Goal: Task Accomplishment & Management: Manage account settings

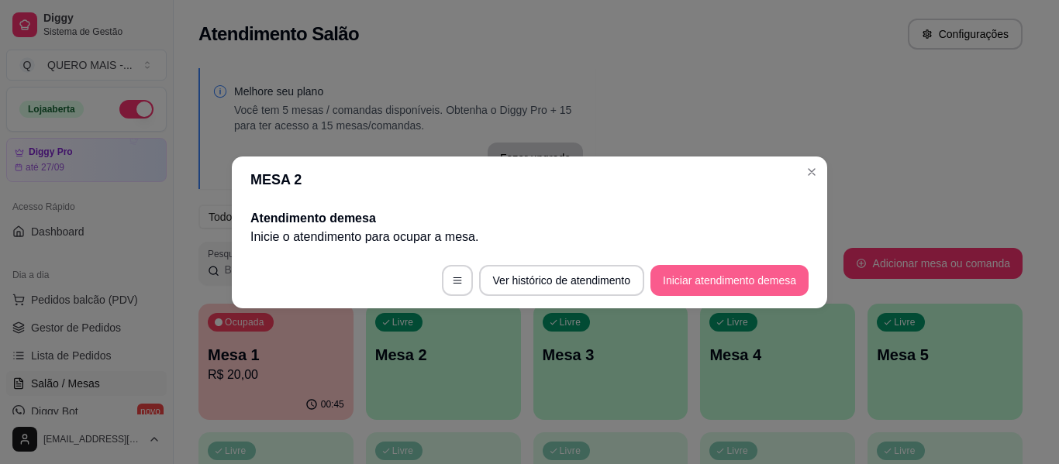
click at [727, 268] on button "Iniciar atendimento de mesa" at bounding box center [730, 280] width 158 height 31
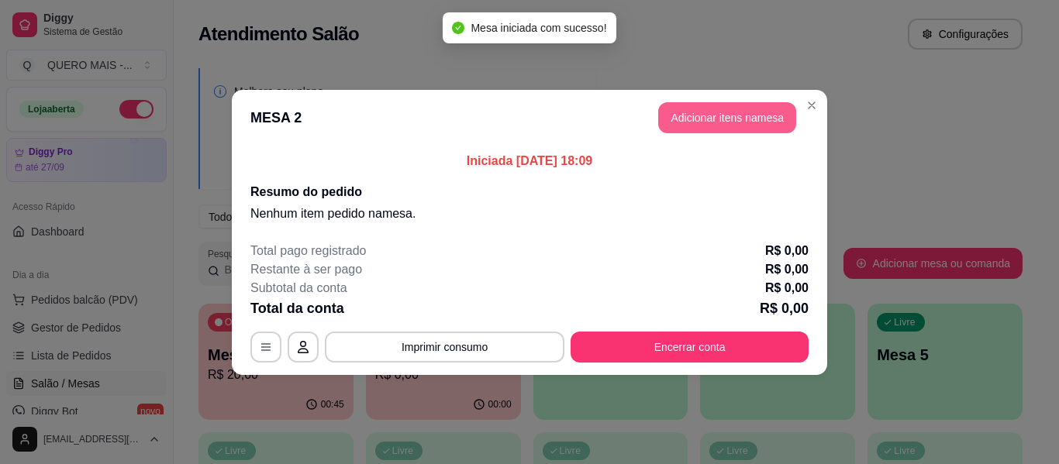
click at [702, 120] on button "Adicionar itens na mesa" at bounding box center [727, 117] width 138 height 31
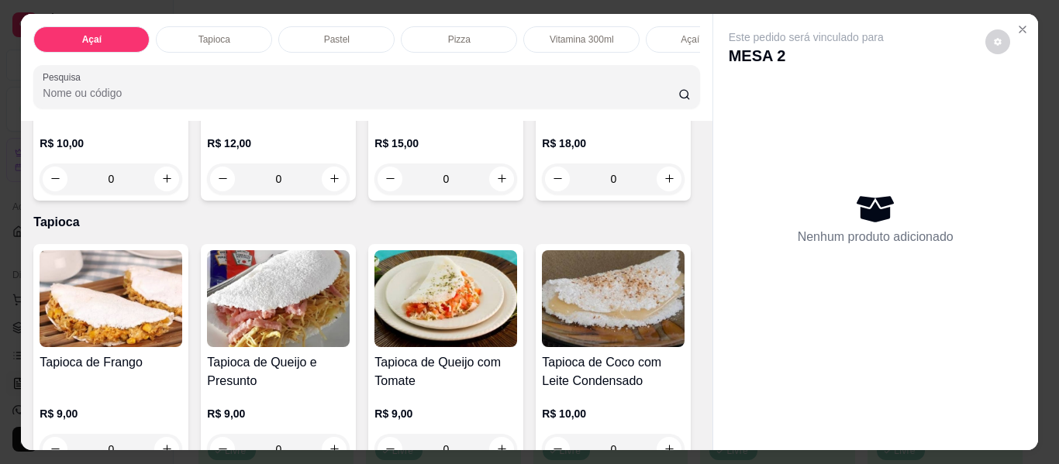
scroll to position [465, 0]
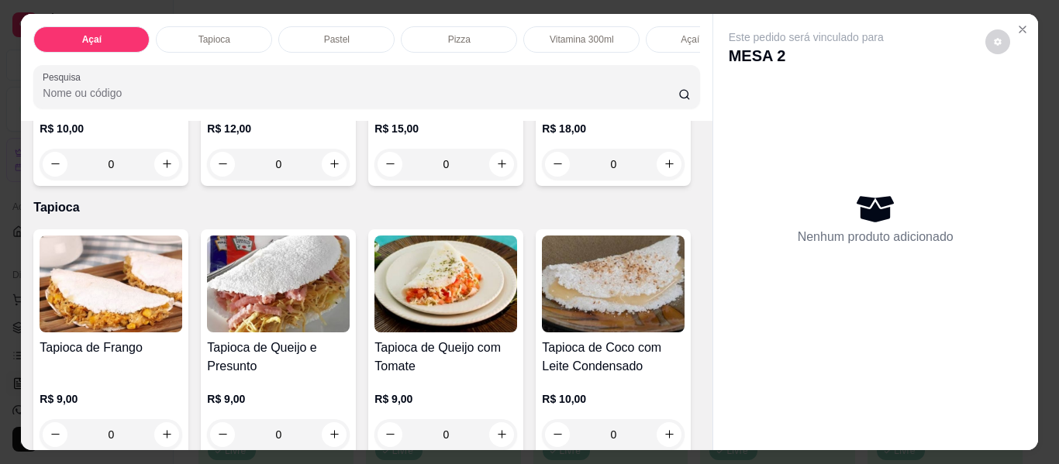
click at [542, 180] on div "0" at bounding box center [613, 164] width 143 height 31
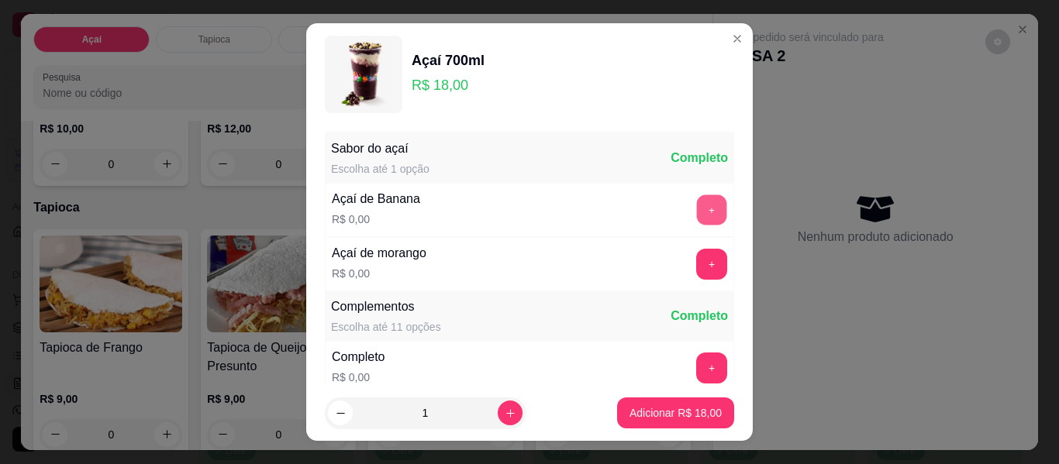
click at [697, 213] on button "+" at bounding box center [712, 210] width 30 height 30
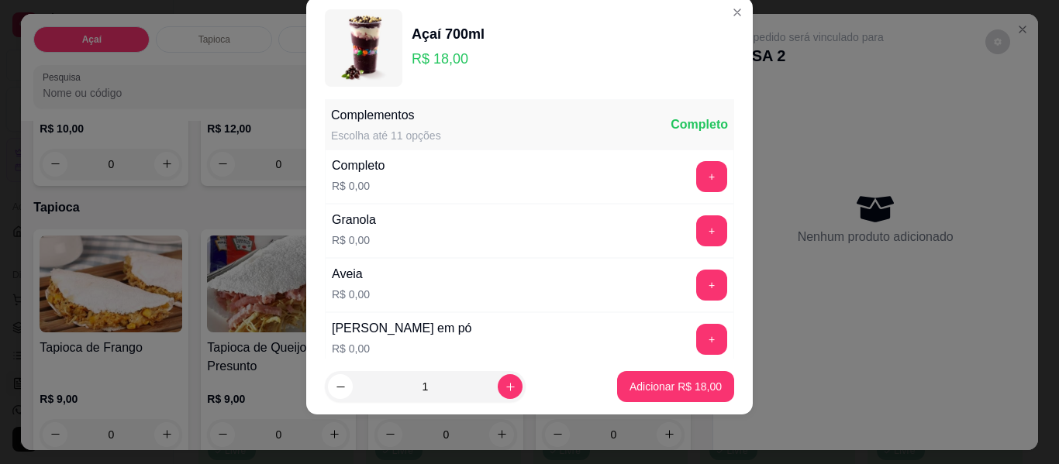
scroll to position [166, 0]
click at [671, 387] on p "Adicionar R$ 18,00" at bounding box center [676, 387] width 92 height 16
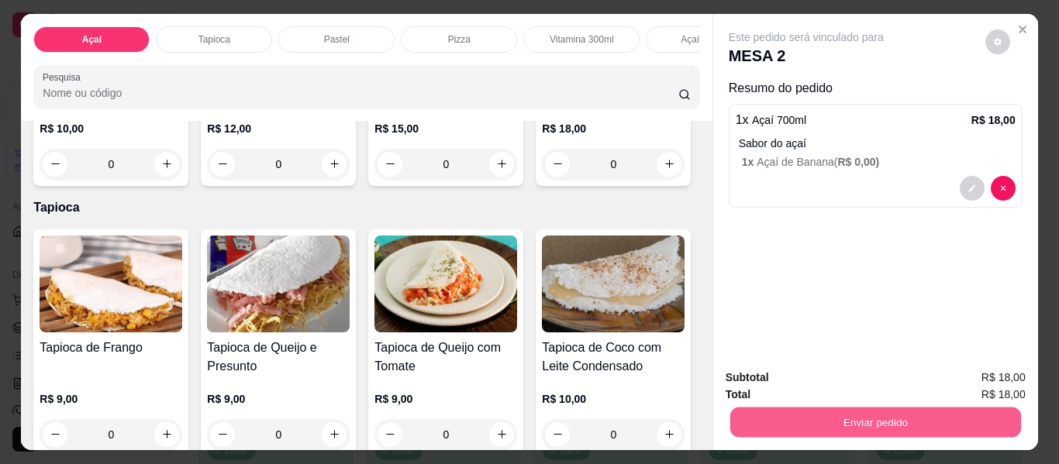
click at [846, 420] on button "Enviar pedido" at bounding box center [875, 423] width 291 height 30
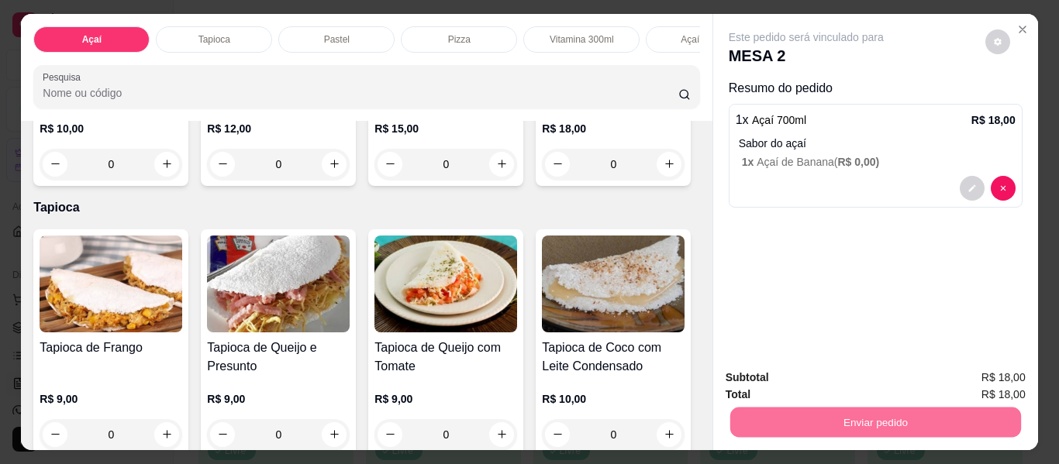
click at [809, 382] on button "Não registrar e enviar pedido" at bounding box center [824, 378] width 157 height 29
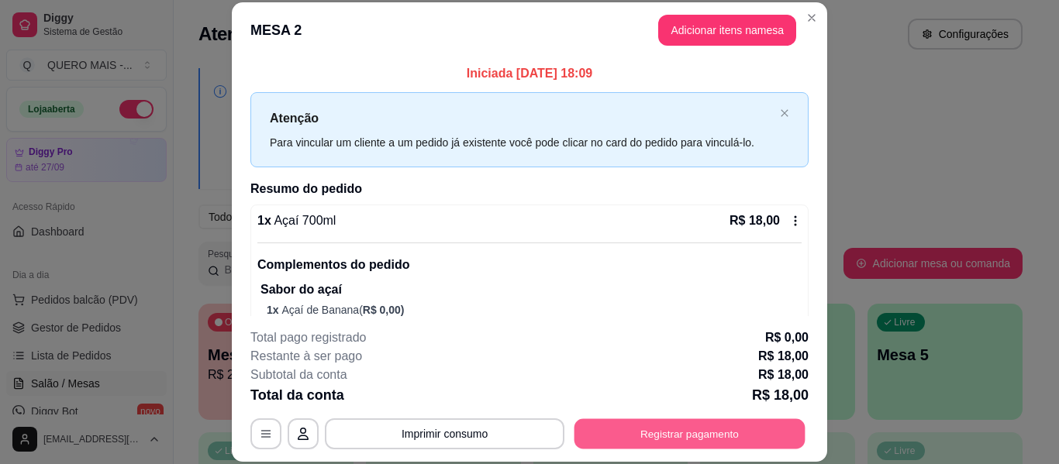
click at [739, 429] on button "Registrar pagamento" at bounding box center [690, 434] width 231 height 30
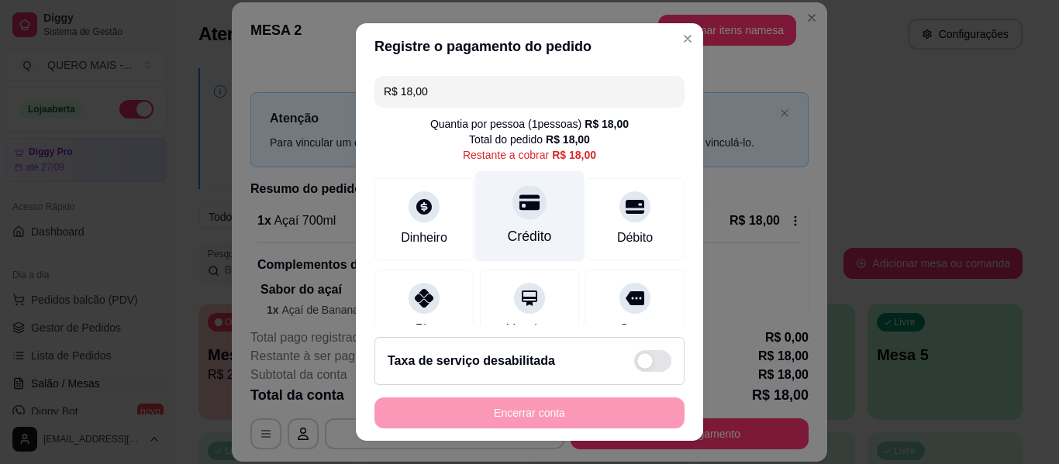
click at [519, 205] on icon at bounding box center [529, 202] width 20 height 20
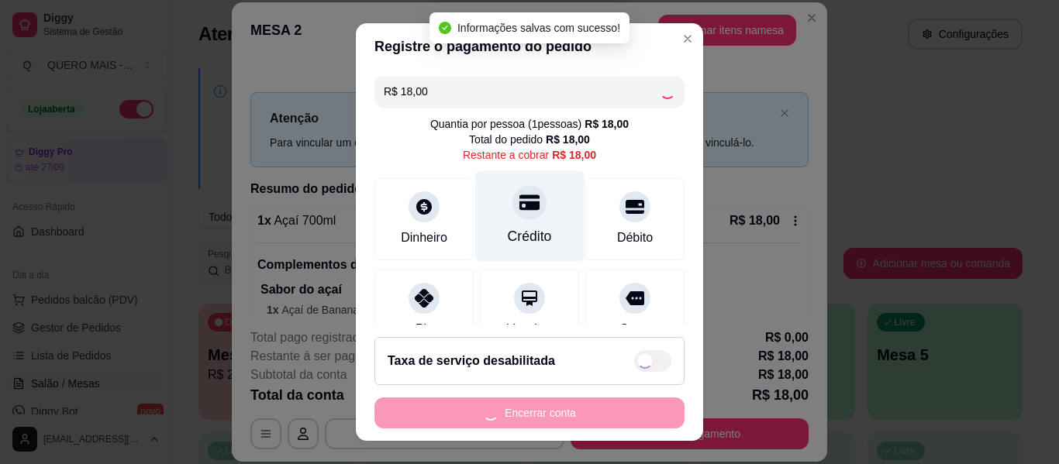
type input "R$ 0,00"
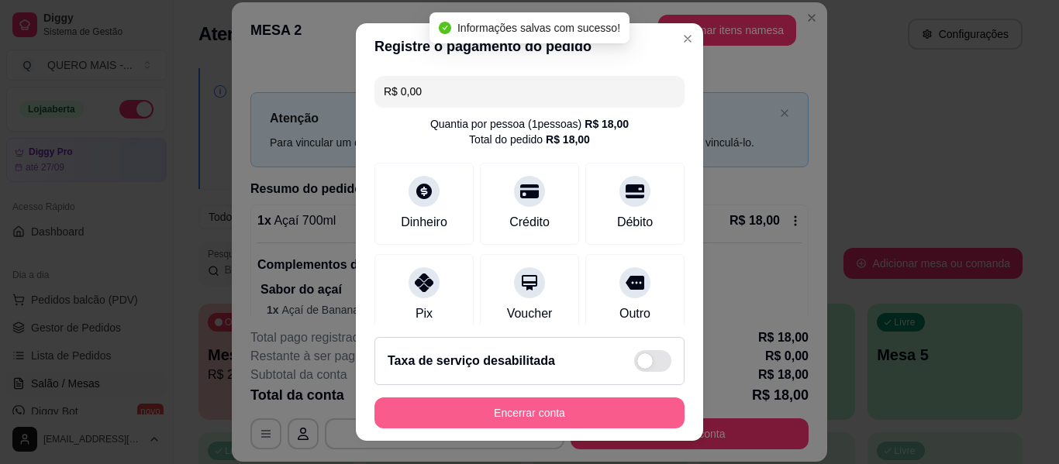
click at [537, 412] on button "Encerrar conta" at bounding box center [530, 413] width 310 height 31
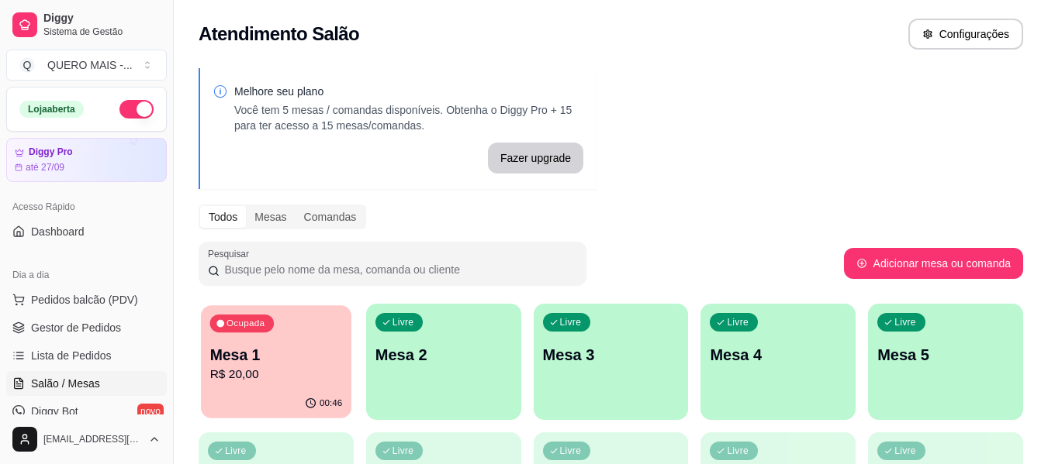
click at [305, 372] on p "R$ 20,00" at bounding box center [276, 375] width 133 height 18
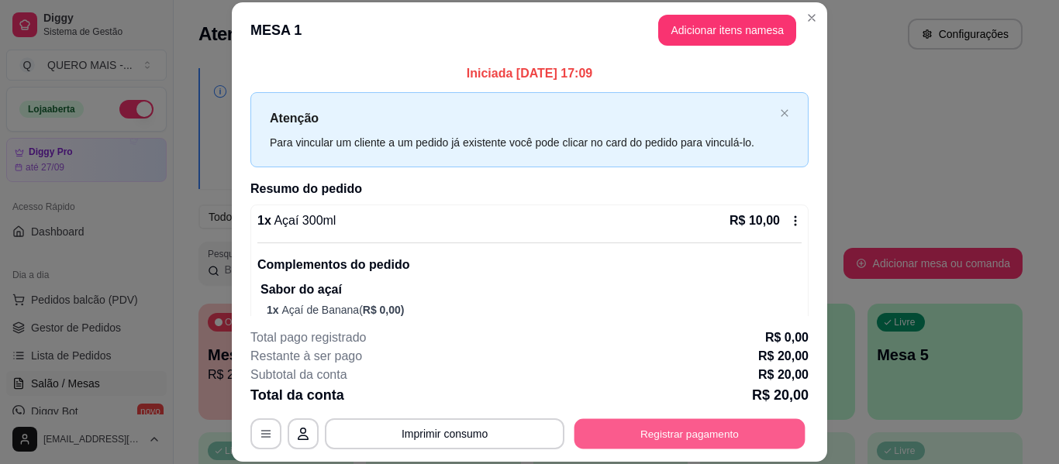
click at [668, 432] on button "Registrar pagamento" at bounding box center [690, 434] width 231 height 30
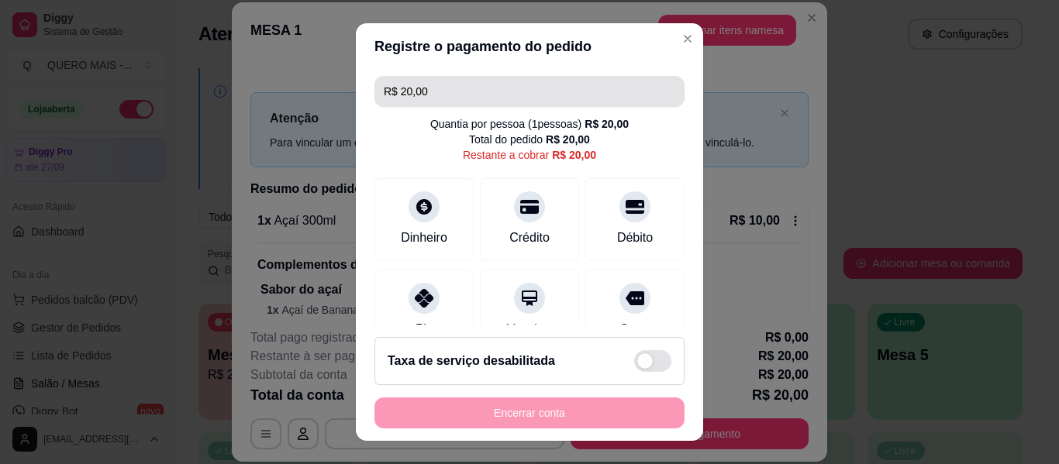
click at [428, 90] on input "R$ 20,00" at bounding box center [530, 91] width 292 height 31
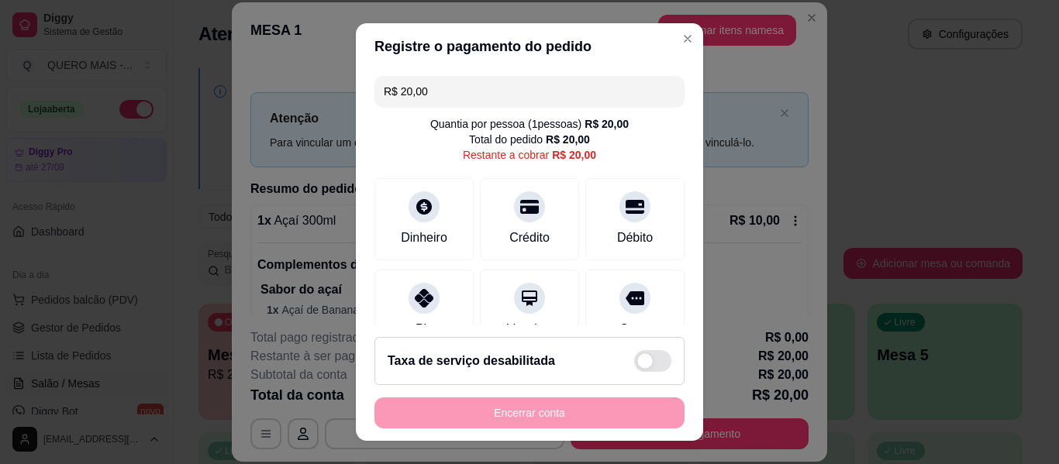
click at [428, 90] on input "R$ 20,00" at bounding box center [530, 91] width 292 height 31
click at [443, 98] on input "R$ 200,01" at bounding box center [530, 91] width 292 height 31
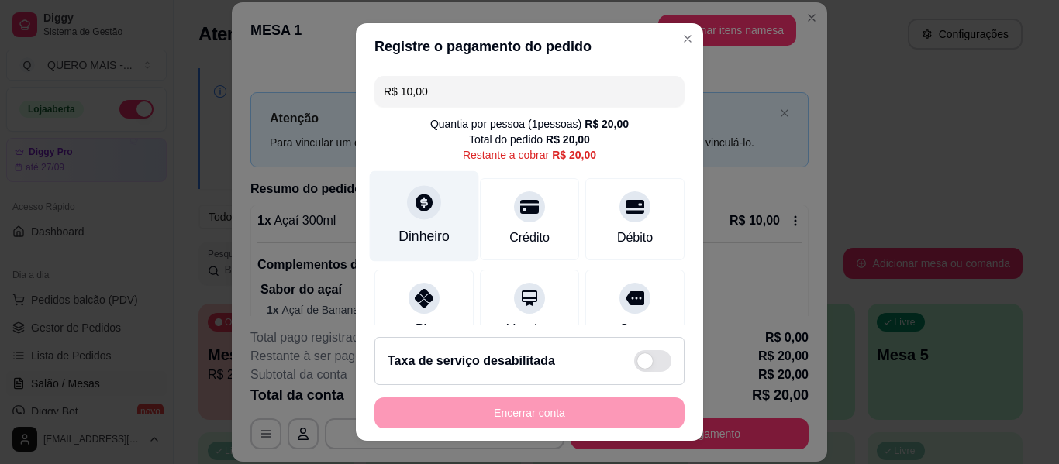
click at [407, 226] on div "Dinheiro" at bounding box center [424, 216] width 109 height 91
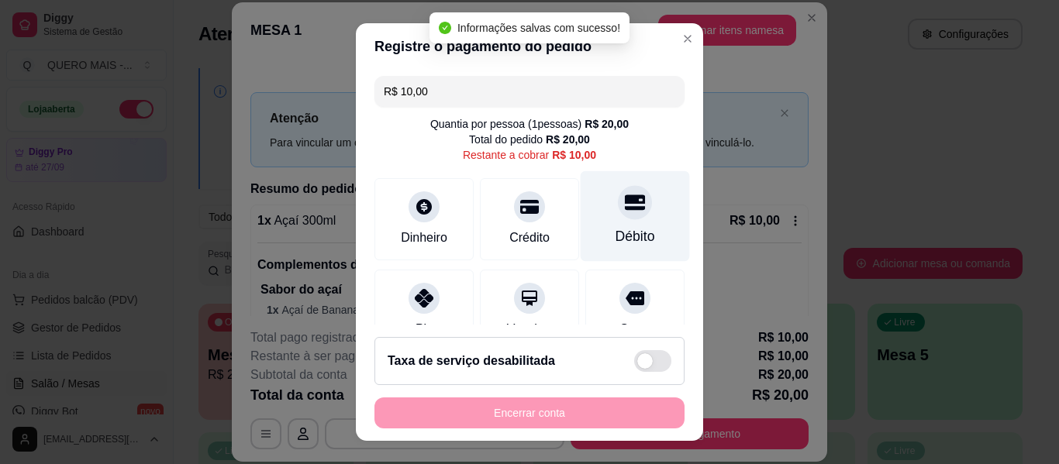
click at [603, 219] on div "Débito" at bounding box center [635, 216] width 109 height 91
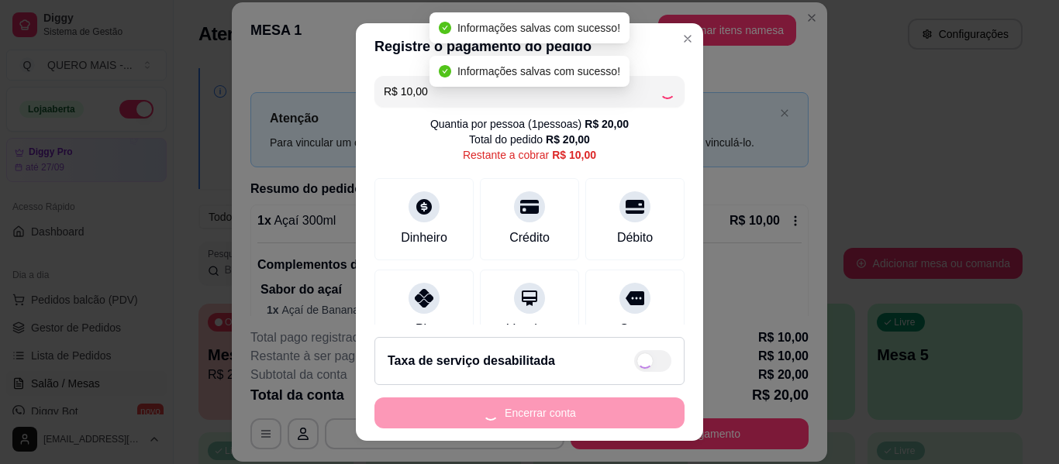
type input "R$ 0,00"
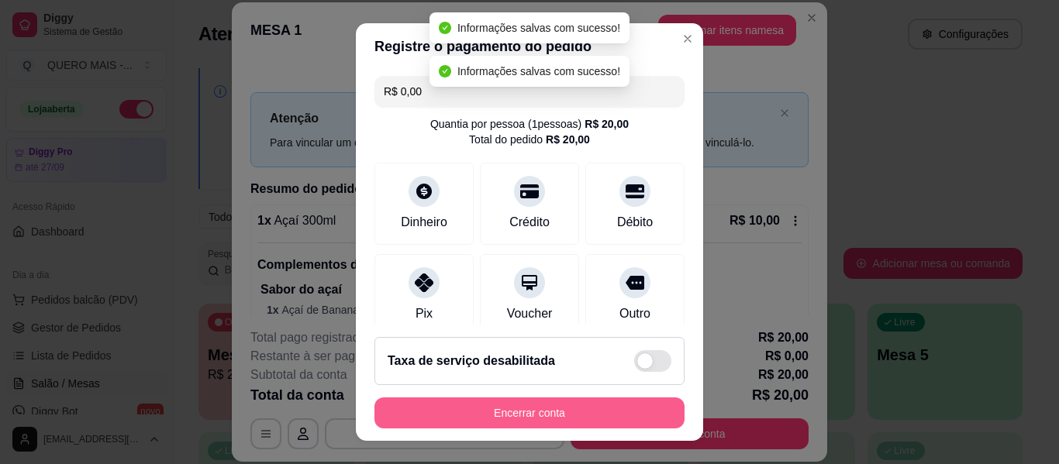
click at [567, 410] on button "Encerrar conta" at bounding box center [530, 413] width 310 height 31
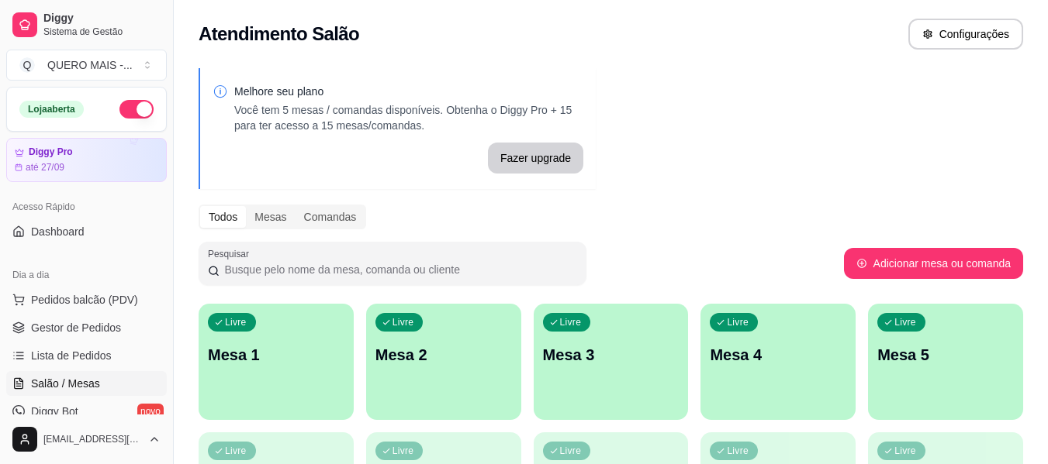
click at [783, 107] on div "Melhore seu plano Você tem 5 mesas / comandas disponíveis. Obtenha o Diggy Pro …" at bounding box center [611, 377] width 874 height 637
click at [291, 357] on p "Mesa 1" at bounding box center [276, 355] width 136 height 22
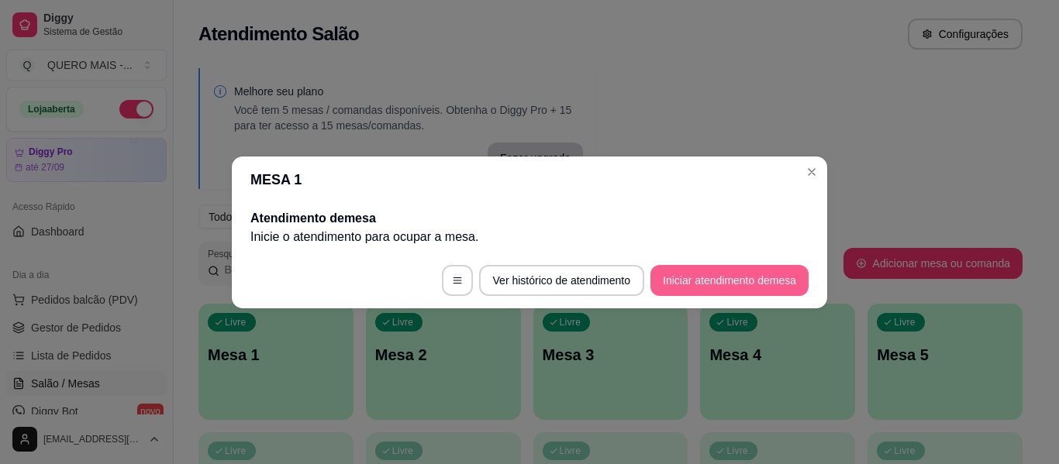
click at [720, 274] on button "Iniciar atendimento de mesa" at bounding box center [730, 280] width 158 height 31
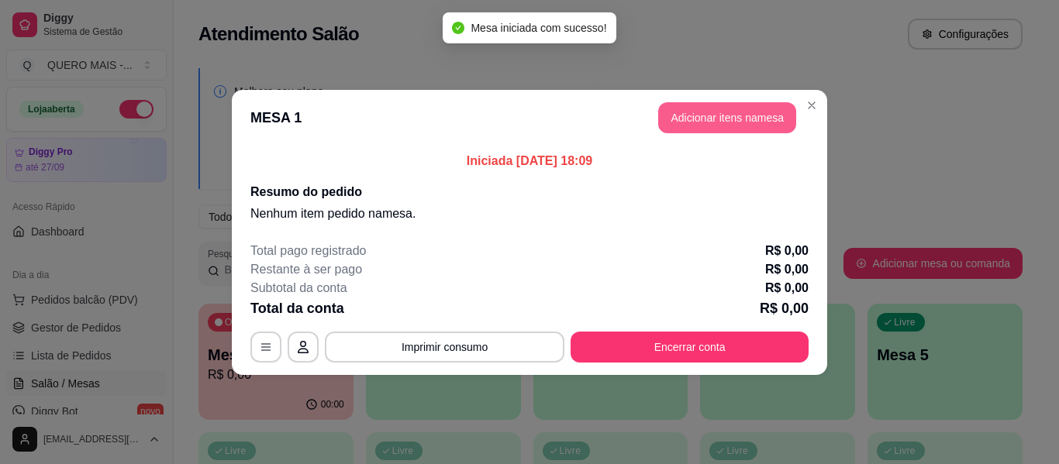
click at [733, 112] on button "Adicionar itens na mesa" at bounding box center [727, 117] width 138 height 31
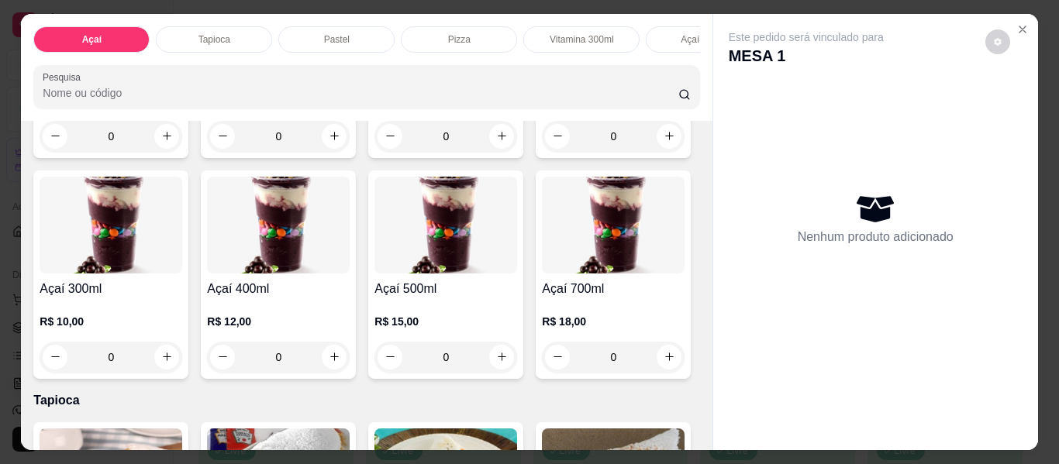
scroll to position [310, 0]
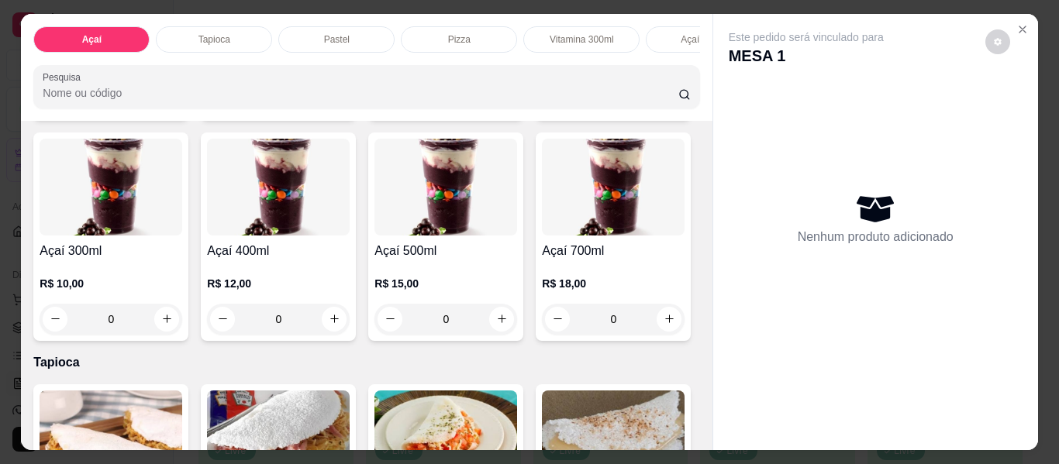
click at [350, 322] on div "0" at bounding box center [278, 319] width 143 height 31
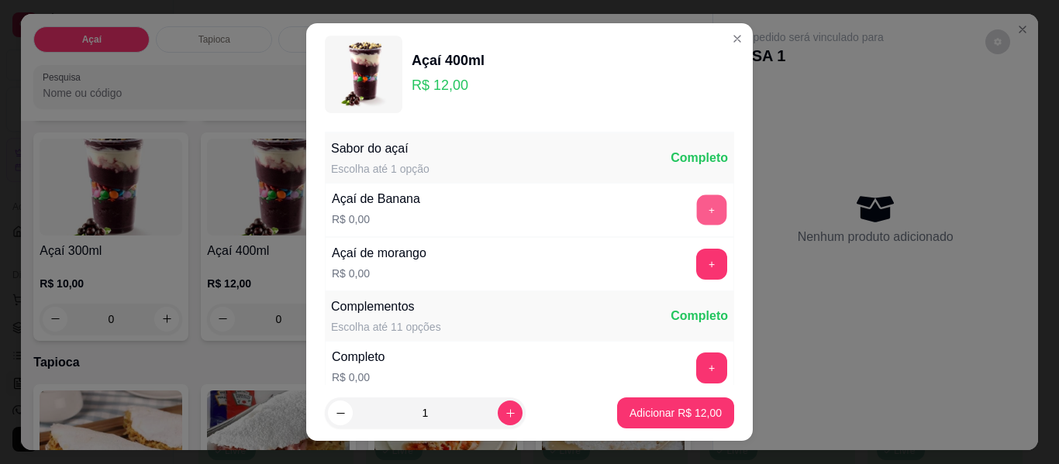
click at [697, 206] on button "+" at bounding box center [712, 210] width 30 height 30
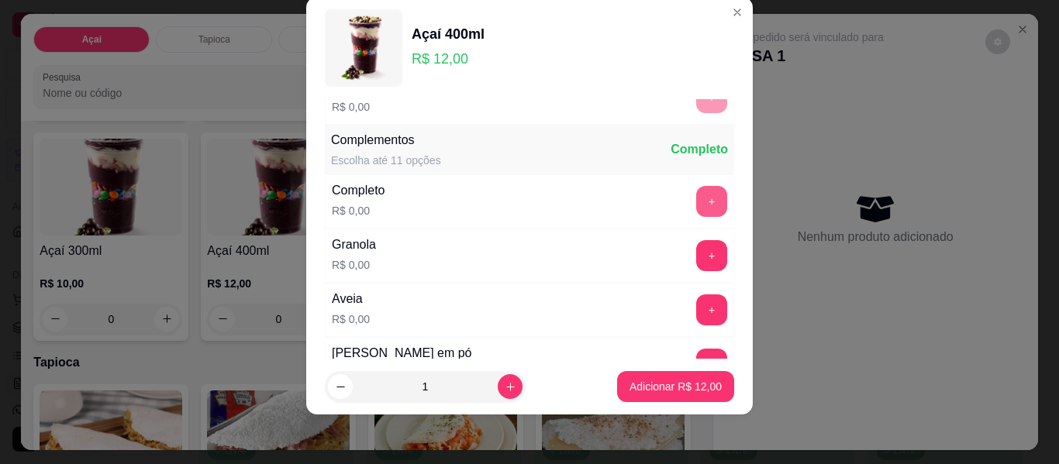
scroll to position [166, 0]
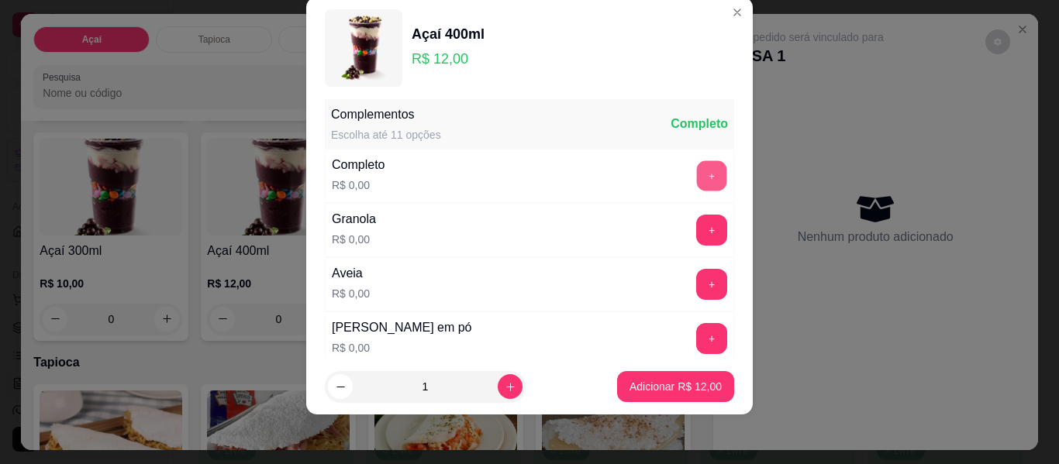
click at [697, 188] on button "+" at bounding box center [712, 176] width 30 height 30
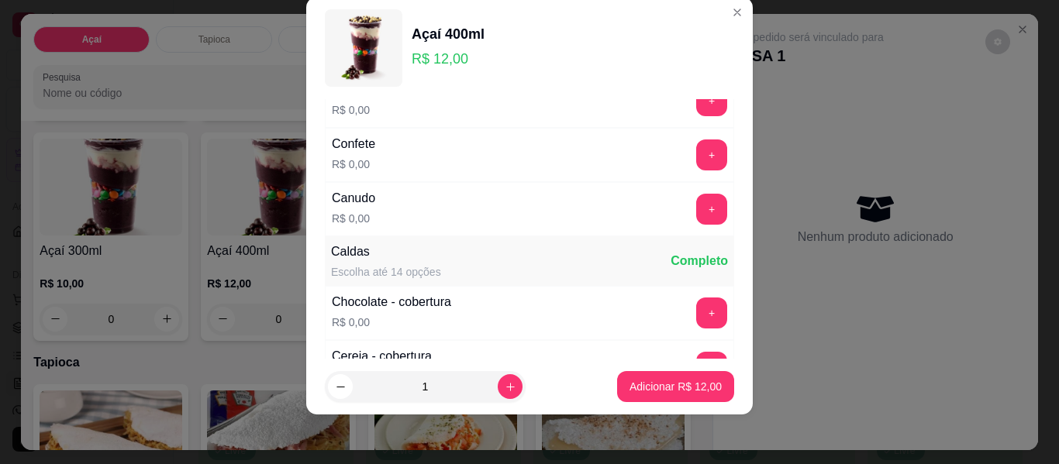
scroll to position [864, 0]
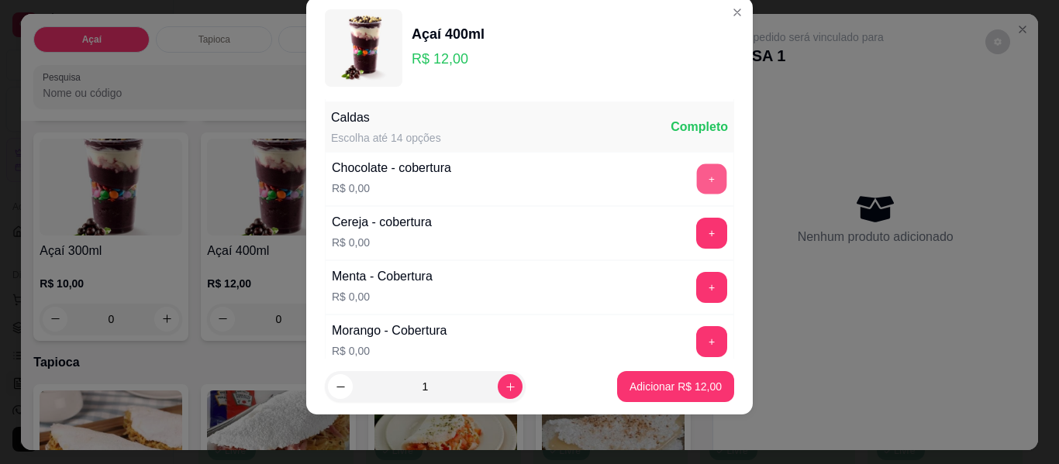
click at [697, 169] on button "+" at bounding box center [712, 179] width 30 height 30
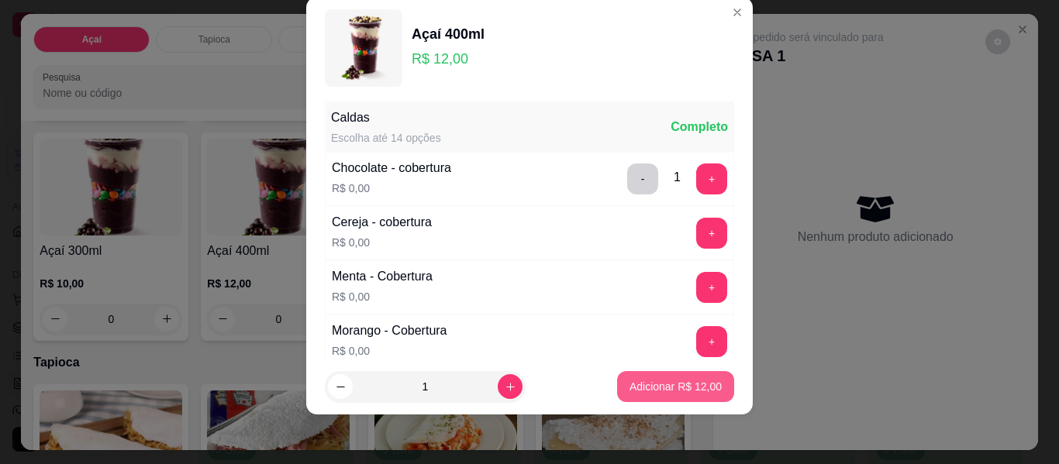
click at [657, 382] on p "Adicionar R$ 12,00" at bounding box center [676, 387] width 92 height 16
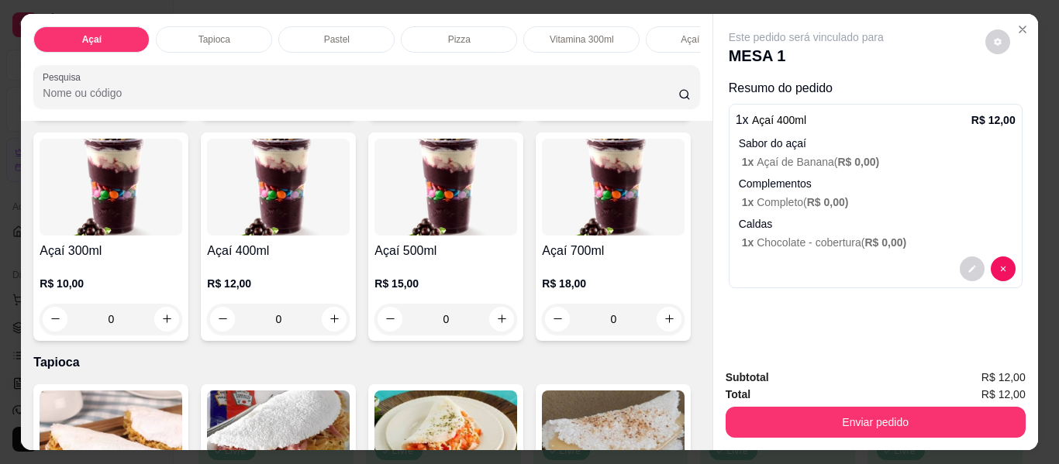
click at [350, 320] on div "0" at bounding box center [278, 319] width 143 height 31
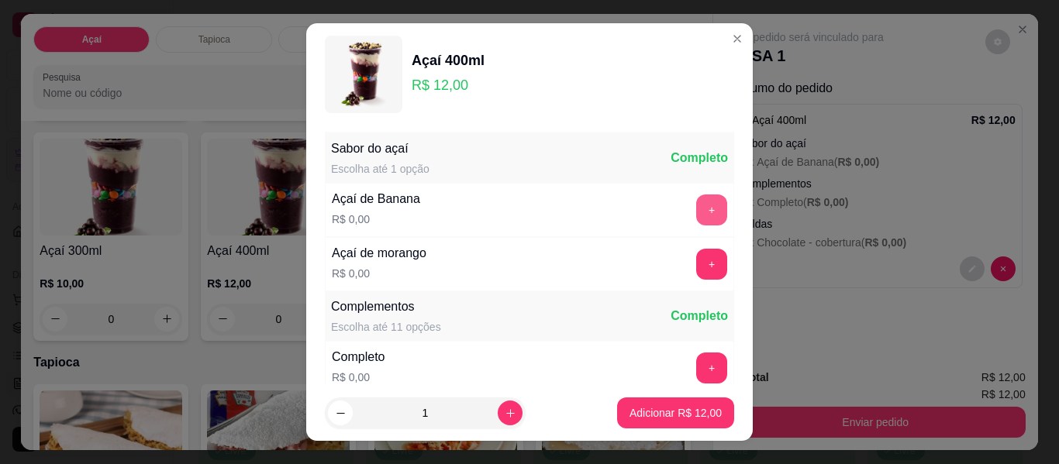
click at [696, 212] on button "+" at bounding box center [711, 210] width 31 height 31
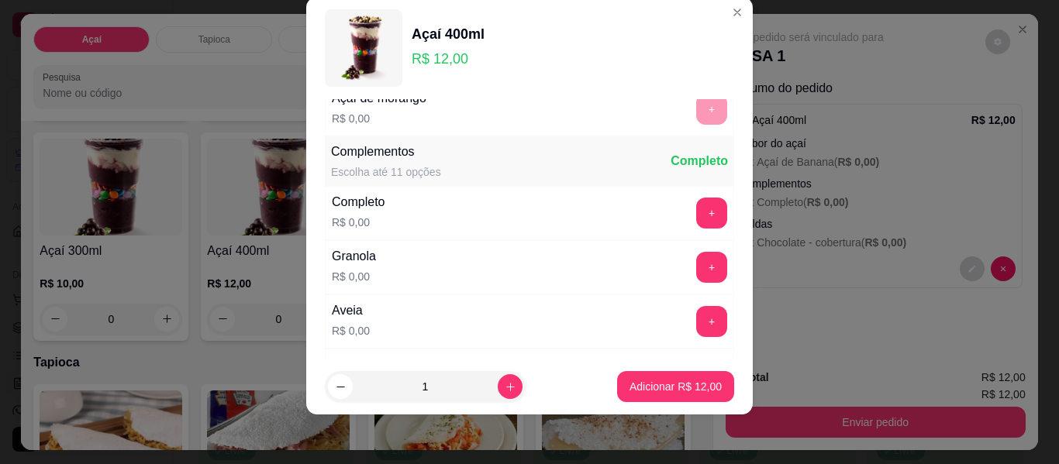
scroll to position [166, 0]
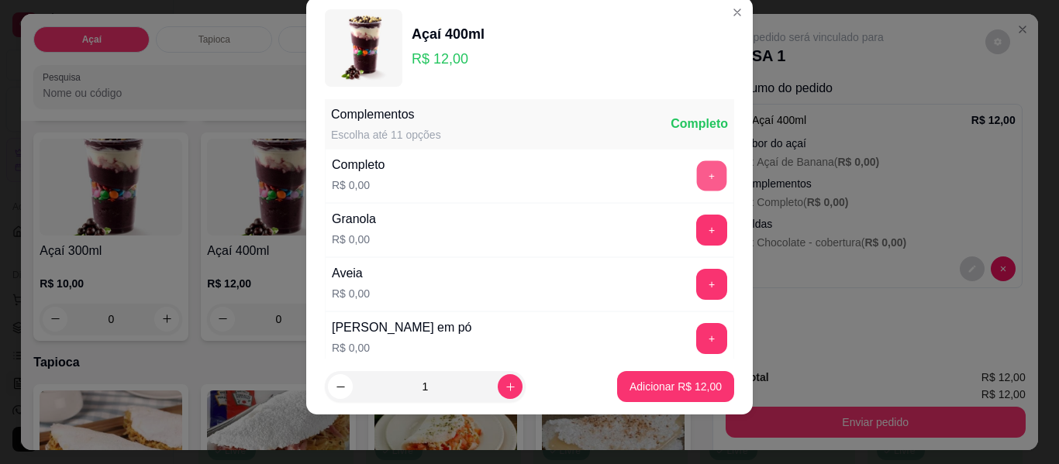
click at [697, 178] on button "+" at bounding box center [712, 176] width 30 height 30
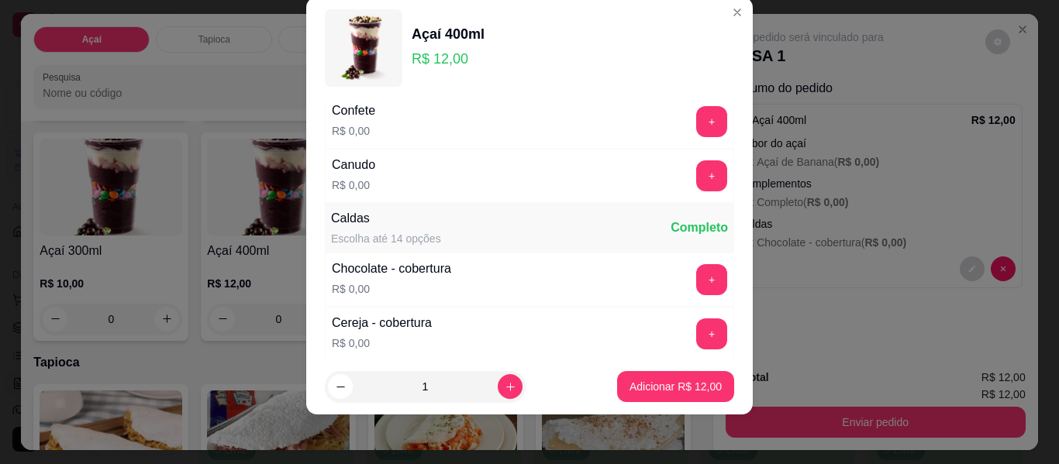
scroll to position [786, 0]
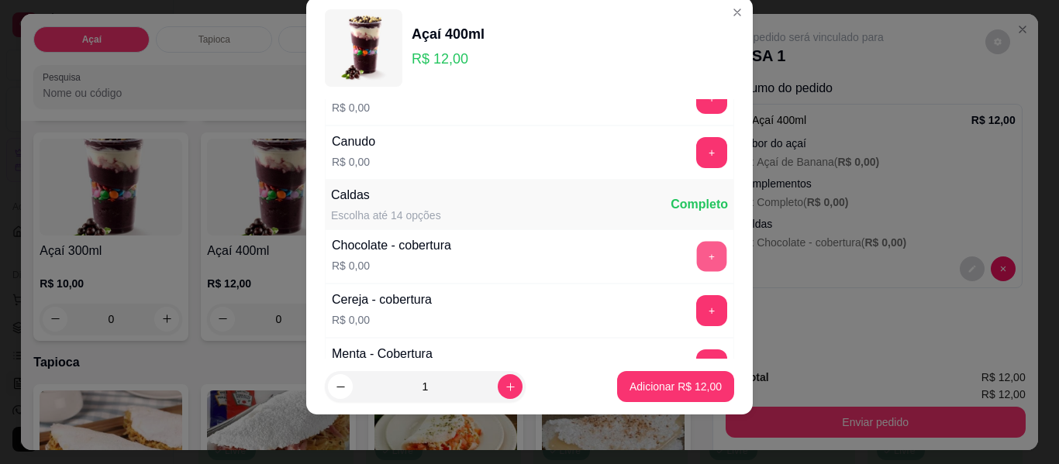
click at [697, 256] on button "+" at bounding box center [712, 257] width 30 height 30
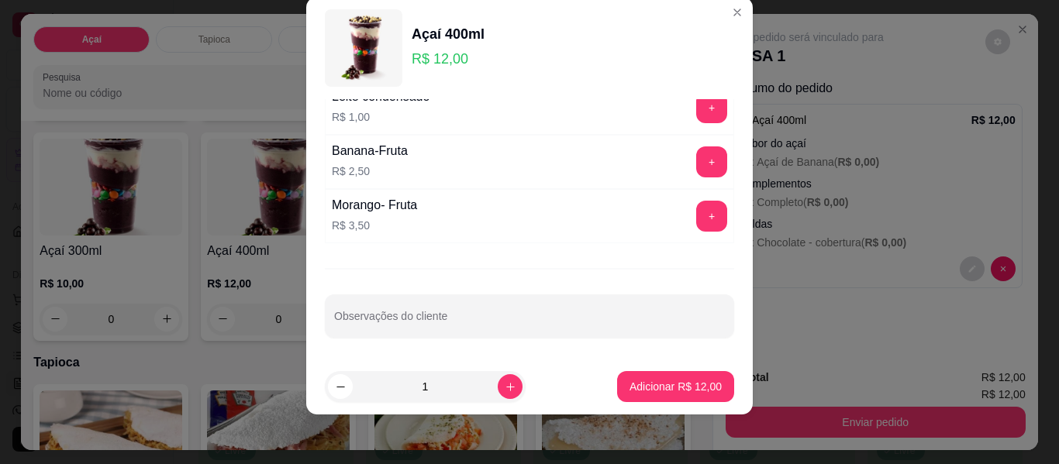
scroll to position [1420, 0]
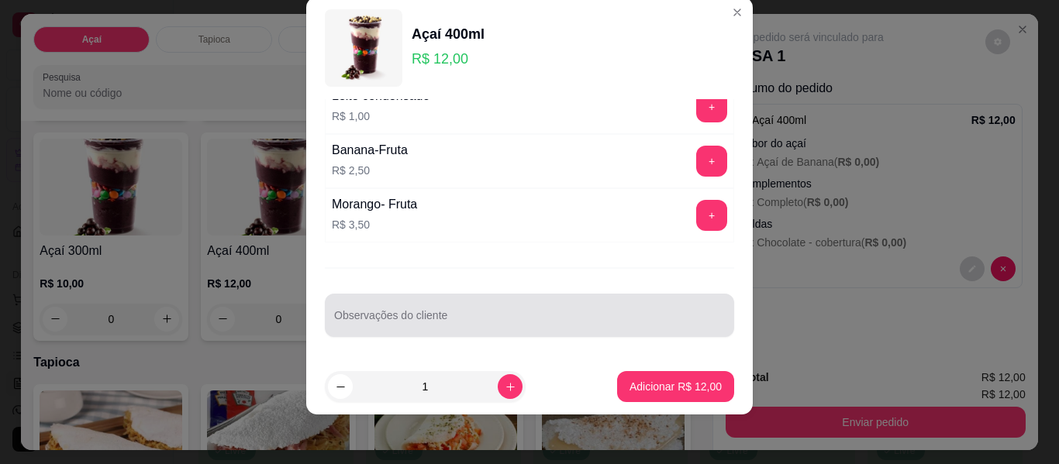
click at [540, 314] on input "Observações do cliente" at bounding box center [529, 322] width 391 height 16
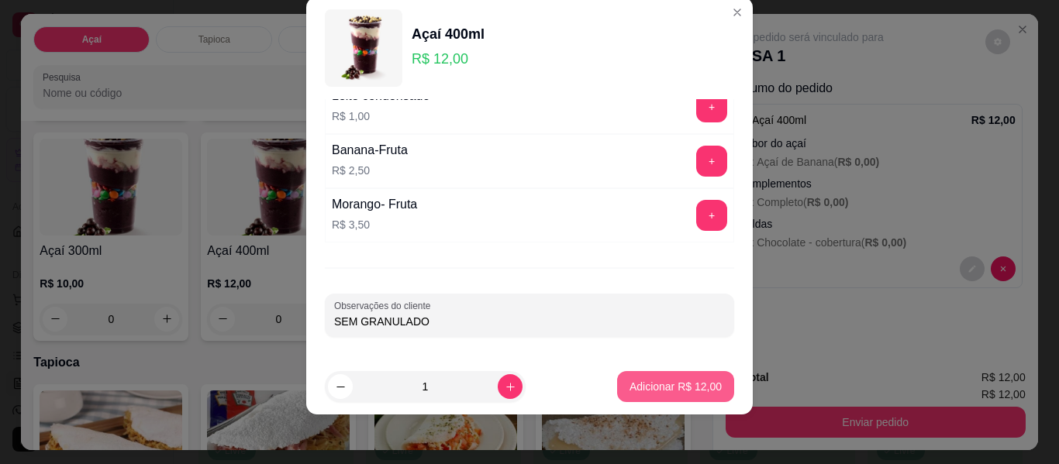
type input "SEM GRANULADO"
click at [644, 385] on p "Adicionar R$ 12,00" at bounding box center [676, 387] width 92 height 16
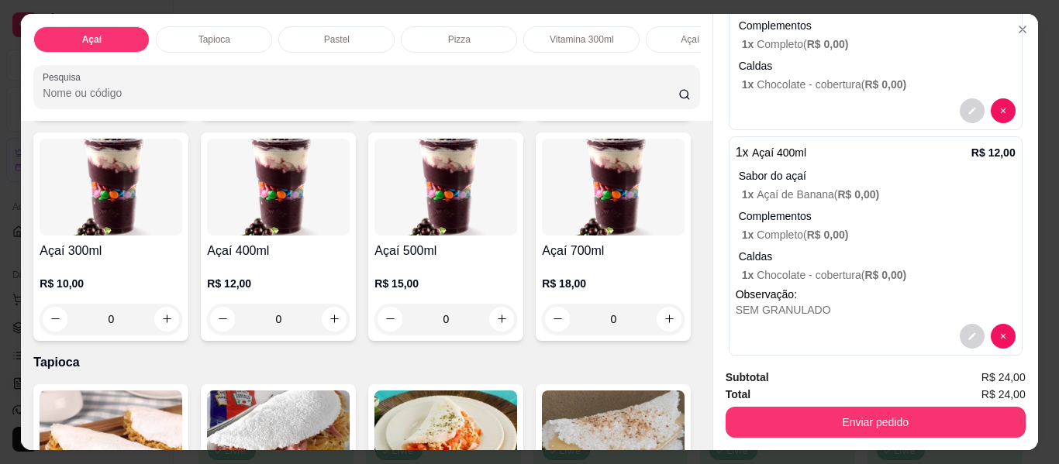
scroll to position [178, 0]
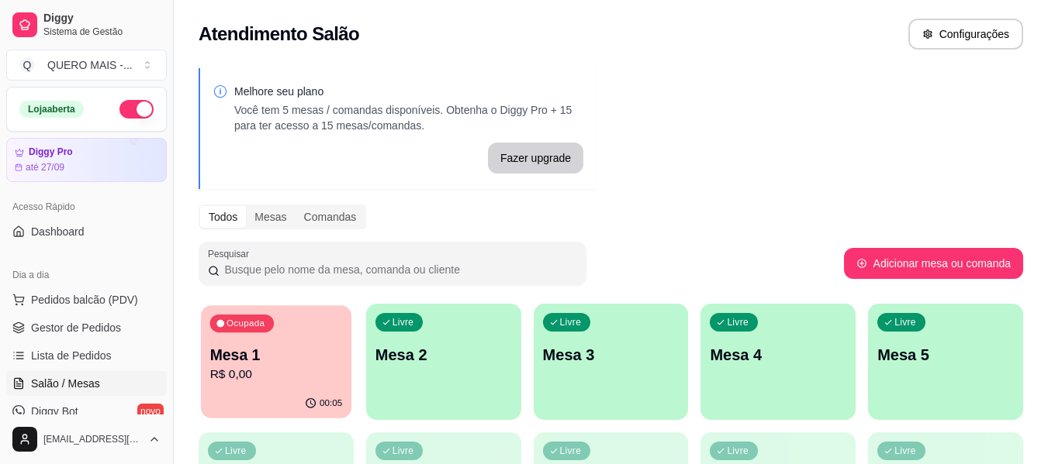
click at [303, 390] on div "00:05" at bounding box center [276, 403] width 150 height 29
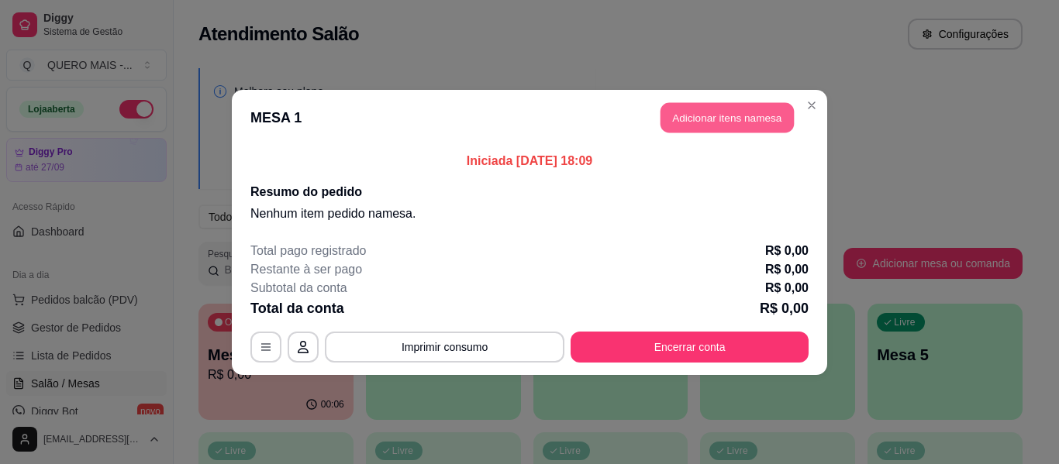
click at [710, 107] on button "Adicionar itens na mesa" at bounding box center [727, 117] width 133 height 30
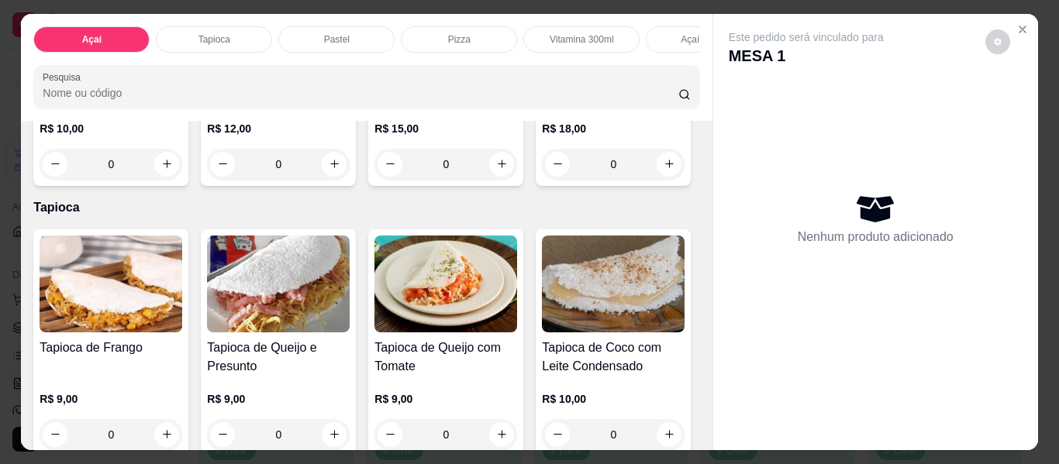
scroll to position [388, 0]
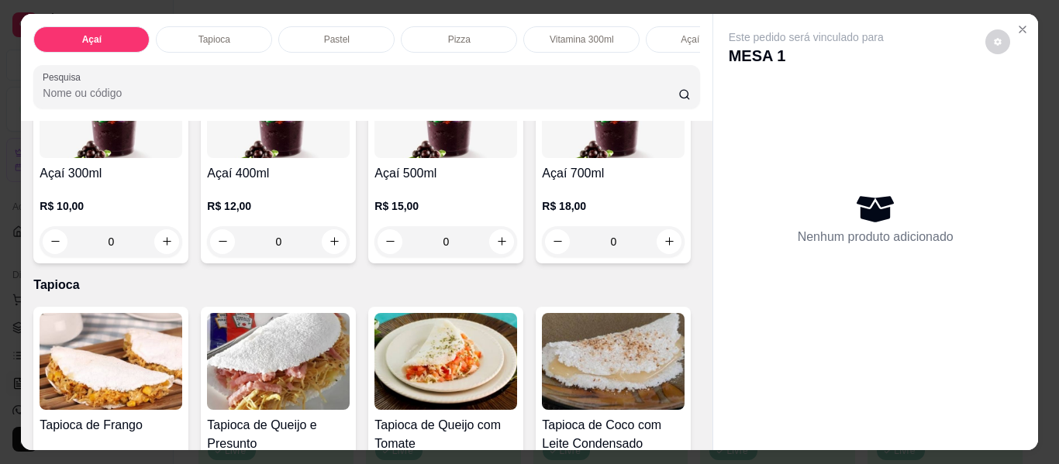
click at [350, 257] on div "0" at bounding box center [278, 241] width 143 height 31
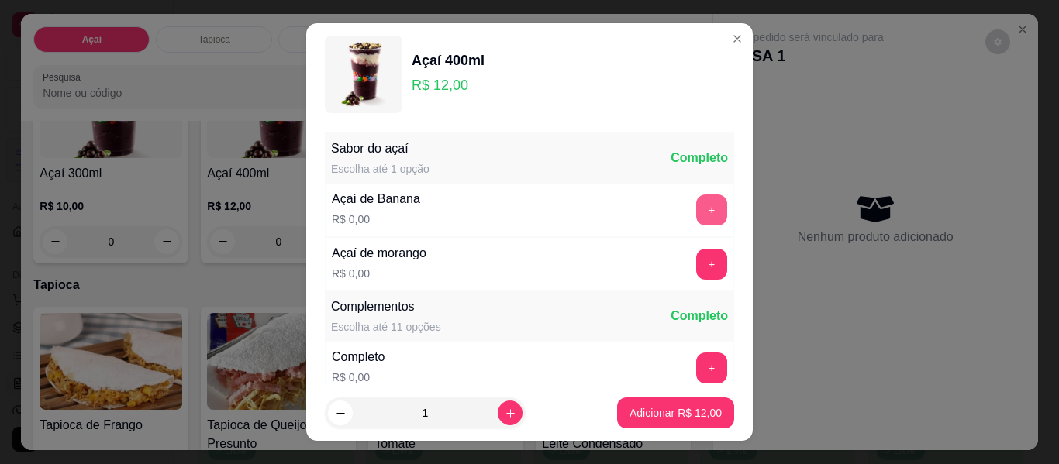
click at [696, 206] on button "+" at bounding box center [711, 210] width 31 height 31
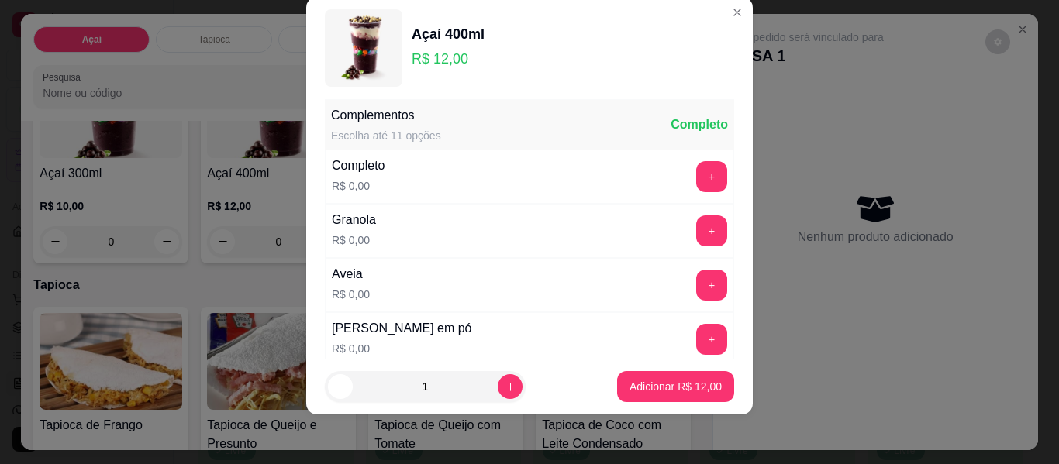
scroll to position [166, 0]
click at [696, 180] on button "+" at bounding box center [711, 176] width 31 height 31
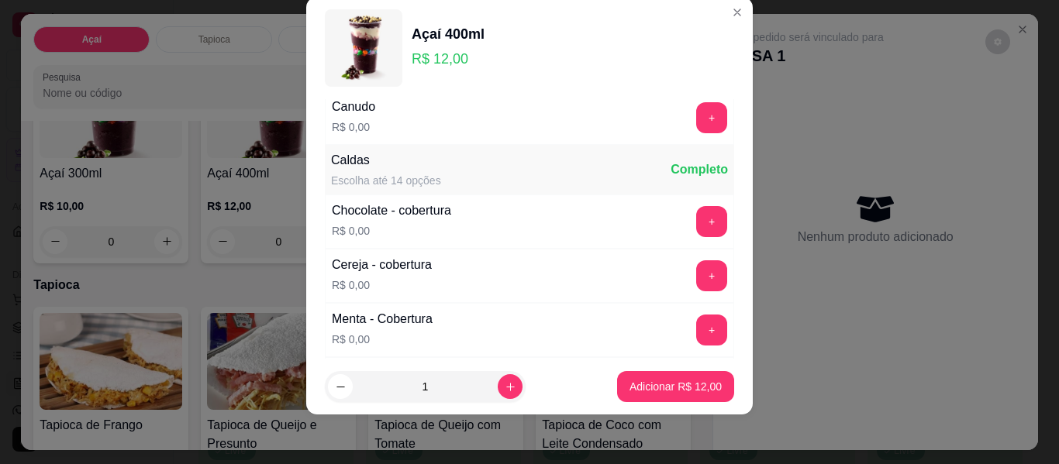
scroll to position [941, 0]
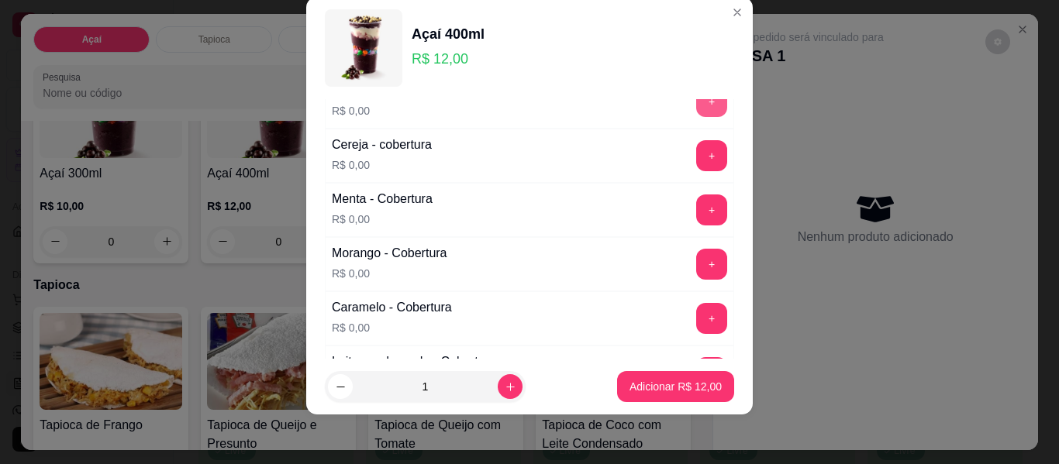
click at [696, 111] on button "+" at bounding box center [711, 101] width 31 height 31
click at [683, 388] on p "Adicionar R$ 12,00" at bounding box center [676, 387] width 92 height 16
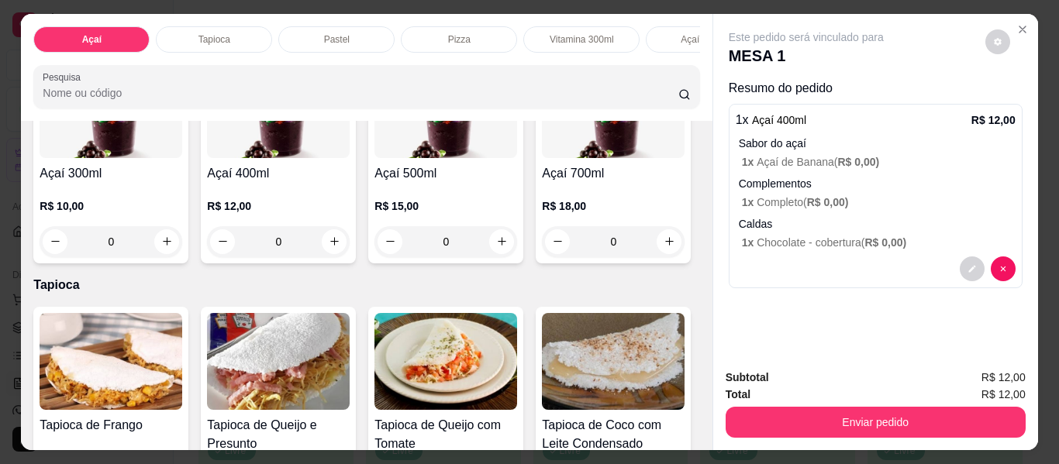
click at [350, 249] on div "0" at bounding box center [278, 241] width 143 height 31
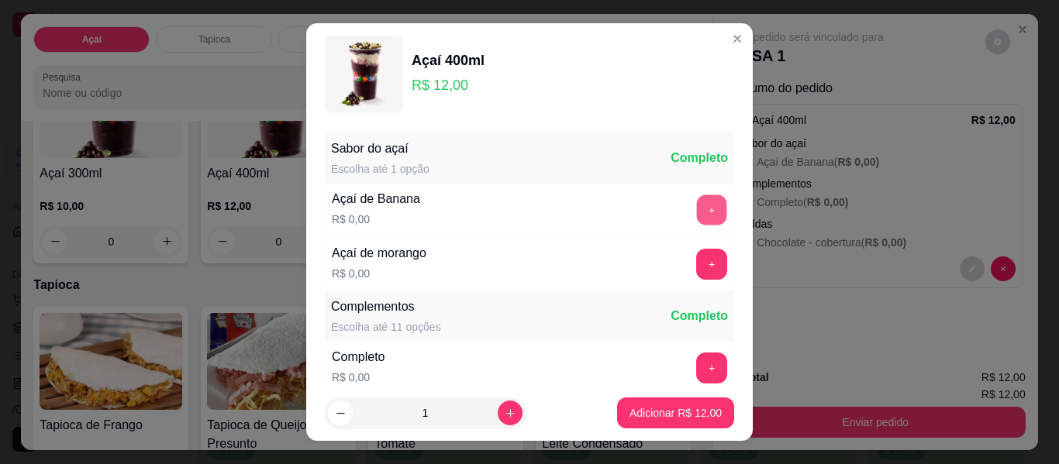
click at [697, 206] on button "+" at bounding box center [712, 210] width 30 height 30
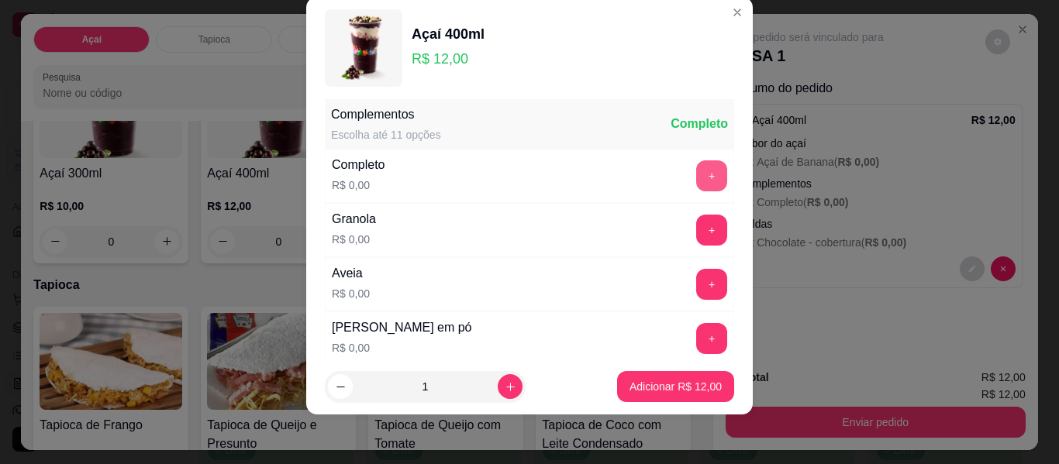
click at [696, 179] on button "+" at bounding box center [711, 176] width 31 height 31
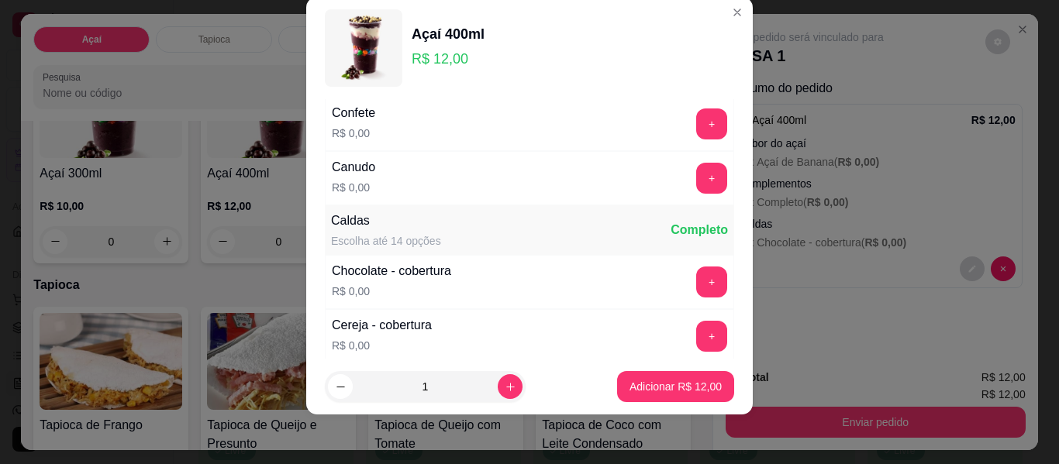
scroll to position [786, 0]
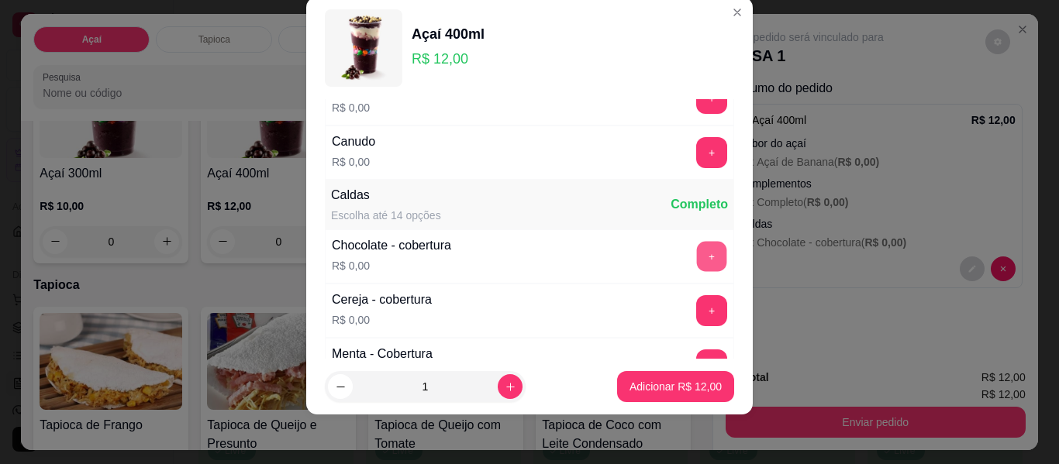
click at [697, 253] on button "+" at bounding box center [712, 257] width 30 height 30
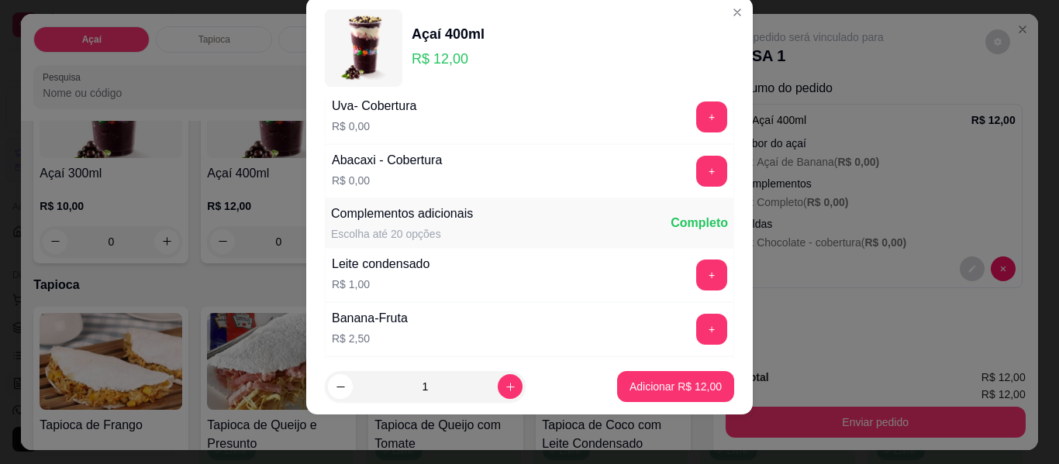
scroll to position [1420, 0]
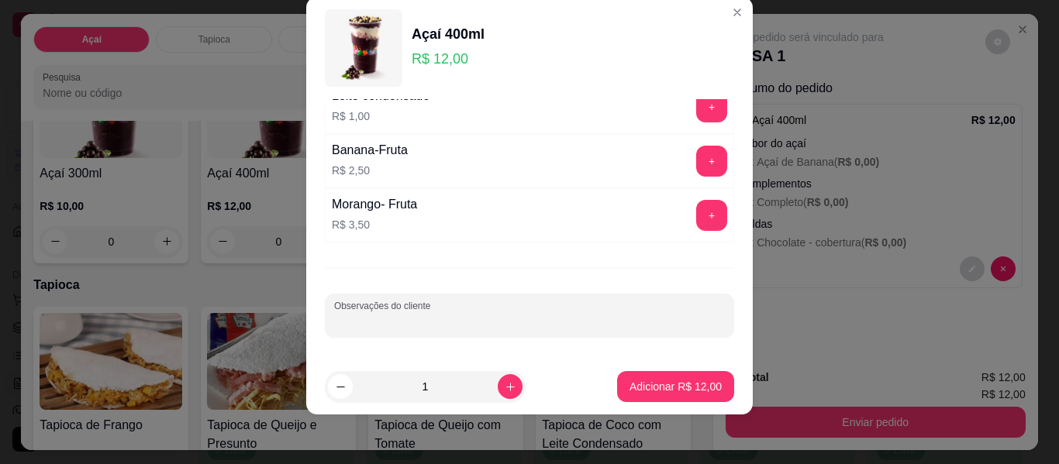
click at [542, 314] on input "Observações do cliente" at bounding box center [529, 322] width 391 height 16
type input "SEM GRANULADO"
click at [647, 390] on p "Adicionar R$ 12,00" at bounding box center [676, 387] width 92 height 16
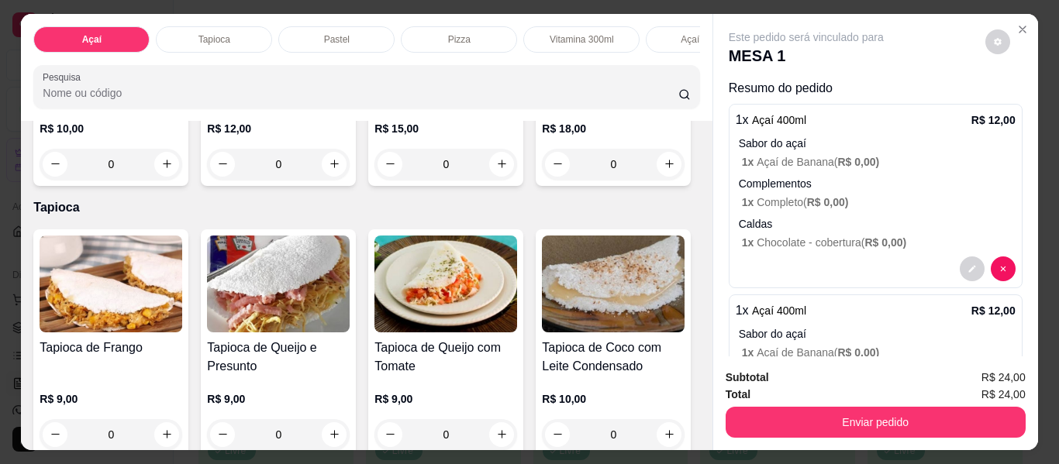
scroll to position [0, 453]
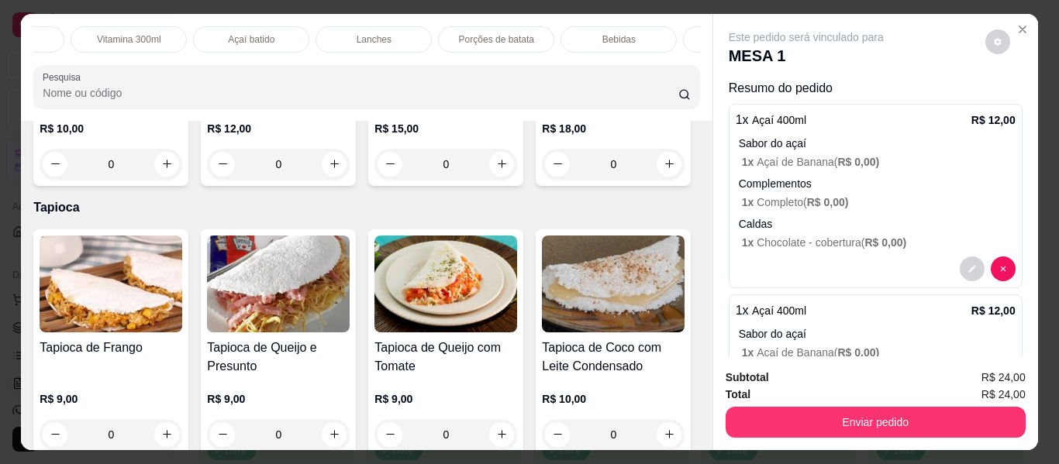
click at [272, 27] on div "Açaí batido" at bounding box center [251, 39] width 116 height 26
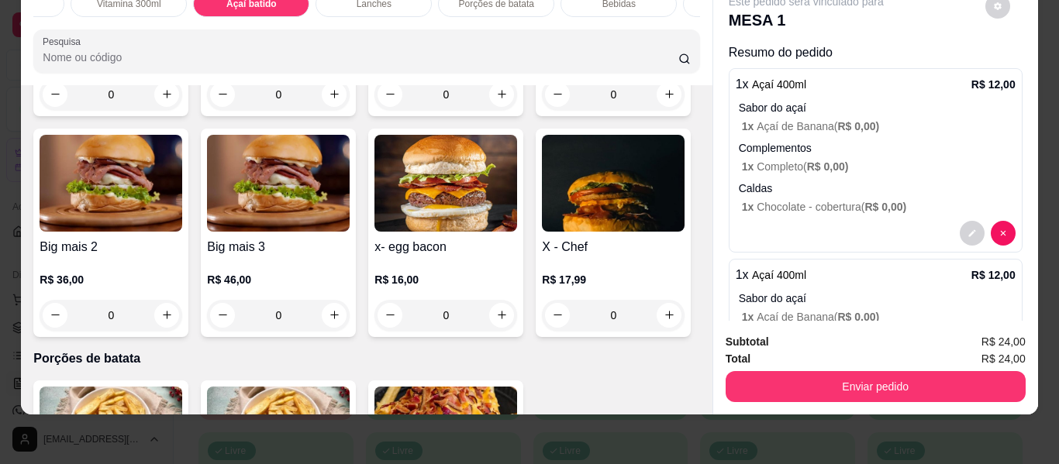
scroll to position [2502, 0]
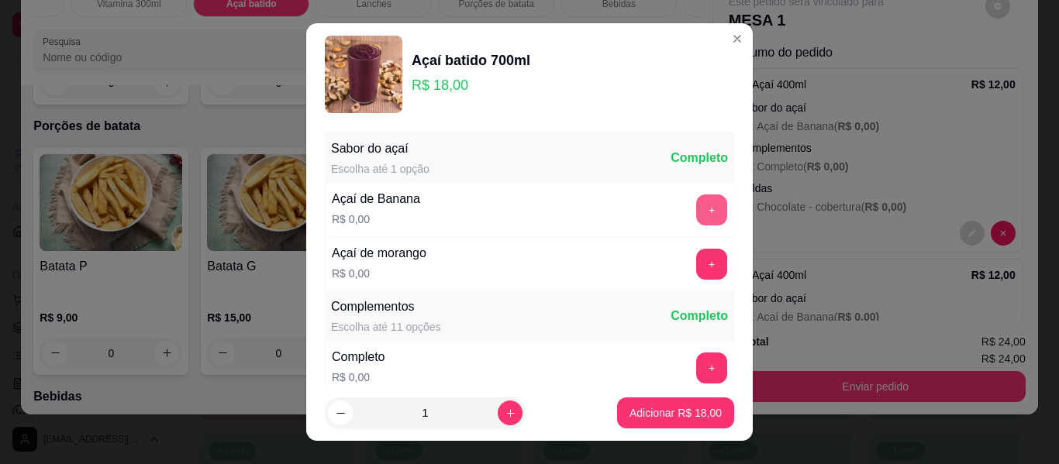
click at [696, 208] on button "+" at bounding box center [711, 210] width 31 height 31
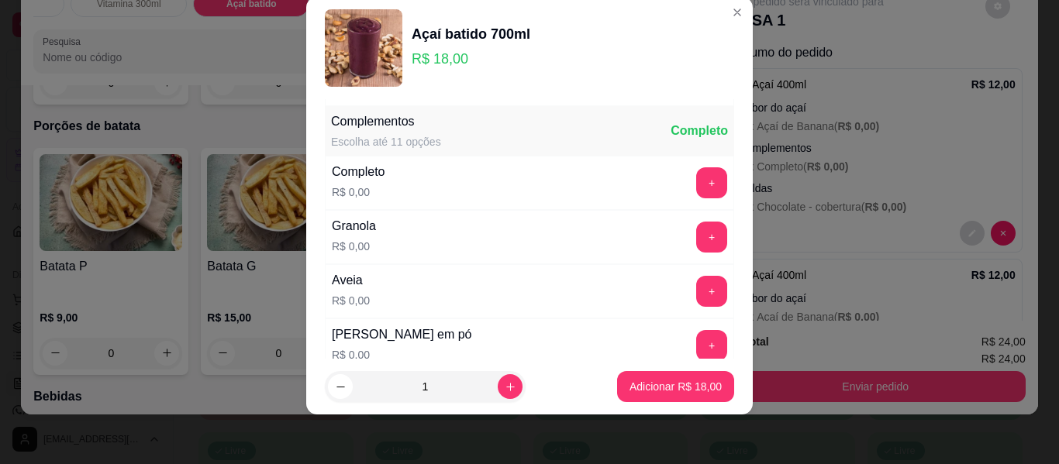
scroll to position [166, 0]
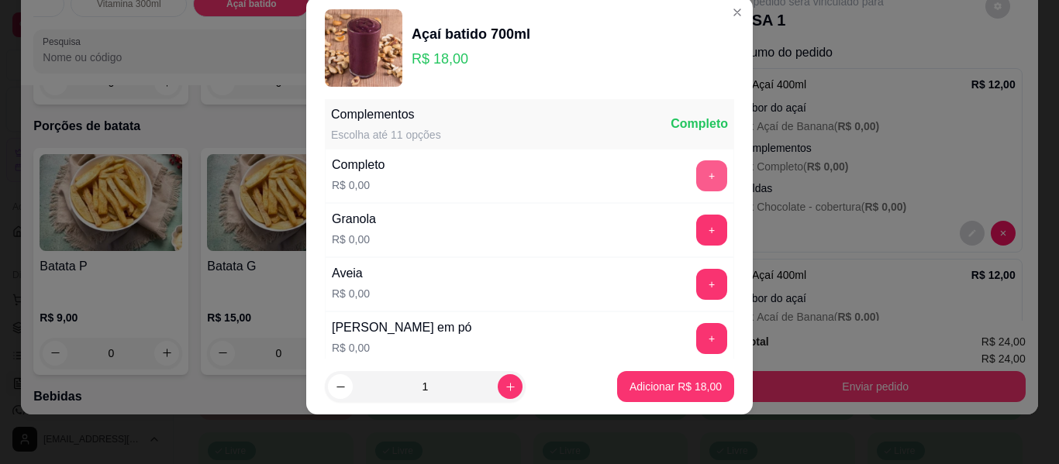
click at [696, 181] on button "+" at bounding box center [711, 176] width 31 height 31
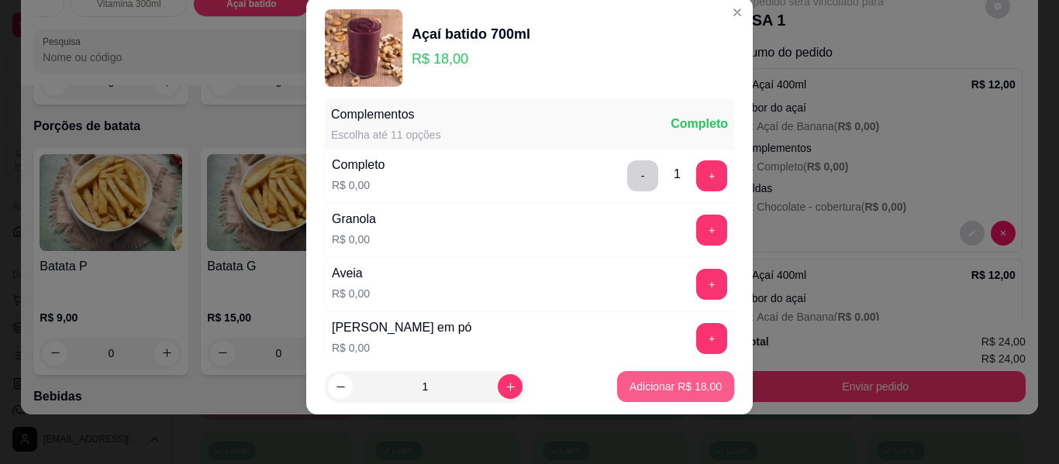
click at [656, 394] on p "Adicionar R$ 18,00" at bounding box center [676, 387] width 92 height 16
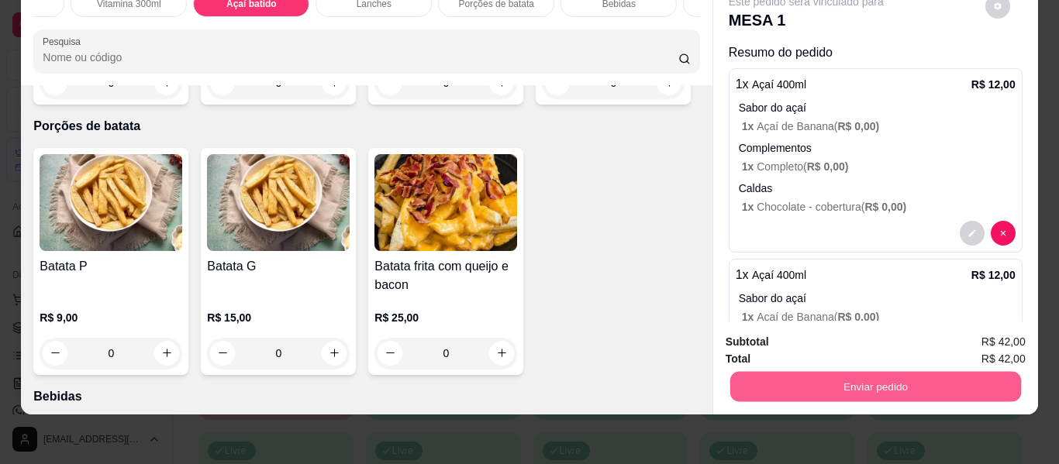
click at [851, 375] on button "Enviar pedido" at bounding box center [875, 387] width 291 height 30
click at [837, 336] on button "Não registrar e enviar pedido" at bounding box center [824, 336] width 157 height 29
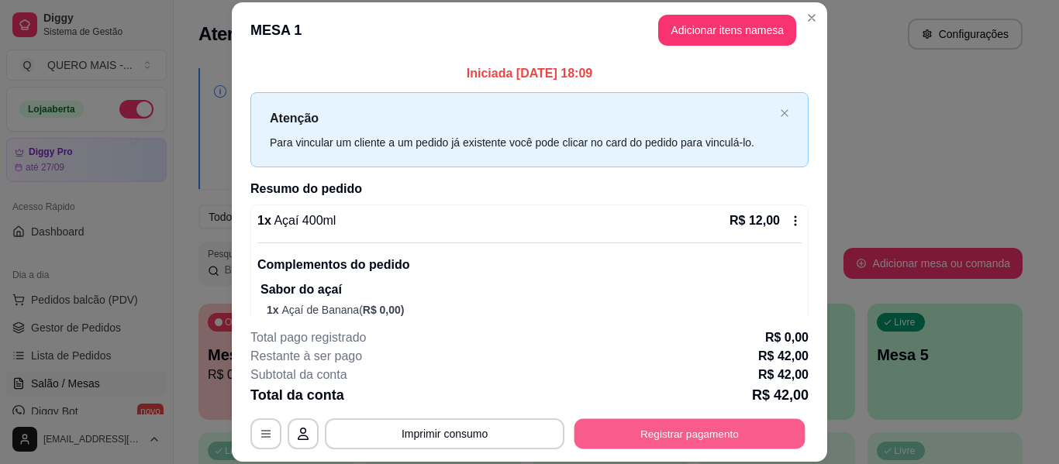
click at [678, 436] on button "Registrar pagamento" at bounding box center [690, 434] width 231 height 30
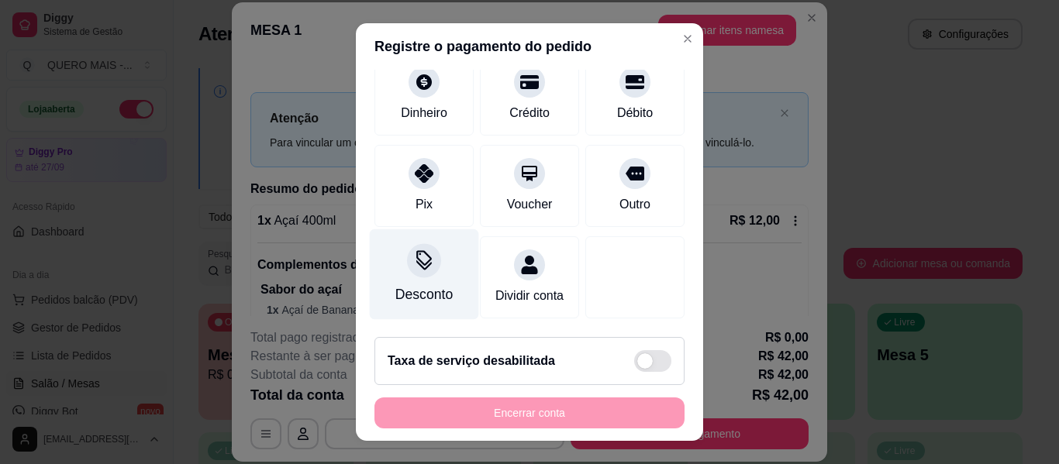
scroll to position [143, 0]
click at [437, 262] on div "Desconto" at bounding box center [424, 275] width 109 height 91
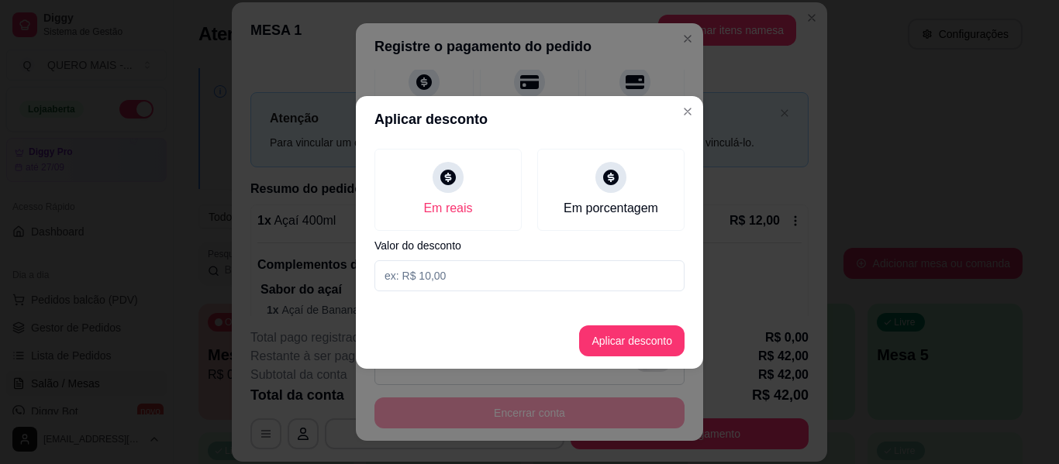
click at [467, 247] on label "Valor do desconto" at bounding box center [530, 245] width 310 height 11
click at [461, 264] on input at bounding box center [530, 276] width 310 height 31
type input "2,50"
click at [595, 339] on button "Aplicar desconto" at bounding box center [631, 341] width 105 height 31
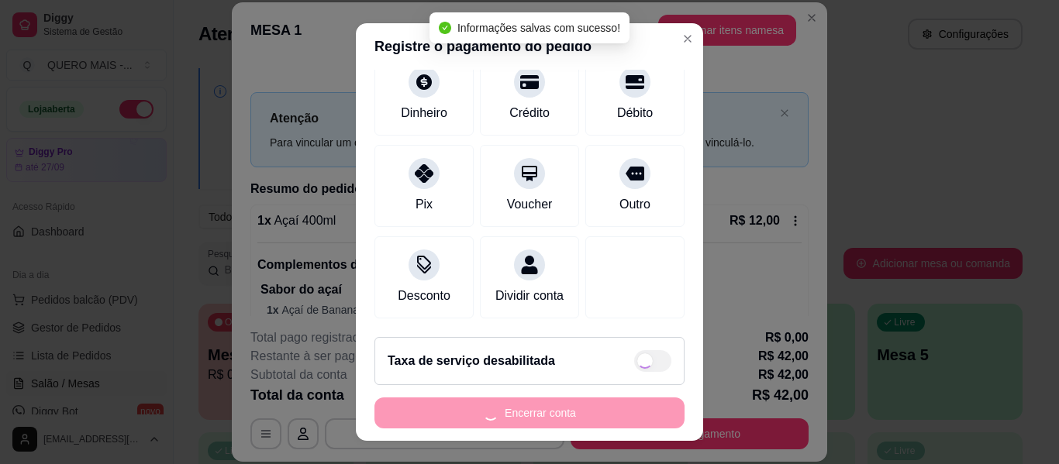
type input "R$ 39,50"
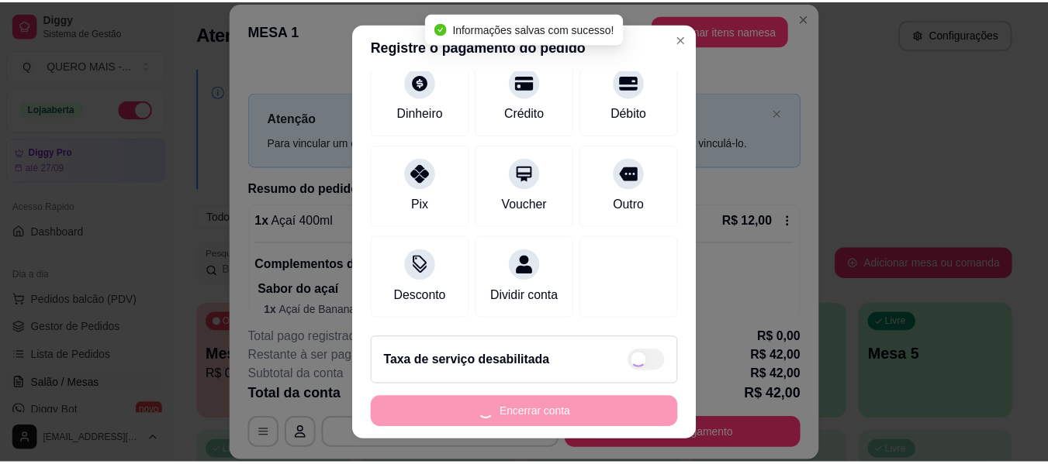
scroll to position [159, 0]
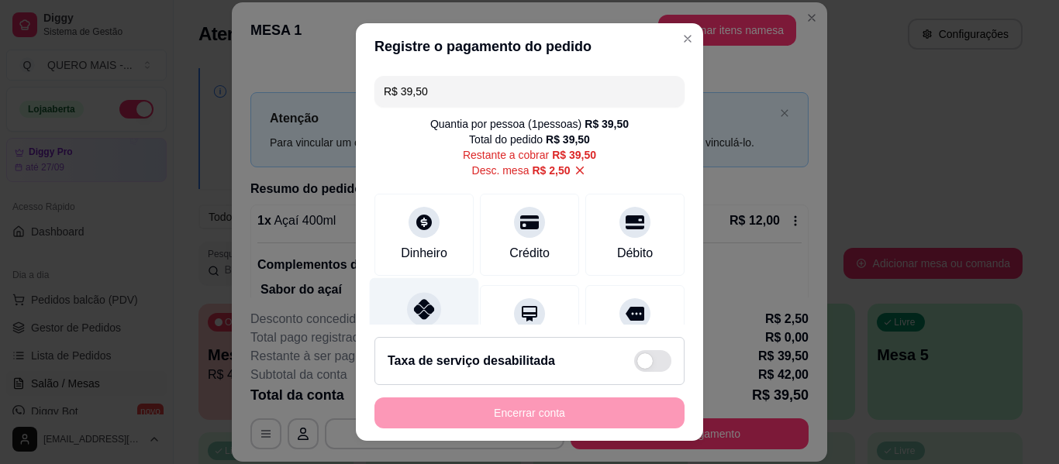
click at [394, 322] on div "Pix" at bounding box center [424, 323] width 109 height 91
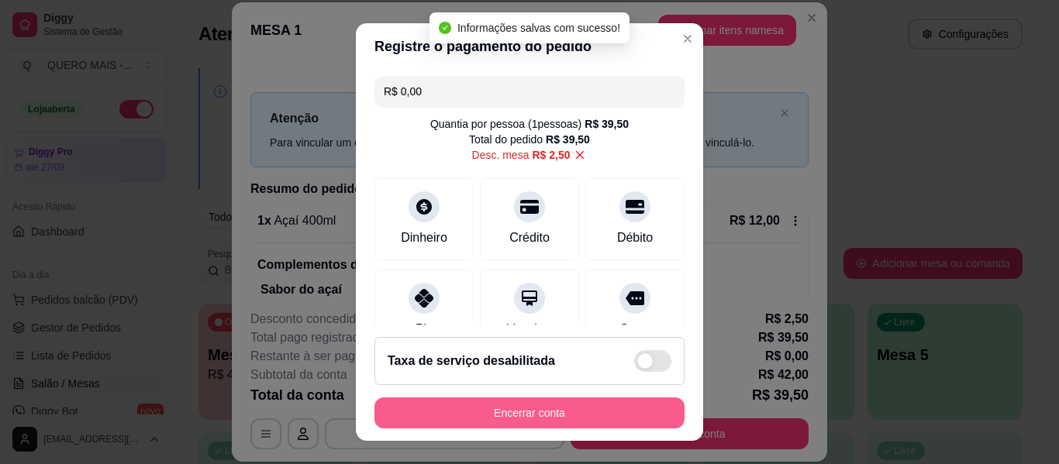
type input "R$ 0,00"
click at [530, 414] on button "Encerrar conta" at bounding box center [529, 414] width 301 height 30
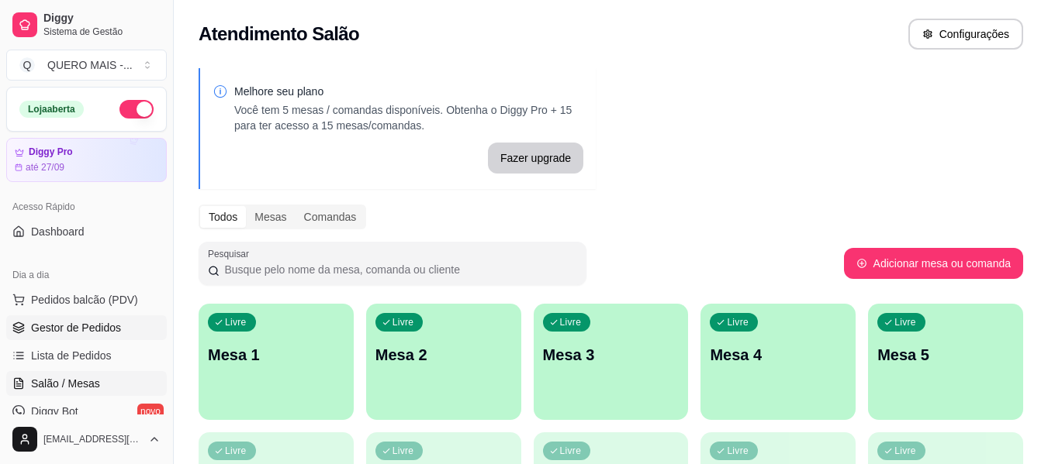
click at [103, 333] on span "Gestor de Pedidos" at bounding box center [76, 328] width 90 height 16
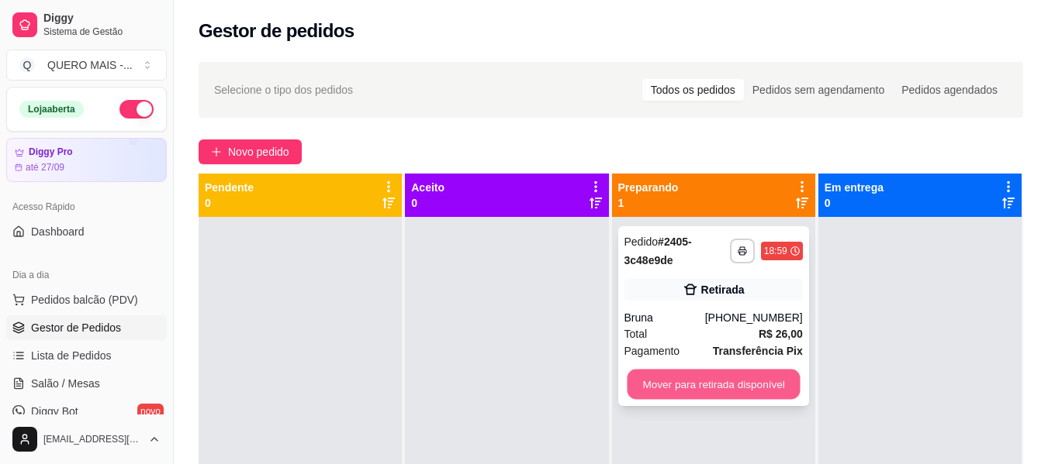
click at [731, 381] on button "Mover para retirada disponível" at bounding box center [713, 385] width 173 height 30
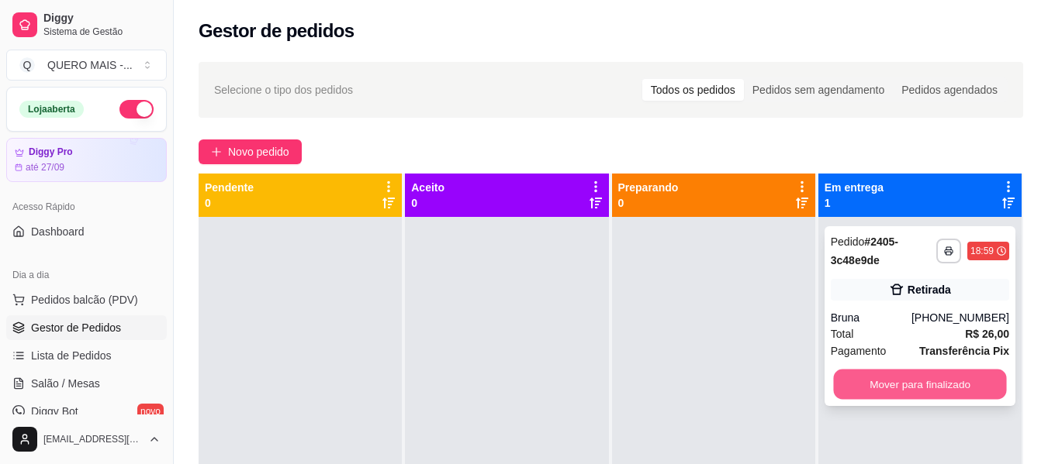
click at [872, 385] on button "Mover para finalizado" at bounding box center [919, 385] width 173 height 30
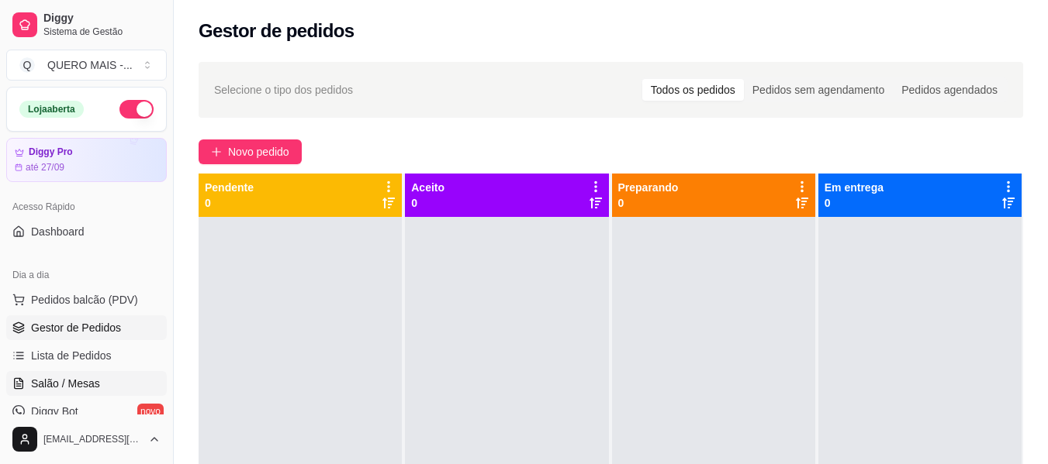
click at [63, 379] on span "Salão / Mesas" at bounding box center [65, 384] width 69 height 16
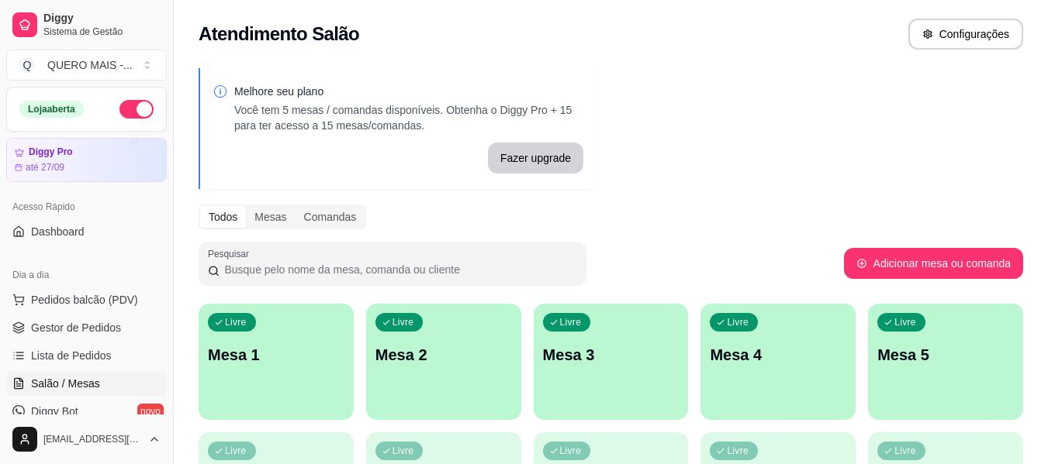
scroll to position [155, 0]
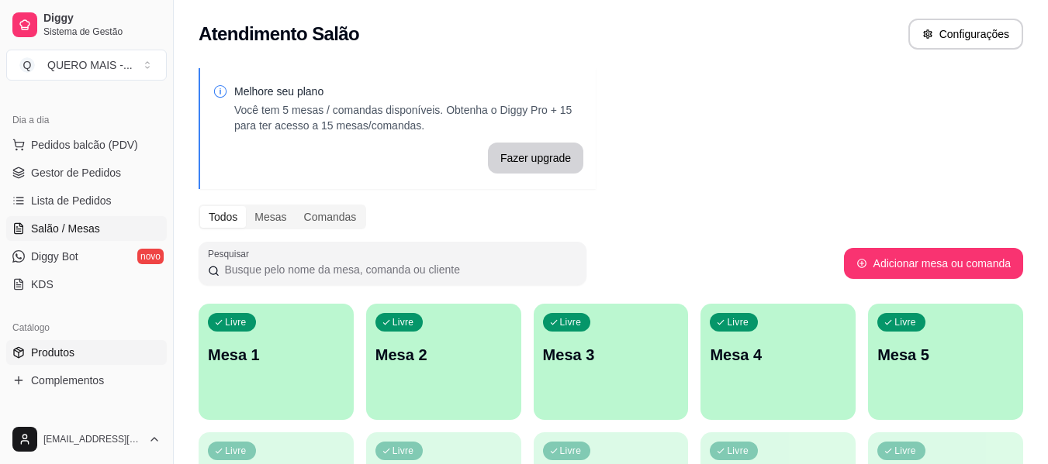
click at [91, 354] on link "Produtos" at bounding box center [86, 352] width 161 height 25
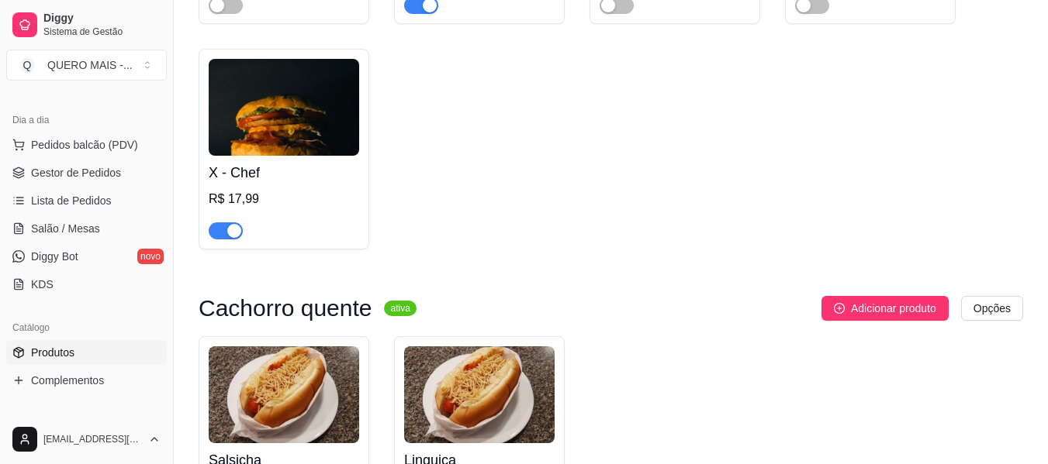
scroll to position [4962, 0]
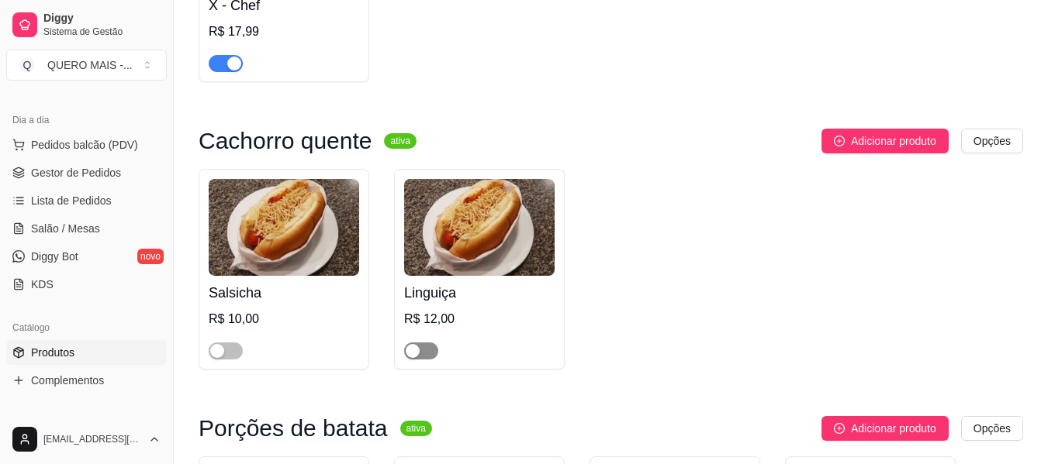
click at [430, 343] on span "button" at bounding box center [421, 351] width 34 height 17
click at [226, 343] on span "button" at bounding box center [226, 351] width 34 height 17
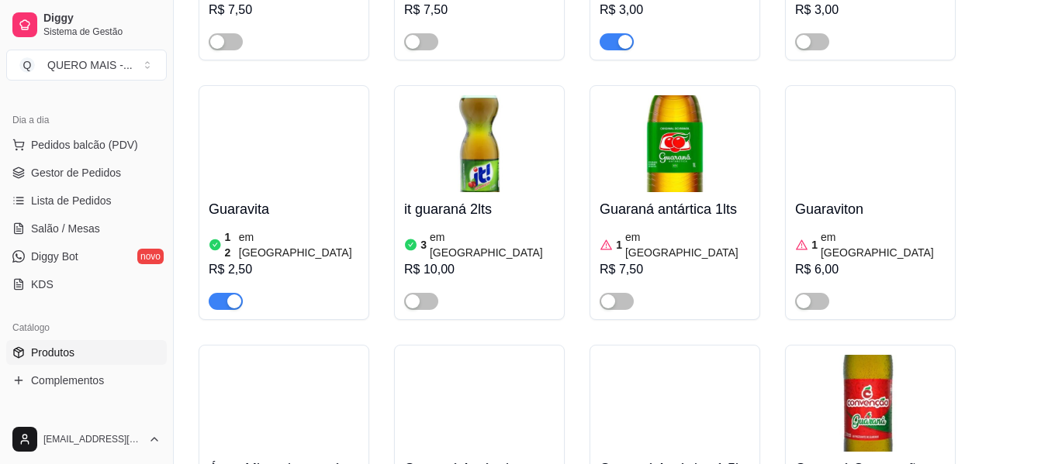
scroll to position [6668, 0]
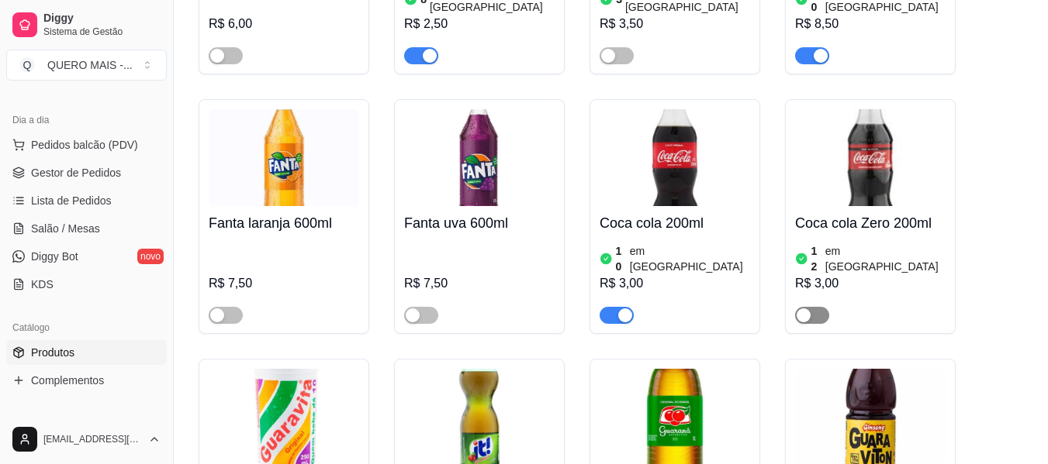
click at [812, 307] on span "button" at bounding box center [812, 315] width 34 height 17
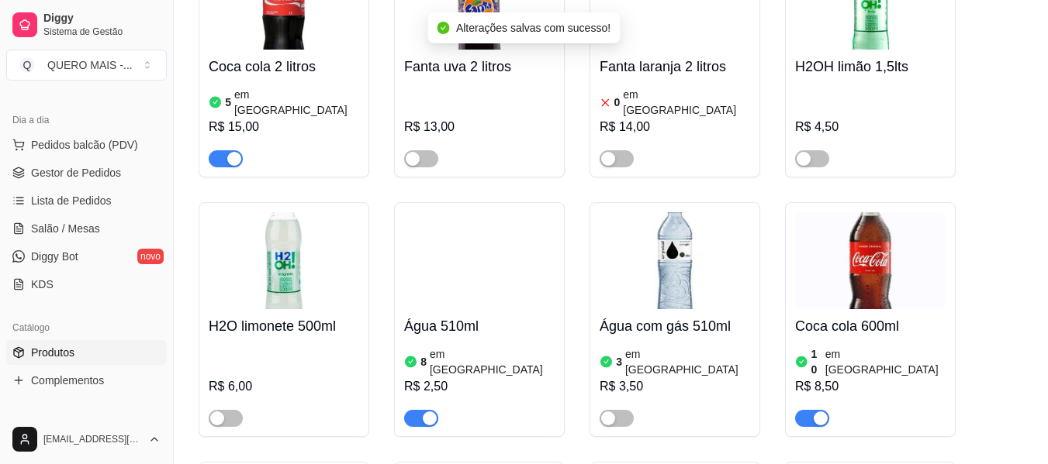
scroll to position [6281, 0]
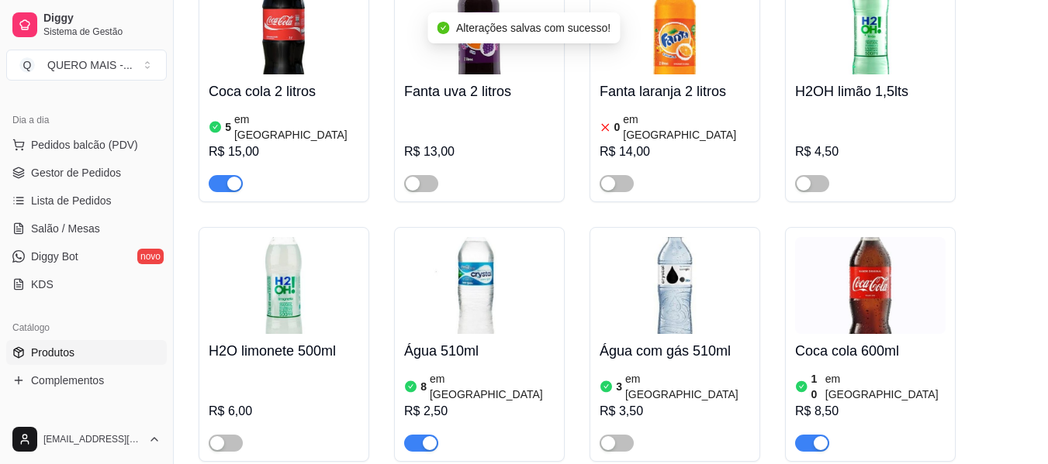
click at [434, 437] on div "button" at bounding box center [430, 444] width 14 height 14
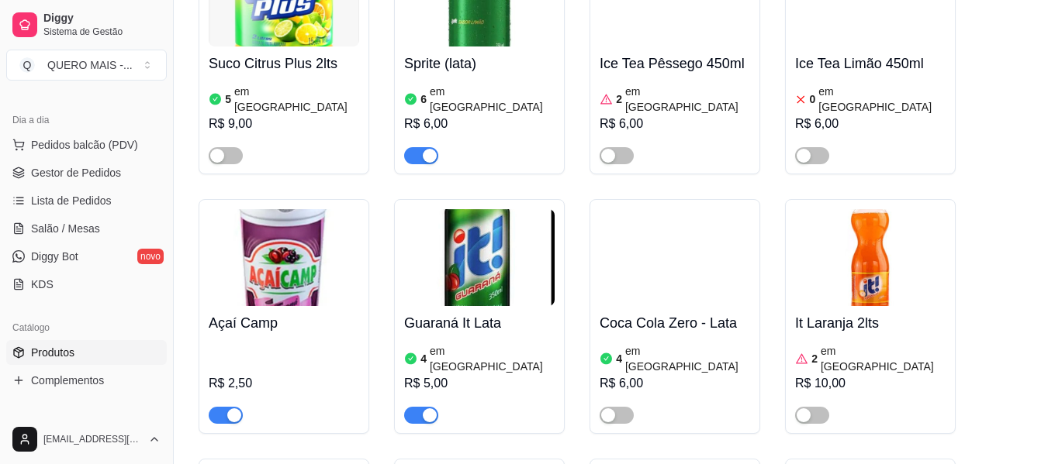
scroll to position [8529, 0]
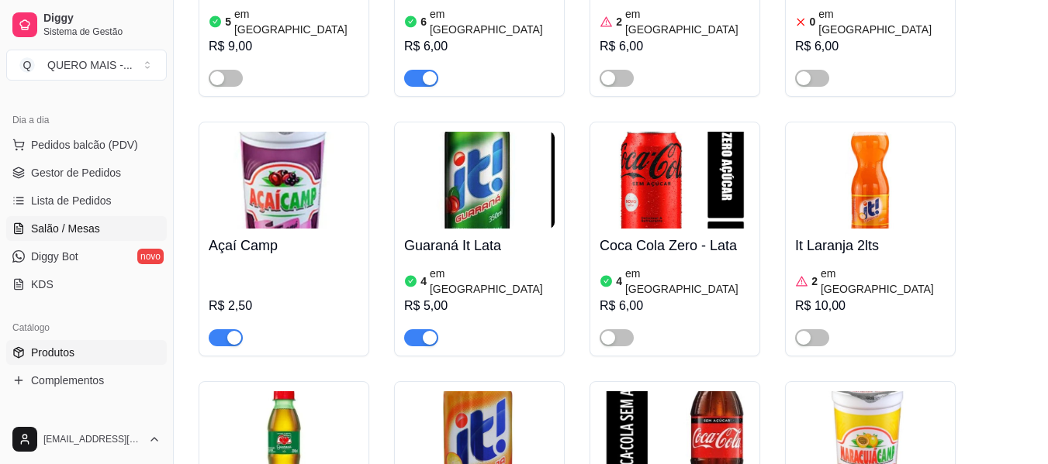
click at [58, 230] on span "Salão / Mesas" at bounding box center [65, 229] width 69 height 16
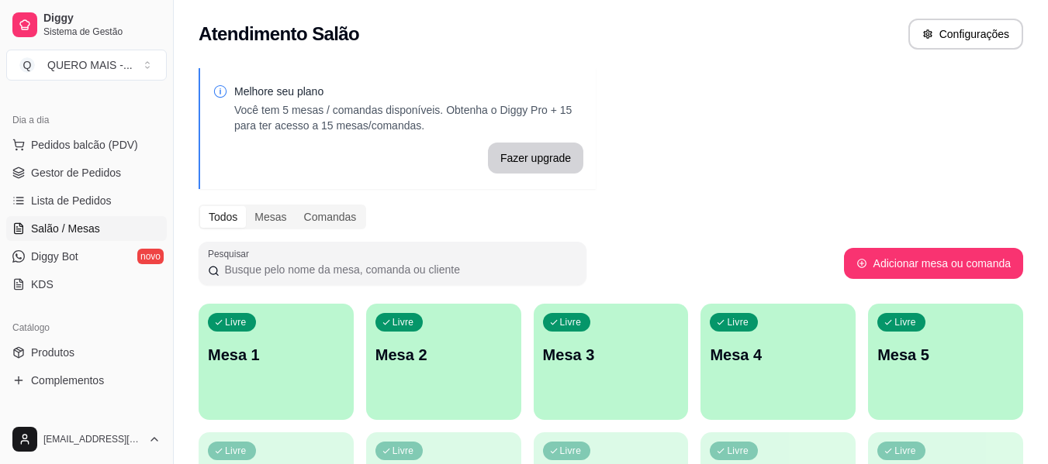
click at [276, 365] on p "Mesa 1" at bounding box center [276, 355] width 136 height 22
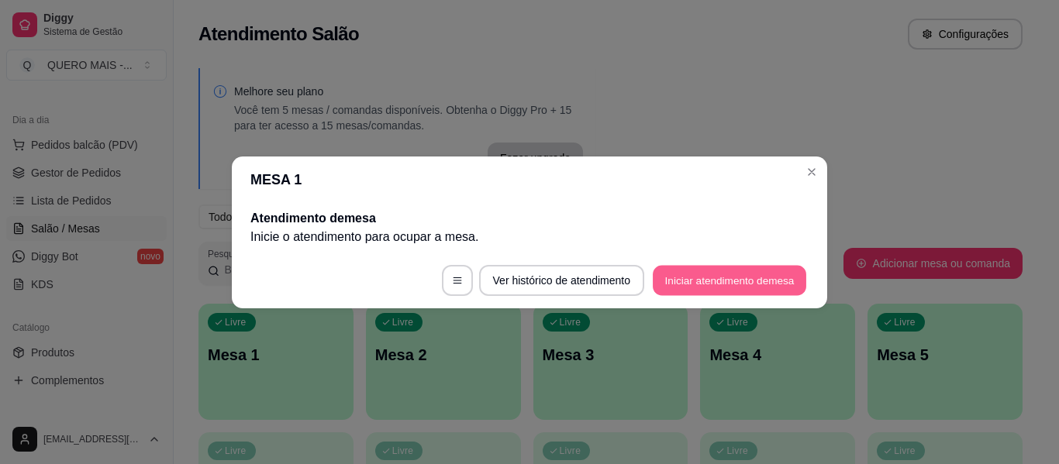
click at [698, 278] on button "Iniciar atendimento de mesa" at bounding box center [730, 280] width 154 height 30
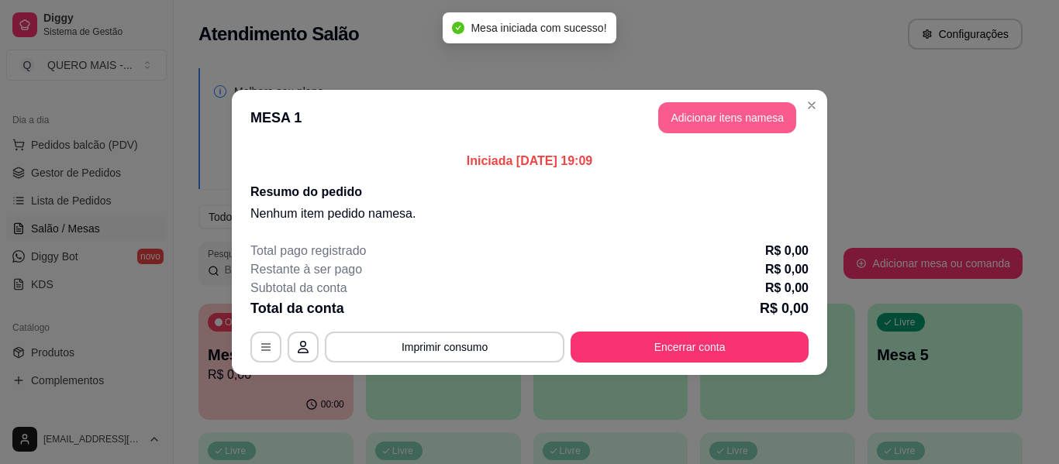
click at [727, 116] on button "Adicionar itens na mesa" at bounding box center [727, 117] width 138 height 31
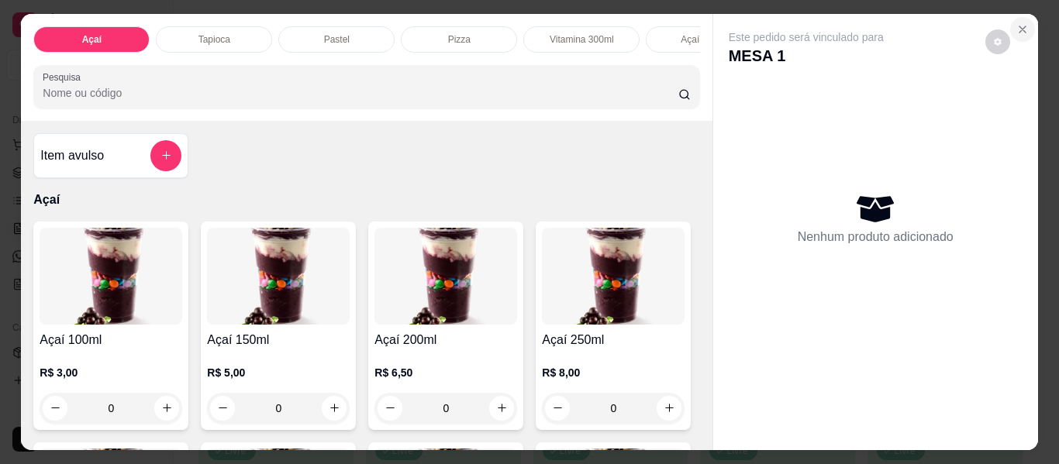
click at [1020, 26] on icon "Close" at bounding box center [1023, 29] width 6 height 6
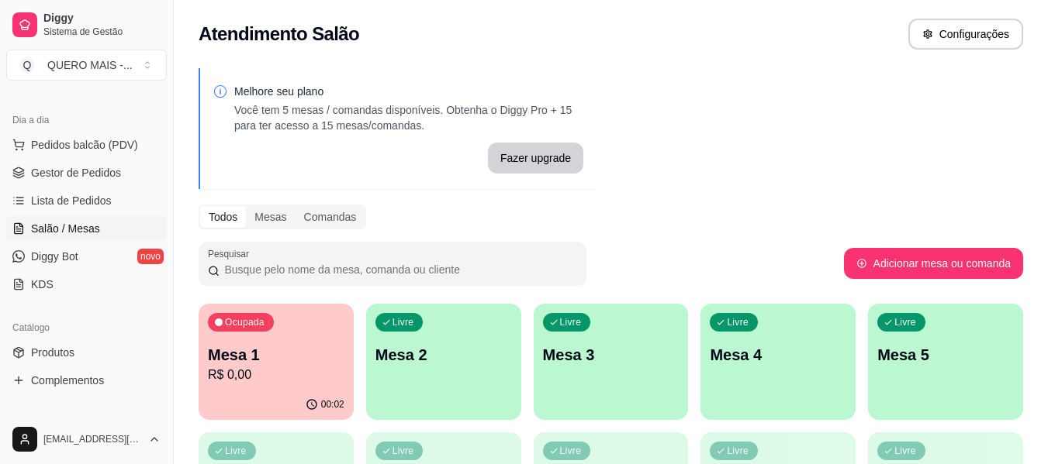
click at [308, 362] on p "Mesa 1" at bounding box center [276, 355] width 136 height 22
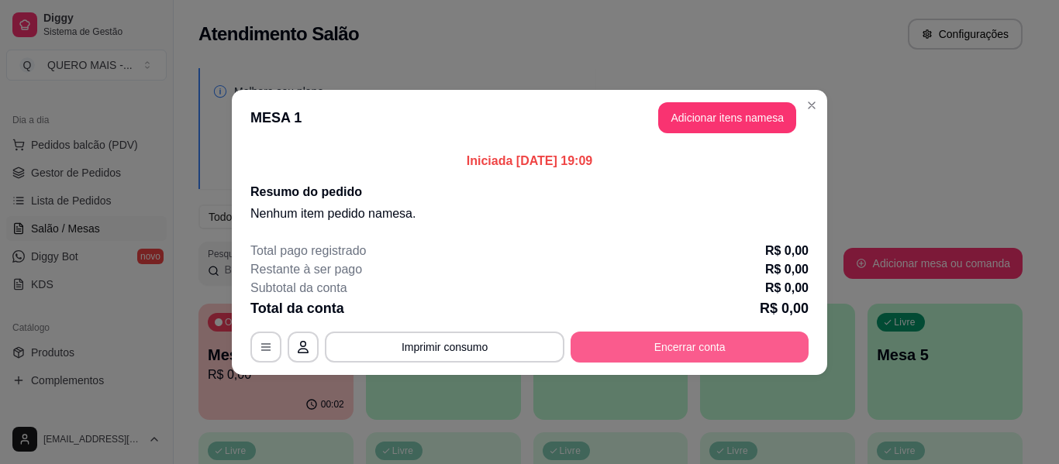
click at [629, 361] on button "Encerrar conta" at bounding box center [690, 347] width 238 height 31
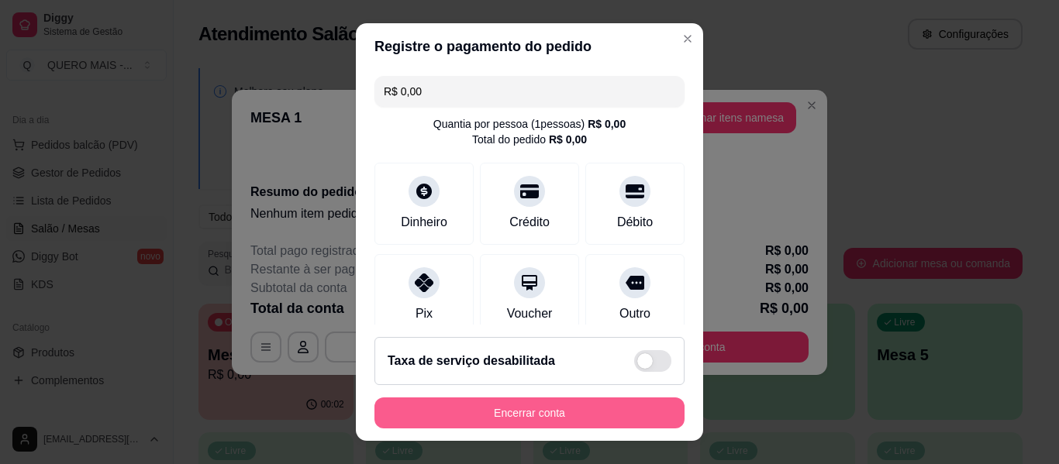
click at [551, 411] on button "Encerrar conta" at bounding box center [530, 413] width 310 height 31
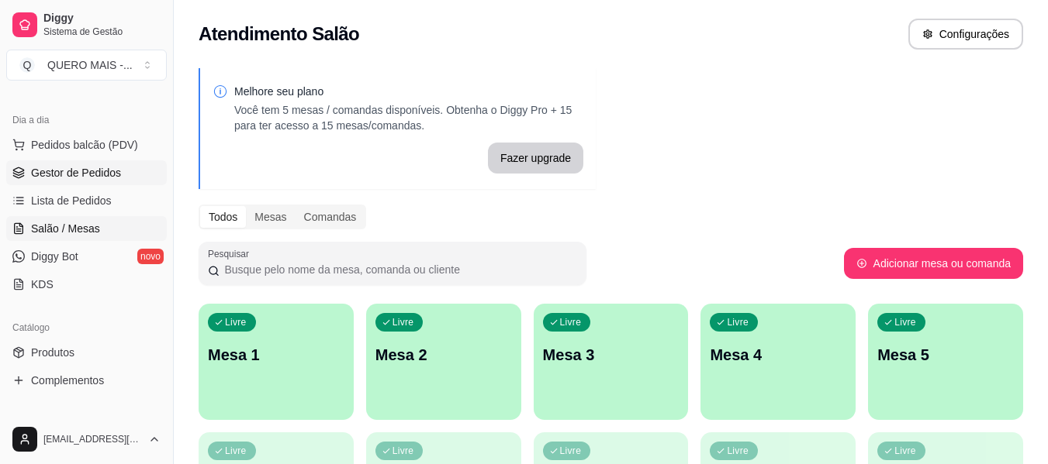
click at [56, 164] on link "Gestor de Pedidos" at bounding box center [86, 173] width 161 height 25
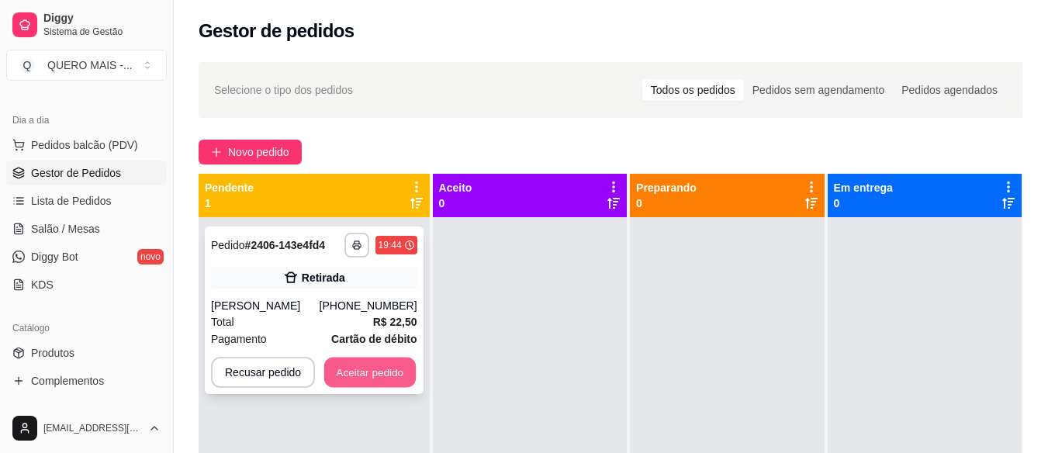
click at [372, 368] on button "Aceitar pedido" at bounding box center [369, 372] width 91 height 30
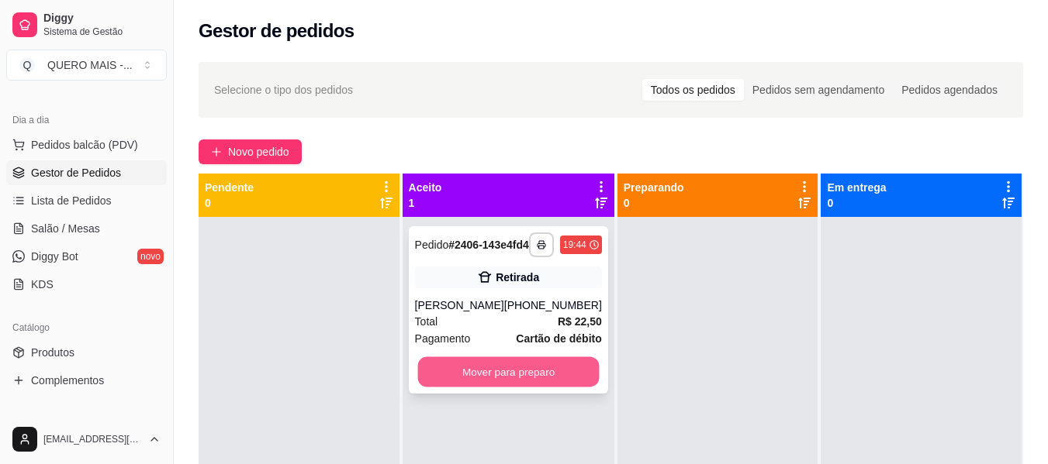
click at [543, 387] on button "Mover para preparo" at bounding box center [507, 372] width 181 height 30
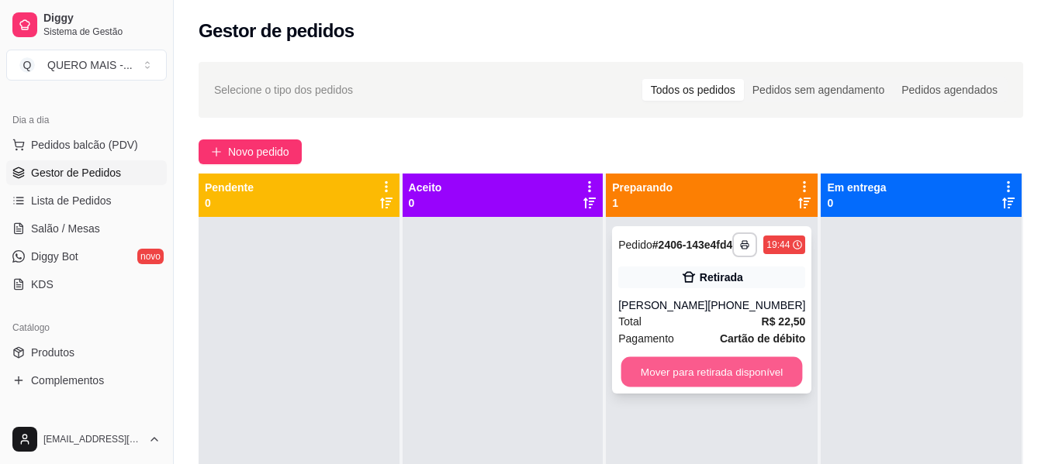
click at [685, 385] on button "Mover para retirada disponível" at bounding box center [711, 372] width 181 height 30
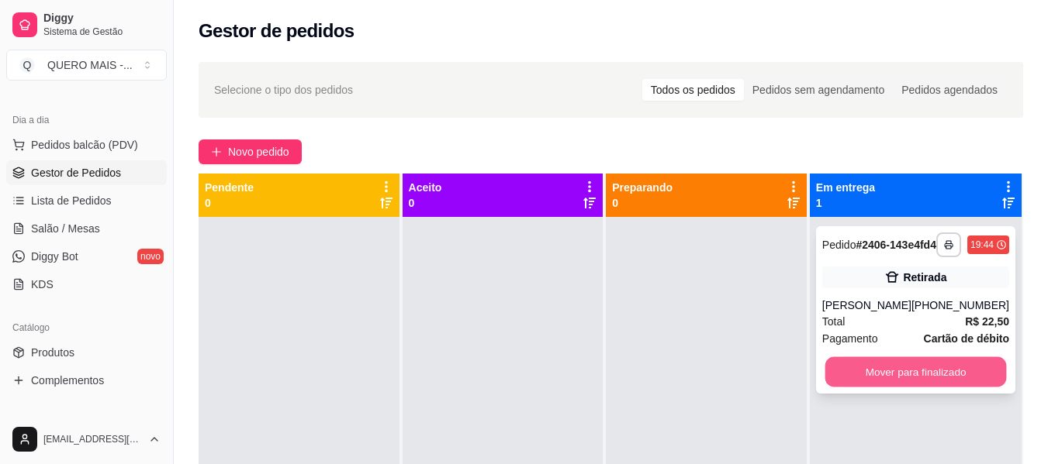
click at [862, 385] on button "Mover para finalizado" at bounding box center [914, 372] width 181 height 30
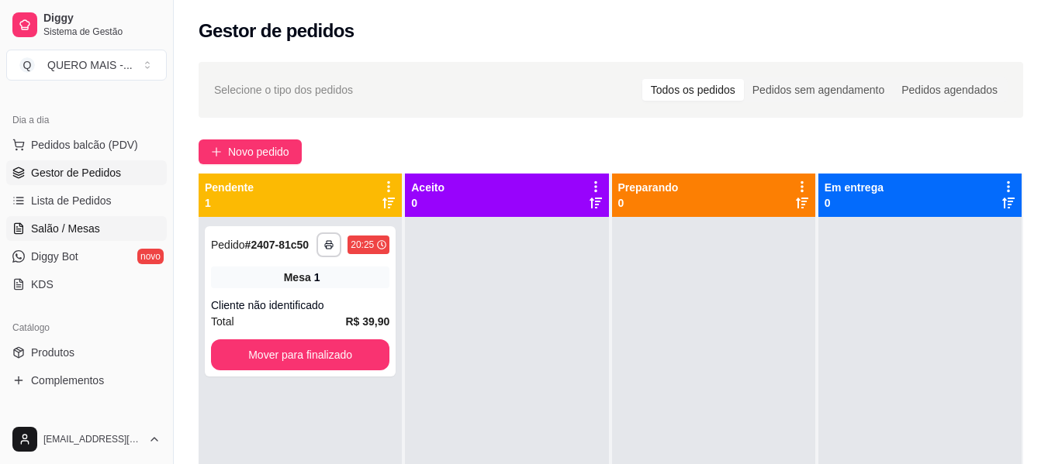
click at [61, 230] on span "Salão / Mesas" at bounding box center [65, 229] width 69 height 16
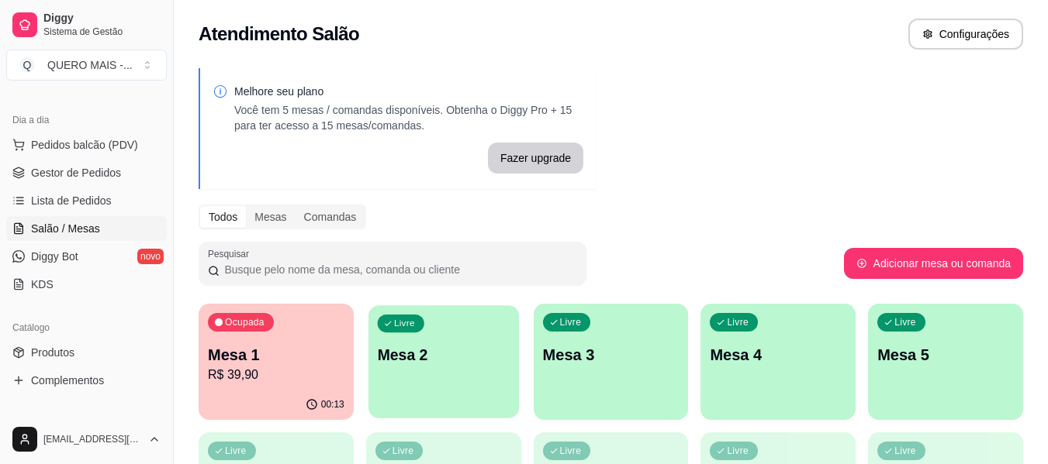
click at [420, 385] on div "Livre Mesa 2" at bounding box center [443, 352] width 150 height 95
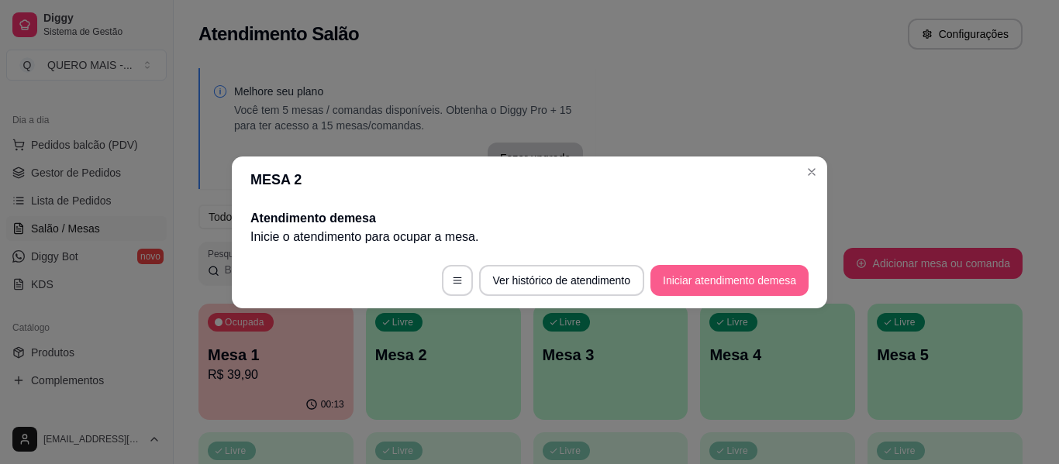
click at [667, 287] on button "Iniciar atendimento de mesa" at bounding box center [730, 280] width 158 height 31
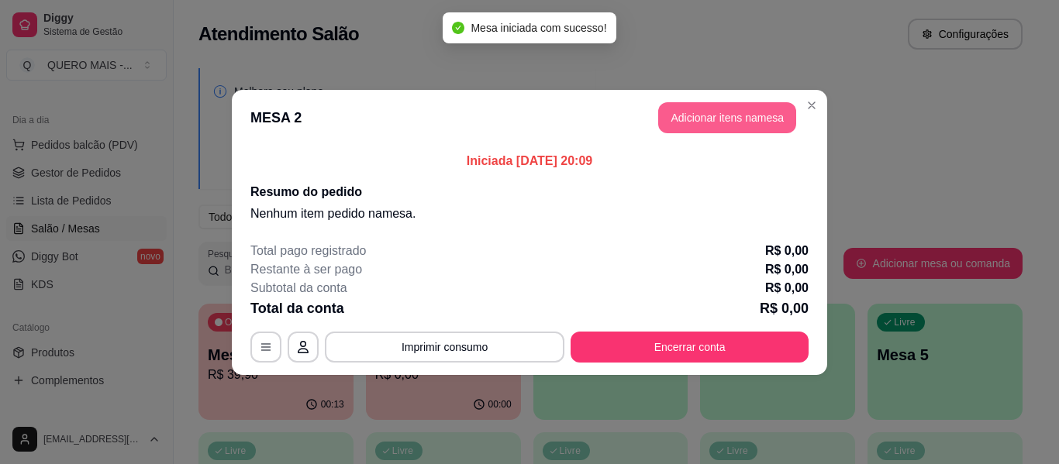
click at [705, 115] on button "Adicionar itens na mesa" at bounding box center [727, 117] width 138 height 31
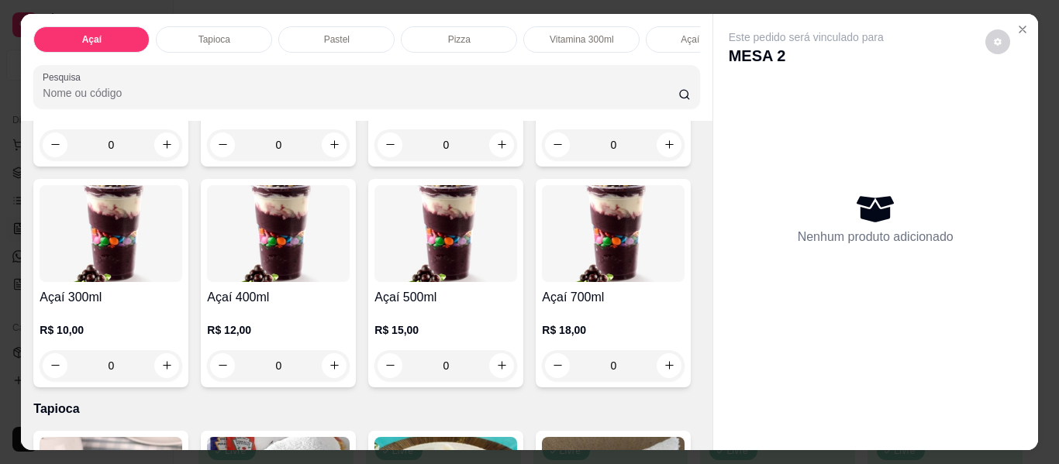
scroll to position [310, 0]
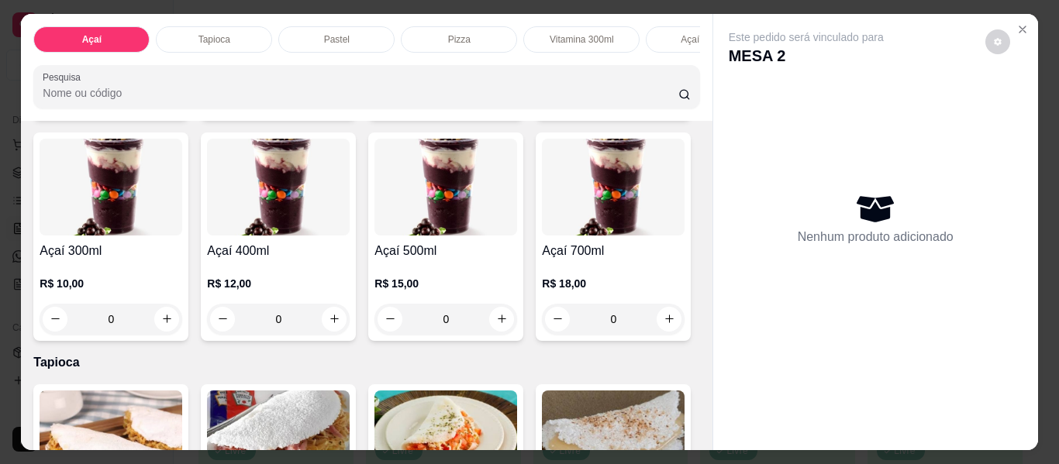
click at [350, 319] on div "0" at bounding box center [278, 319] width 143 height 31
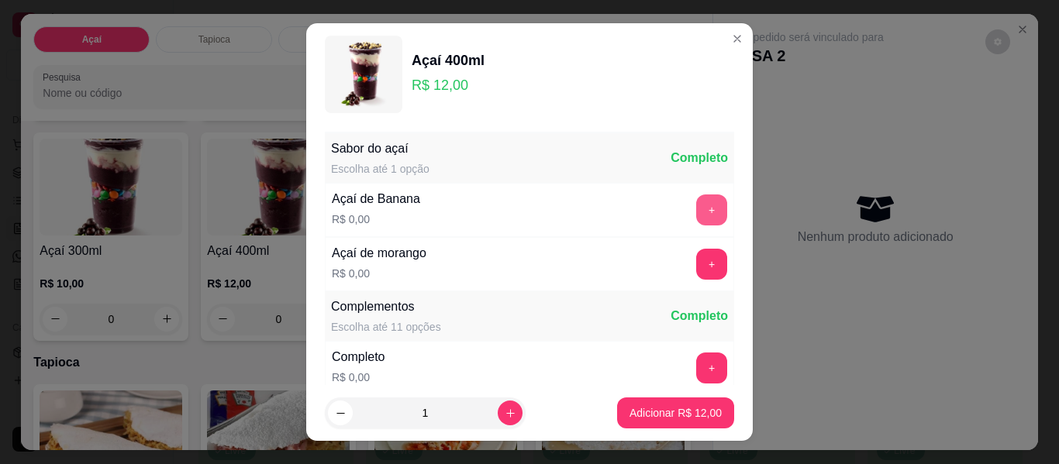
click at [696, 205] on button "+" at bounding box center [711, 210] width 31 height 31
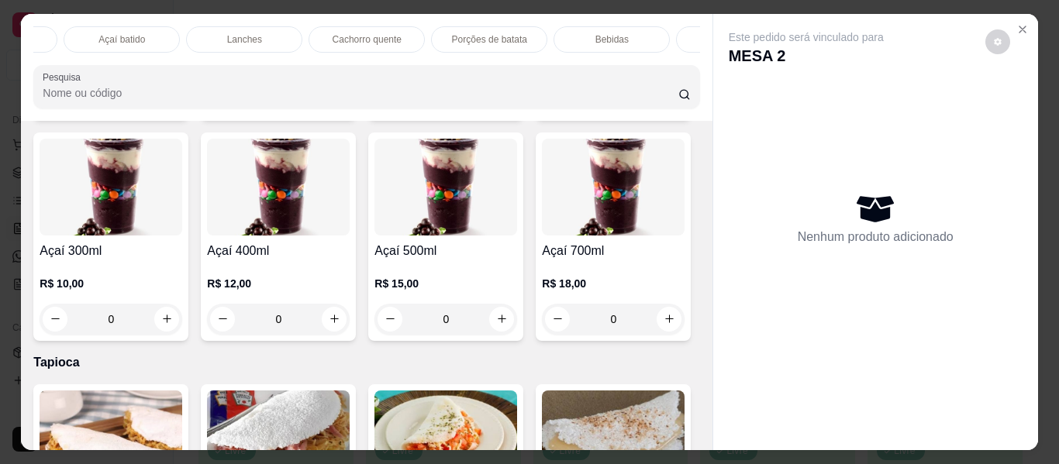
scroll to position [0, 798]
click at [647, 34] on p "Promoções" at bounding box center [641, 39] width 47 height 12
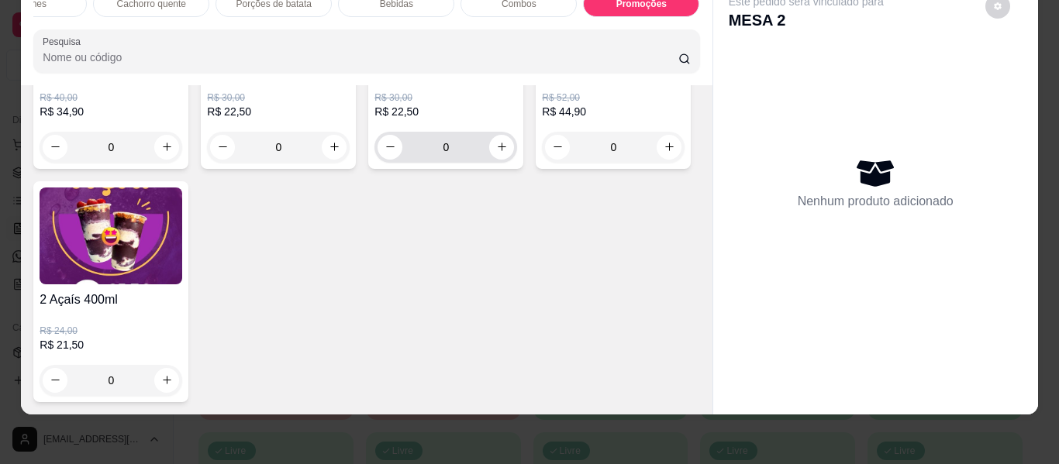
scroll to position [5784, 0]
click at [182, 371] on div "0" at bounding box center [111, 380] width 143 height 31
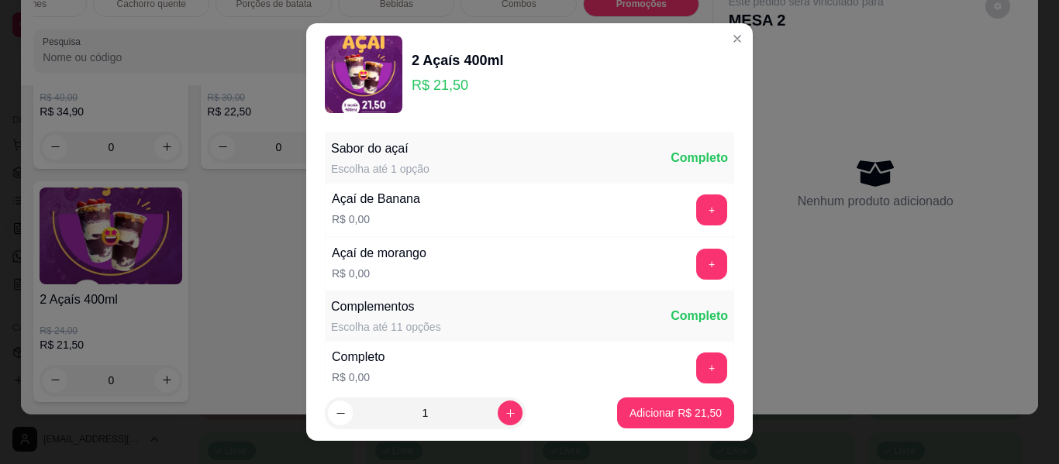
click at [696, 212] on button "+" at bounding box center [711, 210] width 31 height 31
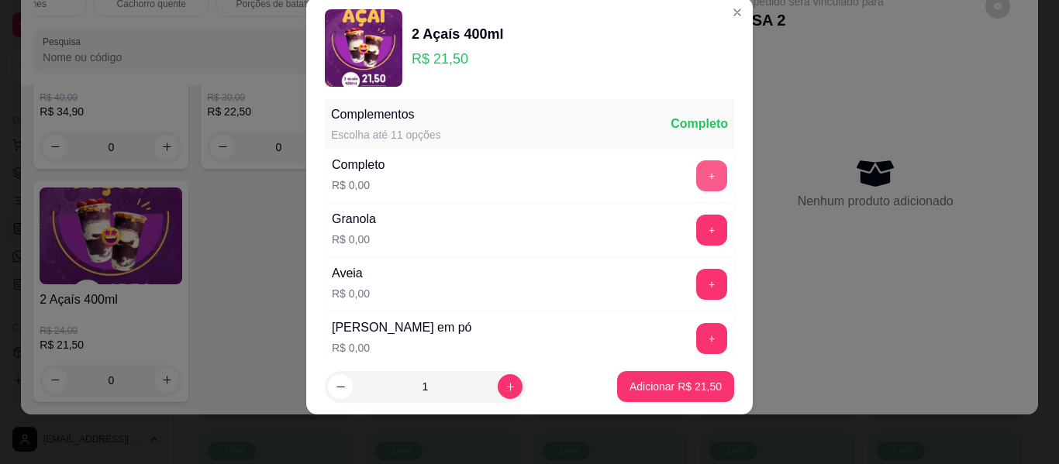
click at [696, 182] on button "+" at bounding box center [711, 176] width 31 height 31
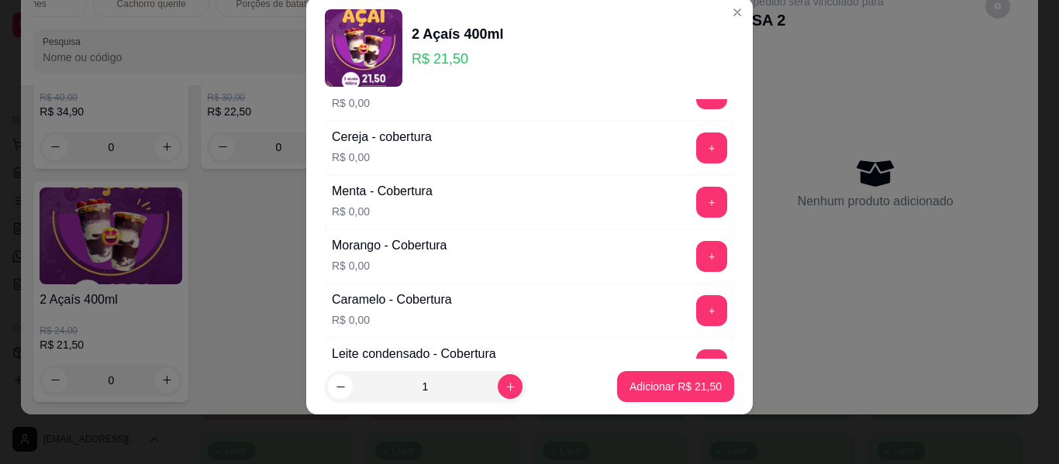
scroll to position [975, 0]
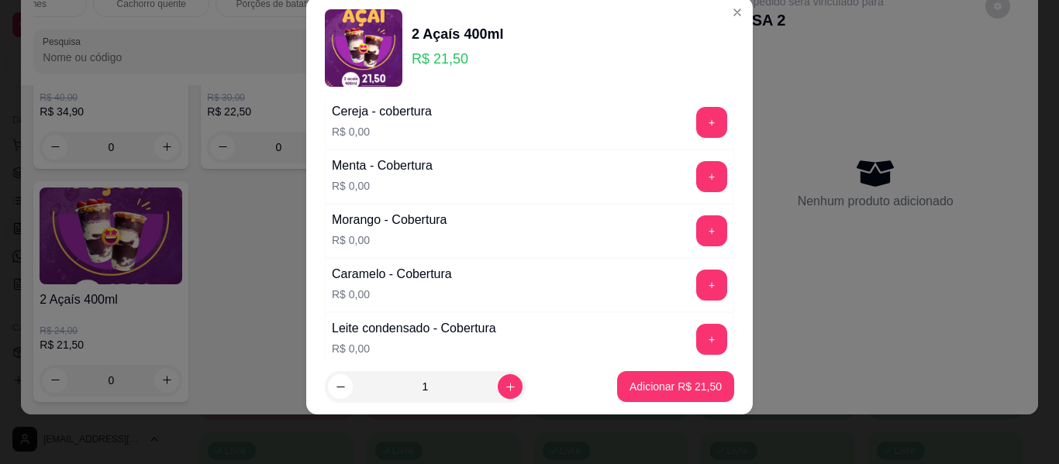
click at [696, 230] on button "+" at bounding box center [711, 231] width 31 height 31
click at [658, 381] on p "Adicionar R$ 21,50" at bounding box center [676, 386] width 90 height 15
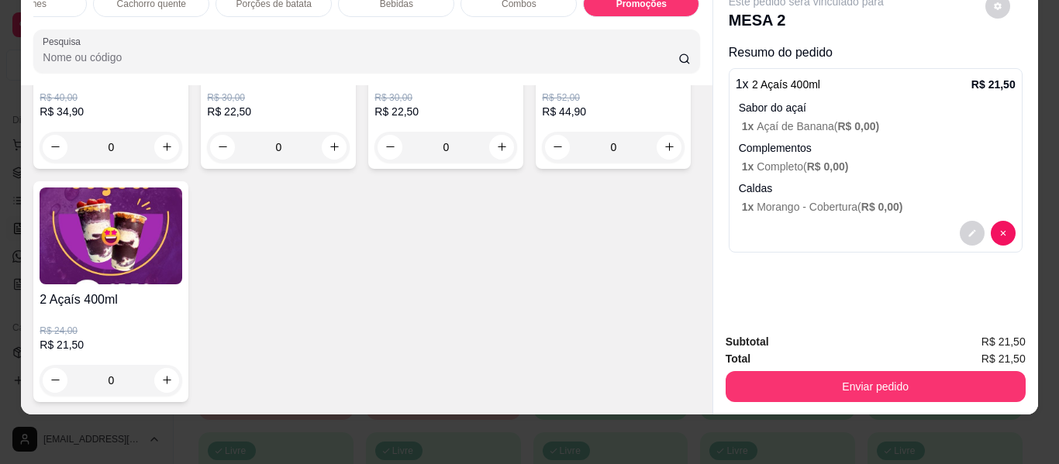
click at [182, 365] on div "0" at bounding box center [111, 380] width 143 height 31
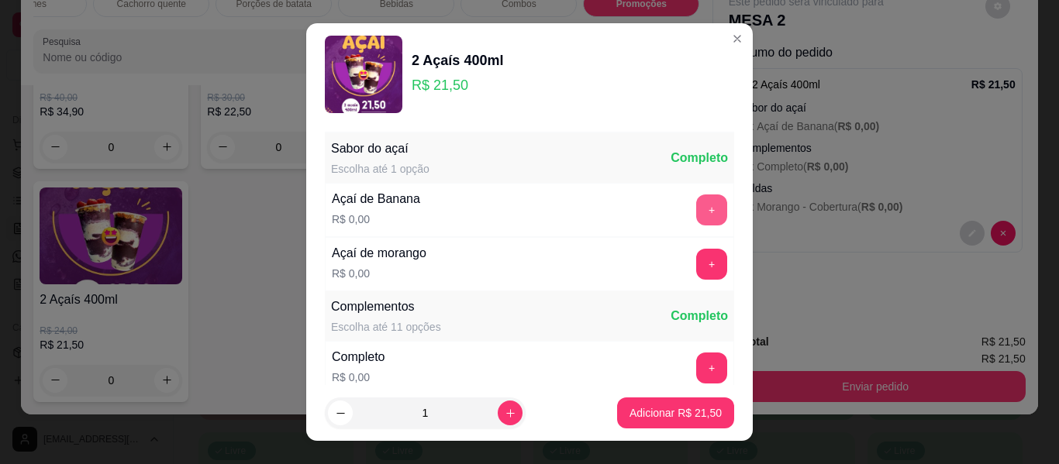
click at [696, 204] on button "+" at bounding box center [711, 210] width 31 height 31
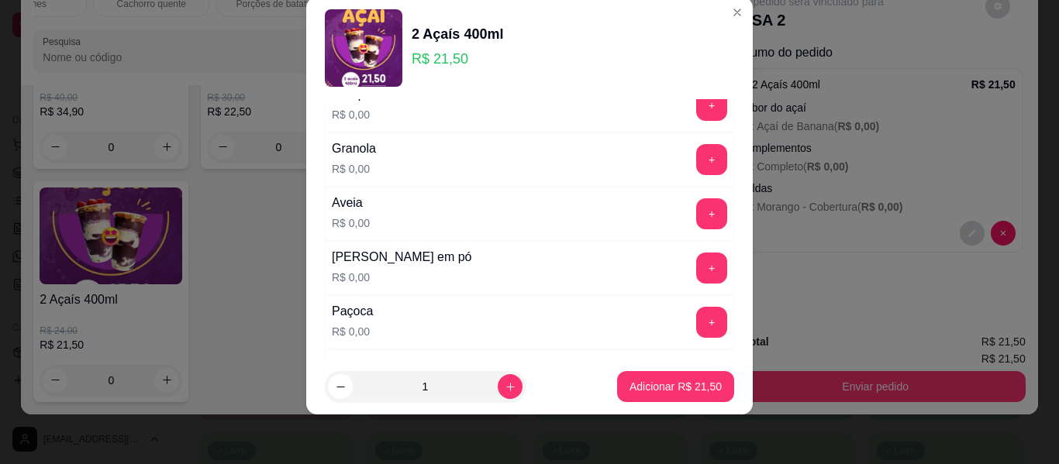
scroll to position [321, 0]
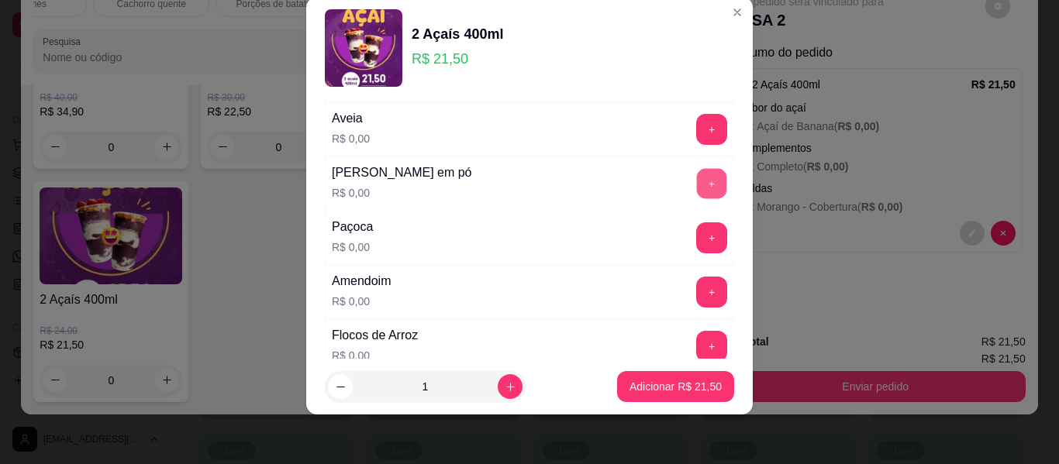
click at [697, 173] on button "+" at bounding box center [712, 184] width 30 height 30
click at [696, 237] on button "+" at bounding box center [711, 238] width 31 height 31
click at [697, 288] on button "+" at bounding box center [712, 293] width 30 height 30
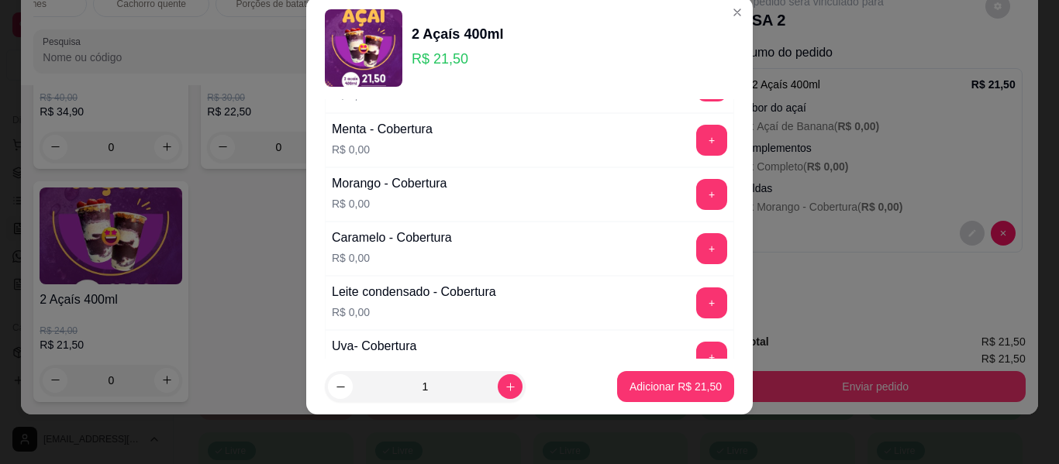
scroll to position [1019, 0]
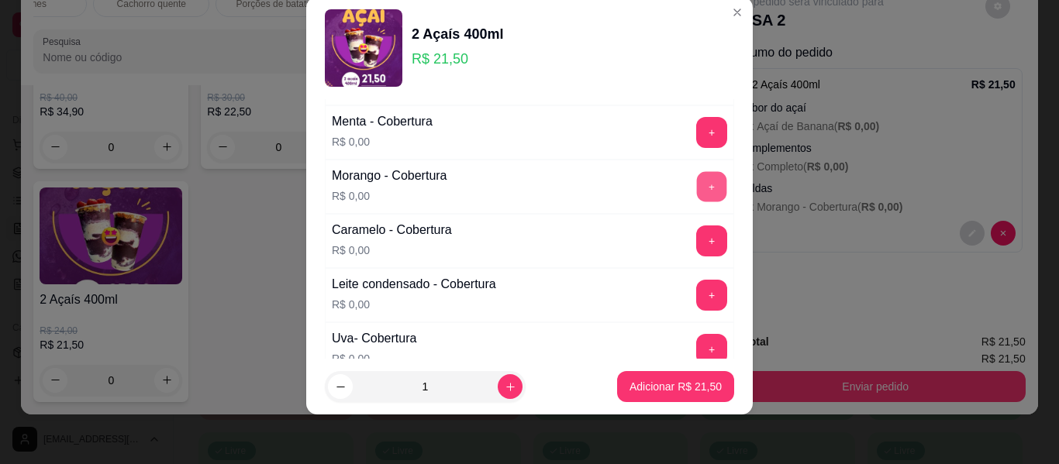
click at [697, 188] on button "+" at bounding box center [712, 187] width 30 height 30
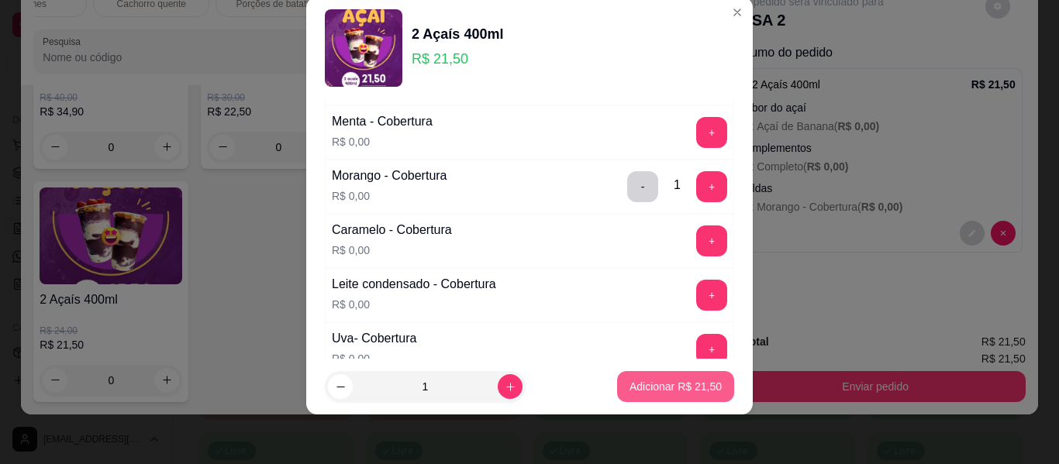
click at [669, 387] on p "Adicionar R$ 21,50" at bounding box center [676, 387] width 92 height 16
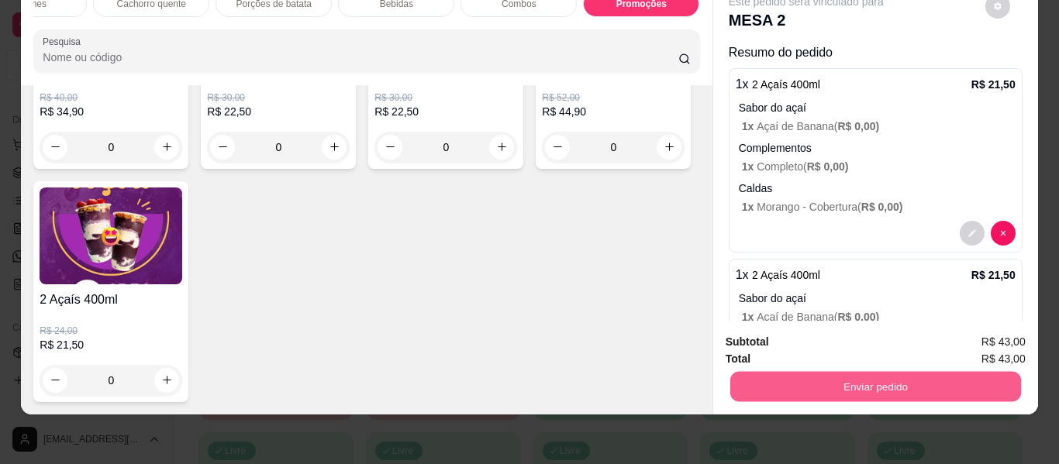
click at [860, 372] on button "Enviar pedido" at bounding box center [875, 387] width 291 height 30
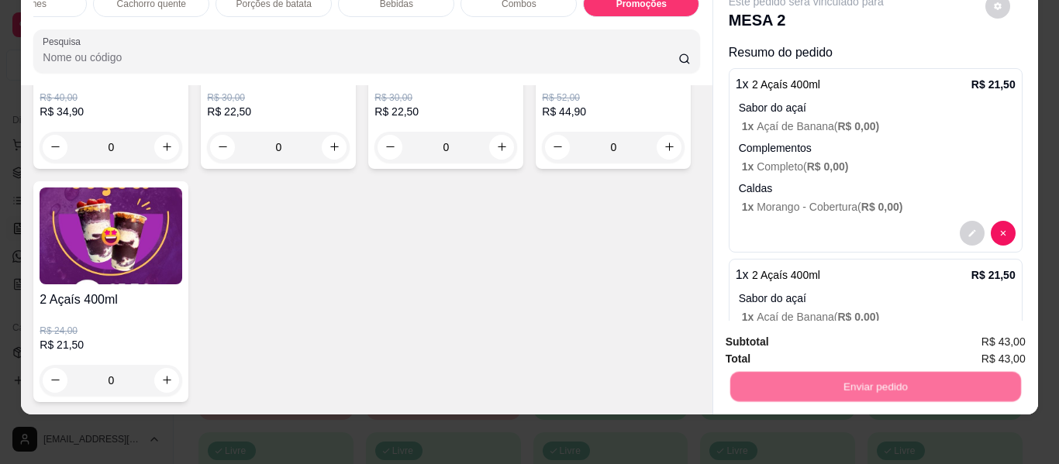
click at [822, 337] on button "Não registrar e enviar pedido" at bounding box center [824, 336] width 161 height 29
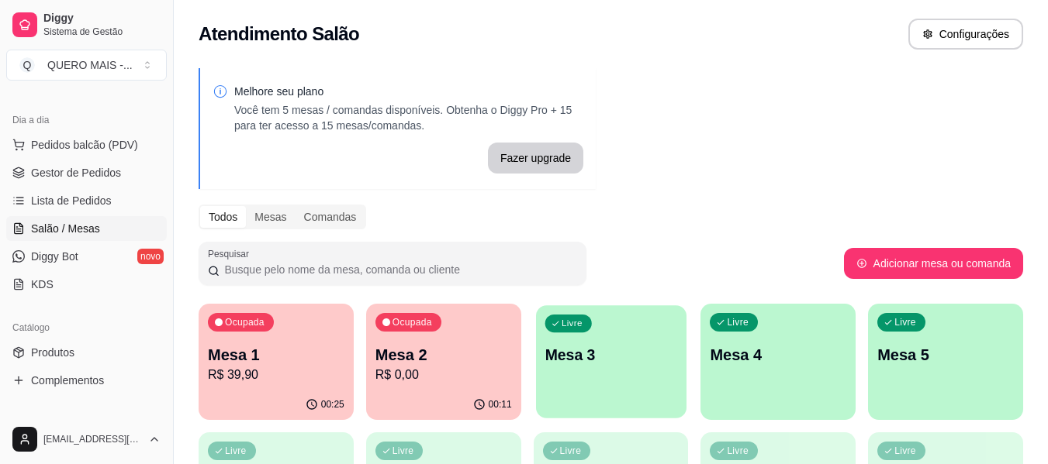
click at [617, 407] on div "button" at bounding box center [611, 409] width 150 height 18
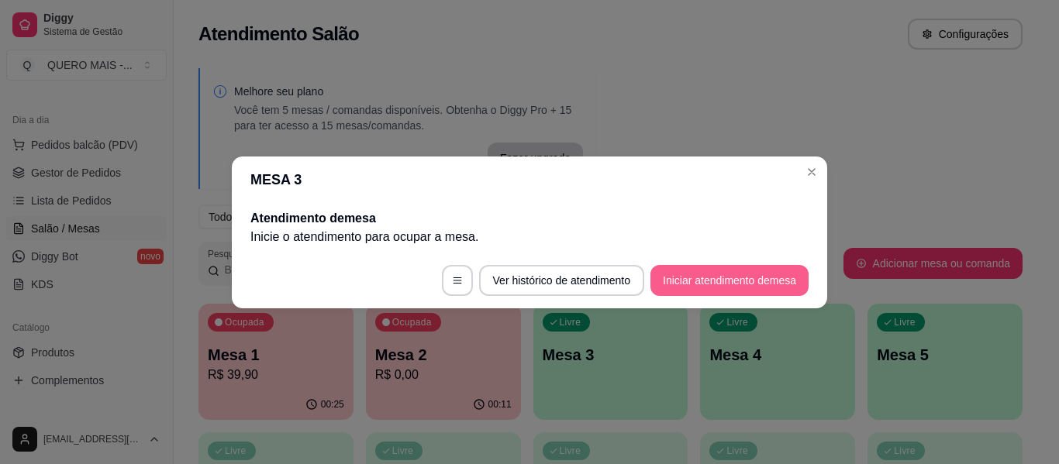
click at [686, 278] on button "Iniciar atendimento de mesa" at bounding box center [730, 280] width 158 height 31
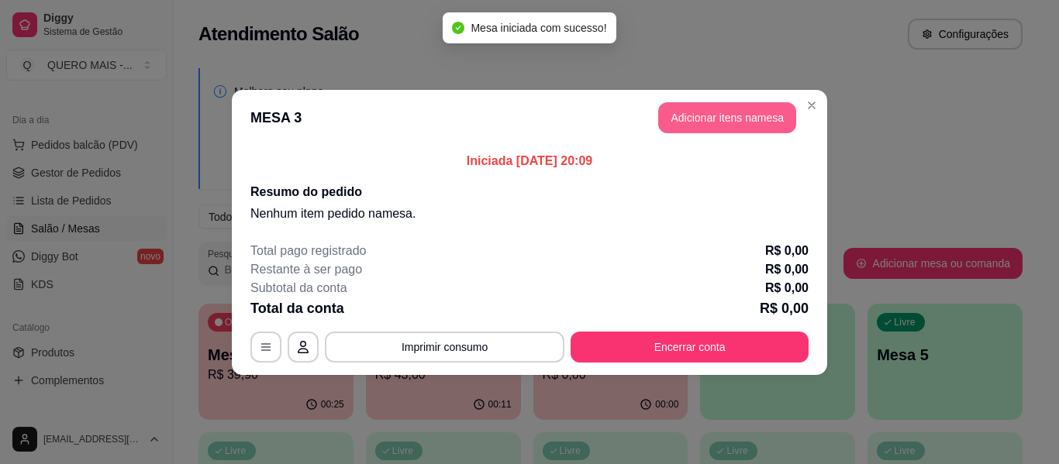
click at [751, 124] on button "Adicionar itens na mesa" at bounding box center [727, 117] width 138 height 31
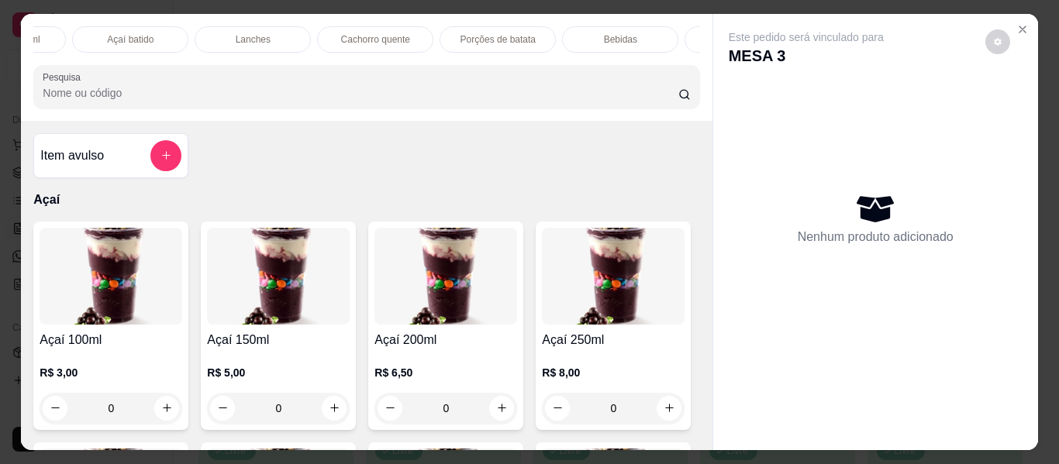
scroll to position [0, 622]
click at [321, 26] on div "Cachorro quente" at bounding box center [327, 39] width 116 height 26
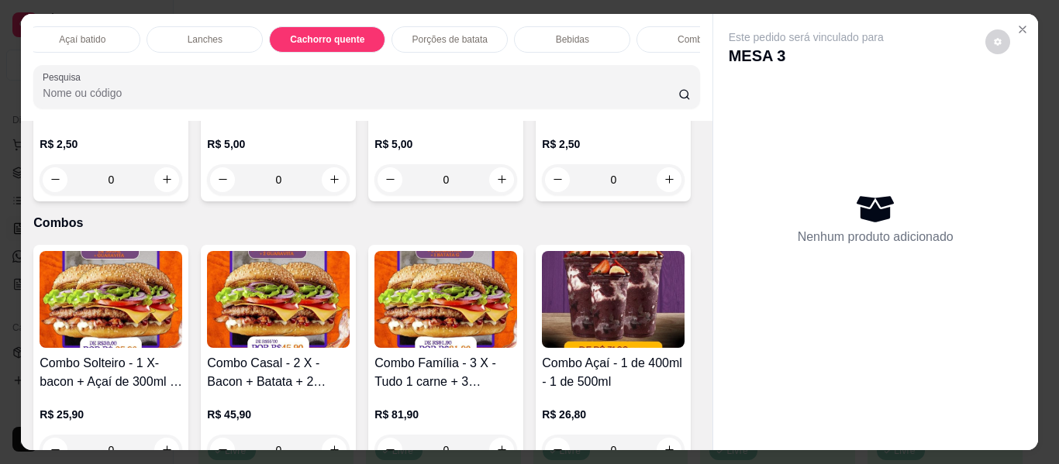
scroll to position [42, 0]
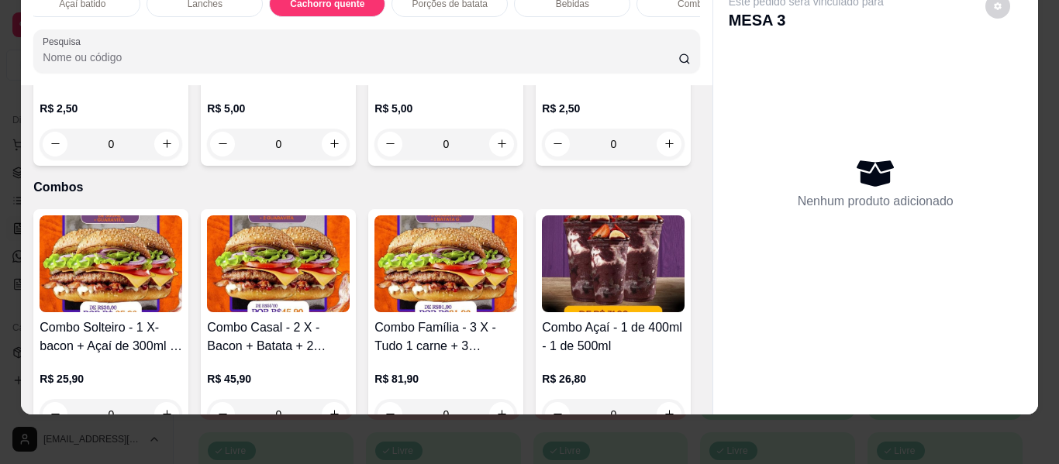
type input "1"
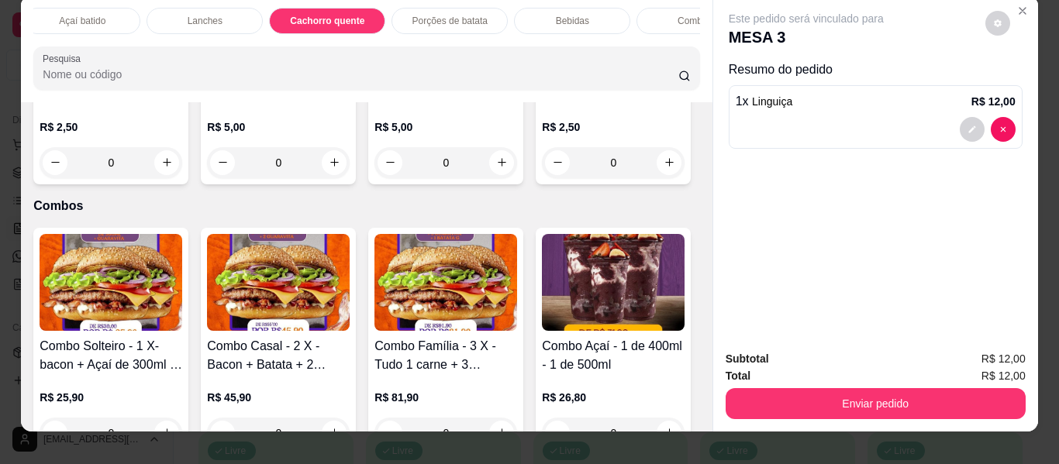
scroll to position [0, 0]
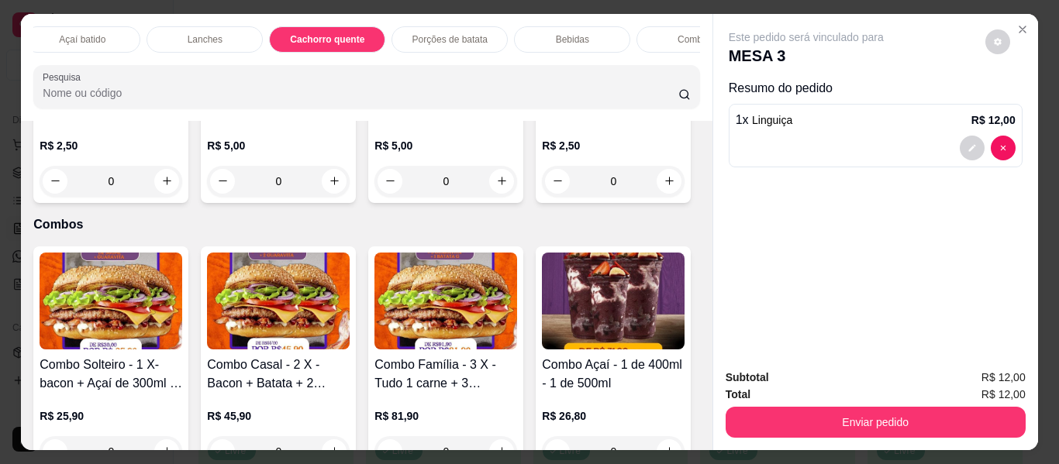
click at [110, 29] on div "Açaí batido" at bounding box center [82, 39] width 116 height 26
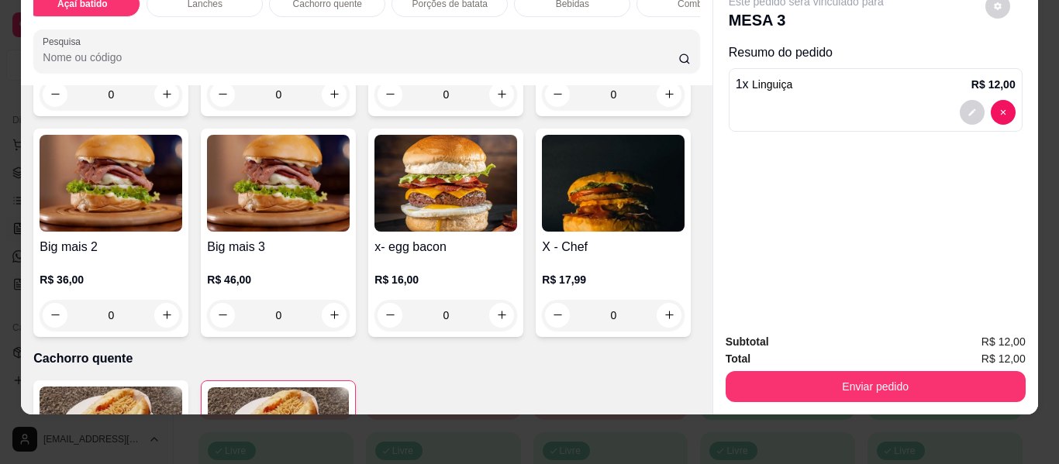
scroll to position [2502, 0]
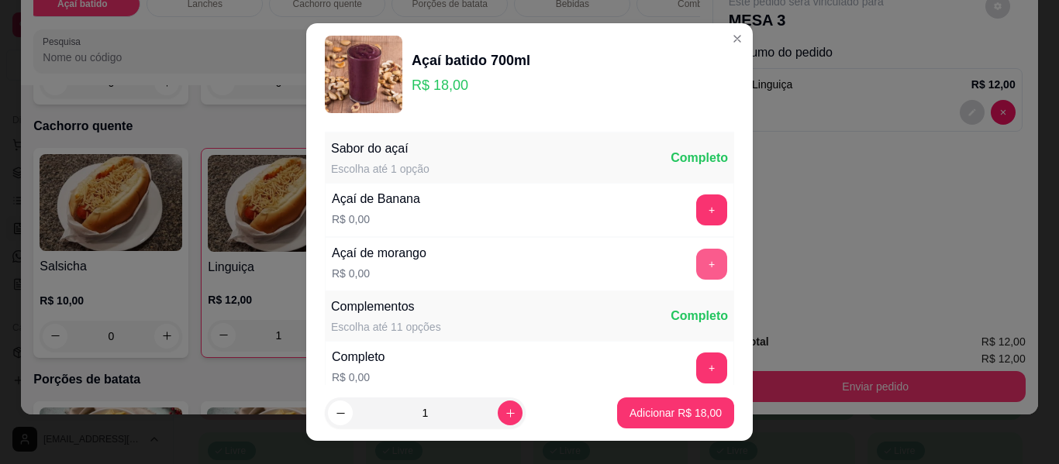
click at [696, 268] on button "+" at bounding box center [711, 264] width 31 height 31
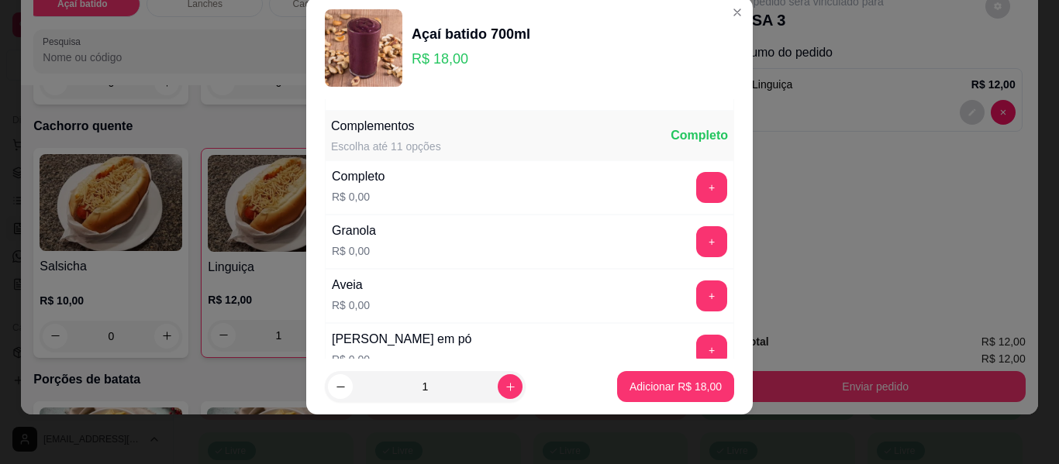
scroll to position [166, 0]
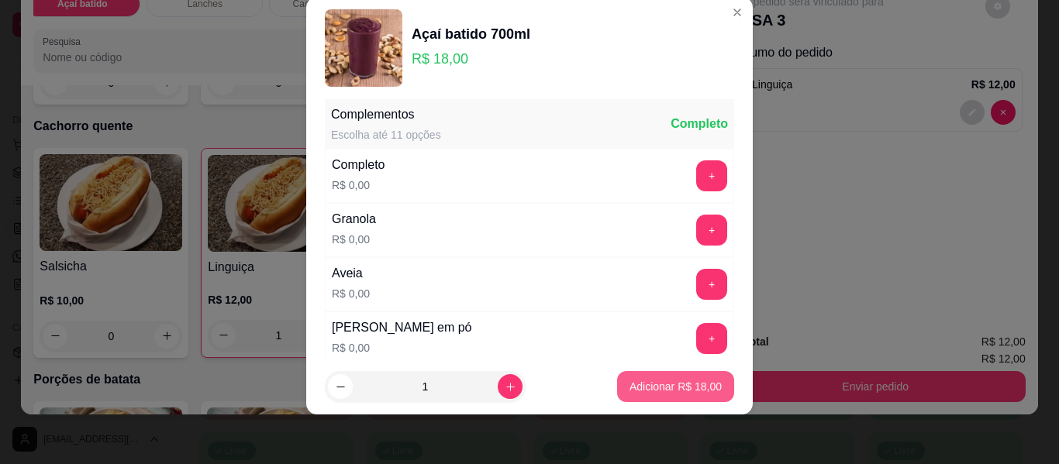
click at [631, 393] on p "Adicionar R$ 18,00" at bounding box center [676, 387] width 92 height 16
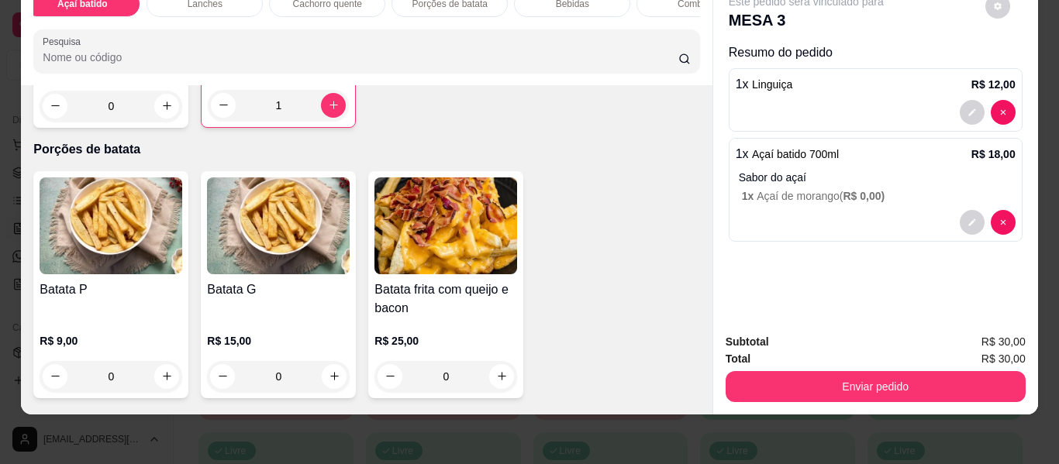
scroll to position [2735, 0]
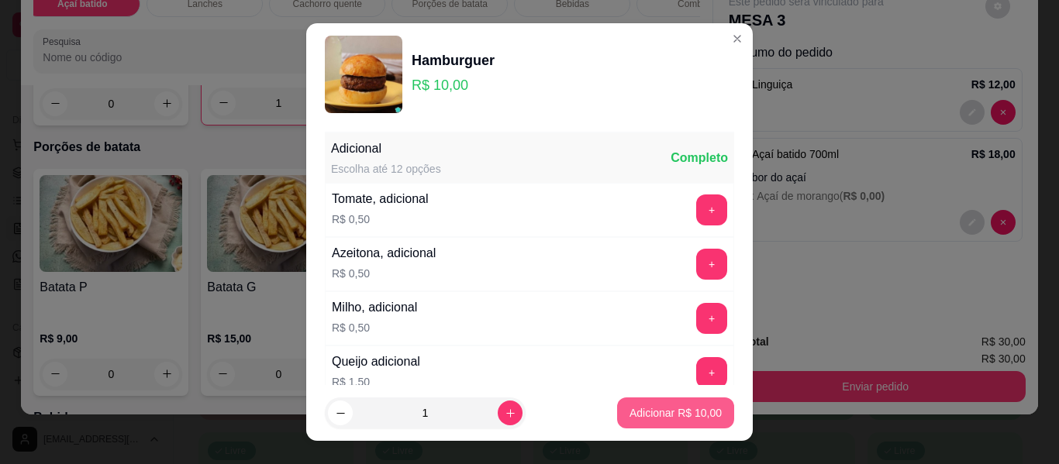
click at [617, 409] on button "Adicionar R$ 10,00" at bounding box center [675, 413] width 117 height 31
type input "1"
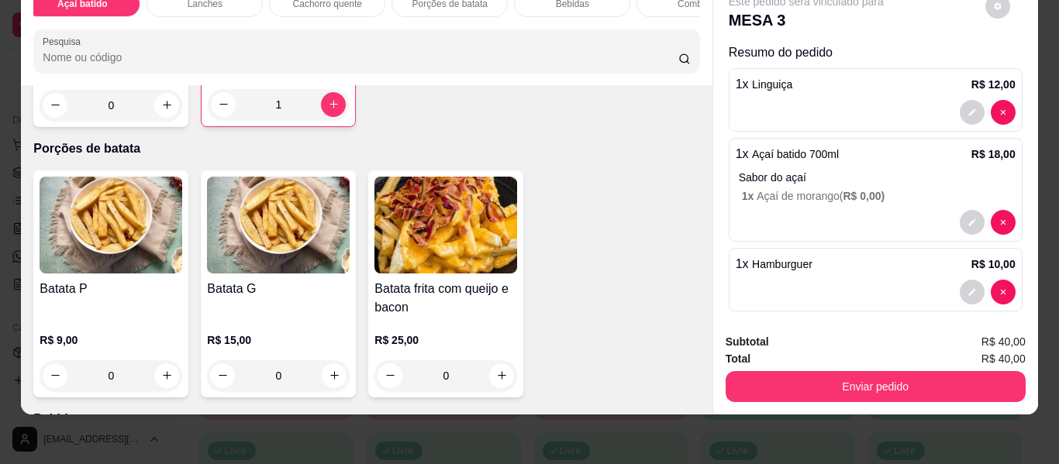
scroll to position [12, 0]
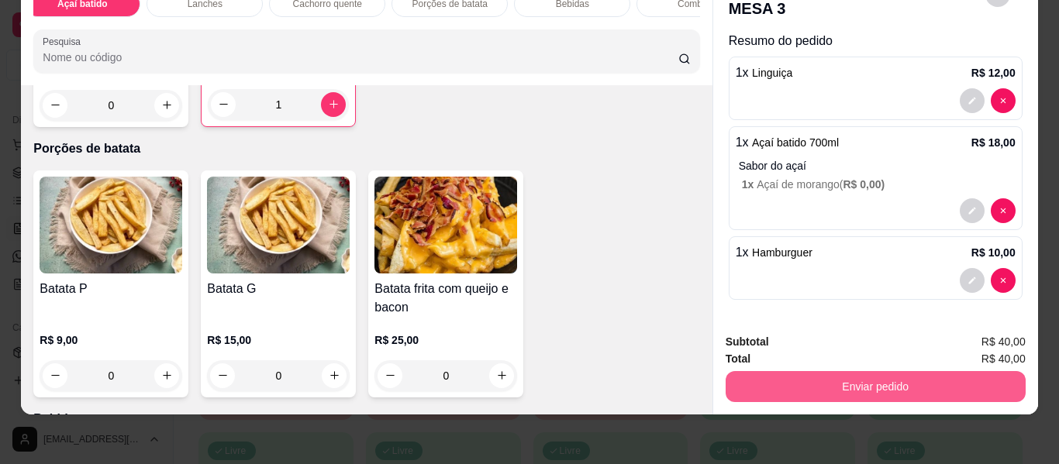
click at [872, 371] on button "Enviar pedido" at bounding box center [876, 386] width 300 height 31
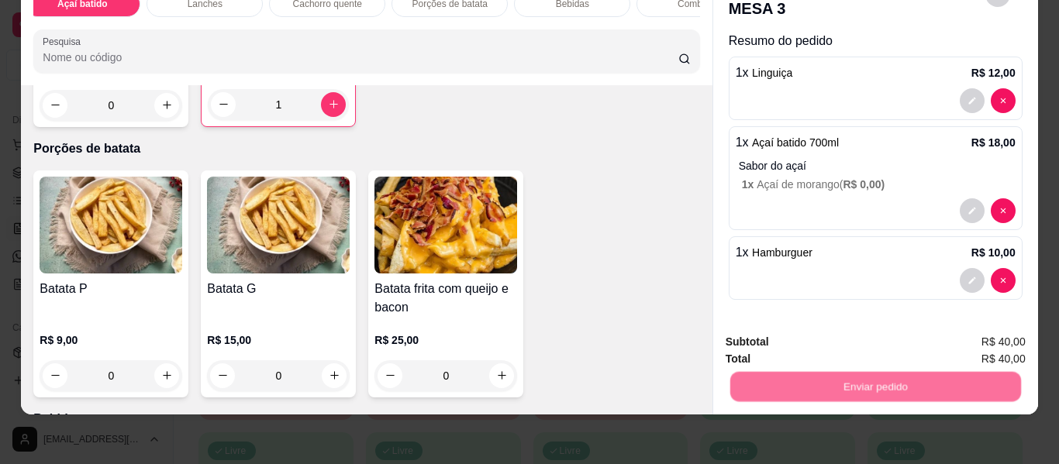
click at [794, 330] on button "Não registrar e enviar pedido" at bounding box center [824, 336] width 161 height 29
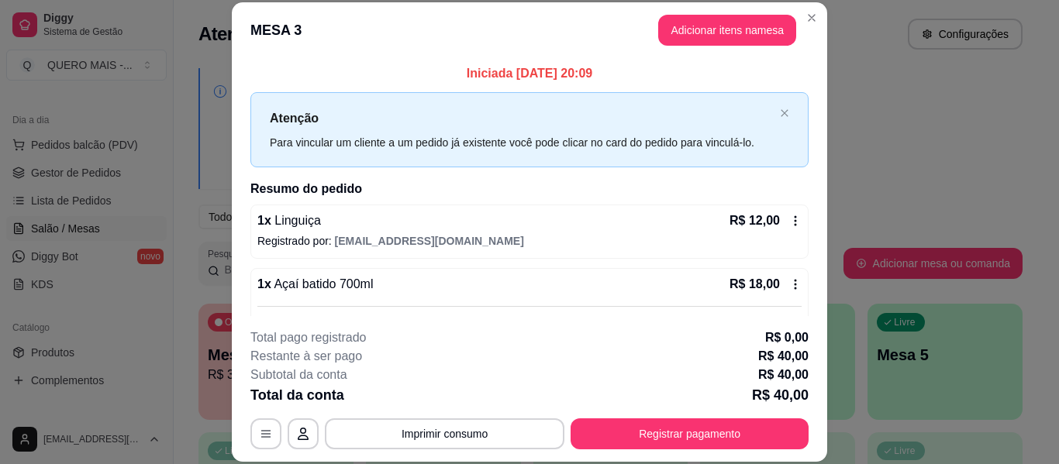
scroll to position [155, 0]
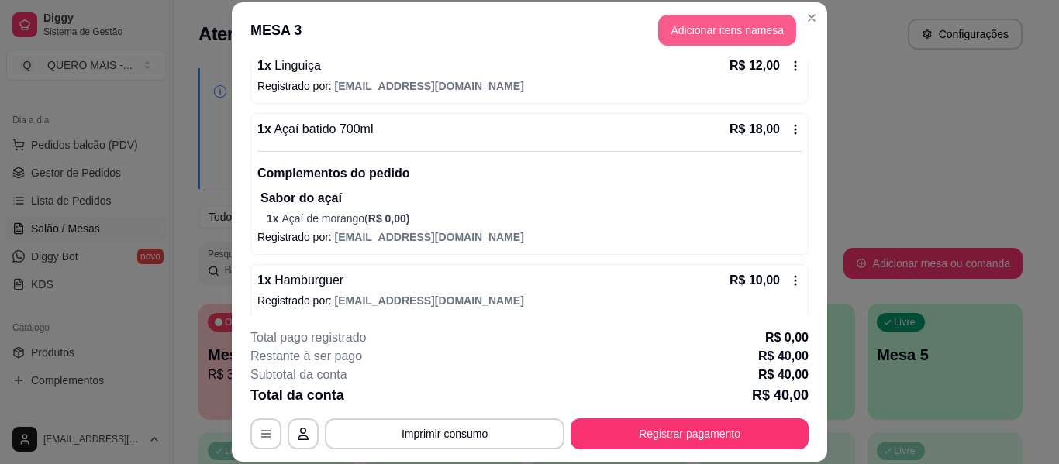
click at [713, 39] on button "Adicionar itens na mesa" at bounding box center [727, 30] width 138 height 31
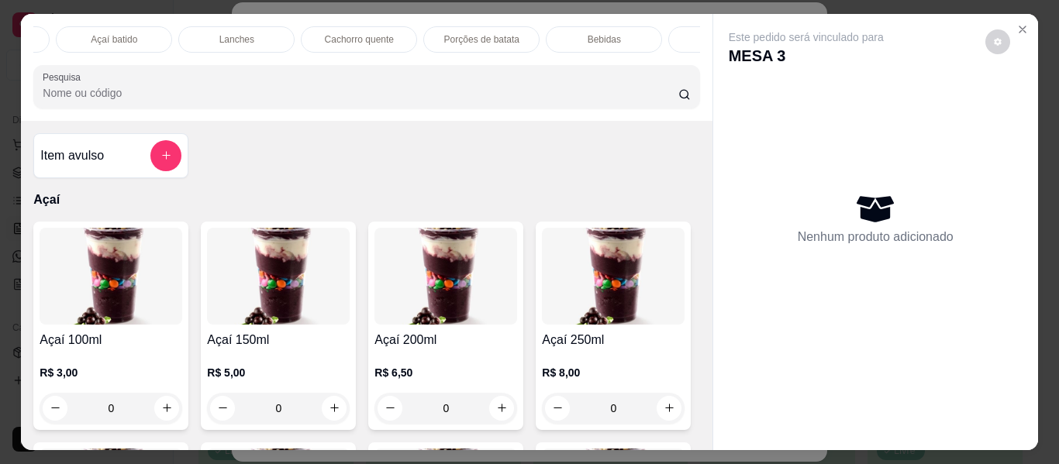
scroll to position [0, 700]
click at [479, 33] on p "Bebidas" at bounding box center [494, 39] width 33 height 12
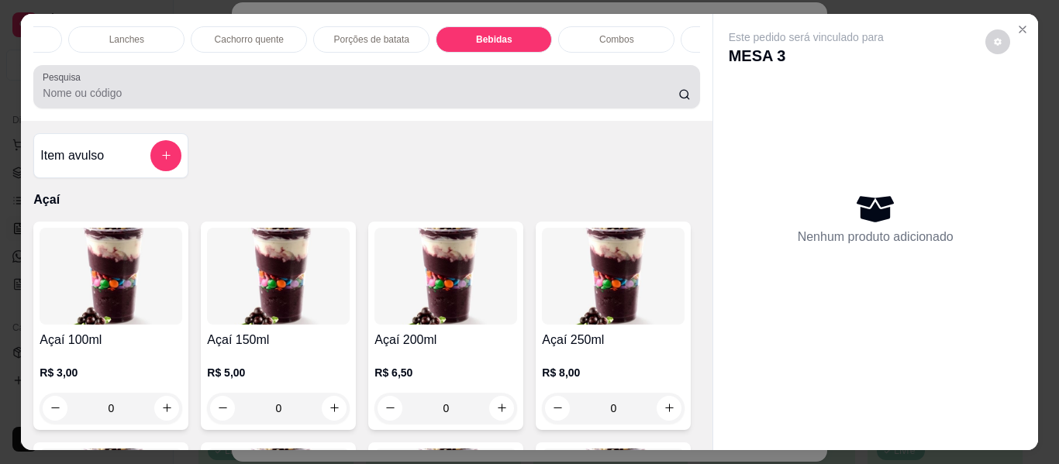
scroll to position [42, 0]
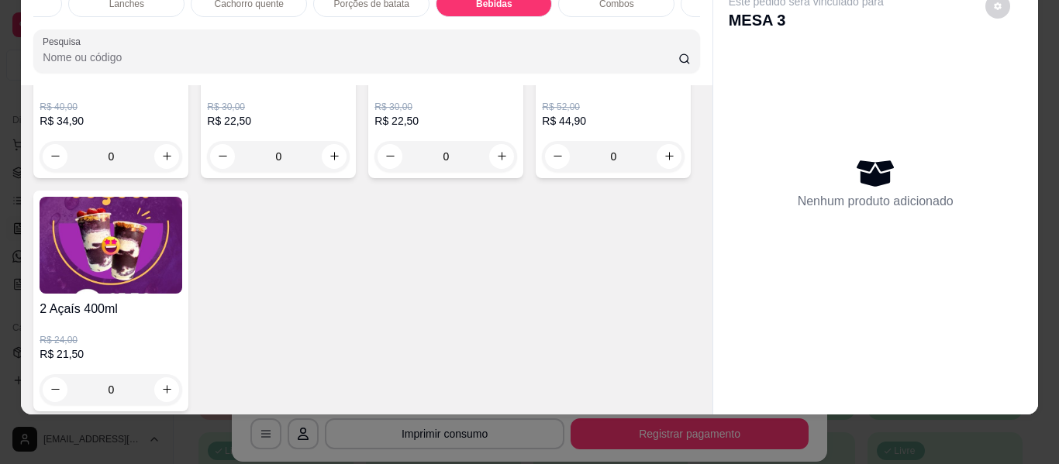
type input "1"
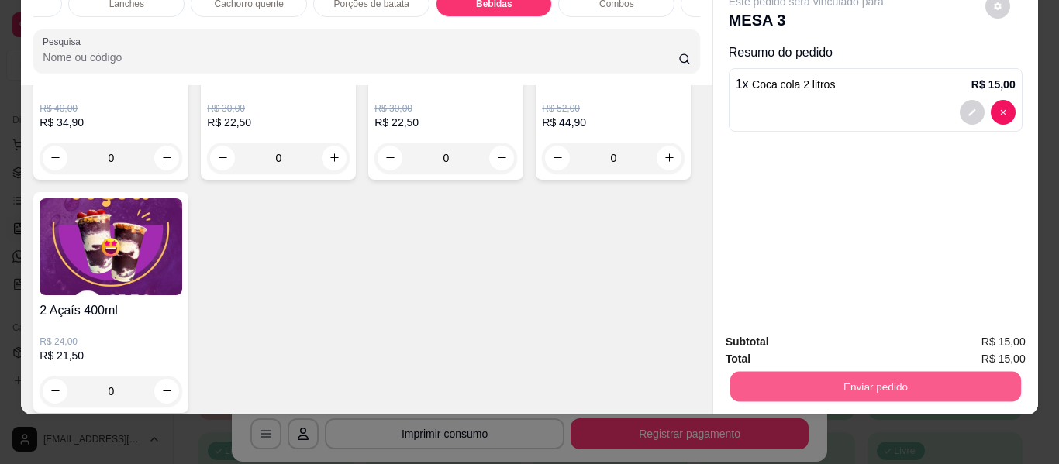
click at [909, 372] on button "Enviar pedido" at bounding box center [875, 387] width 291 height 30
click at [830, 327] on button "Não registrar e enviar pedido" at bounding box center [824, 336] width 157 height 29
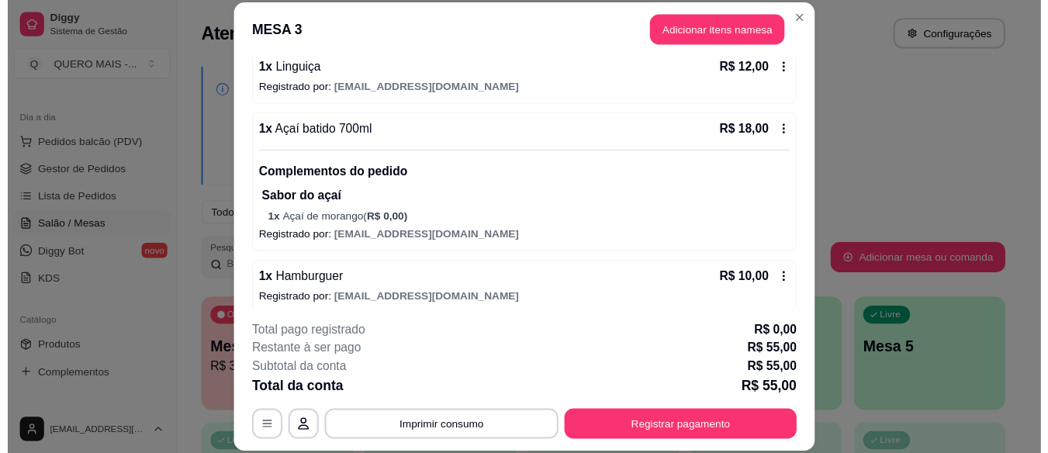
scroll to position [227, 0]
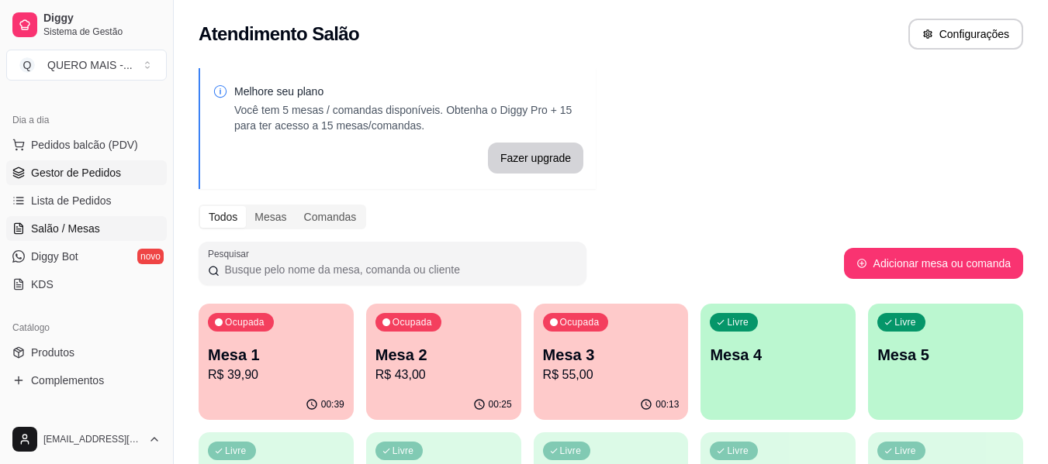
click at [62, 176] on span "Gestor de Pedidos" at bounding box center [76, 173] width 90 height 16
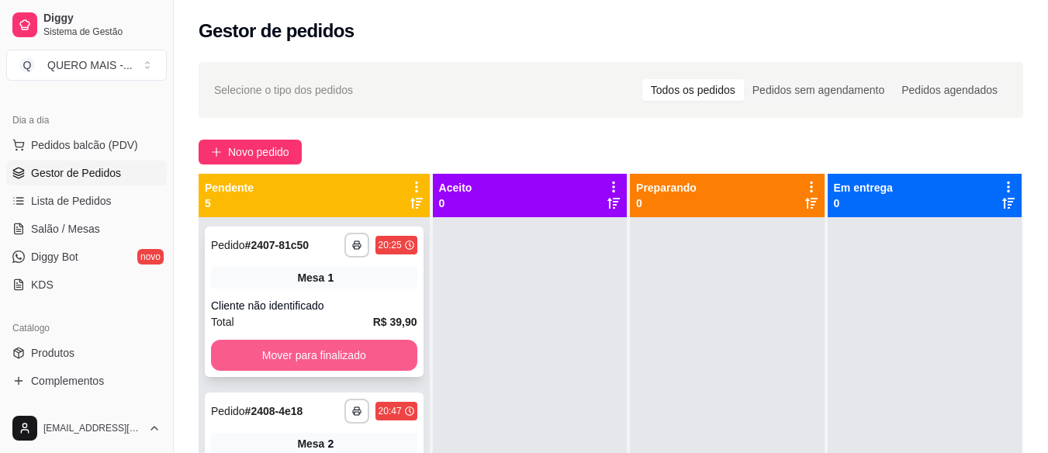
click at [327, 343] on button "Mover para finalizado" at bounding box center [314, 355] width 206 height 31
click at [329, 359] on button "Mover para finalizado" at bounding box center [314, 355] width 200 height 30
click at [329, 358] on button "Mover para finalizado" at bounding box center [314, 355] width 200 height 30
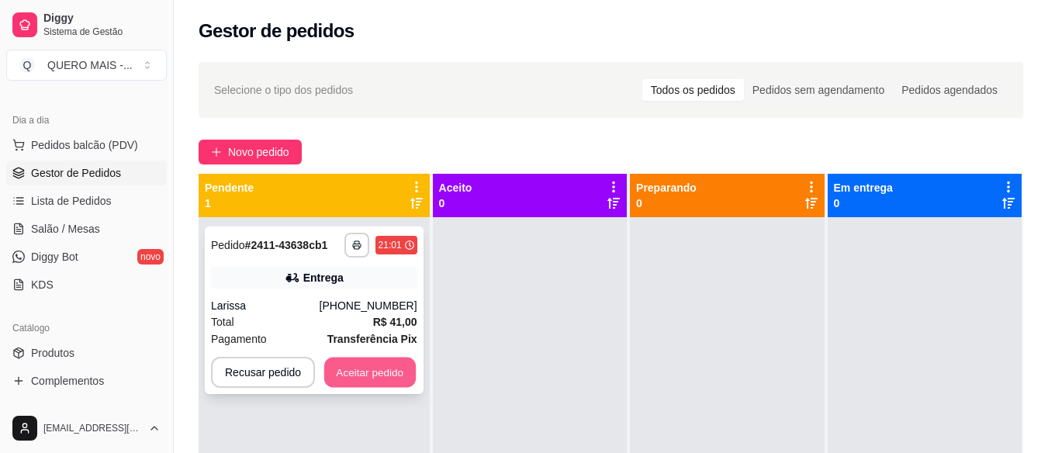
click at [354, 378] on button "Aceitar pedido" at bounding box center [369, 372] width 91 height 30
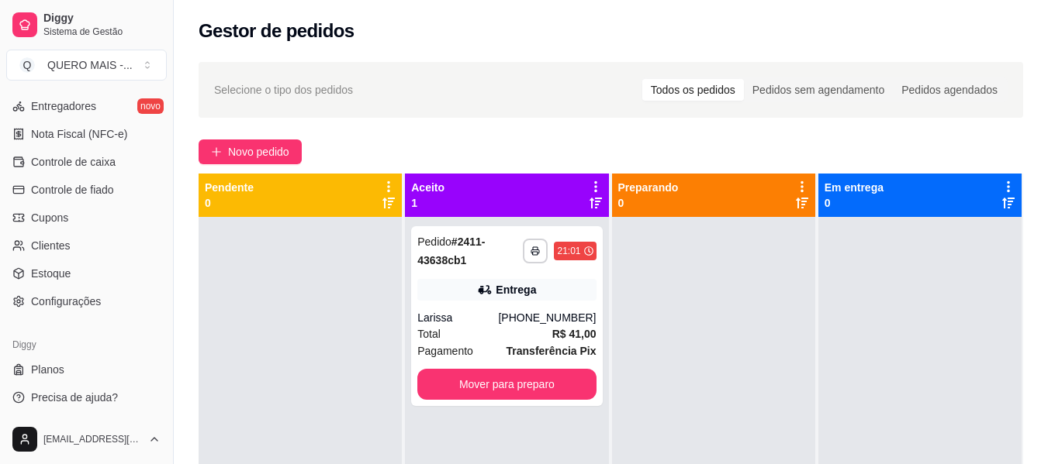
scroll to position [651, 0]
click at [81, 292] on span "Configurações" at bounding box center [66, 300] width 70 height 16
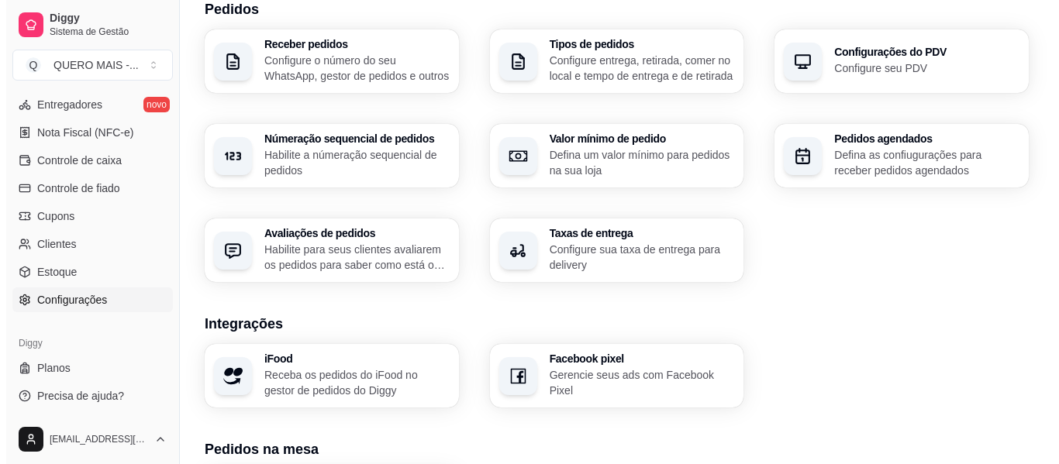
scroll to position [465, 0]
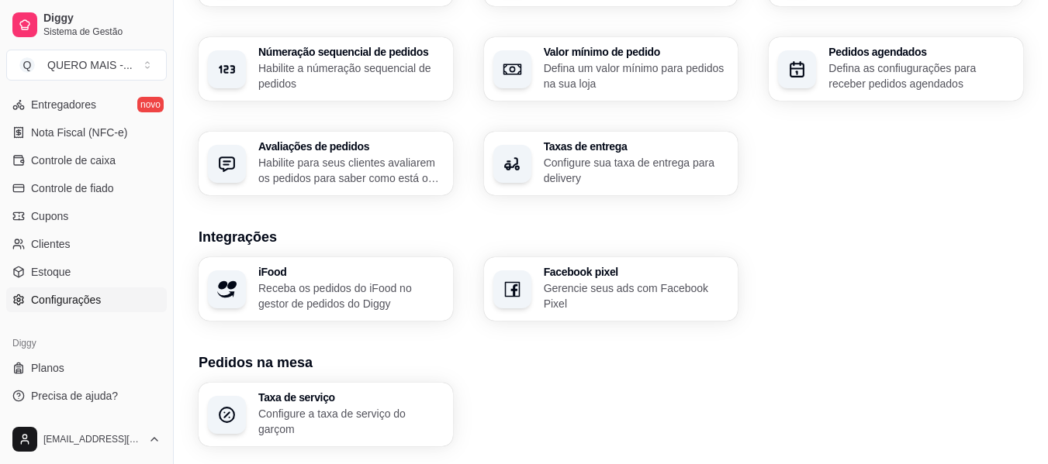
click at [548, 172] on p "Configure sua taxa de entrega para delivery" at bounding box center [636, 170] width 185 height 31
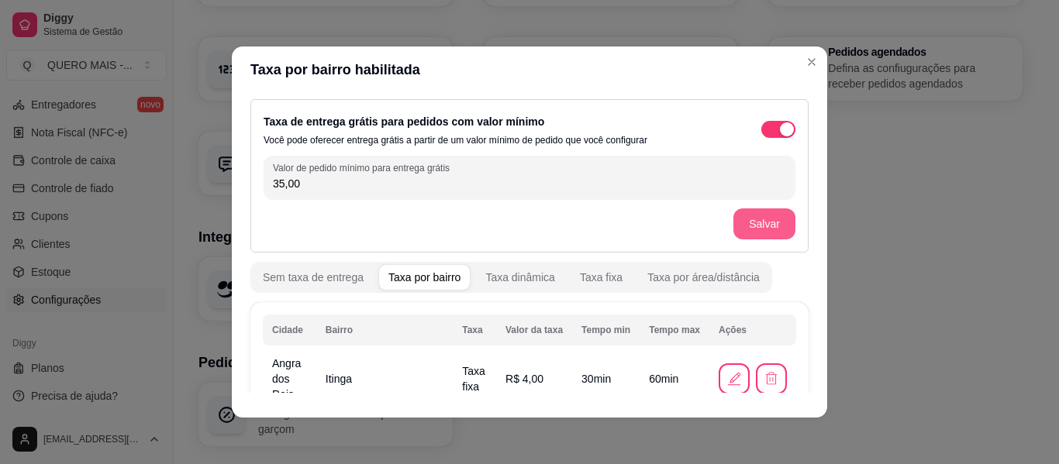
click at [751, 225] on button "Salvar" at bounding box center [765, 224] width 62 height 31
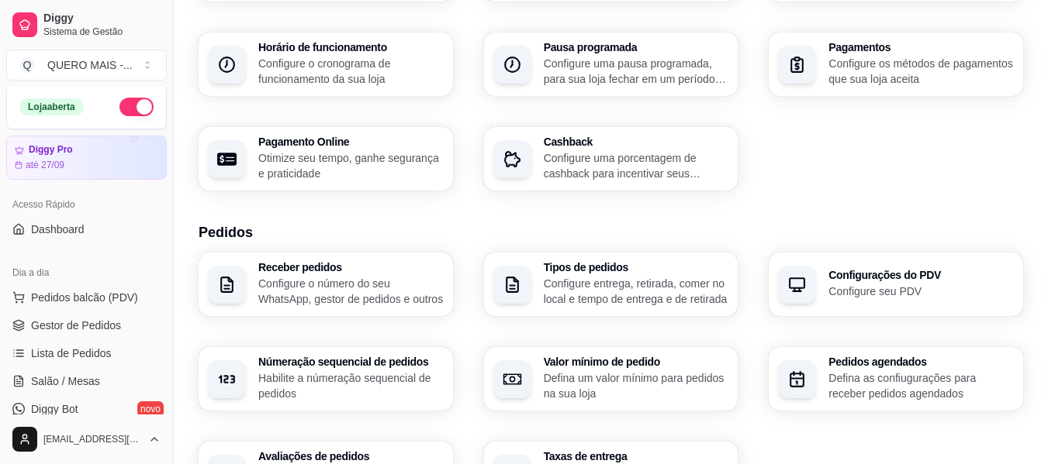
scroll to position [0, 0]
drag, startPoint x: 69, startPoint y: 379, endPoint x: 94, endPoint y: 381, distance: 24.9
click at [67, 379] on span "Salão / Mesas" at bounding box center [65, 384] width 69 height 16
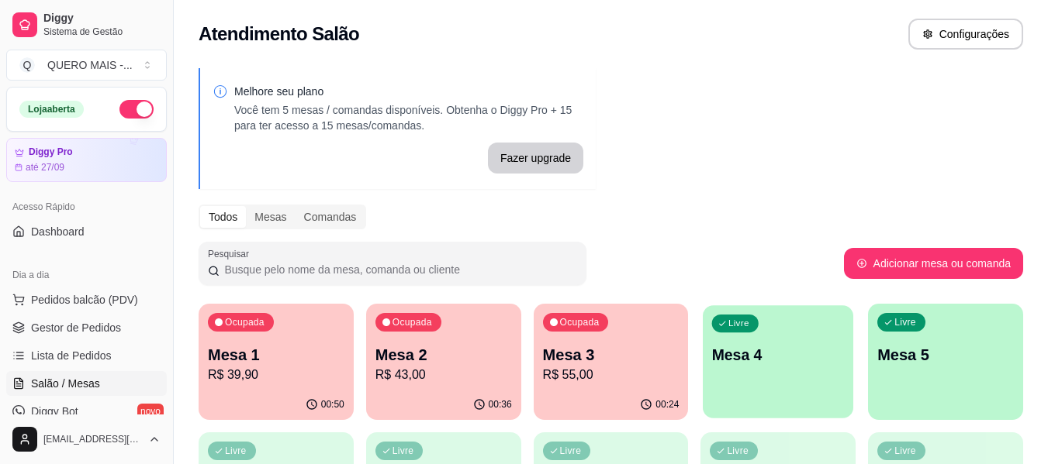
click at [779, 362] on p "Mesa 4" at bounding box center [778, 355] width 133 height 21
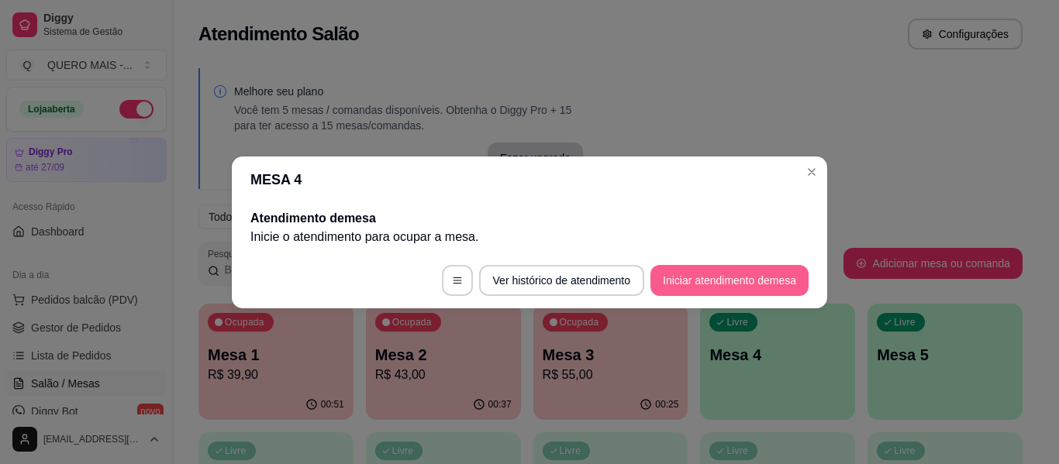
click at [737, 287] on button "Iniciar atendimento de mesa" at bounding box center [730, 280] width 158 height 31
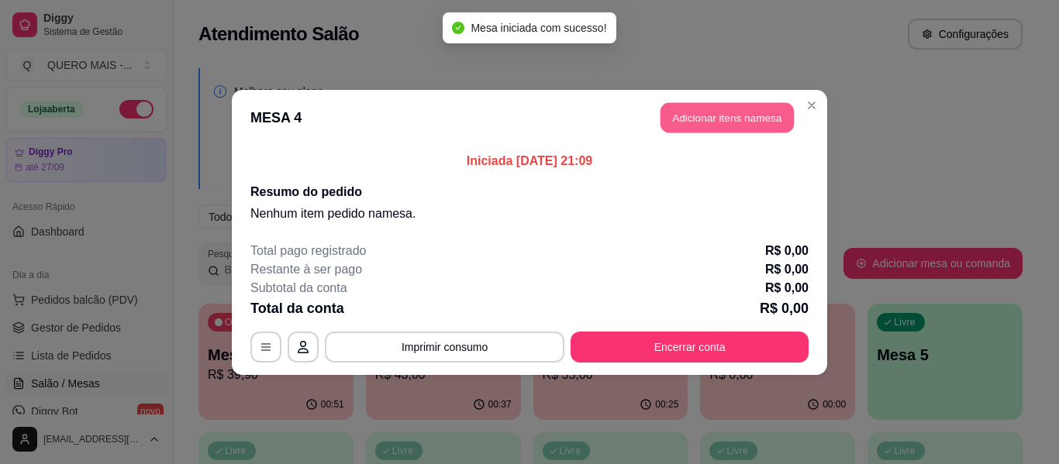
click at [682, 124] on button "Adicionar itens na mesa" at bounding box center [727, 117] width 133 height 30
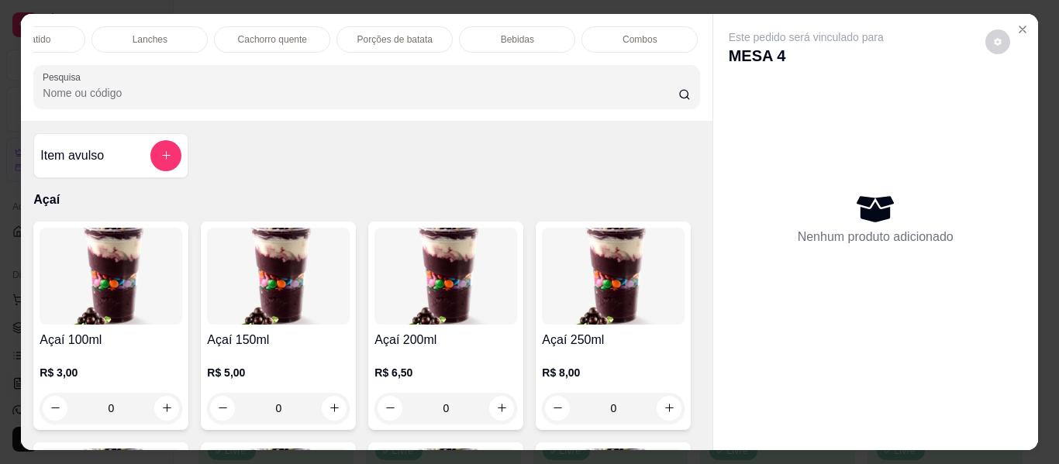
scroll to position [0, 798]
click at [618, 34] on p "Promoções" at bounding box center [641, 39] width 47 height 12
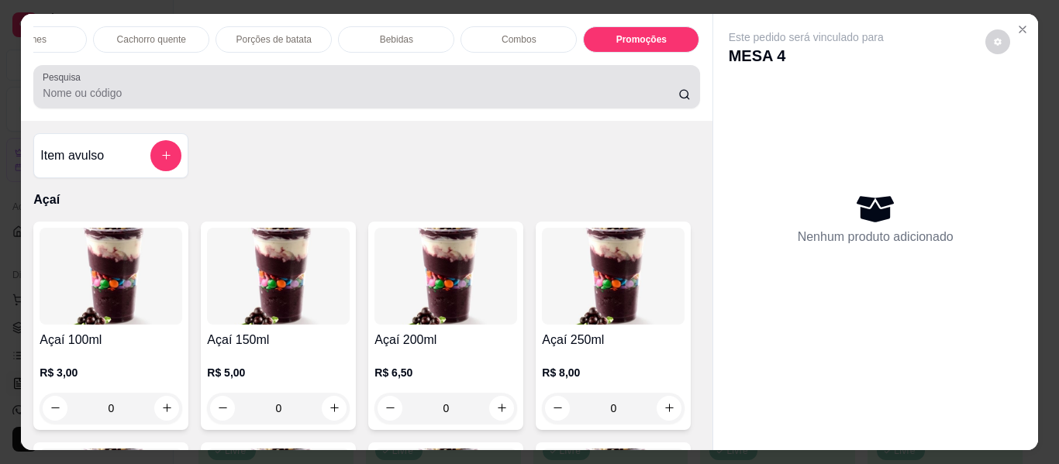
scroll to position [42, 0]
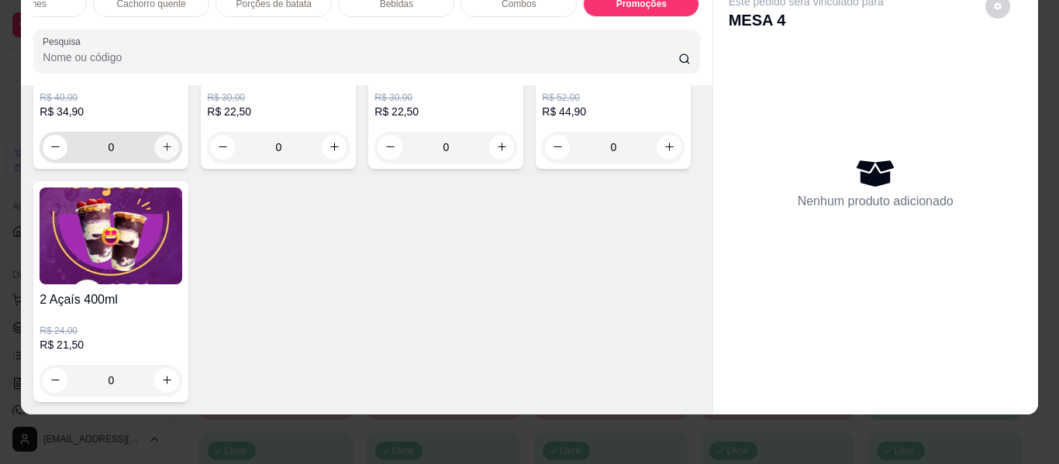
click at [164, 153] on icon "increase-product-quantity" at bounding box center [167, 147] width 12 height 12
type input "1"
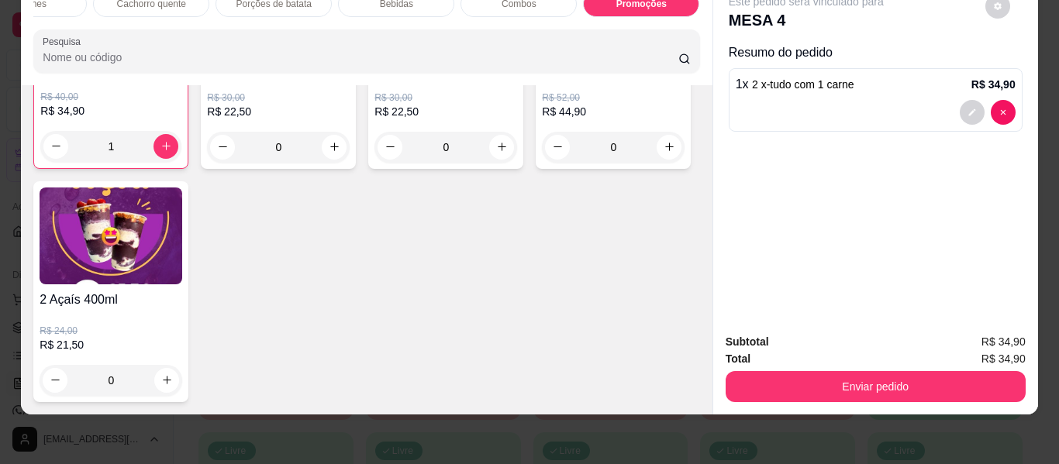
scroll to position [5786, 0]
click at [664, 153] on icon "increase-product-quantity" at bounding box center [670, 147] width 12 height 12
type input "1"
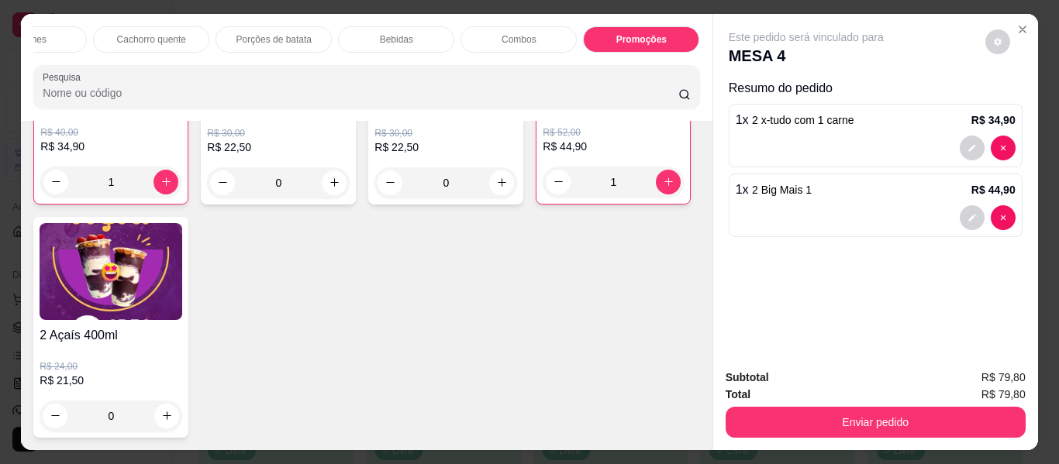
scroll to position [0, 0]
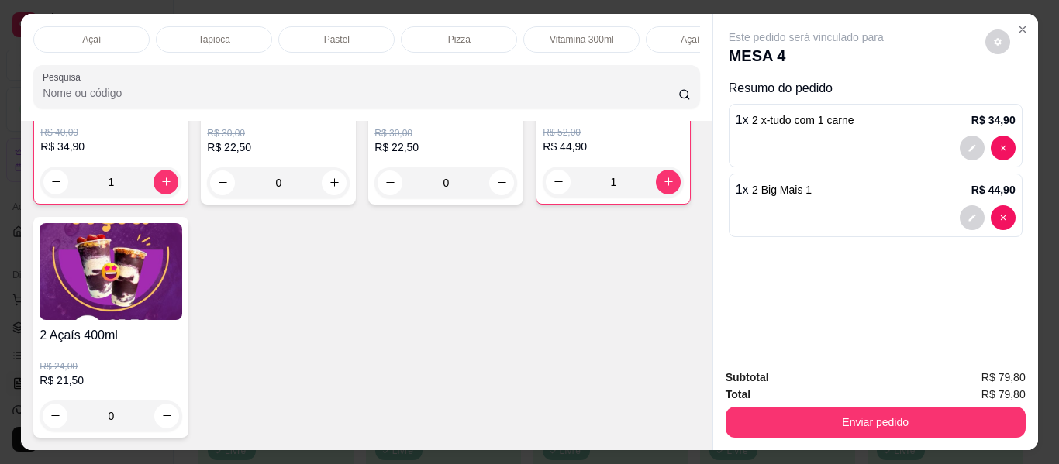
click at [212, 26] on div "Tapioca" at bounding box center [214, 39] width 116 height 26
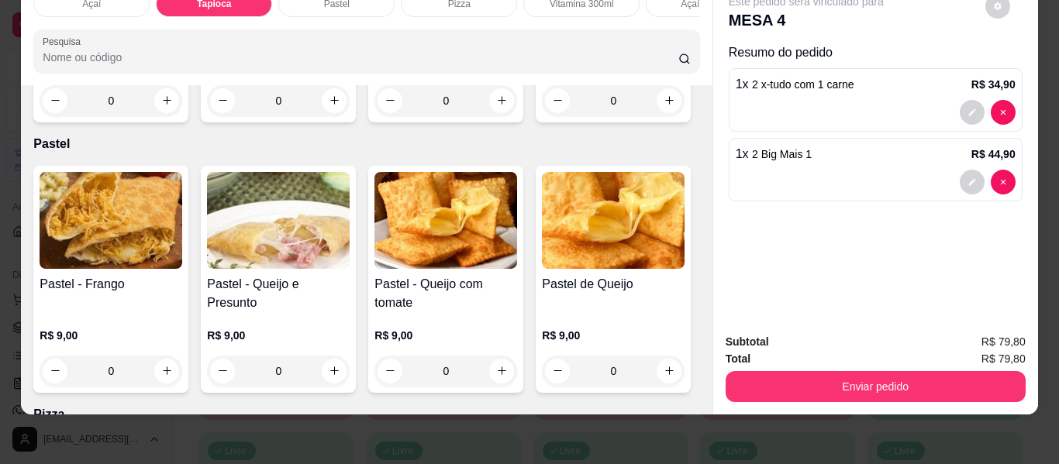
click at [164, 116] on div "0" at bounding box center [111, 100] width 143 height 31
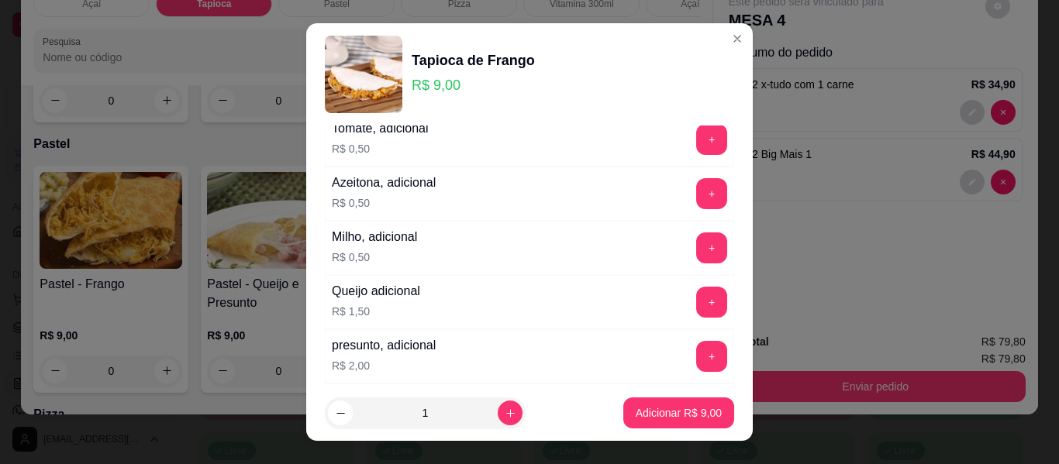
scroll to position [310, 0]
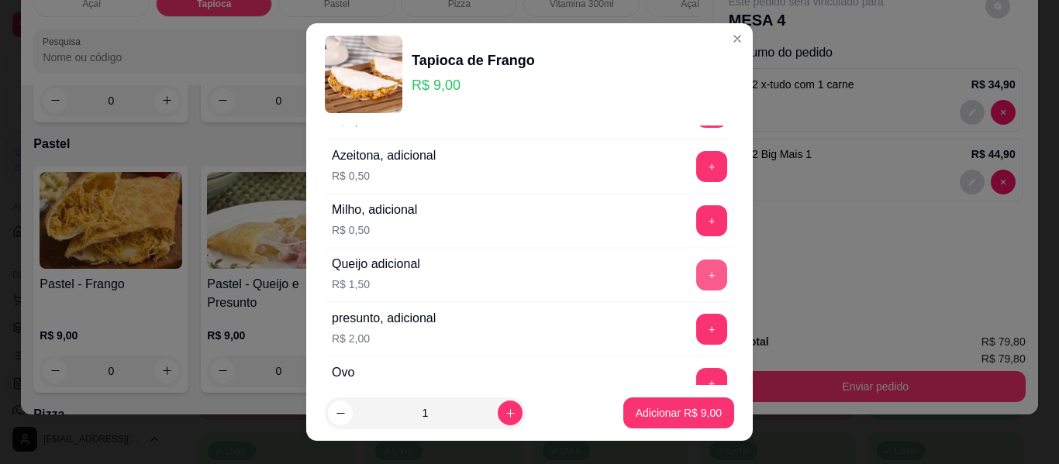
click at [696, 285] on button "+" at bounding box center [711, 275] width 31 height 31
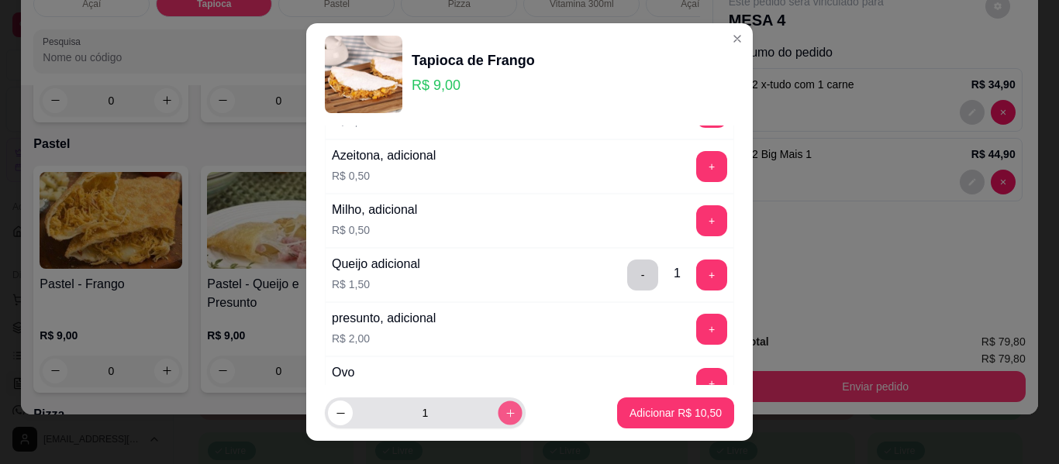
click at [505, 417] on icon "increase-product-quantity" at bounding box center [511, 414] width 12 height 12
type input "2"
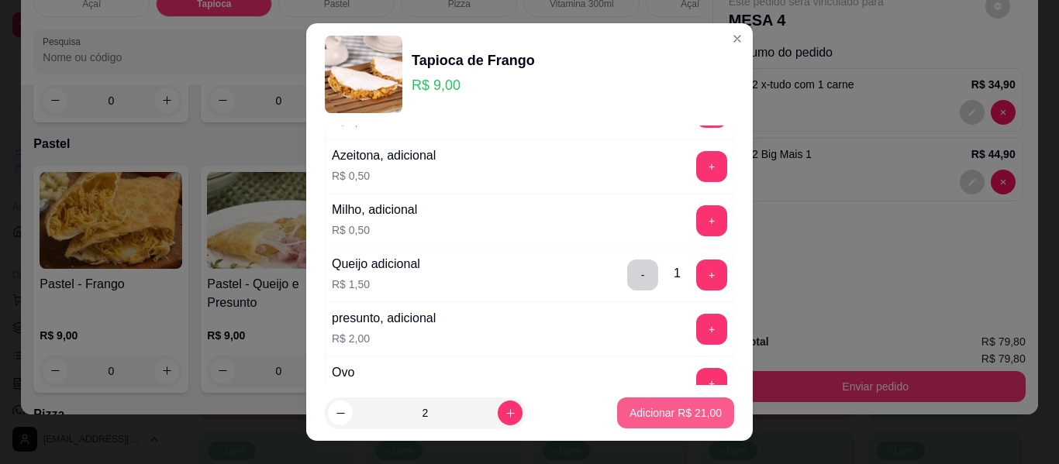
click at [637, 412] on p "Adicionar R$ 21,00" at bounding box center [676, 414] width 92 height 16
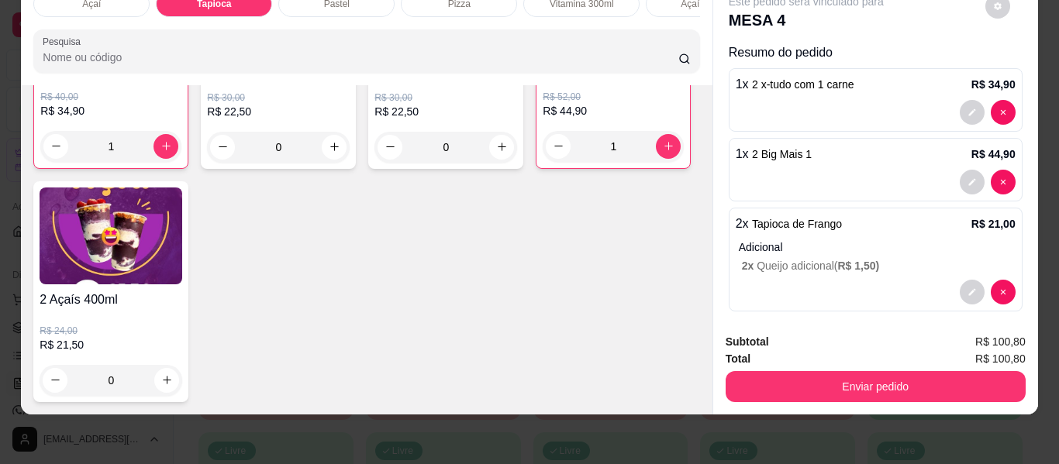
scroll to position [4253, 0]
type input "1"
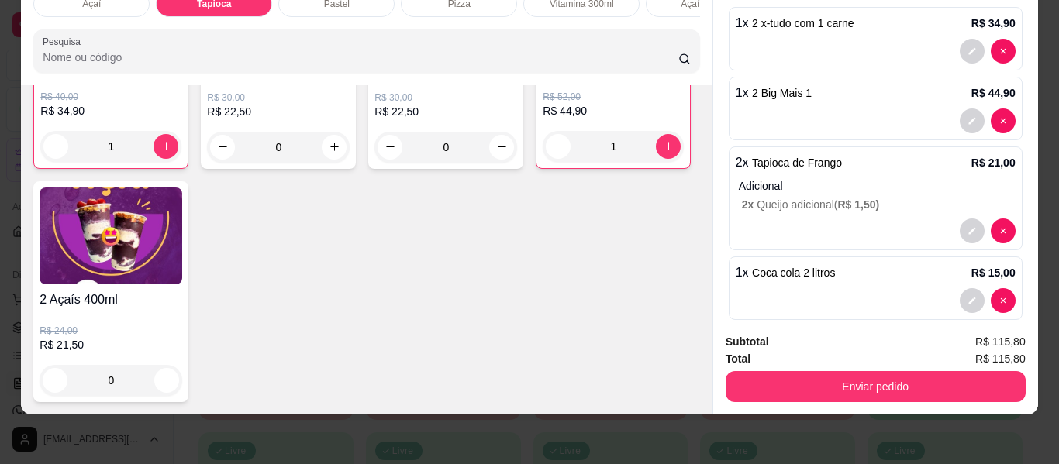
scroll to position [81, 0]
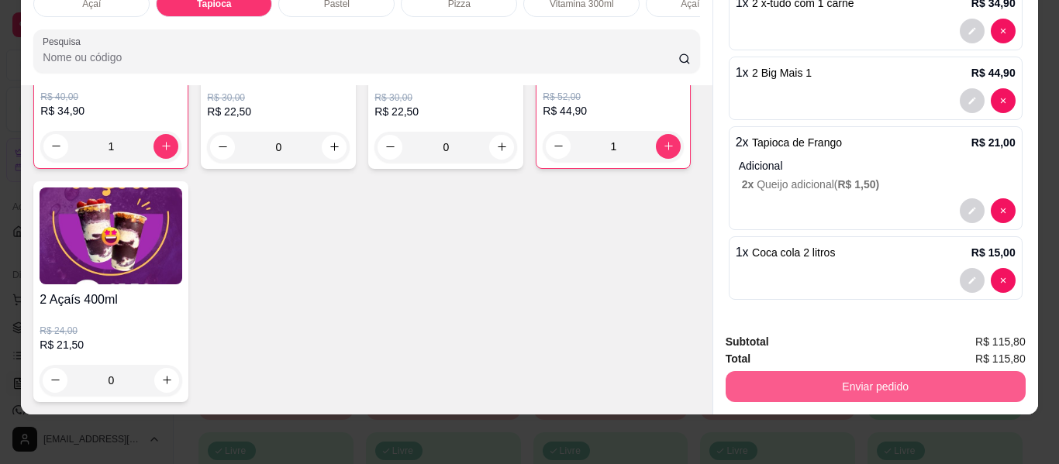
click at [928, 381] on button "Enviar pedido" at bounding box center [876, 386] width 300 height 31
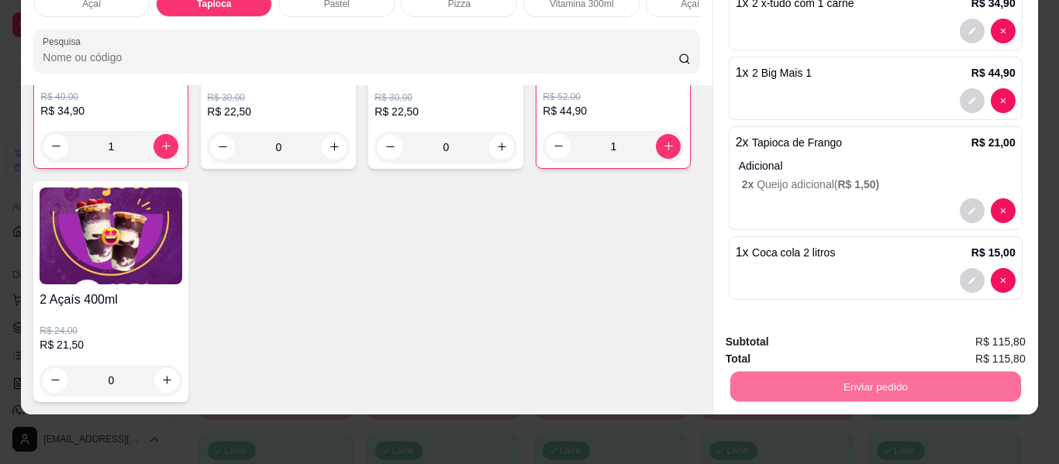
click at [850, 336] on button "Não registrar e enviar pedido" at bounding box center [824, 337] width 161 height 29
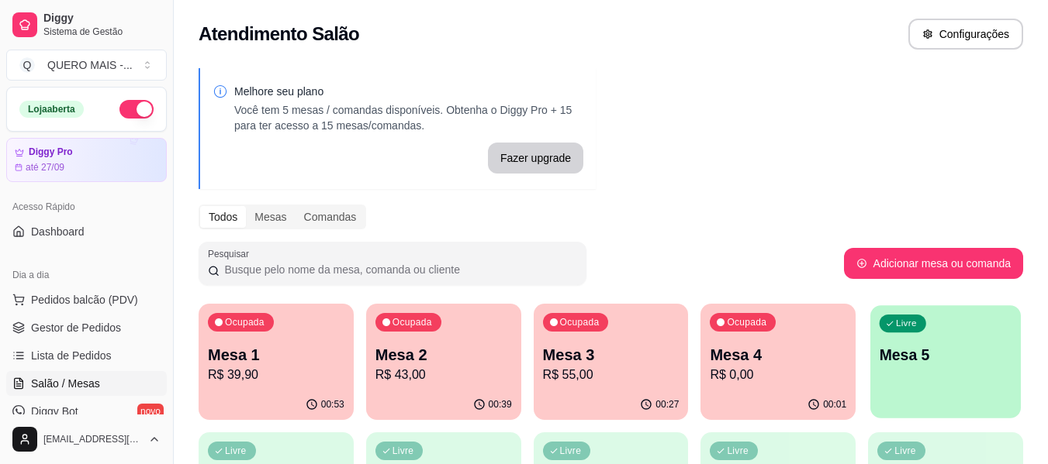
click at [962, 370] on div "Livre Mesa 5" at bounding box center [945, 352] width 150 height 95
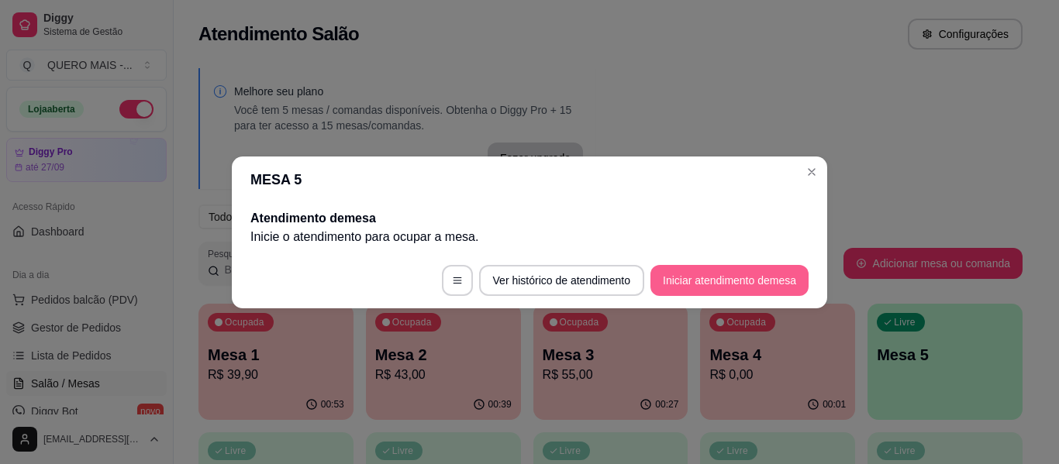
click at [670, 279] on button "Iniciar atendimento de mesa" at bounding box center [730, 280] width 158 height 31
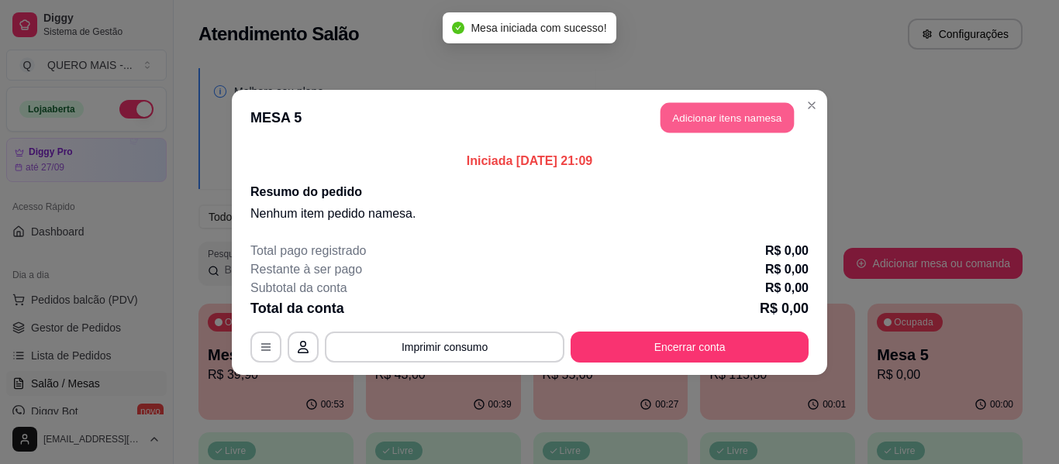
click at [709, 124] on button "Adicionar itens na mesa" at bounding box center [727, 117] width 133 height 30
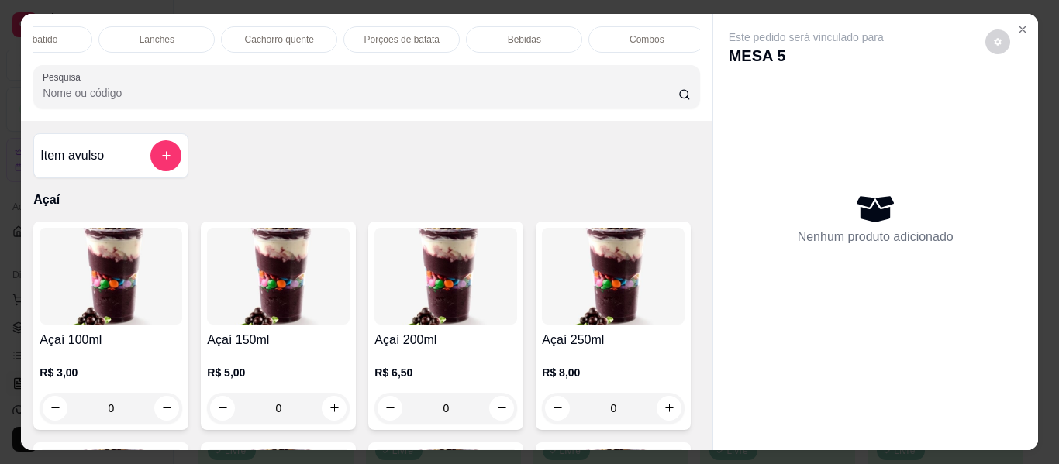
scroll to position [0, 658]
click at [179, 43] on div "Lanches" at bounding box center [169, 39] width 116 height 26
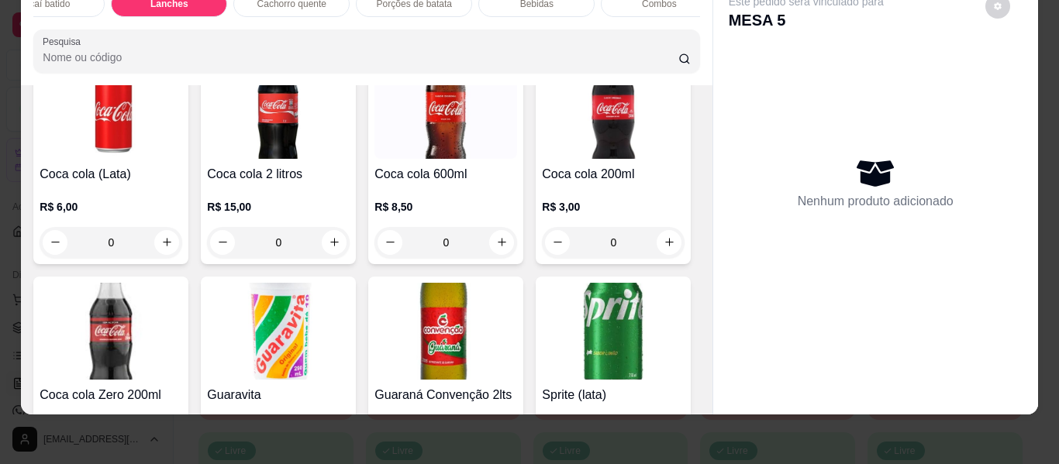
scroll to position [3208, 0]
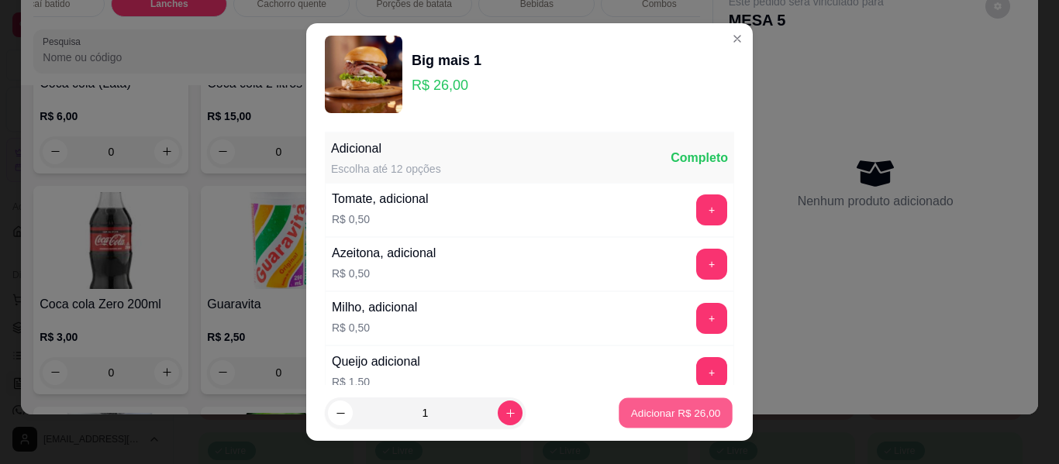
click at [639, 414] on p "Adicionar R$ 26,00" at bounding box center [676, 413] width 90 height 15
type input "1"
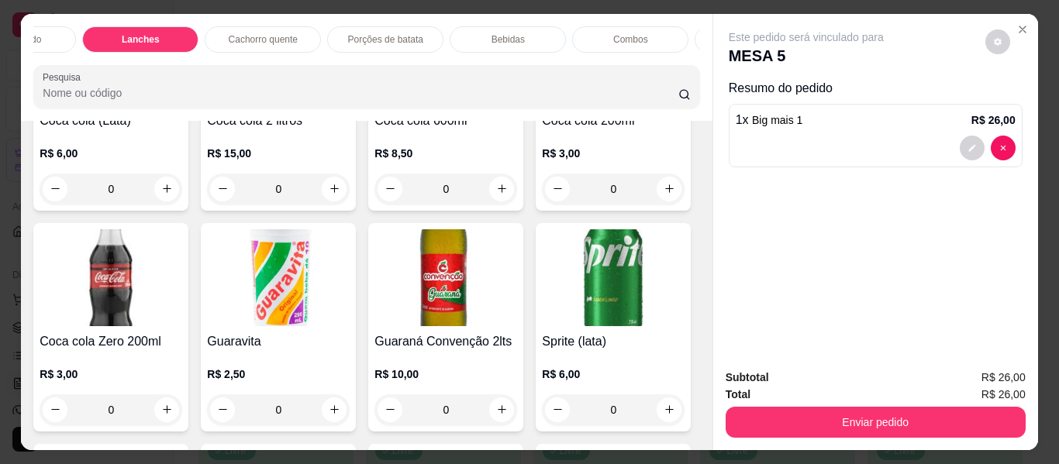
scroll to position [0, 524]
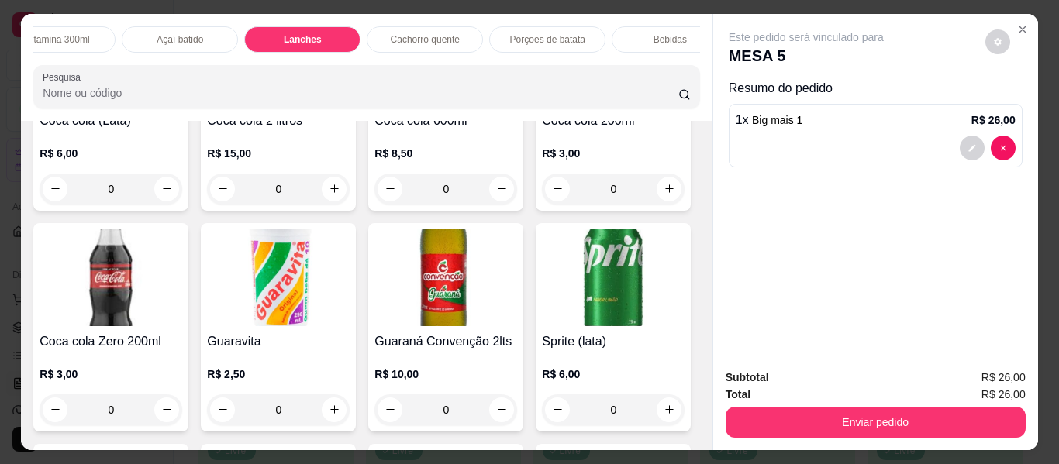
click at [188, 33] on p "Açaí batido" at bounding box center [180, 39] width 47 height 12
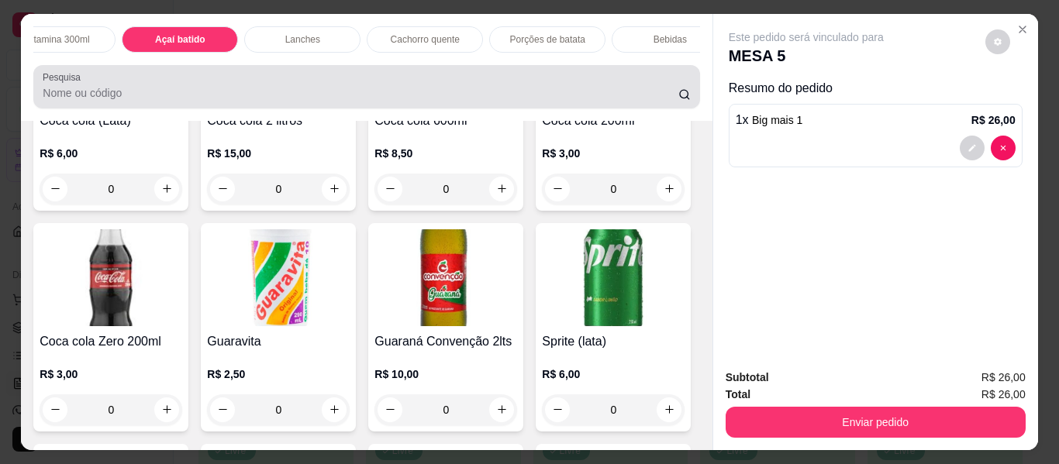
scroll to position [42, 0]
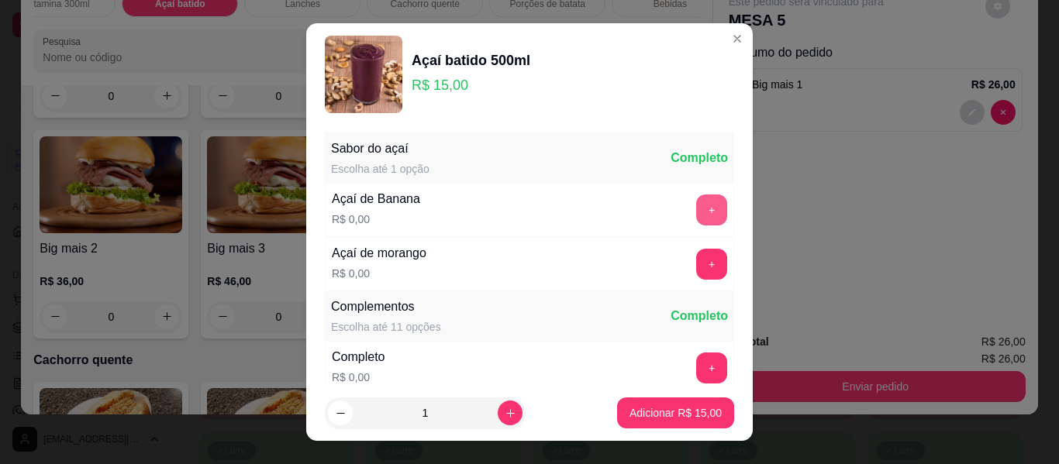
click at [696, 197] on button "+" at bounding box center [711, 210] width 31 height 31
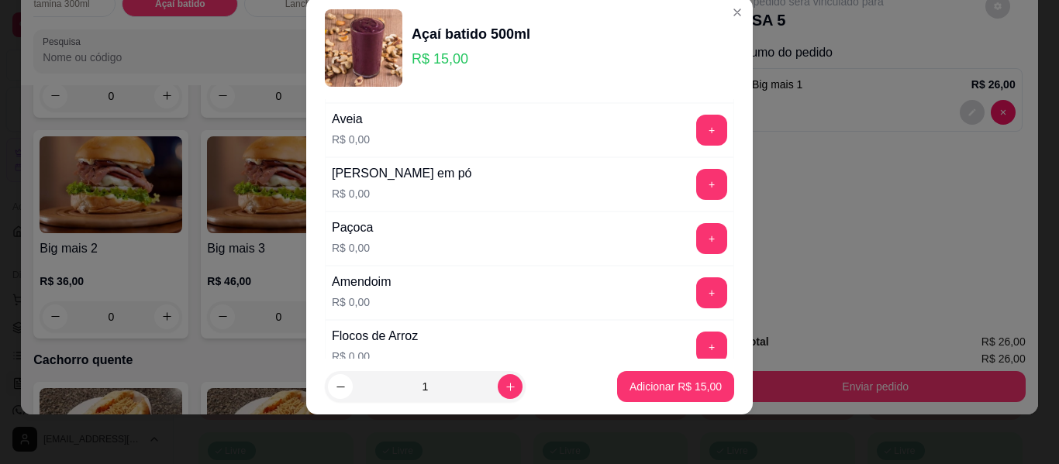
scroll to position [321, 0]
click at [702, 299] on div "+" at bounding box center [711, 292] width 43 height 31
click at [696, 296] on button "+" at bounding box center [711, 292] width 31 height 31
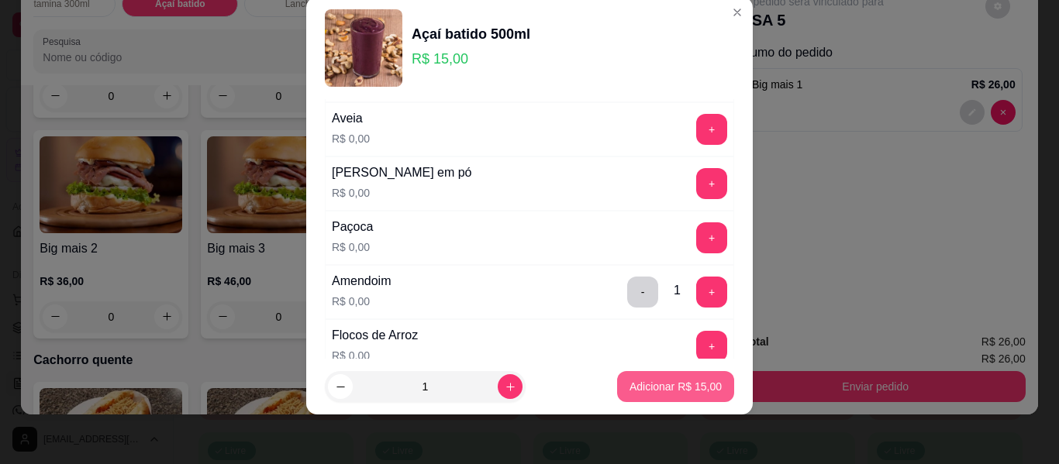
click at [672, 392] on p "Adicionar R$ 15,00" at bounding box center [676, 387] width 92 height 16
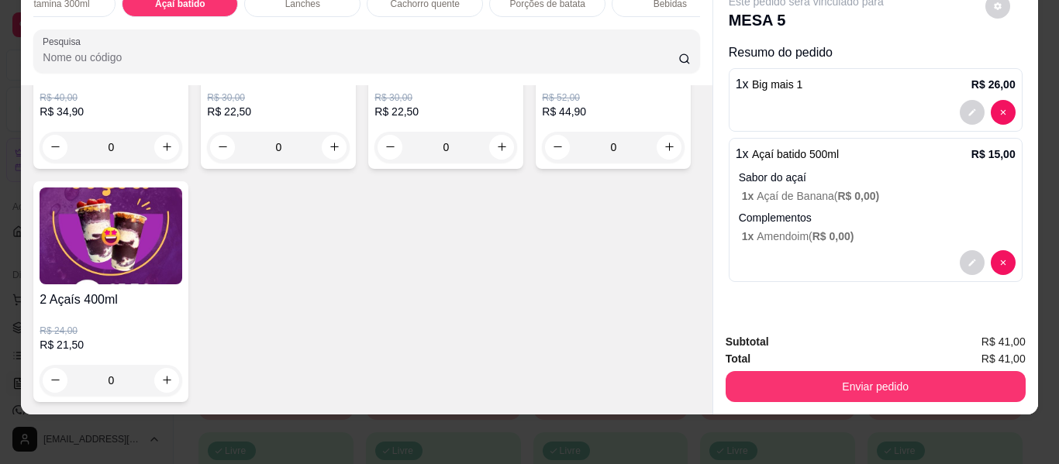
scroll to position [4906, 0]
type input "1"
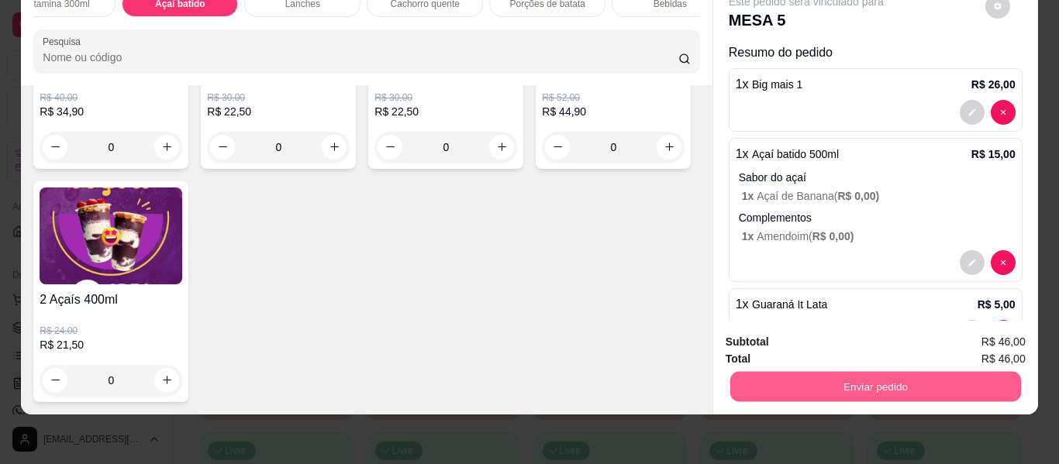
click at [744, 380] on button "Enviar pedido" at bounding box center [875, 387] width 291 height 30
click at [778, 342] on button "Não registrar e enviar pedido" at bounding box center [824, 336] width 161 height 29
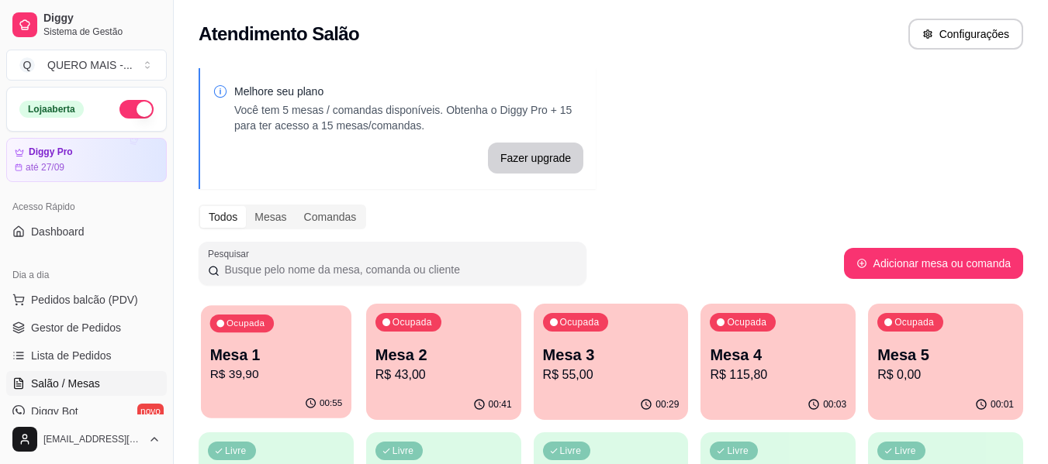
click at [273, 358] on p "Mesa 1" at bounding box center [276, 355] width 133 height 21
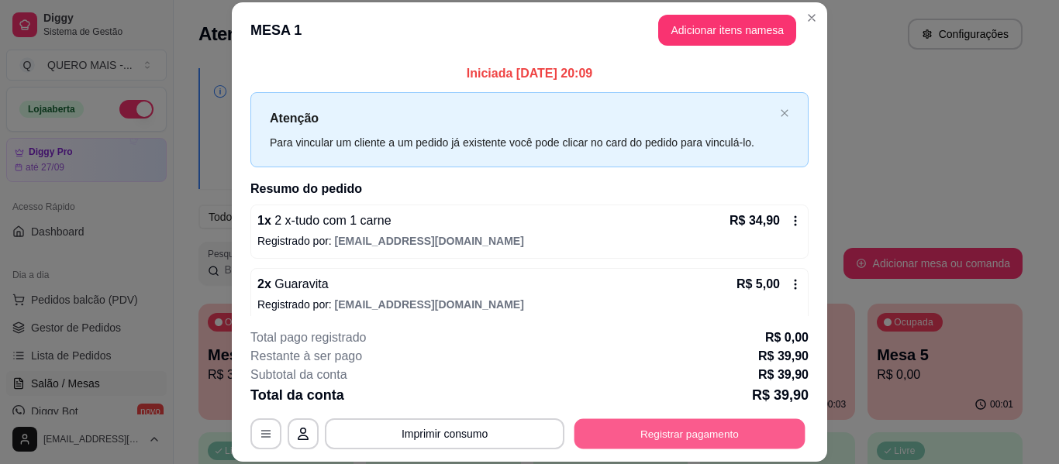
click at [617, 423] on button "Registrar pagamento" at bounding box center [690, 434] width 231 height 30
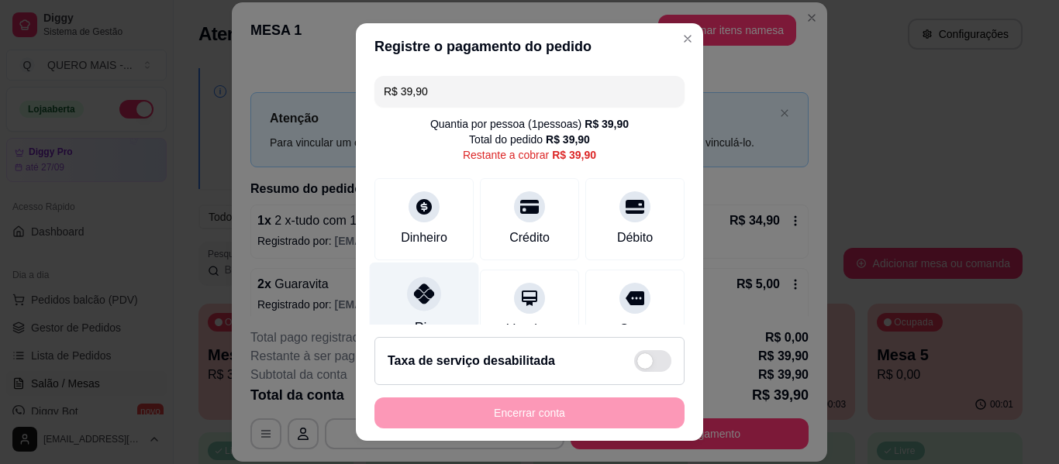
click at [415, 292] on icon at bounding box center [424, 294] width 20 height 20
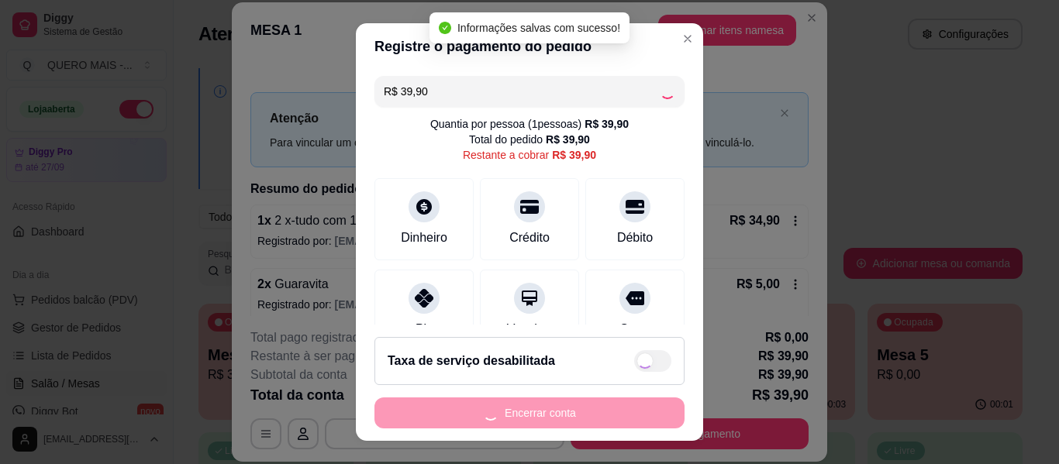
type input "R$ 0,00"
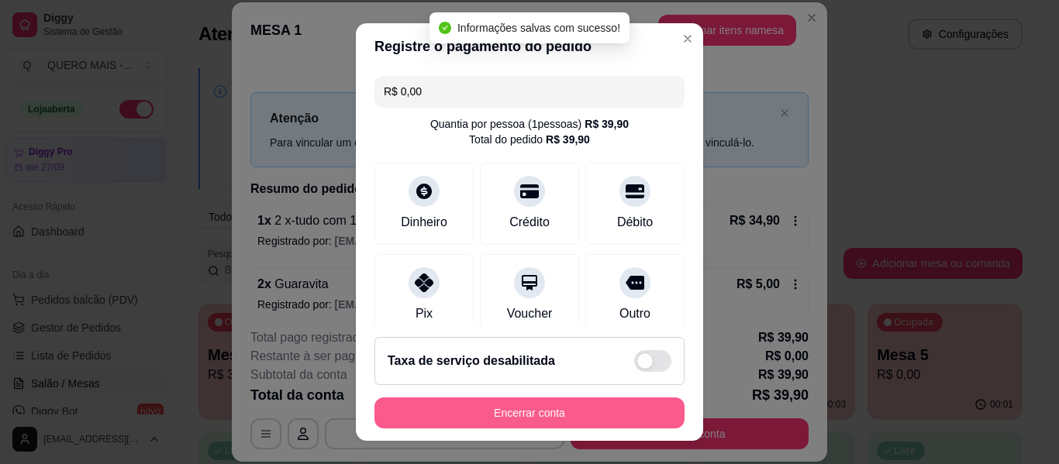
click at [509, 414] on button "Encerrar conta" at bounding box center [530, 413] width 310 height 31
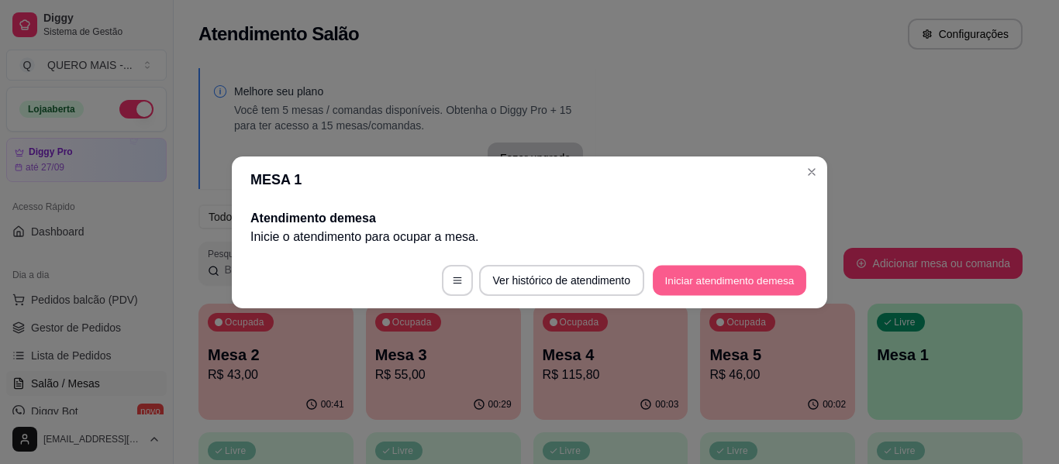
click at [744, 280] on button "Iniciar atendimento de mesa" at bounding box center [730, 280] width 154 height 30
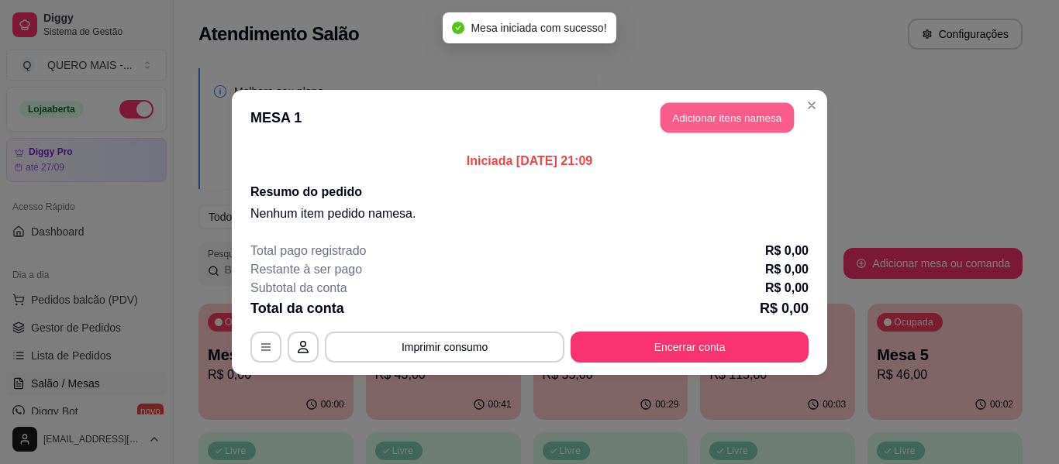
click at [705, 118] on button "Adicionar itens na mesa" at bounding box center [727, 117] width 133 height 30
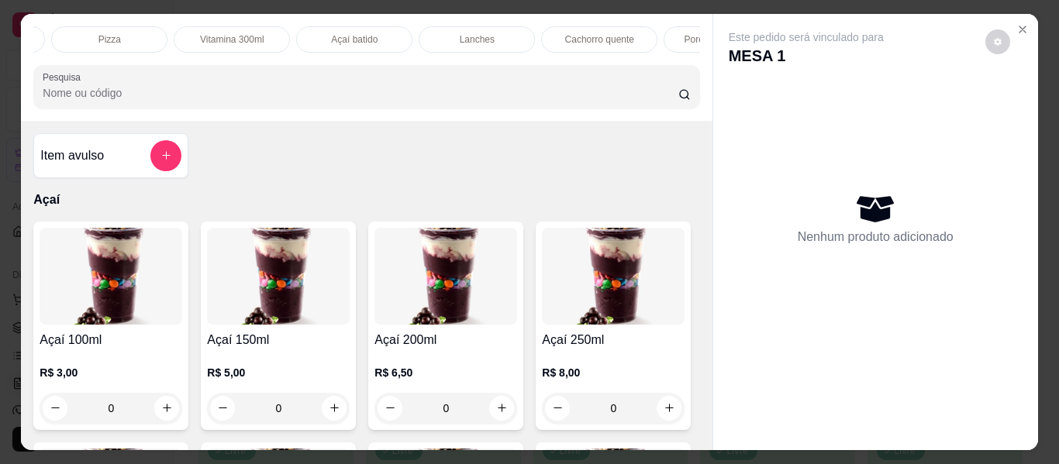
scroll to position [0, 414]
click at [412, 35] on p "Lanches" at bounding box center [412, 39] width 35 height 12
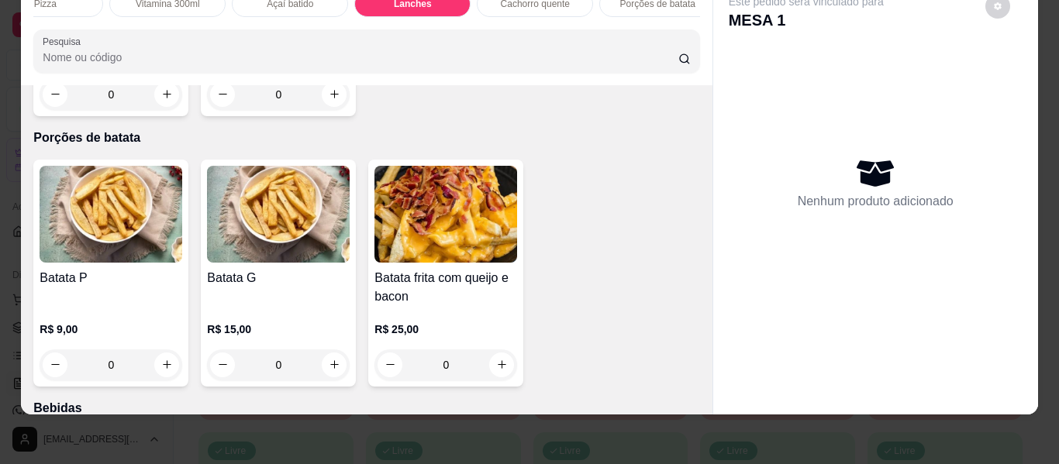
scroll to position [3053, 0]
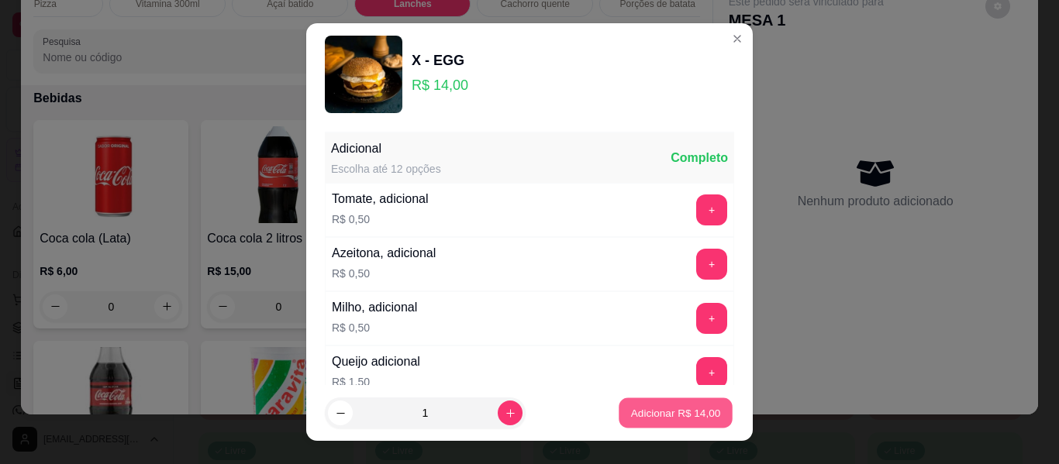
click at [639, 413] on p "Adicionar R$ 14,00" at bounding box center [676, 413] width 90 height 15
type input "1"
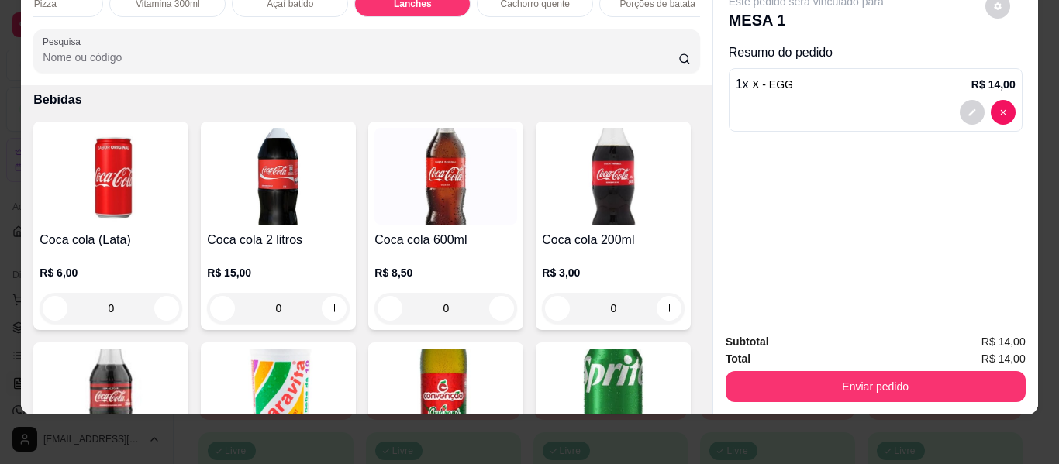
scroll to position [3440, 0]
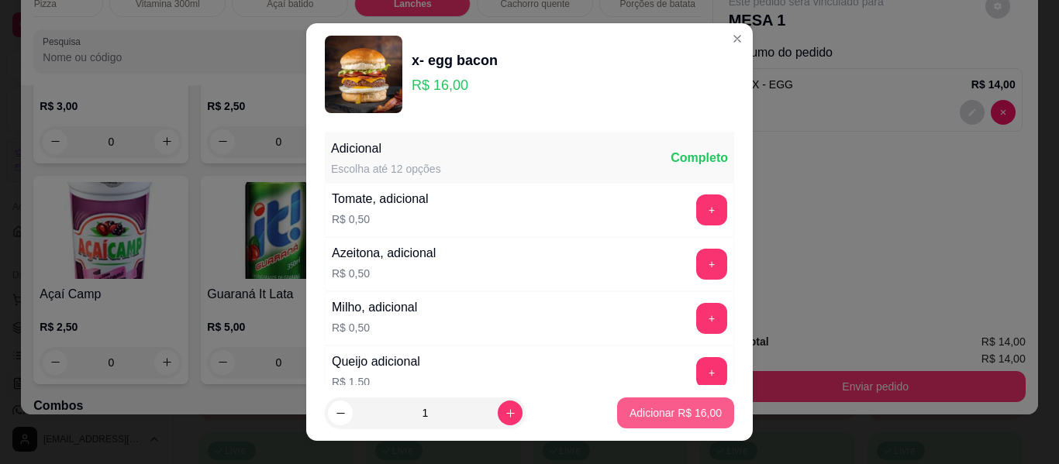
click at [632, 409] on p "Adicionar R$ 16,00" at bounding box center [676, 414] width 92 height 16
type input "1"
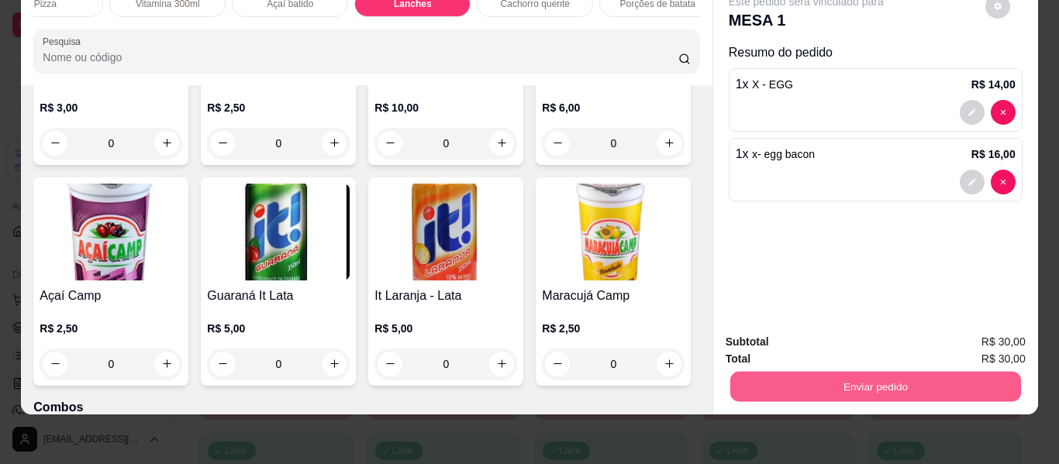
click at [834, 376] on button "Enviar pedido" at bounding box center [875, 387] width 291 height 30
click at [814, 345] on button "Não registrar e enviar pedido" at bounding box center [824, 336] width 157 height 29
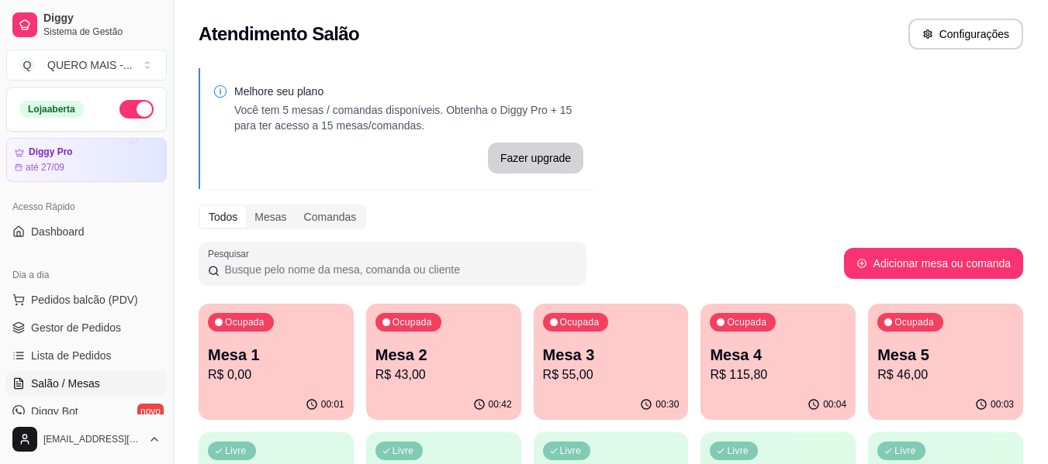
click at [457, 390] on div "00:42" at bounding box center [443, 405] width 155 height 30
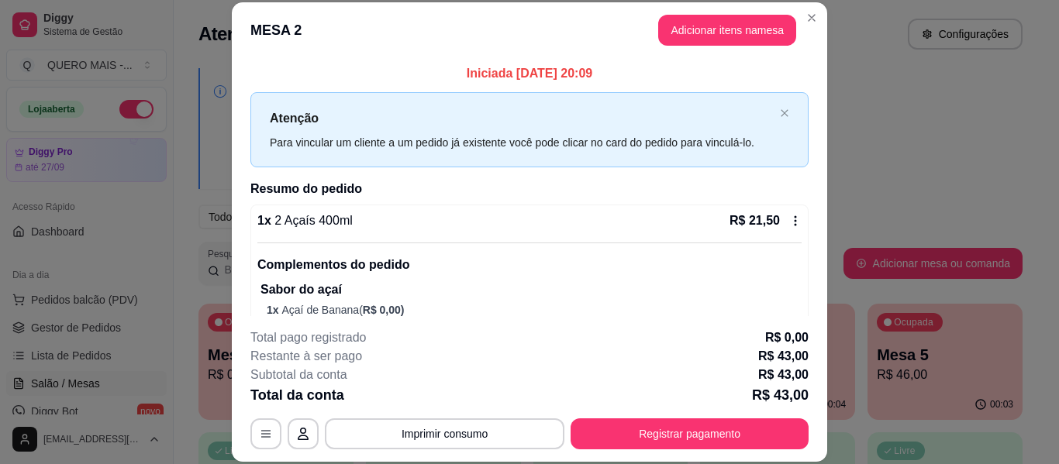
scroll to position [399, 0]
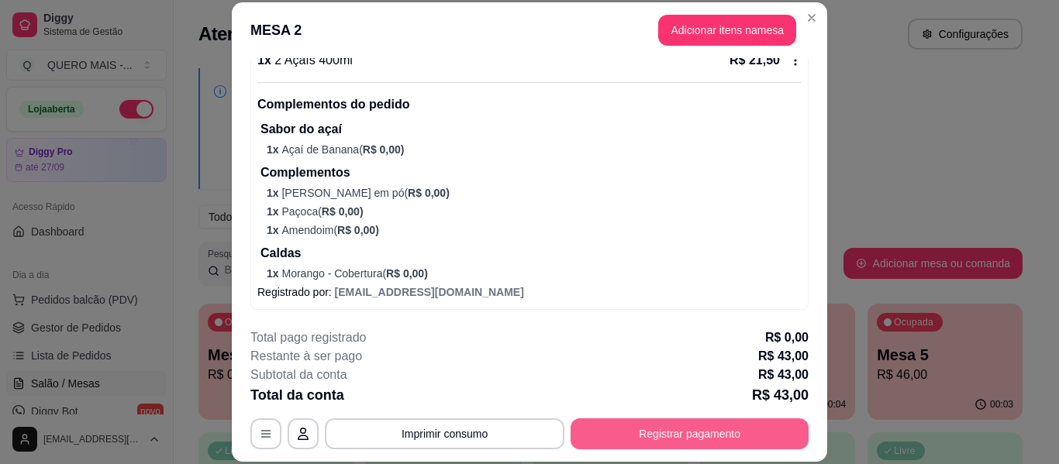
click at [629, 425] on button "Registrar pagamento" at bounding box center [690, 434] width 238 height 31
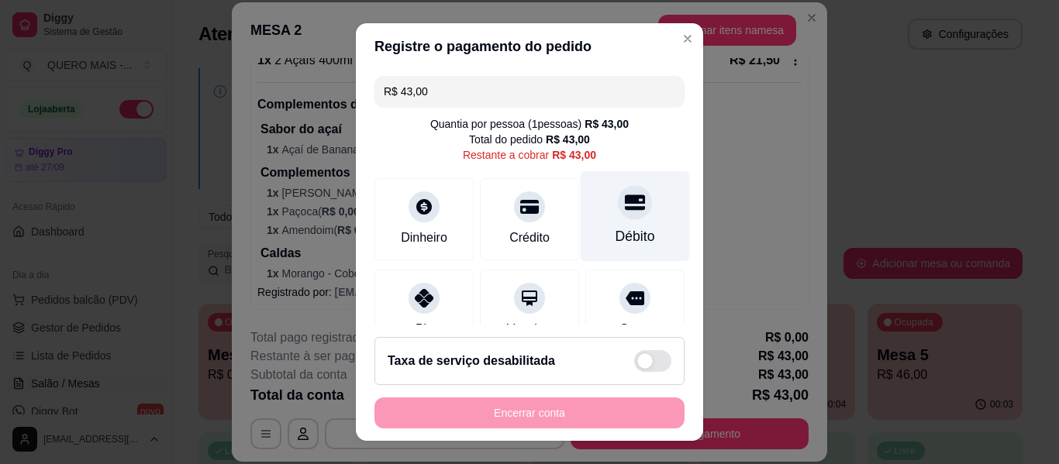
click at [616, 230] on div "Débito" at bounding box center [636, 236] width 40 height 20
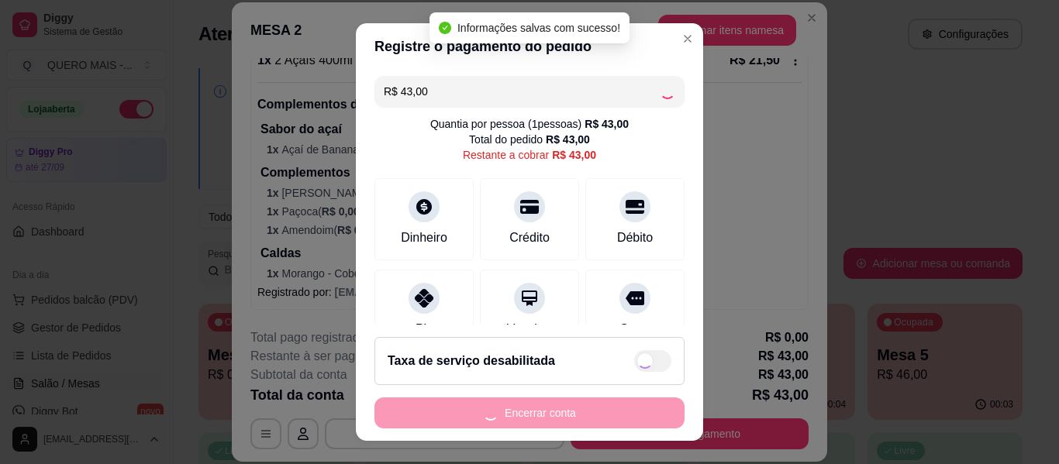
type input "R$ 0,00"
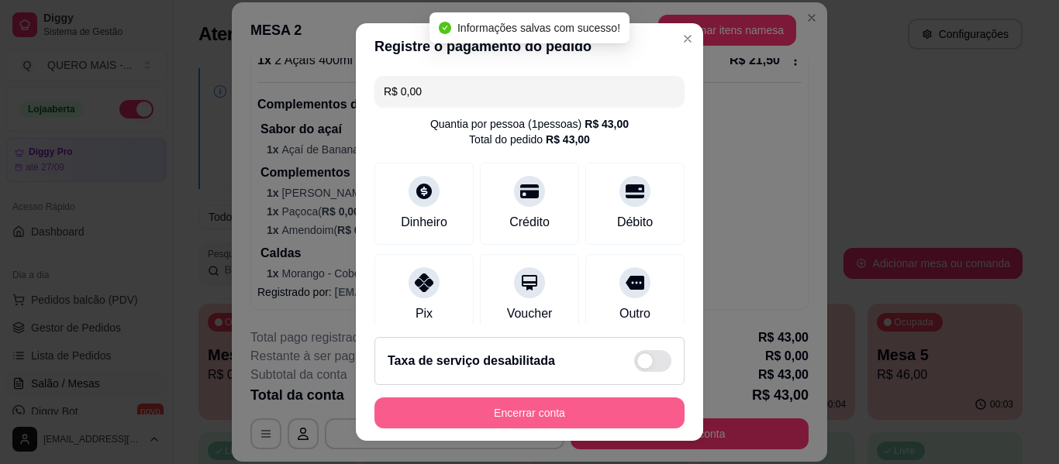
click at [525, 413] on button "Encerrar conta" at bounding box center [530, 413] width 310 height 31
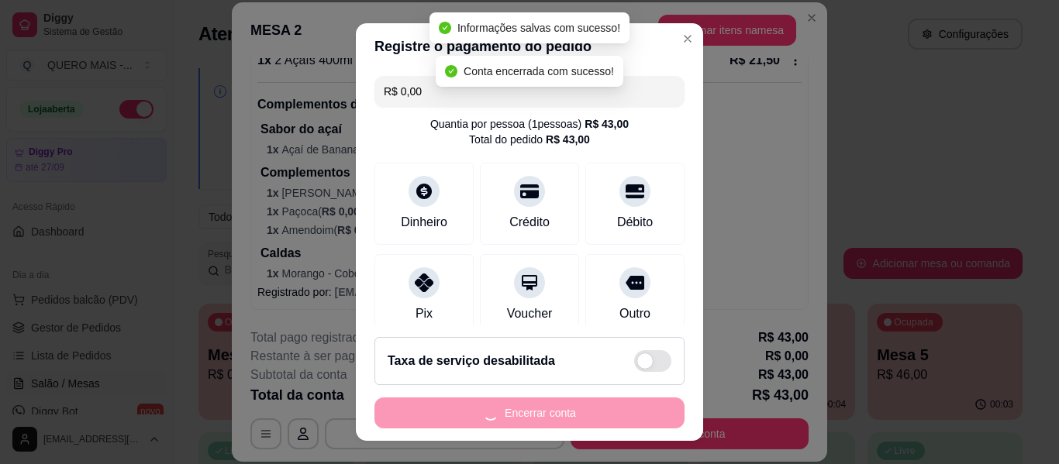
scroll to position [0, 0]
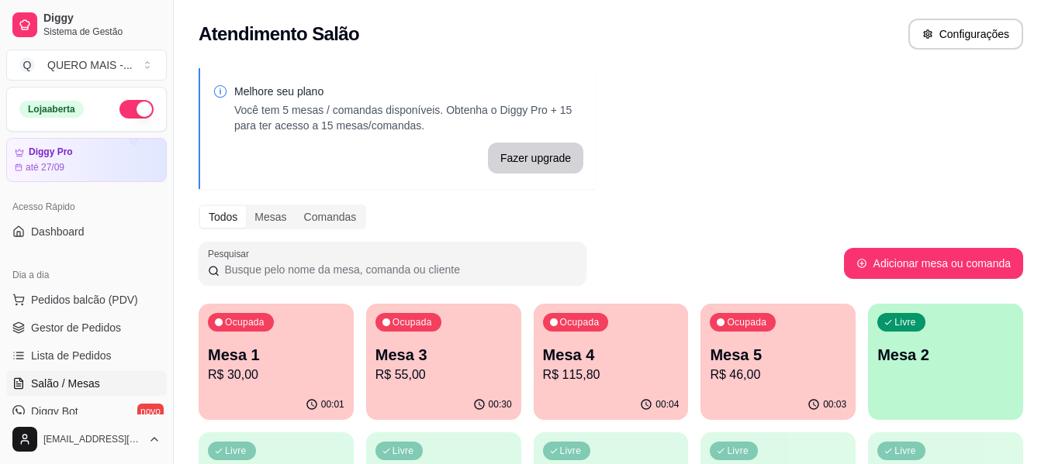
click at [424, 389] on div "Ocupada Mesa 3 R$ 55,00" at bounding box center [443, 347] width 155 height 86
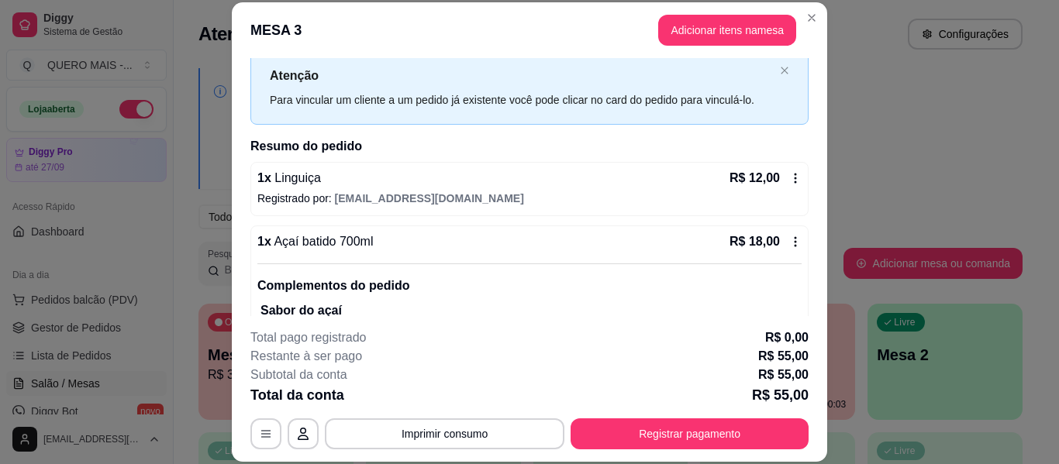
scroll to position [227, 0]
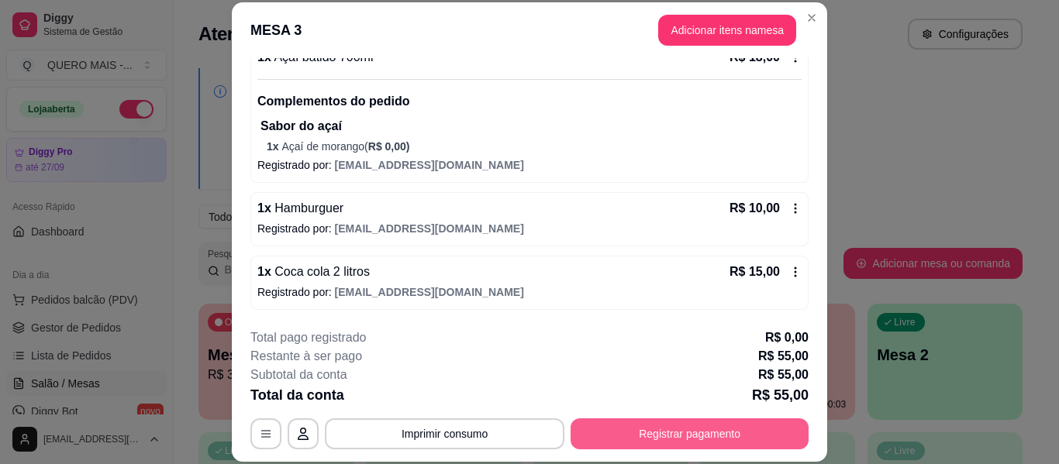
click at [680, 438] on button "Registrar pagamento" at bounding box center [690, 434] width 238 height 31
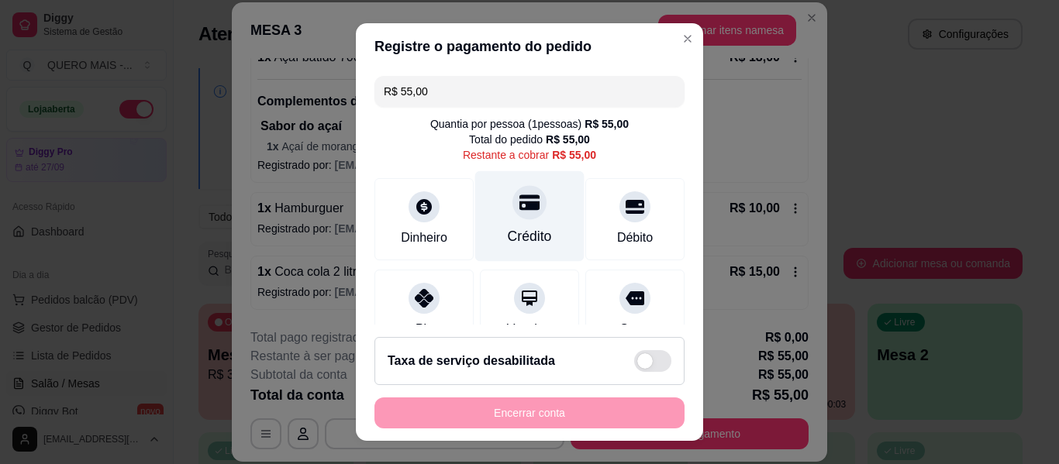
click at [513, 219] on div at bounding box center [530, 202] width 34 height 34
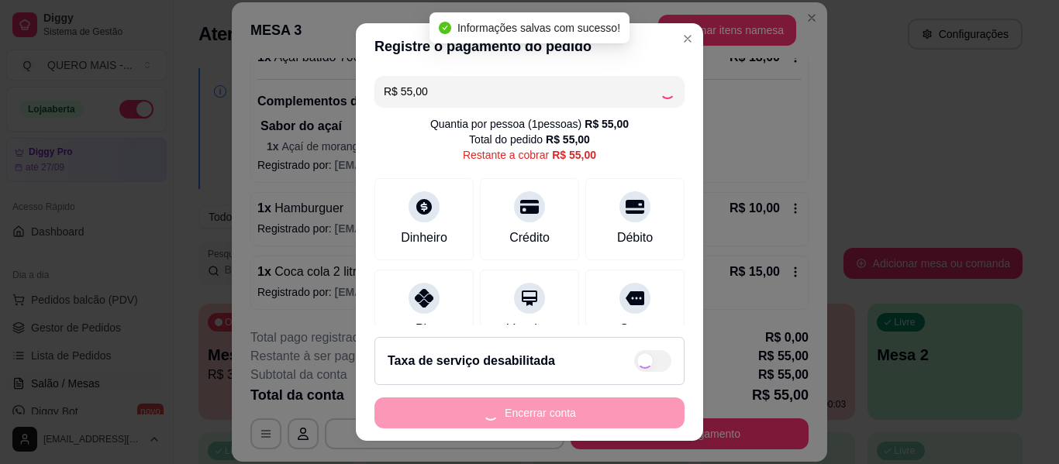
type input "R$ 0,00"
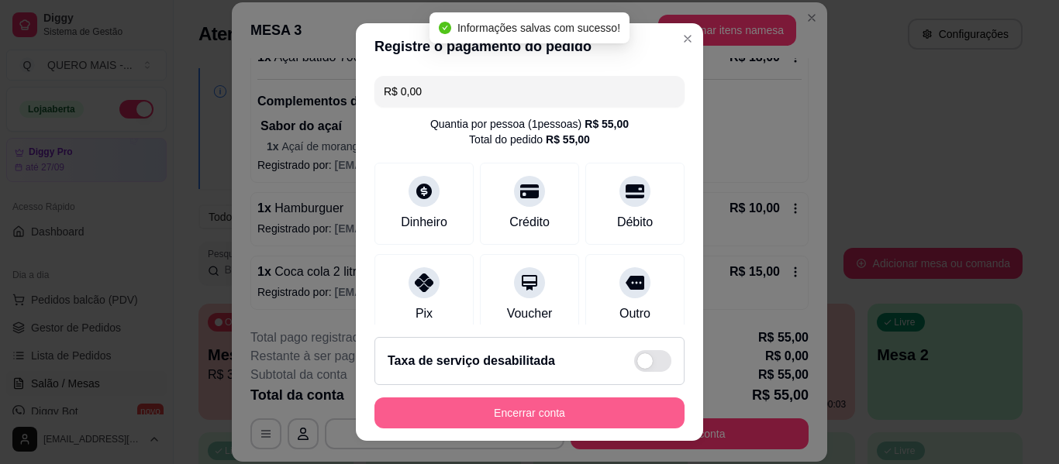
click at [505, 414] on button "Encerrar conta" at bounding box center [530, 413] width 310 height 31
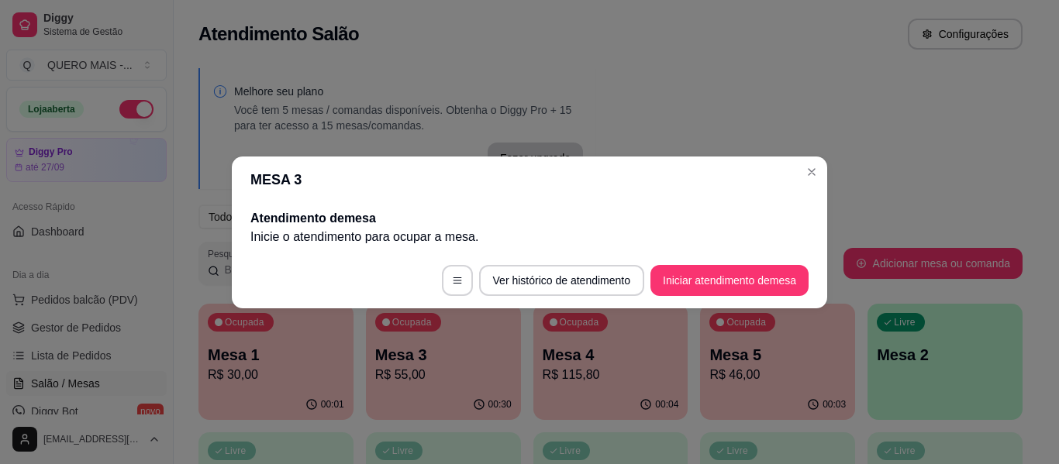
scroll to position [0, 0]
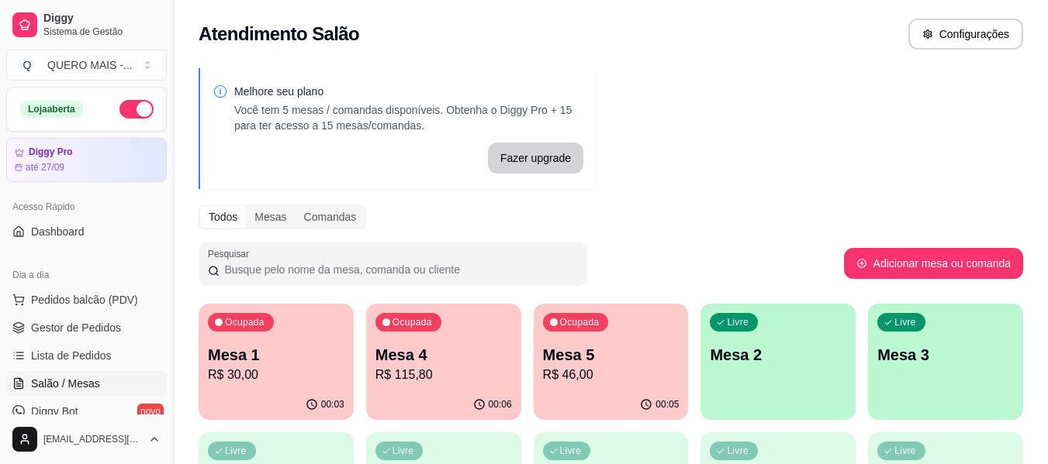
click at [261, 399] on div "00:03" at bounding box center [275, 405] width 155 height 30
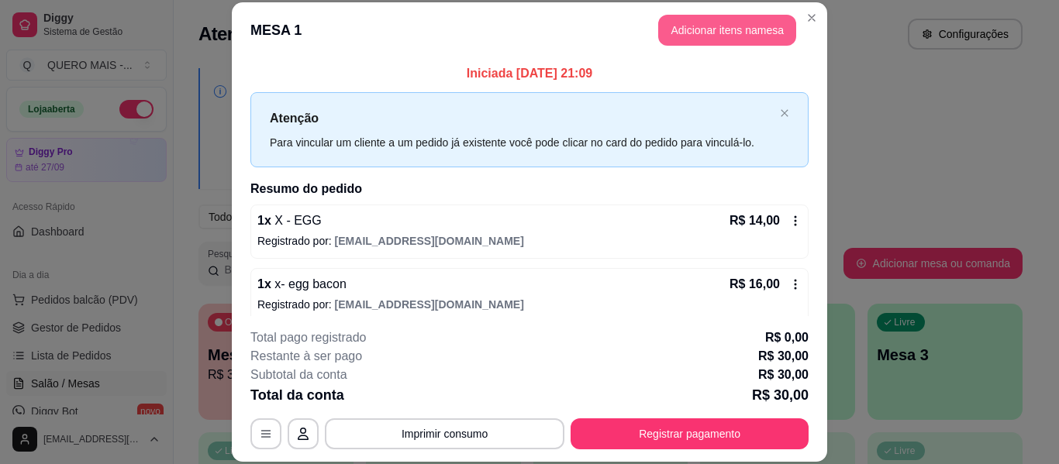
click at [683, 41] on button "Adicionar itens na mesa" at bounding box center [727, 30] width 138 height 31
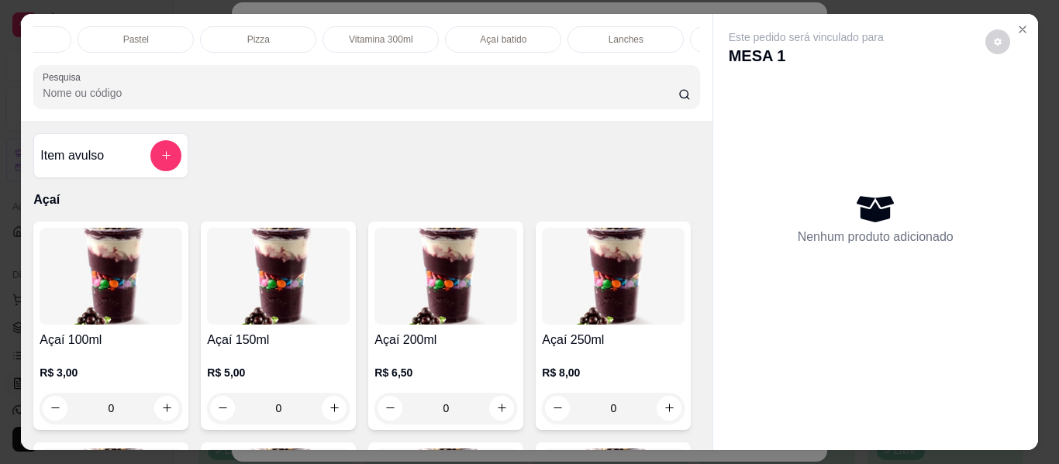
scroll to position [0, 197]
click at [272, 26] on div "Pizza" at bounding box center [262, 39] width 116 height 26
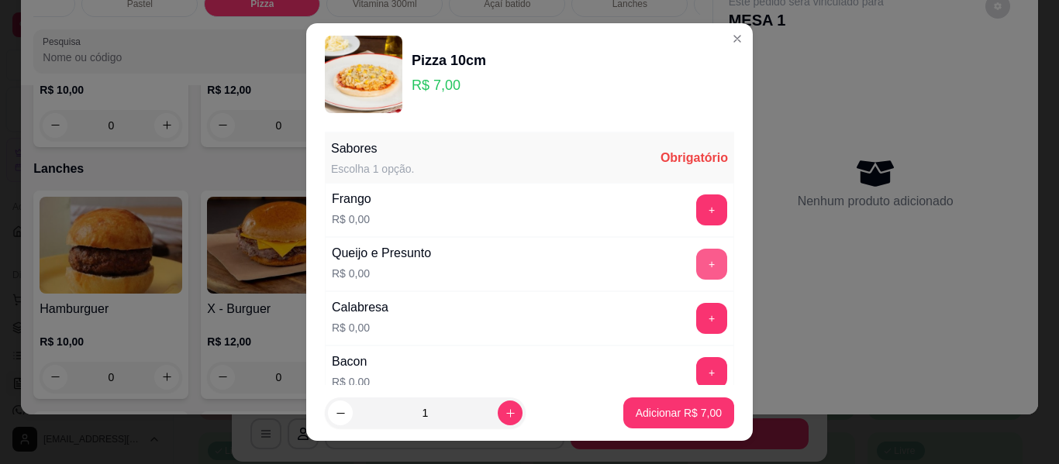
click at [696, 268] on button "+" at bounding box center [711, 264] width 31 height 31
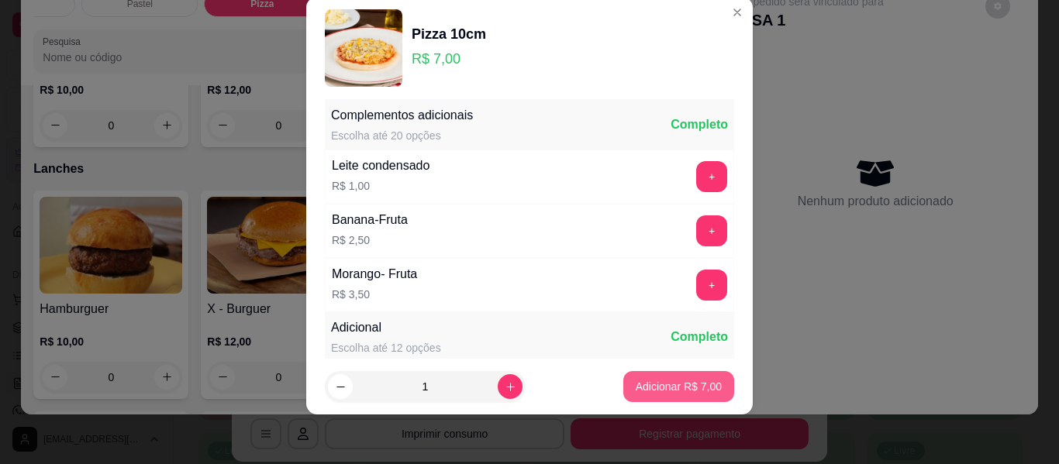
scroll to position [329, 0]
click at [699, 392] on p "Adicionar R$ 7,00" at bounding box center [679, 387] width 86 height 16
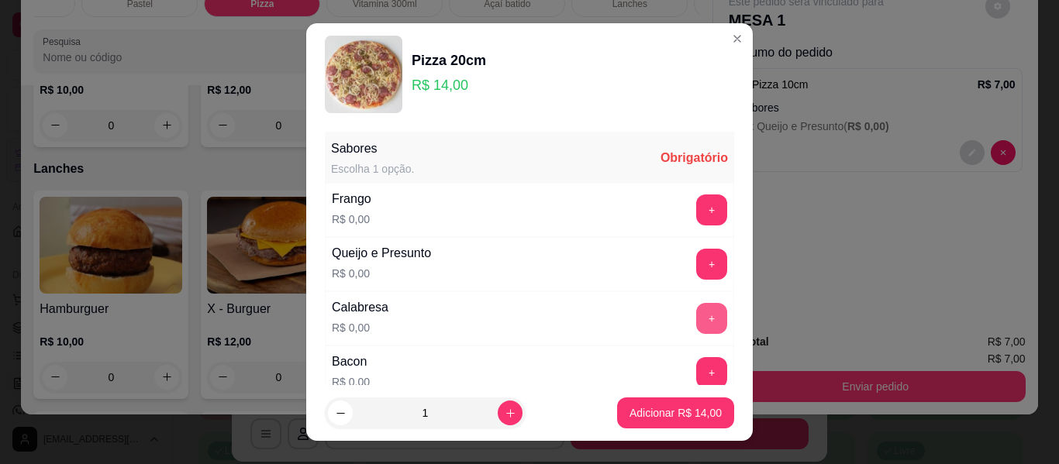
click at [696, 320] on button "+" at bounding box center [711, 318] width 31 height 31
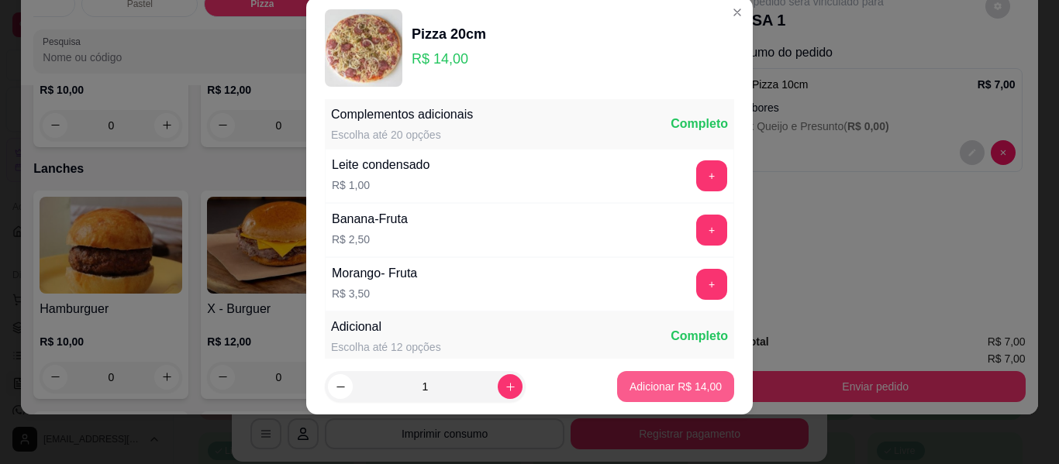
click at [664, 380] on p "Adicionar R$ 14,00" at bounding box center [676, 387] width 92 height 16
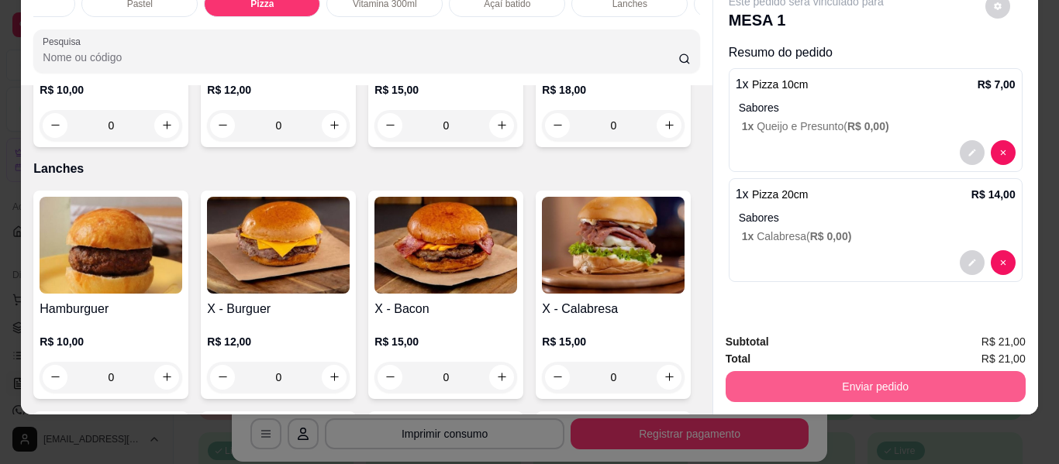
click at [854, 371] on button "Enviar pedido" at bounding box center [876, 386] width 300 height 31
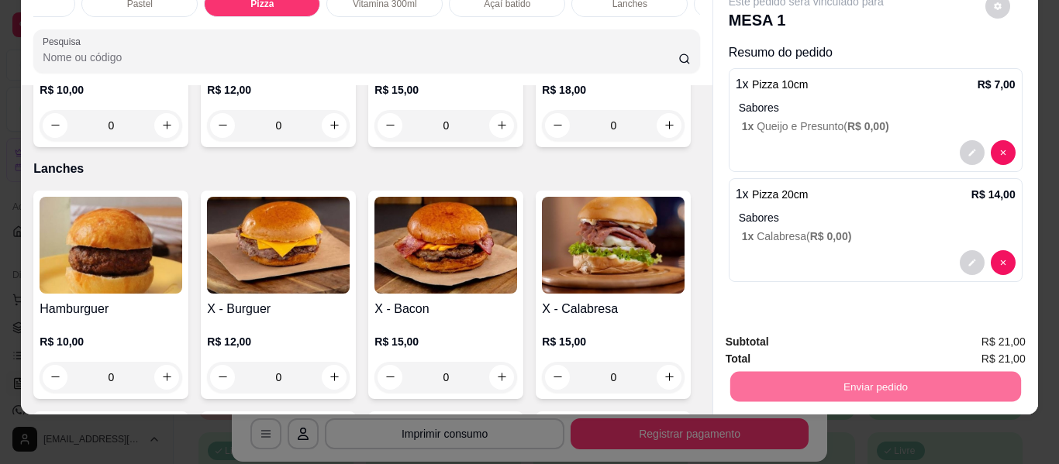
click at [816, 338] on button "Não registrar e enviar pedido" at bounding box center [824, 336] width 161 height 29
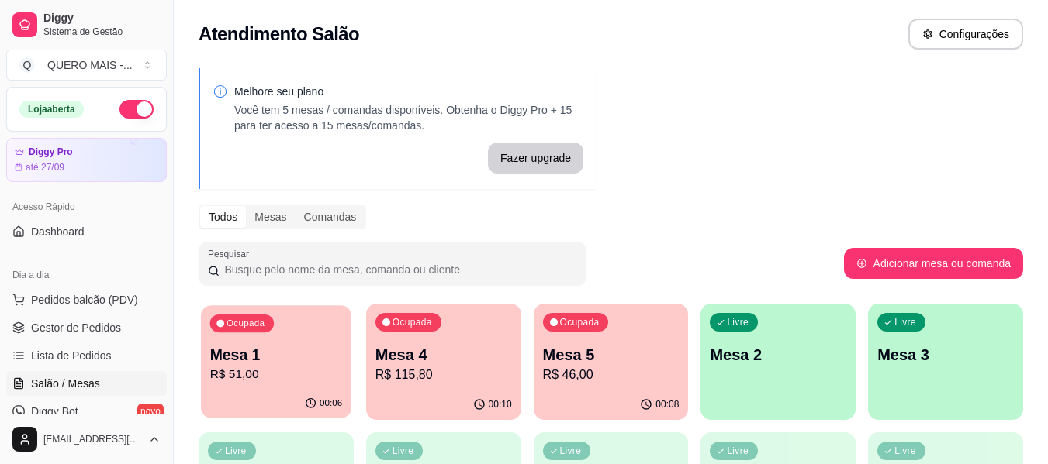
click at [337, 378] on p "R$ 51,00" at bounding box center [276, 375] width 133 height 18
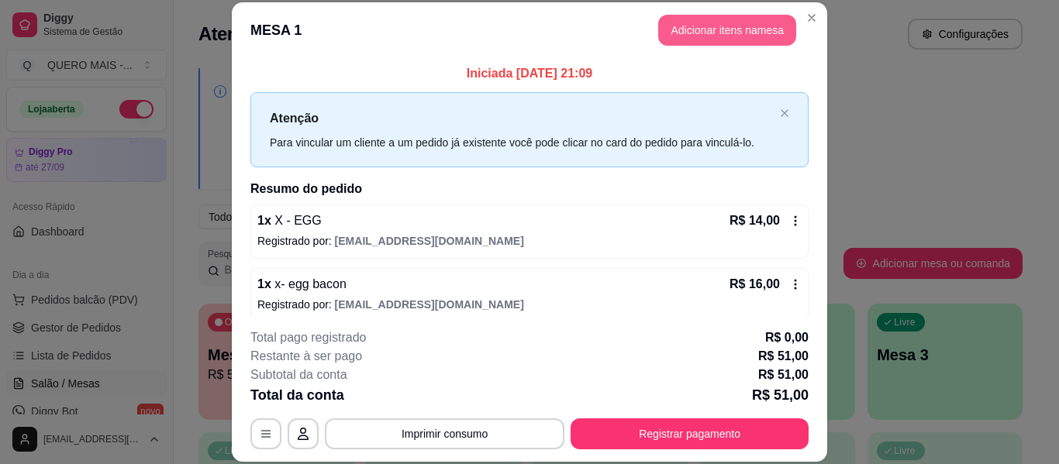
click at [717, 35] on button "Adicionar itens na mesa" at bounding box center [727, 30] width 138 height 31
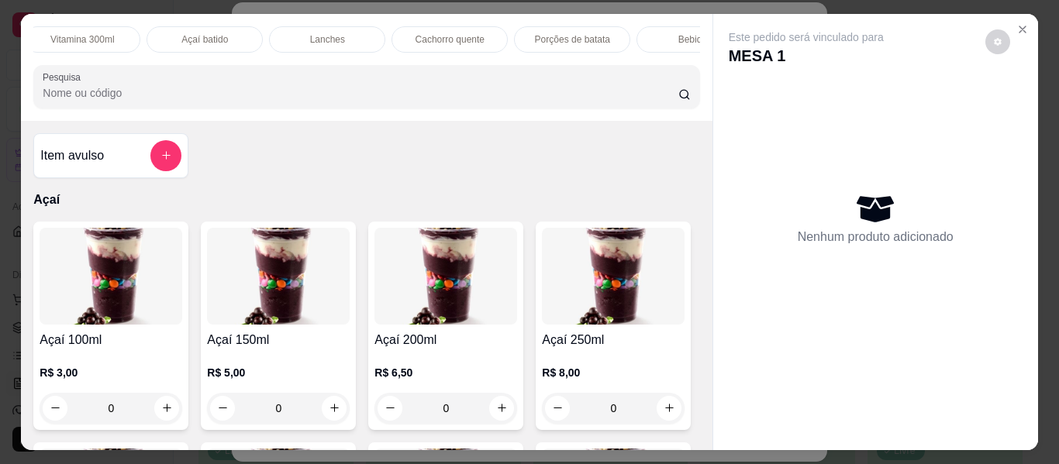
scroll to position [0, 798]
click at [392, 26] on div "Bebidas" at bounding box center [396, 39] width 116 height 26
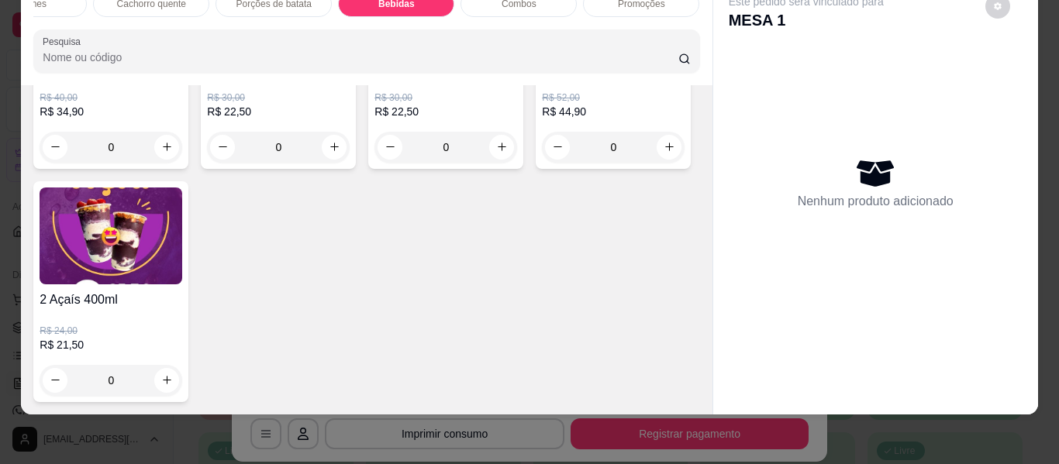
scroll to position [4645, 0]
type input "1"
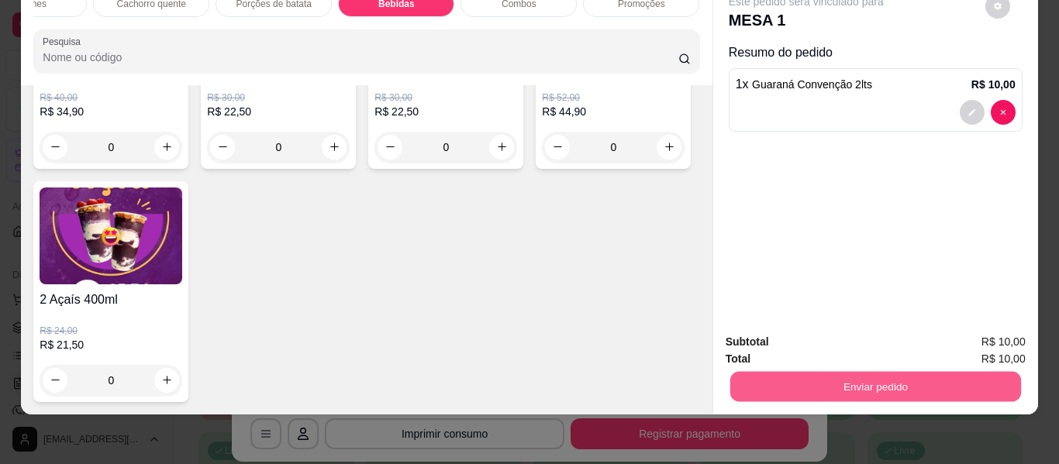
click at [744, 372] on button "Enviar pedido" at bounding box center [875, 387] width 291 height 30
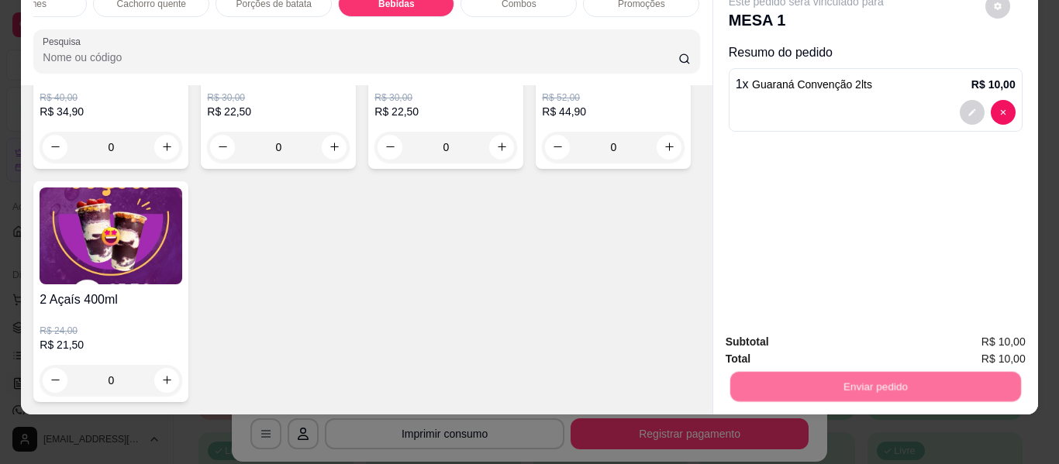
click at [785, 327] on button "Não registrar e enviar pedido" at bounding box center [824, 336] width 161 height 29
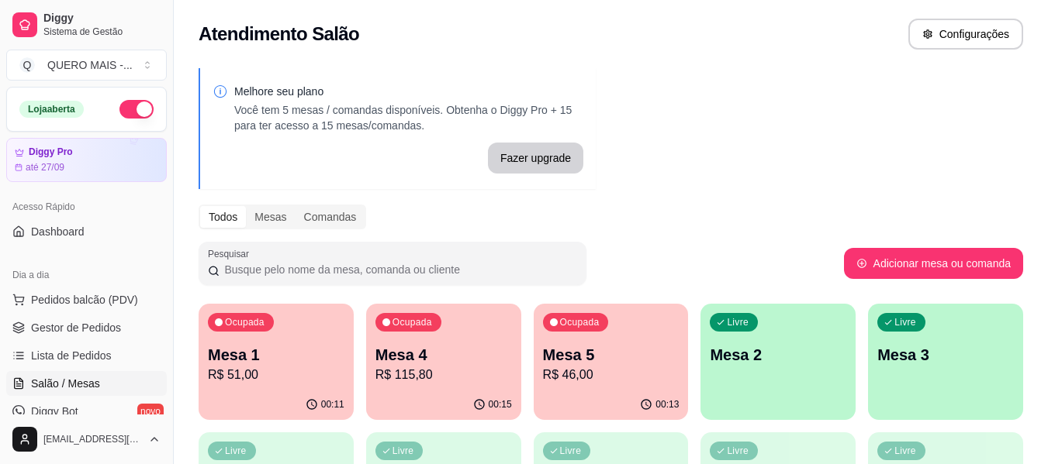
click at [767, 383] on div "Livre Mesa 2" at bounding box center [777, 353] width 155 height 98
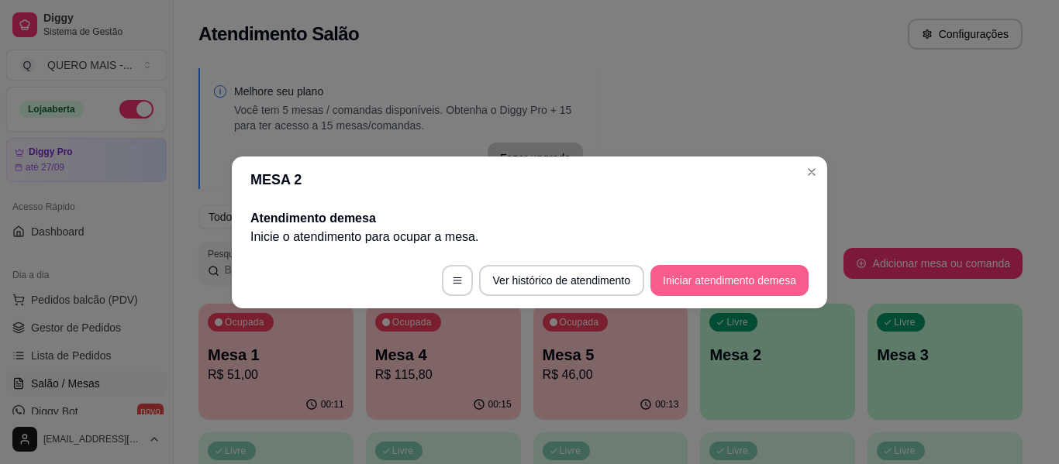
click at [731, 282] on button "Iniciar atendimento de mesa" at bounding box center [730, 280] width 158 height 31
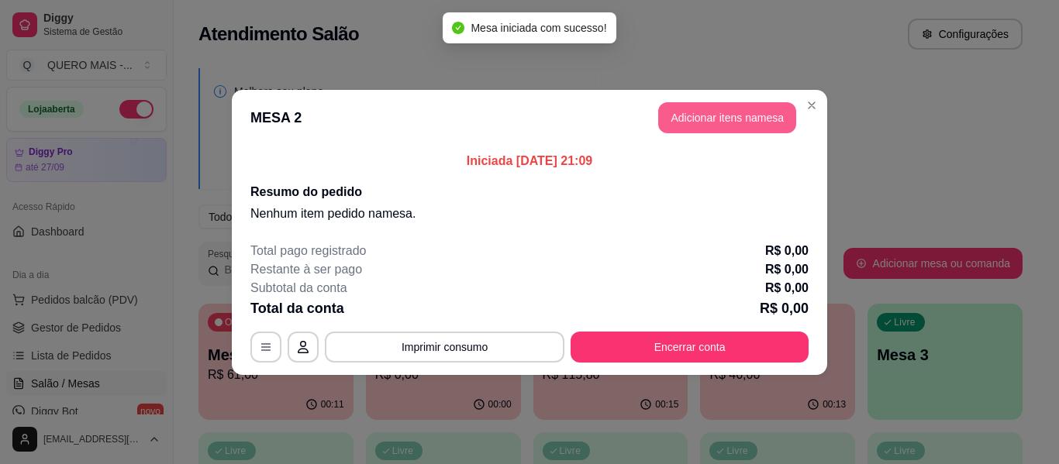
click at [726, 116] on button "Adicionar itens na mesa" at bounding box center [727, 117] width 138 height 31
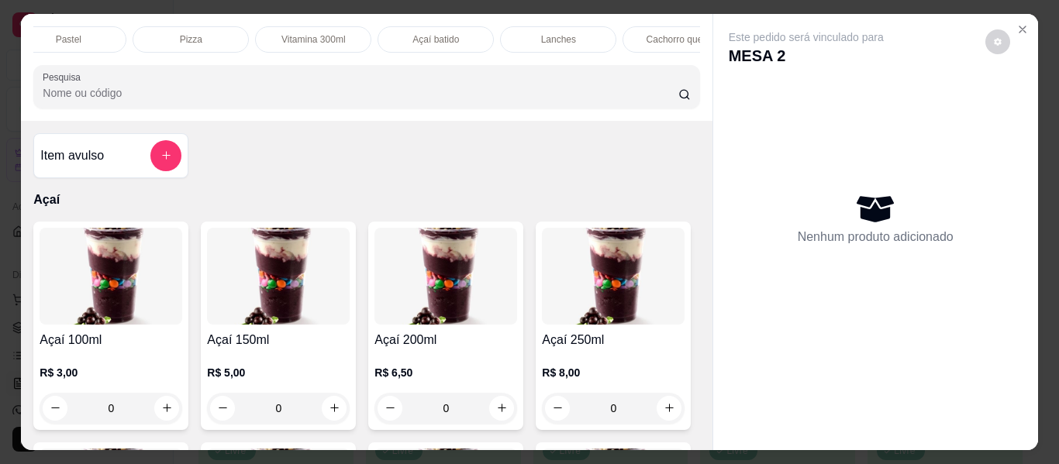
scroll to position [0, 270]
click at [645, 33] on p "Cachorro quente" at bounding box center [679, 39] width 69 height 12
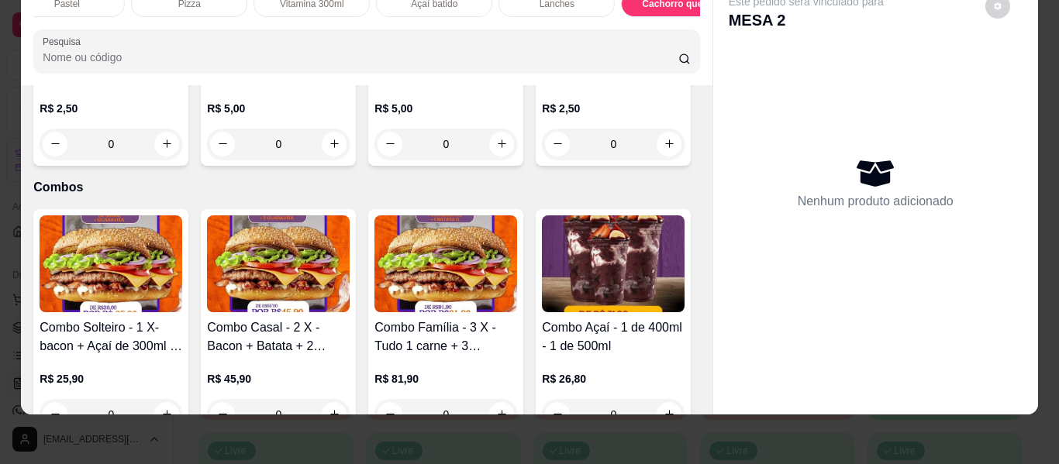
type input "1"
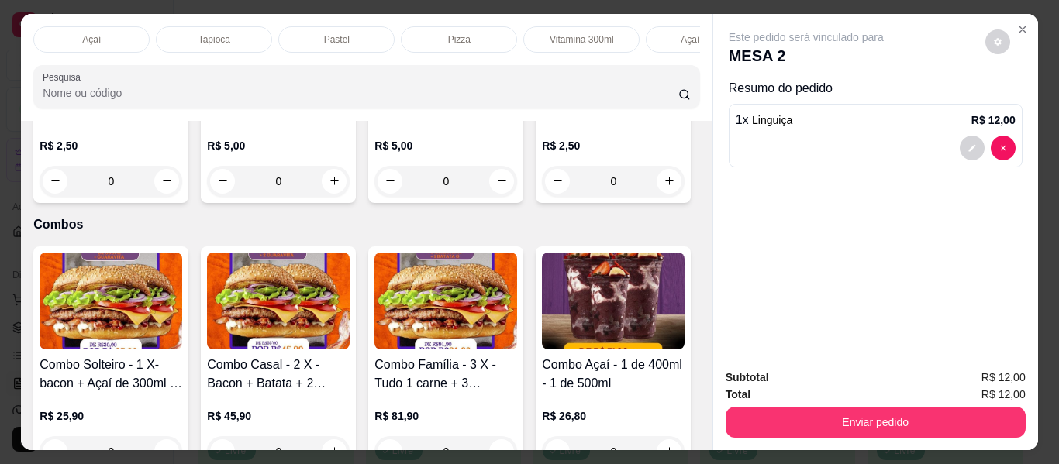
scroll to position [0, 357]
click at [447, 28] on div "Lanches" at bounding box center [470, 39] width 116 height 26
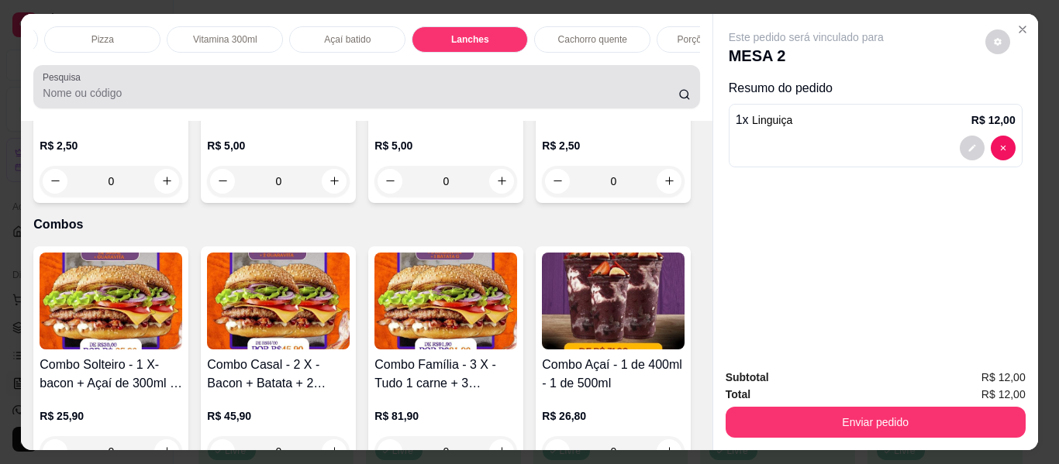
scroll to position [42, 0]
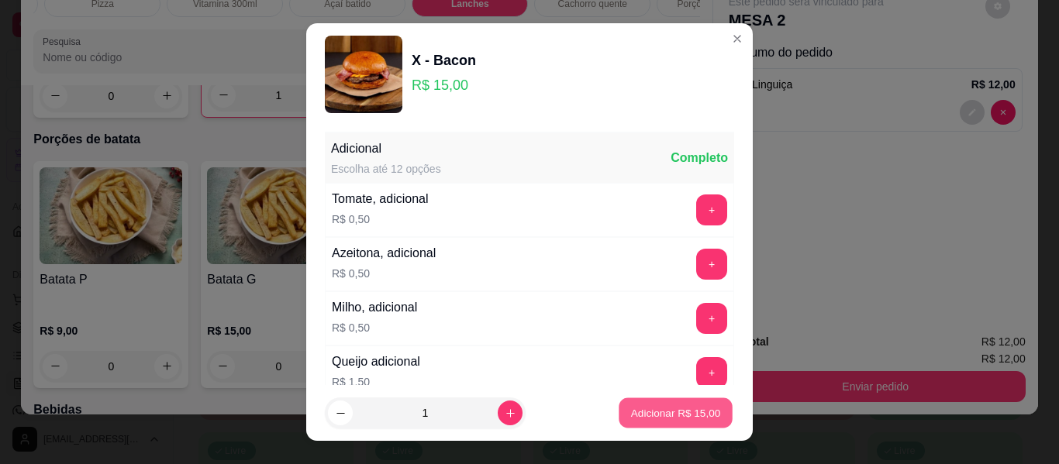
click at [640, 418] on p "Adicionar R$ 15,00" at bounding box center [676, 413] width 90 height 15
type input "1"
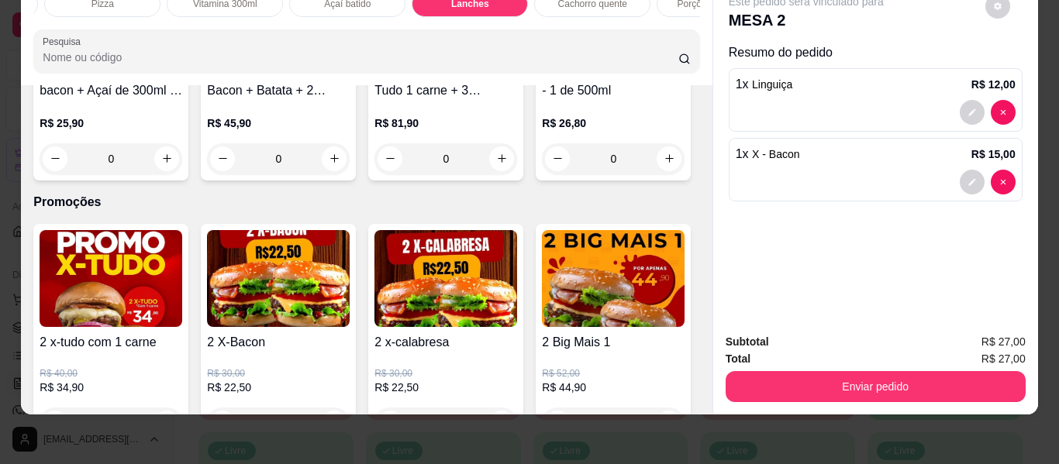
scroll to position [3983, 0]
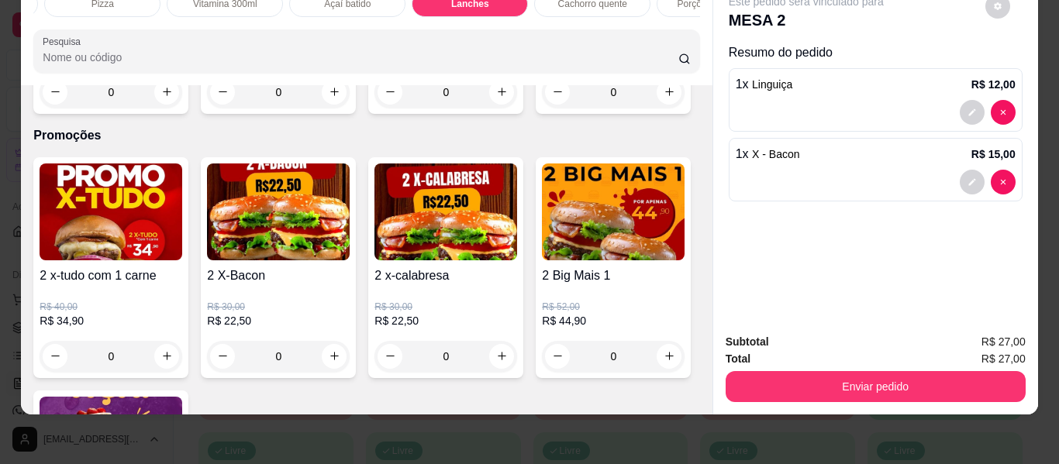
type input "1"
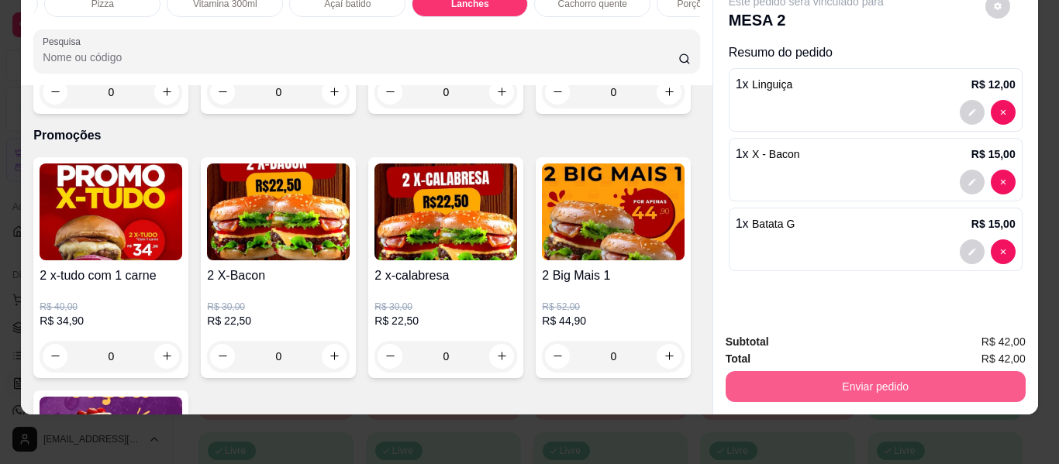
click at [915, 380] on button "Enviar pedido" at bounding box center [876, 386] width 300 height 31
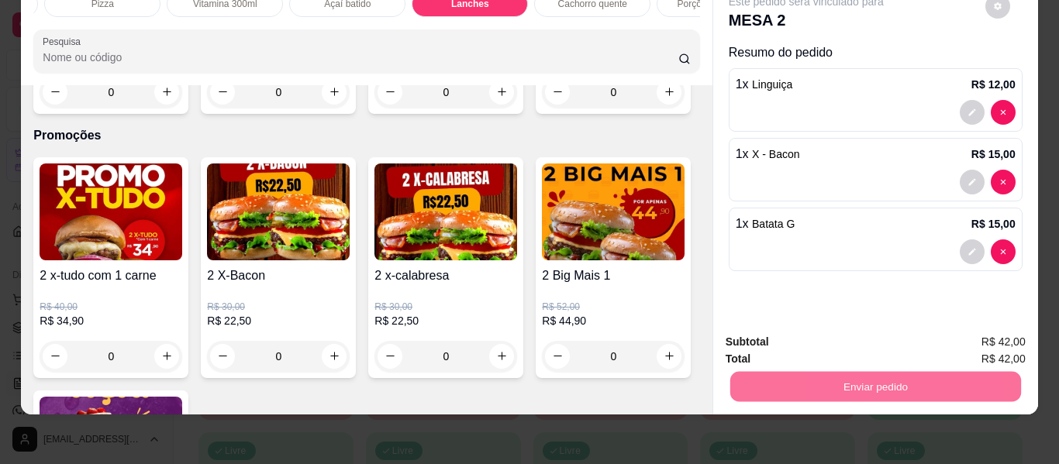
click at [799, 333] on button "Não registrar e enviar pedido" at bounding box center [824, 336] width 157 height 29
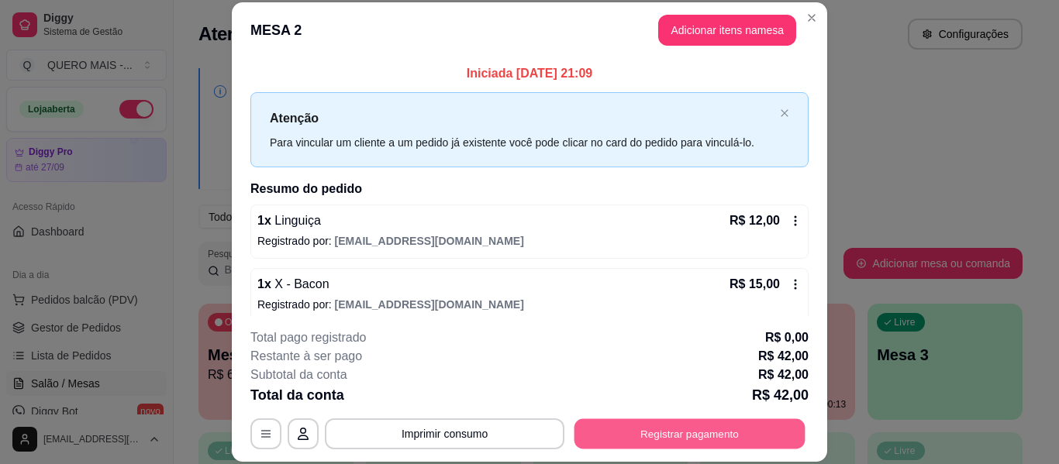
click at [620, 433] on button "Registrar pagamento" at bounding box center [690, 434] width 231 height 30
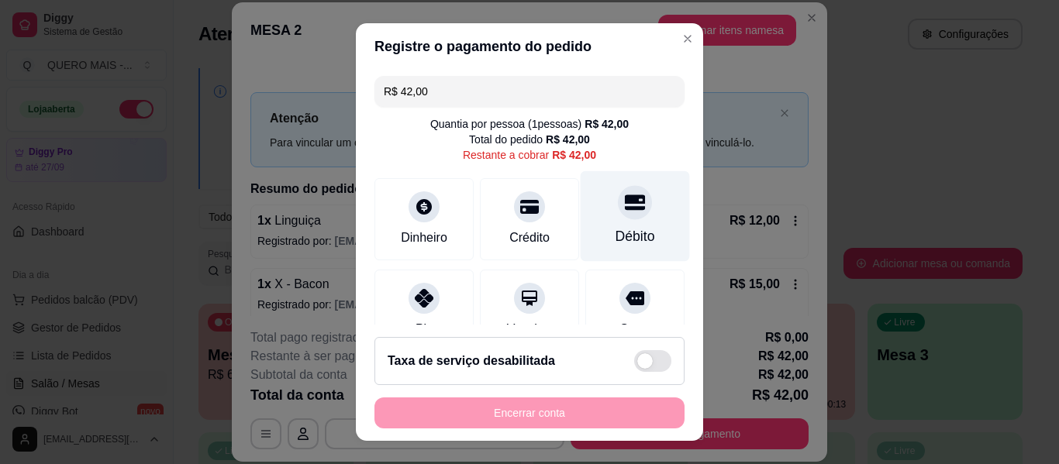
click at [625, 205] on icon at bounding box center [635, 202] width 20 height 20
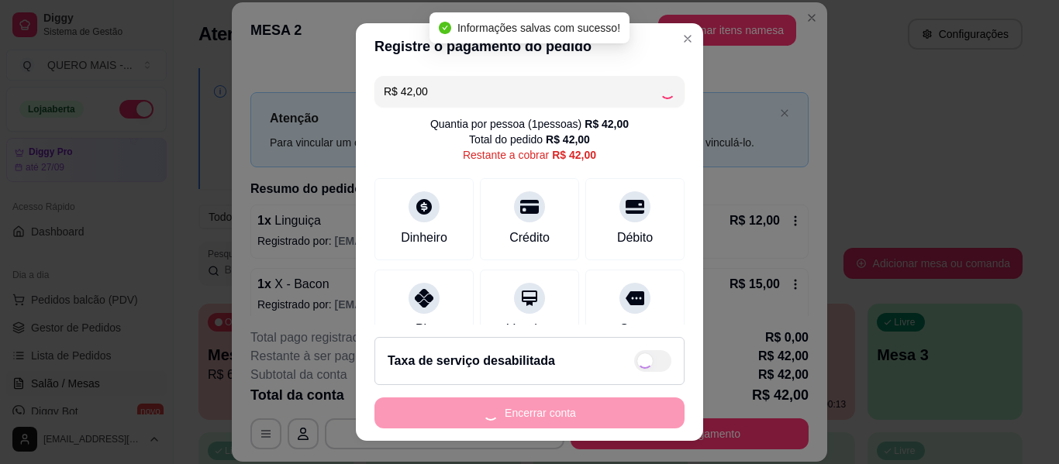
type input "R$ 0,00"
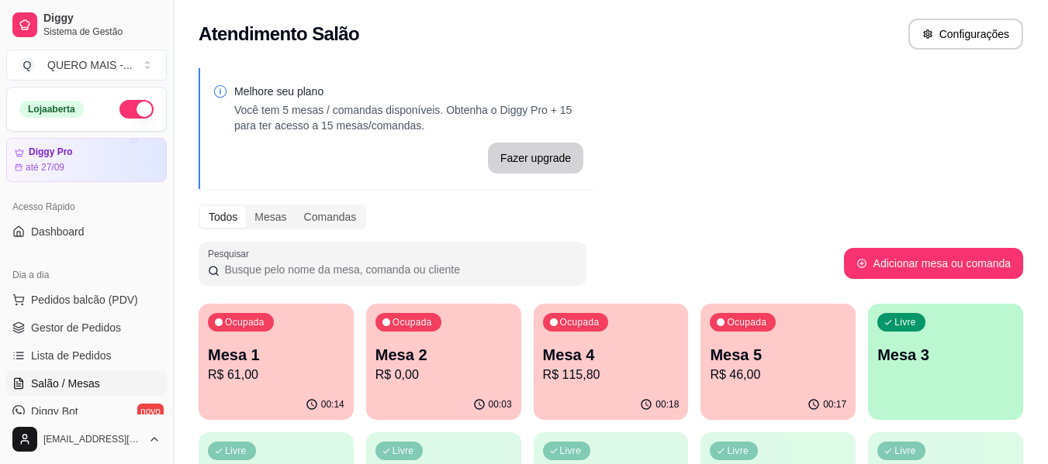
click at [749, 381] on p "R$ 46,00" at bounding box center [777, 375] width 136 height 19
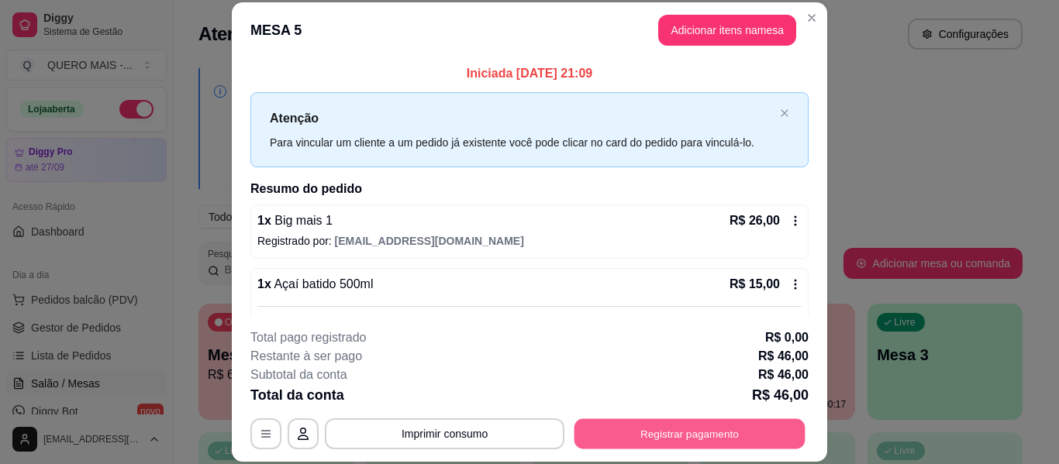
click at [643, 433] on button "Registrar pagamento" at bounding box center [690, 434] width 231 height 30
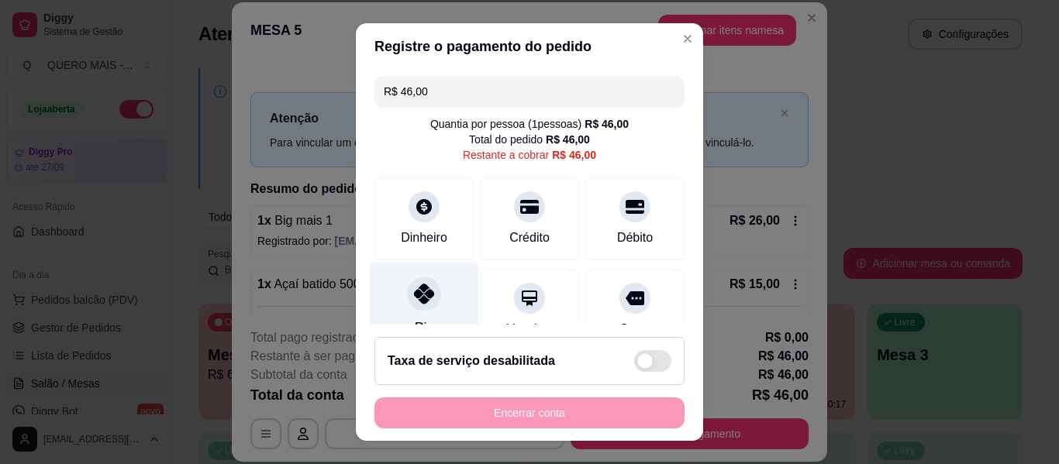
click at [418, 291] on icon at bounding box center [424, 294] width 20 height 20
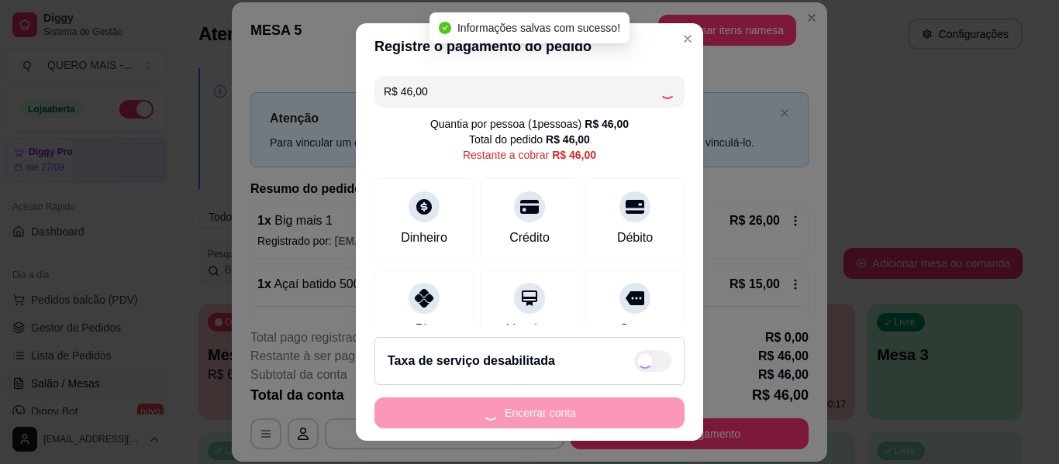
type input "R$ 0,00"
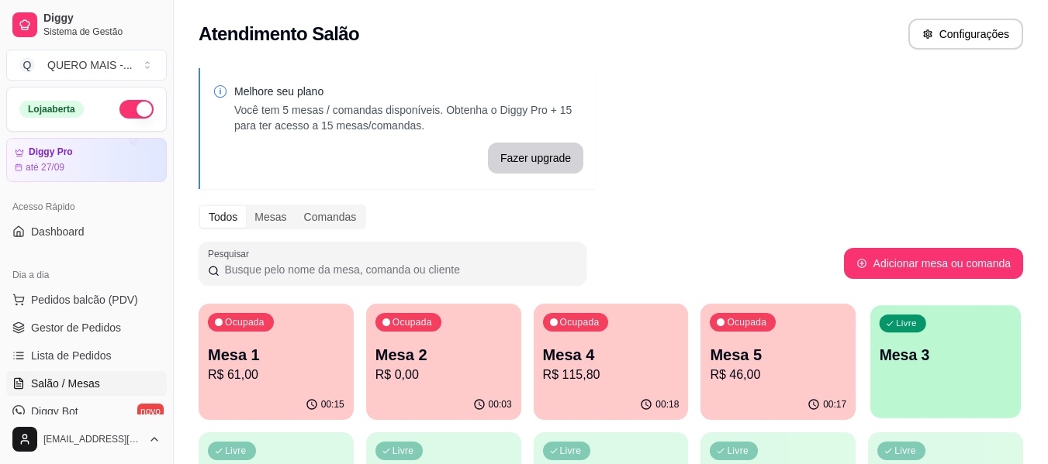
click at [909, 387] on div "Livre Mesa 3" at bounding box center [945, 352] width 150 height 95
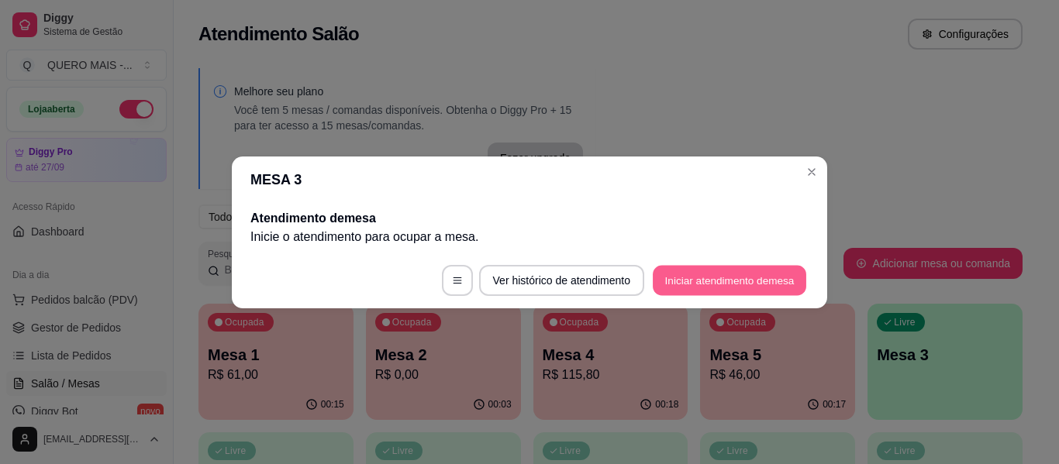
click at [681, 285] on button "Iniciar atendimento de mesa" at bounding box center [730, 280] width 154 height 30
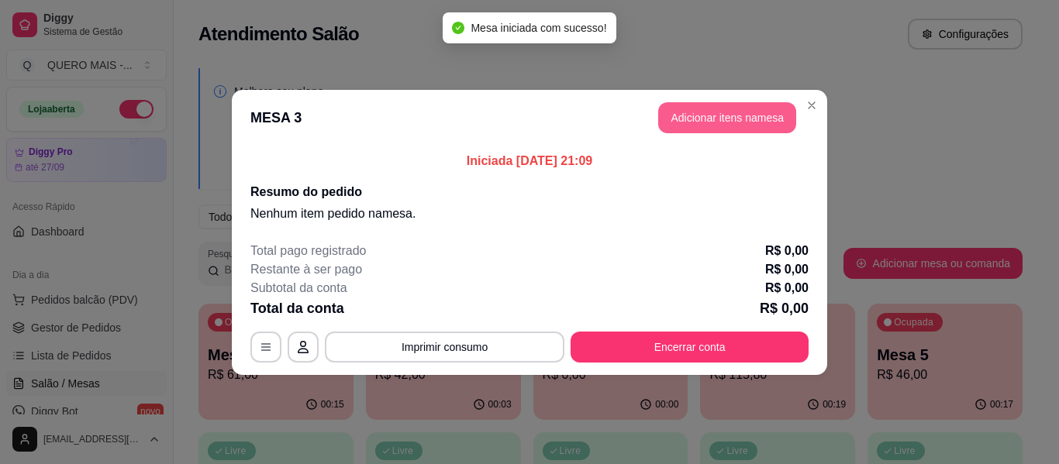
click at [744, 116] on button "Adicionar itens na mesa" at bounding box center [727, 117] width 138 height 31
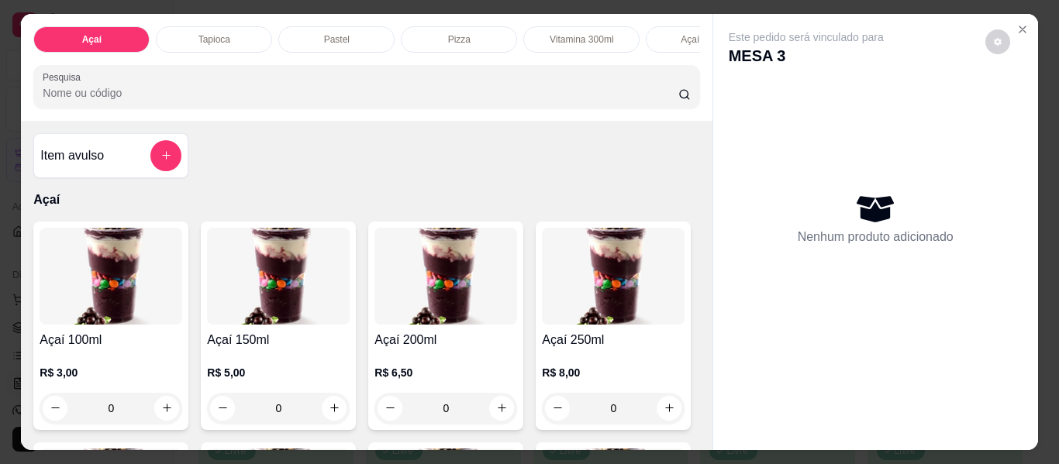
click at [302, 33] on div "Pastel" at bounding box center [336, 39] width 116 height 26
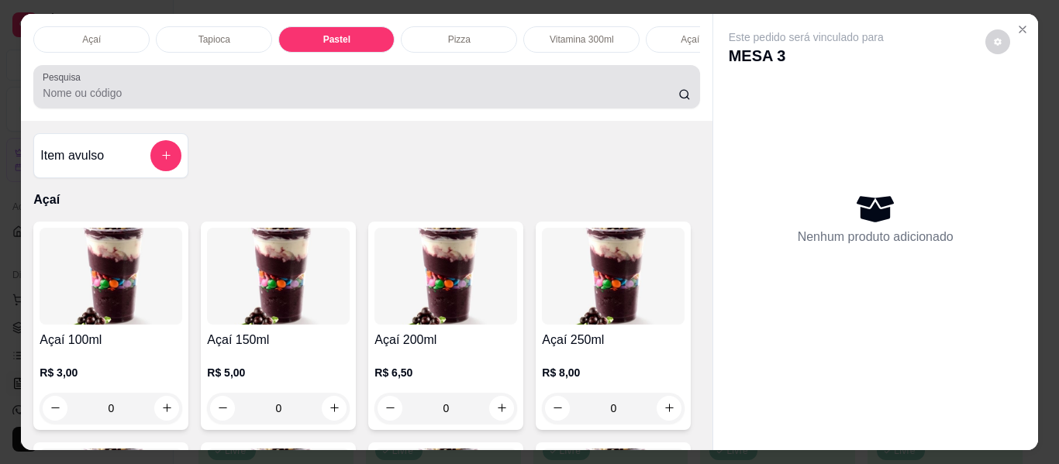
scroll to position [42, 0]
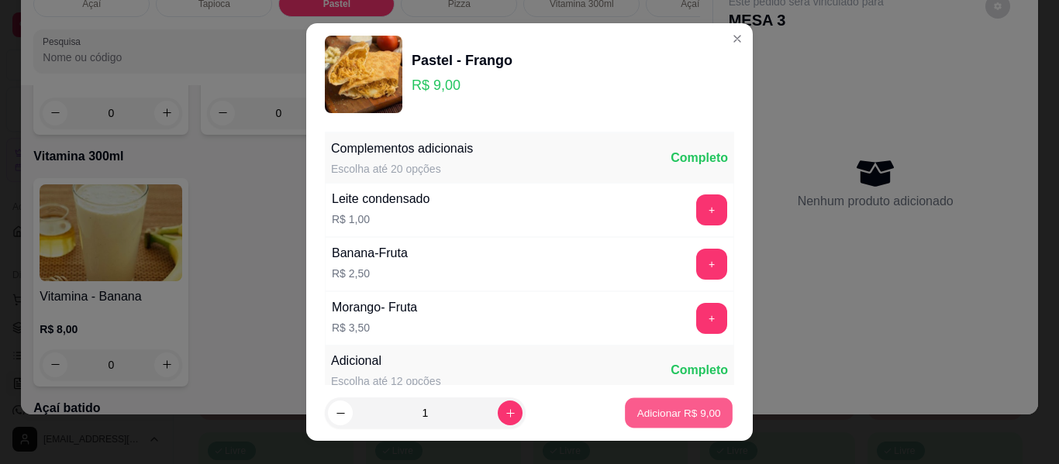
click at [639, 409] on p "Adicionar R$ 9,00" at bounding box center [679, 413] width 84 height 15
type input "1"
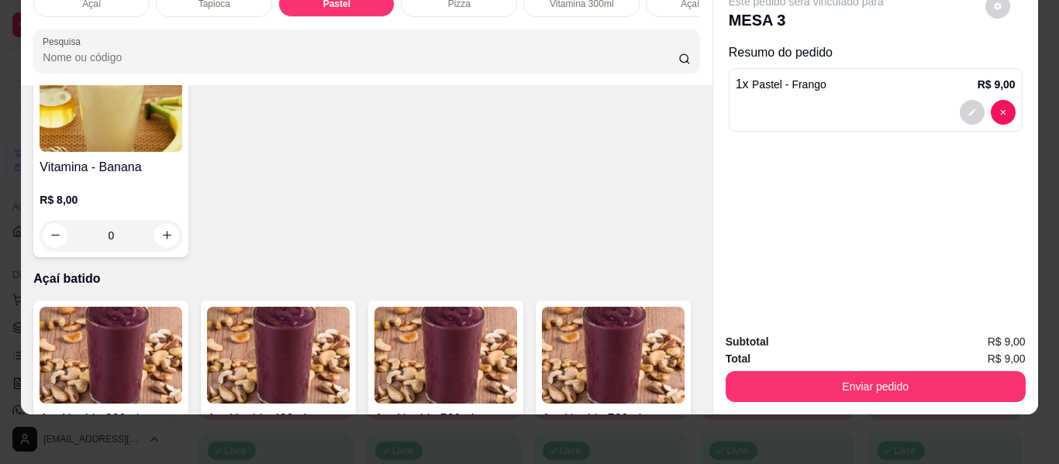
scroll to position [1429, 0]
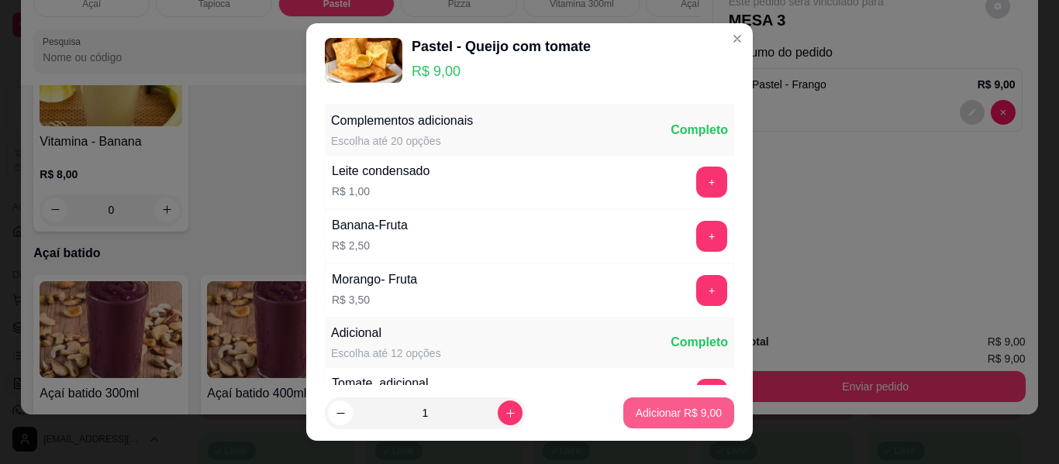
click at [636, 410] on p "Adicionar R$ 9,00" at bounding box center [679, 414] width 86 height 16
type input "1"
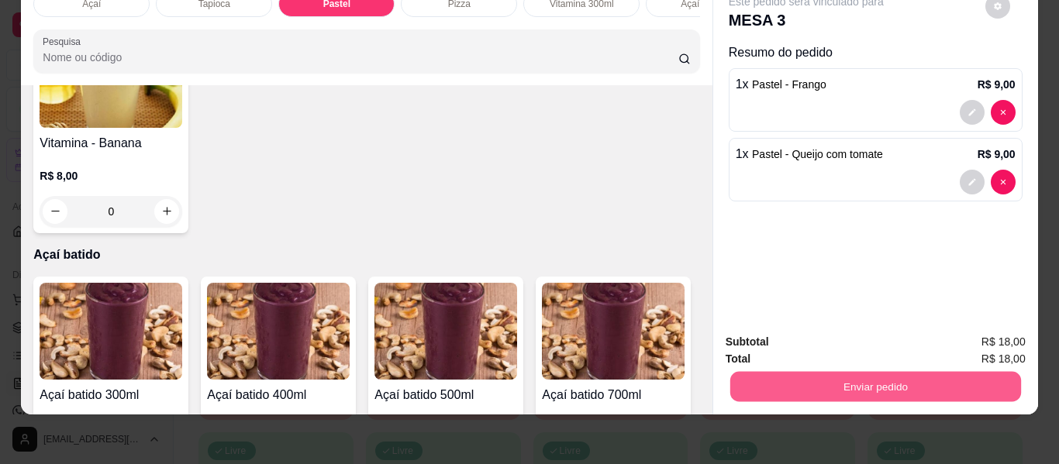
click at [816, 376] on button "Enviar pedido" at bounding box center [875, 387] width 291 height 30
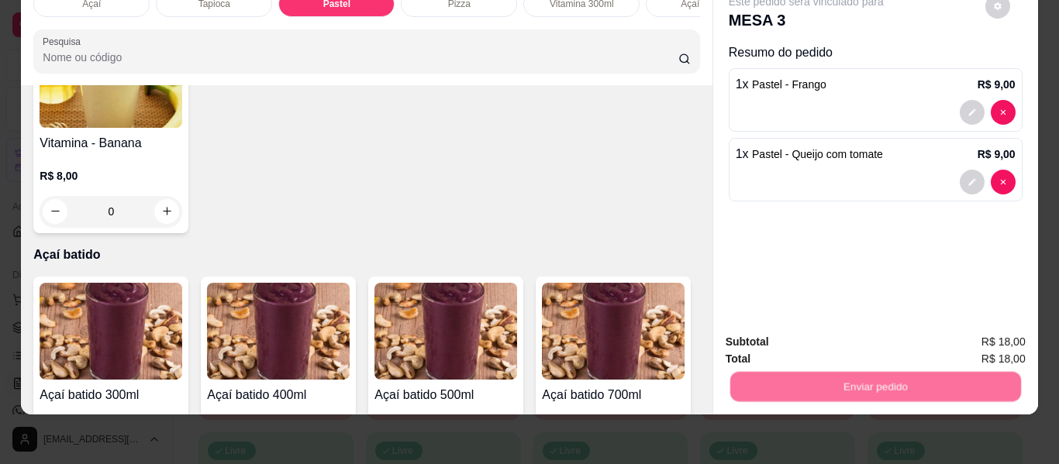
click at [792, 332] on button "Não registrar e enviar pedido" at bounding box center [824, 336] width 157 height 29
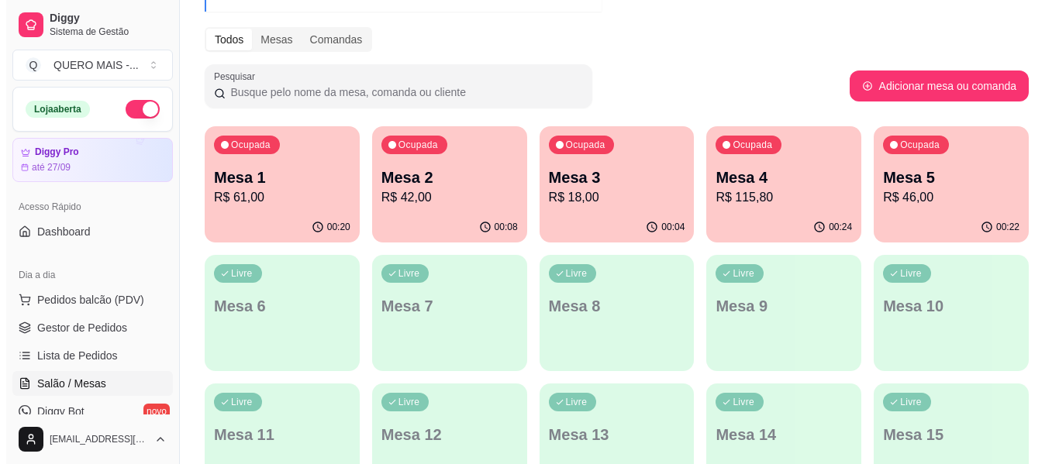
scroll to position [233, 0]
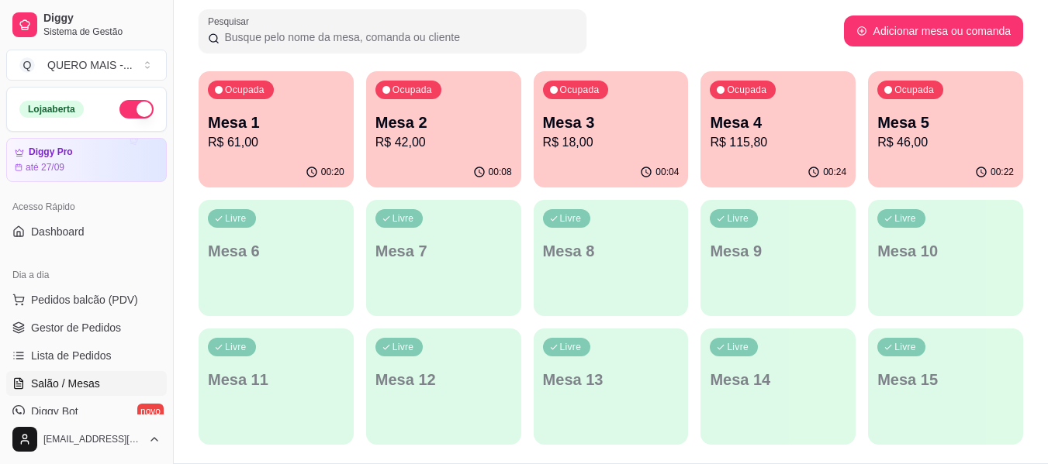
click at [595, 140] on p "R$ 18,00" at bounding box center [611, 142] width 136 height 19
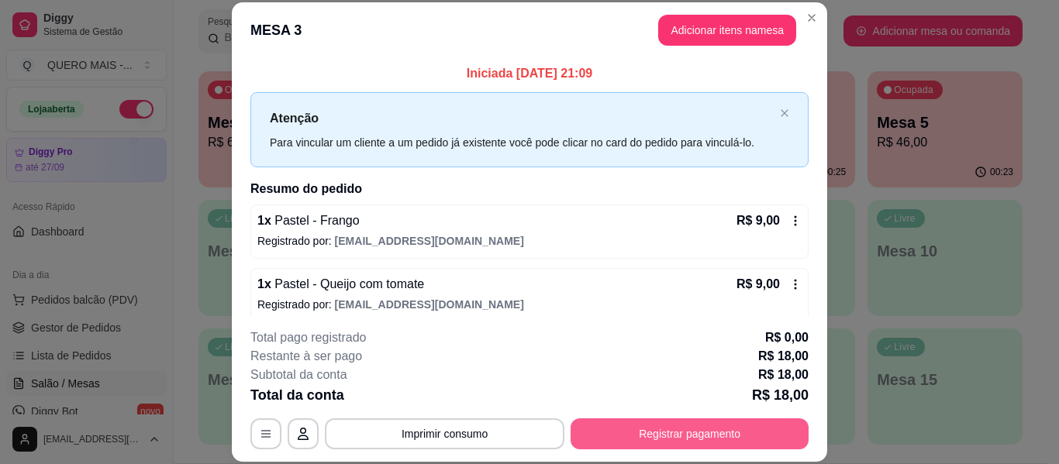
click at [641, 429] on button "Registrar pagamento" at bounding box center [690, 434] width 238 height 31
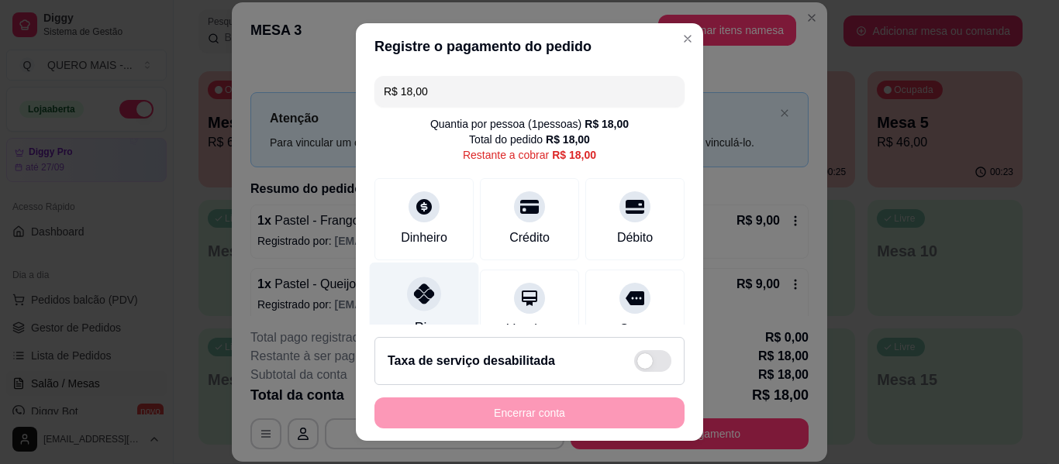
click at [418, 304] on icon at bounding box center [424, 294] width 20 height 20
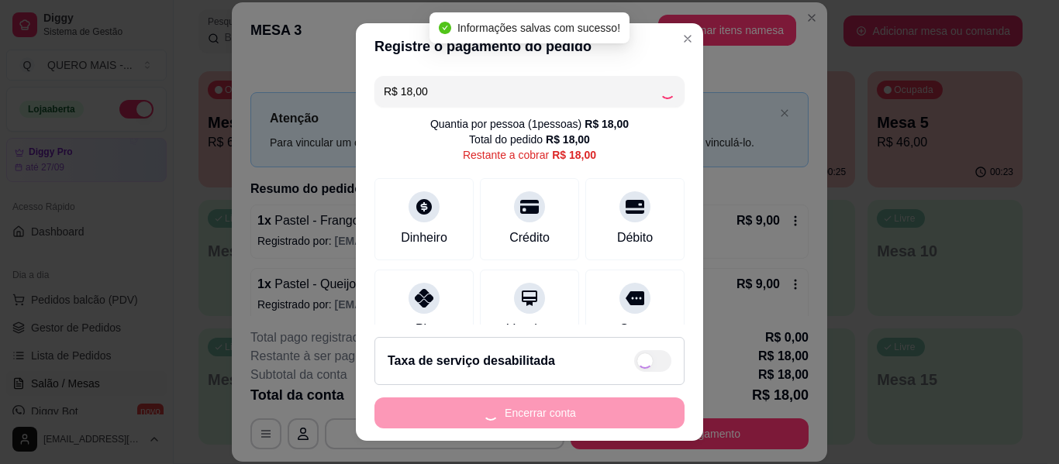
type input "R$ 0,00"
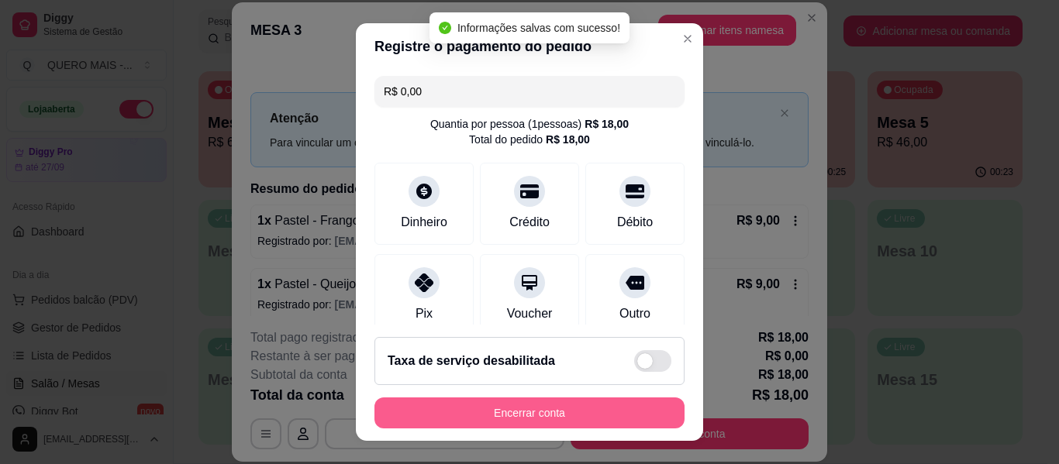
click at [537, 416] on button "Encerrar conta" at bounding box center [530, 413] width 310 height 31
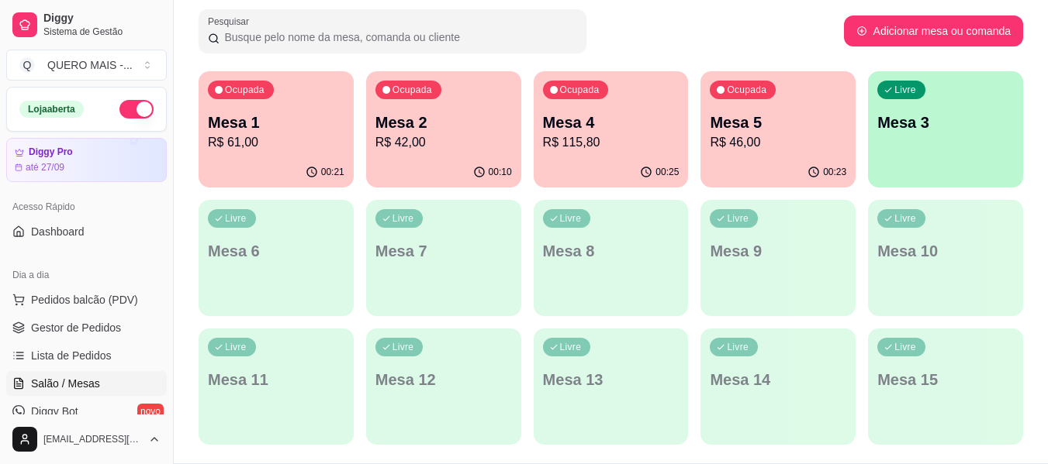
click at [392, 161] on div "00:10" at bounding box center [443, 172] width 155 height 30
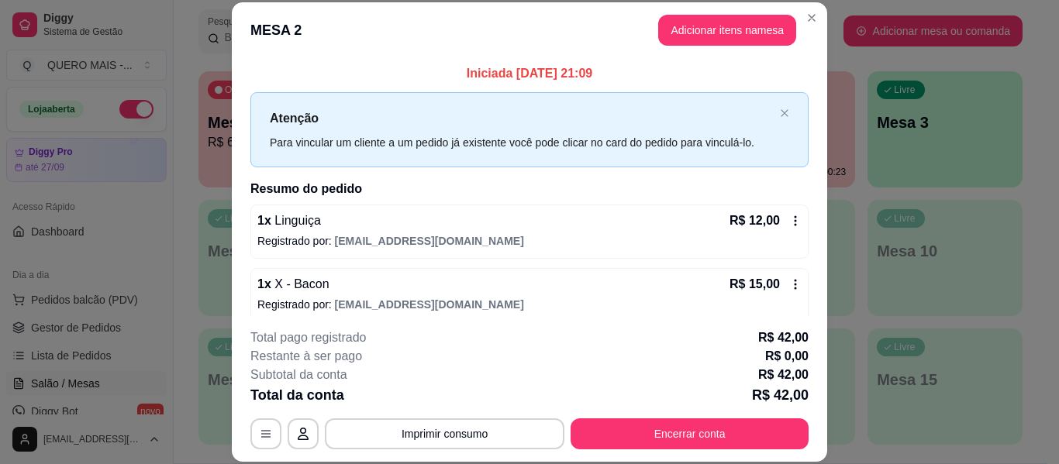
scroll to position [76, 0]
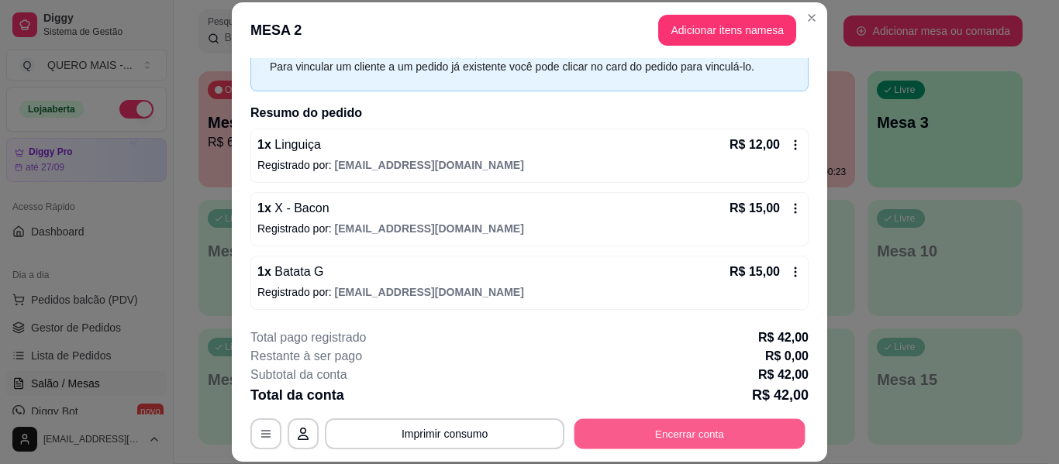
click at [620, 435] on button "Encerrar conta" at bounding box center [690, 434] width 231 height 30
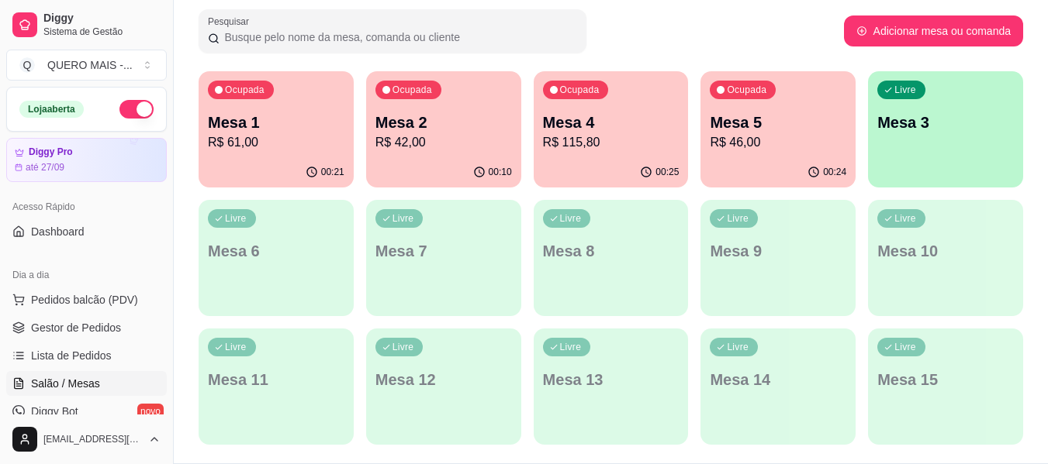
click at [218, 161] on div "00:21" at bounding box center [275, 172] width 155 height 30
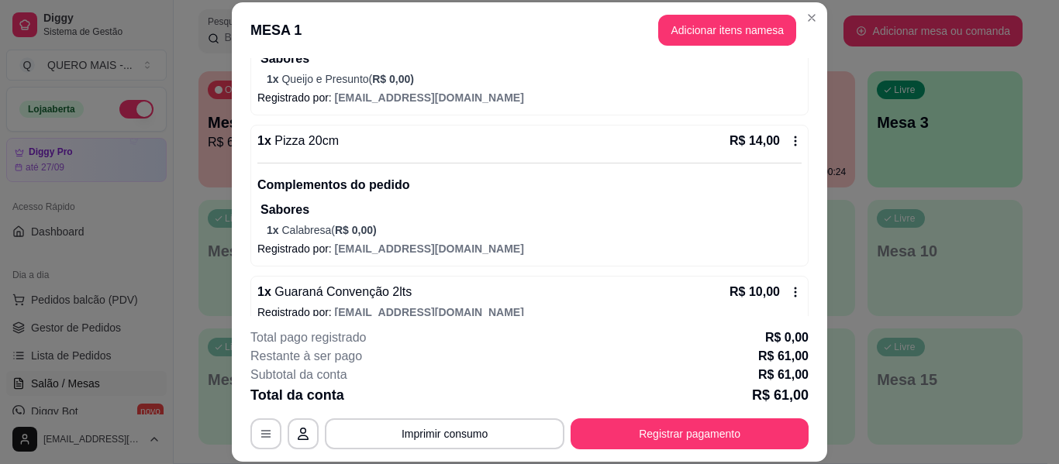
scroll to position [378, 0]
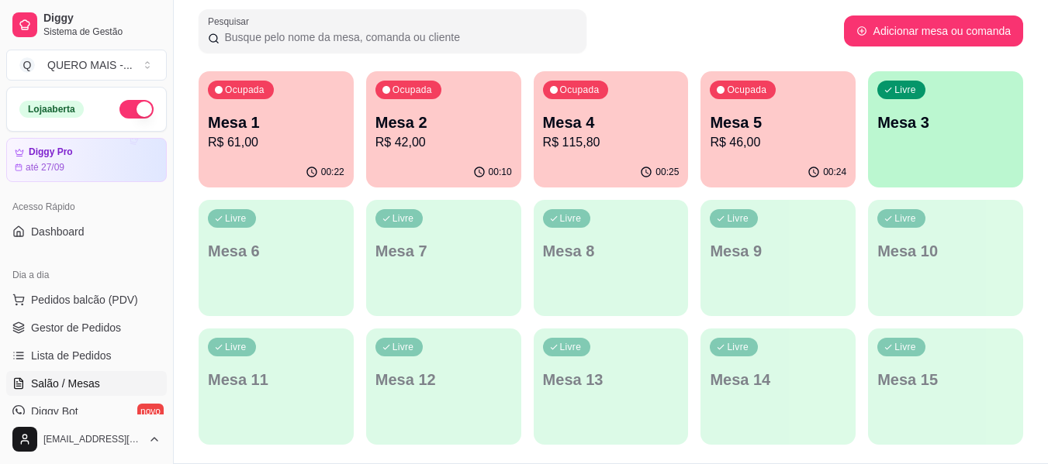
click at [785, 171] on div "00:24" at bounding box center [777, 172] width 155 height 30
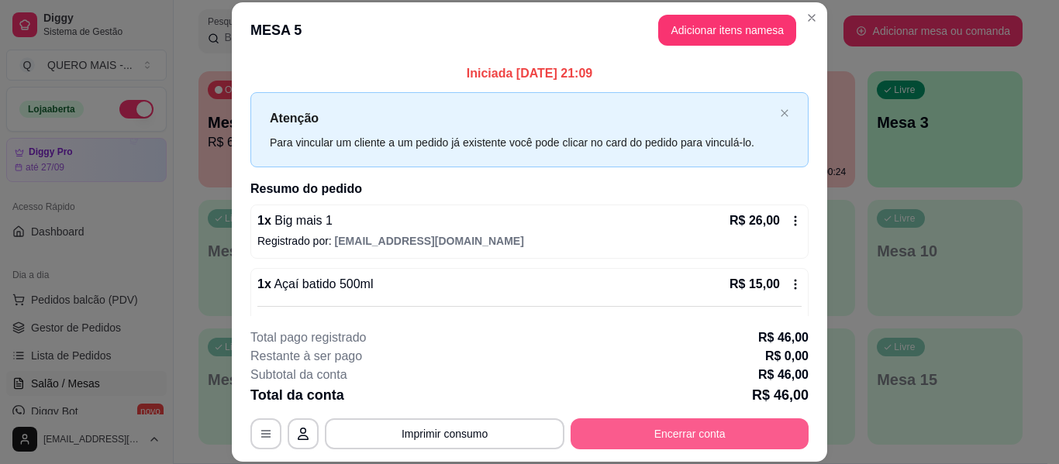
click at [658, 428] on button "Encerrar conta" at bounding box center [690, 434] width 238 height 31
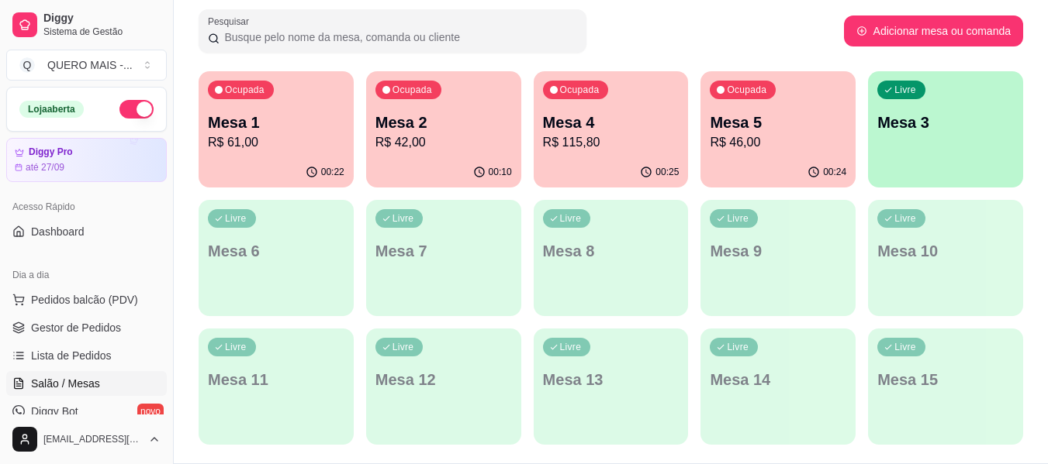
click at [952, 148] on div "Livre Mesa 3" at bounding box center [945, 120] width 155 height 98
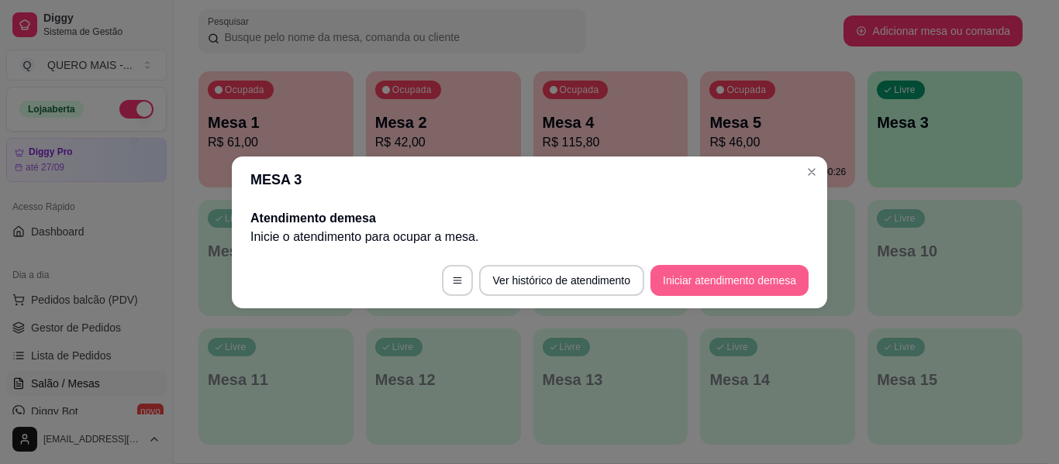
click at [741, 283] on button "Iniciar atendimento de mesa" at bounding box center [730, 280] width 158 height 31
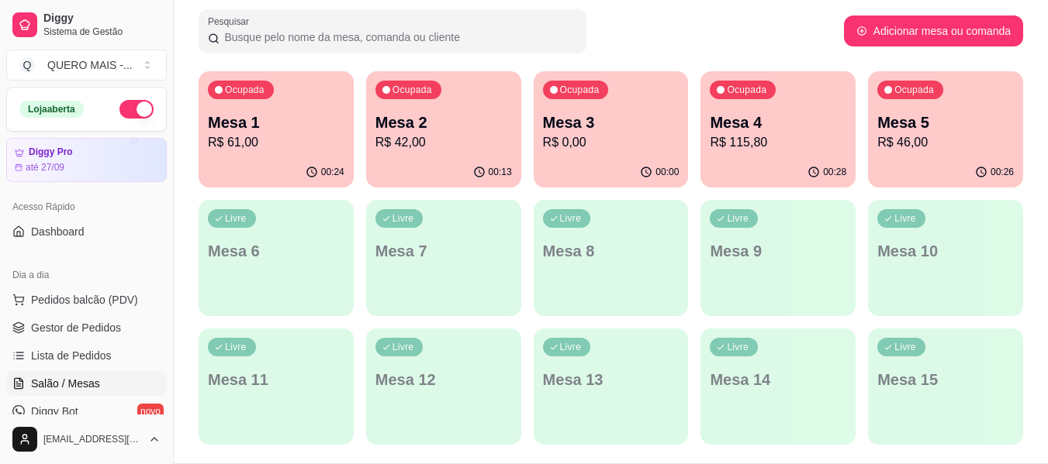
click at [601, 140] on p "R$ 0,00" at bounding box center [611, 142] width 136 height 19
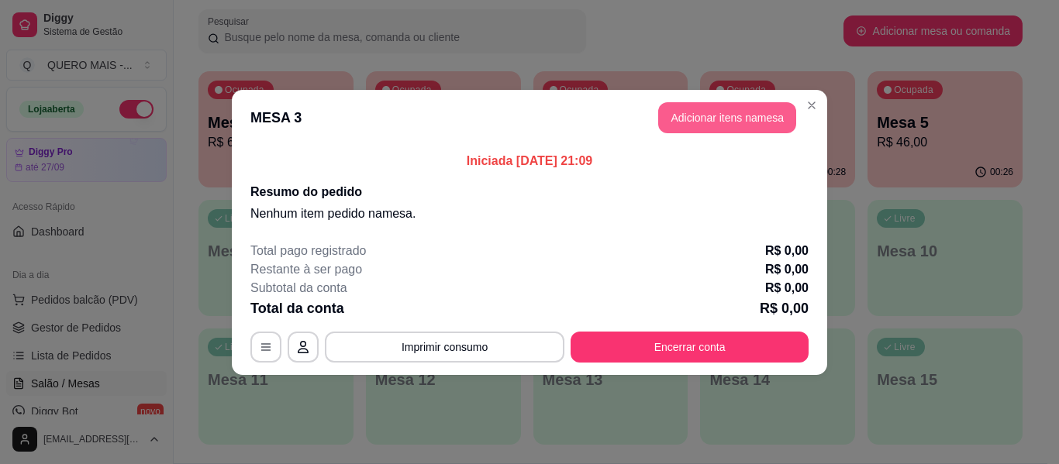
click at [697, 126] on button "Adicionar itens na mesa" at bounding box center [727, 117] width 138 height 31
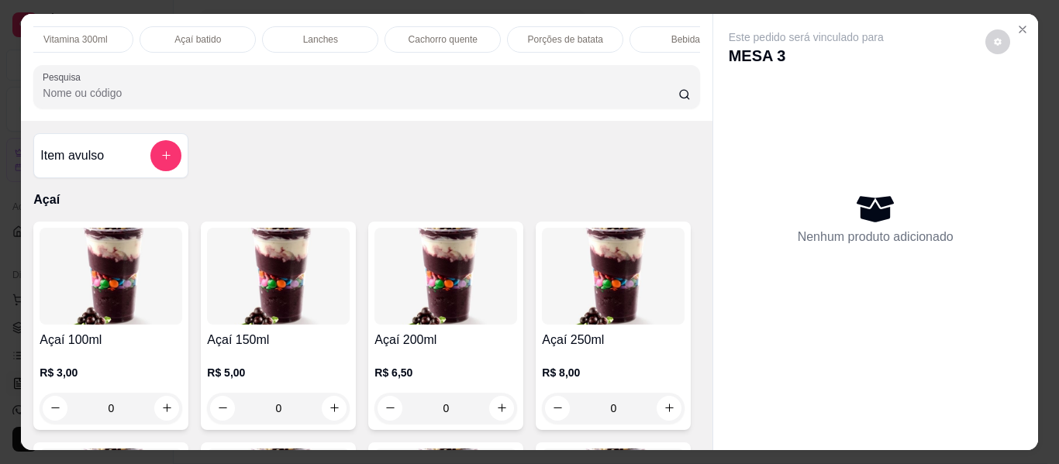
scroll to position [0, 526]
click at [264, 28] on div "Lanches" at bounding box center [300, 39] width 116 height 26
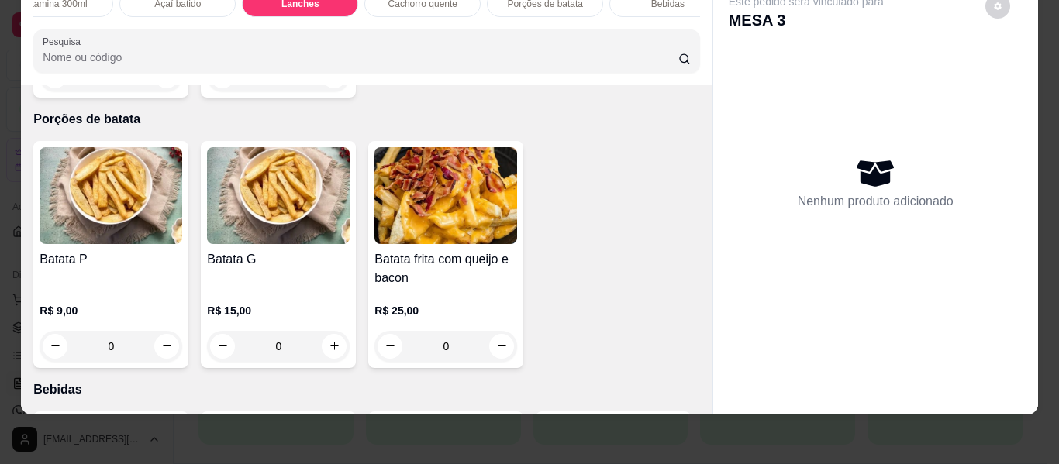
scroll to position [2742, 0]
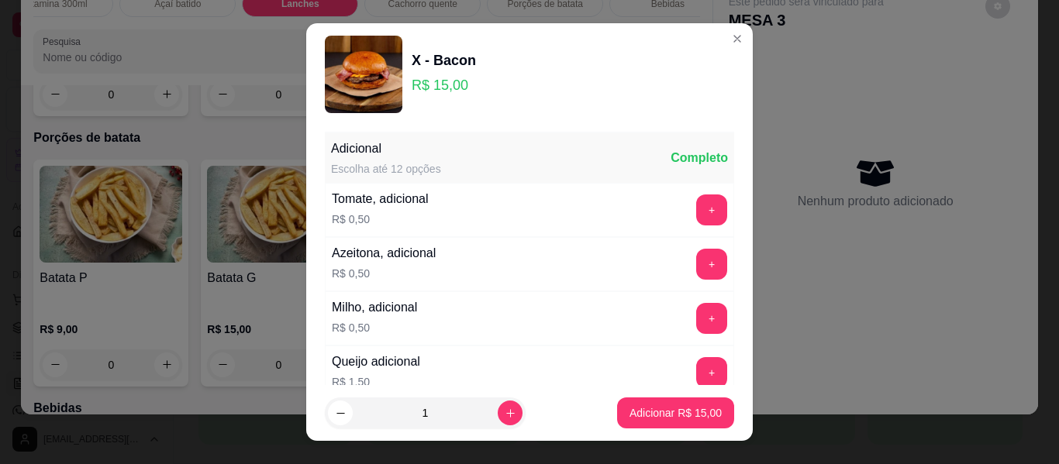
scroll to position [294, 0]
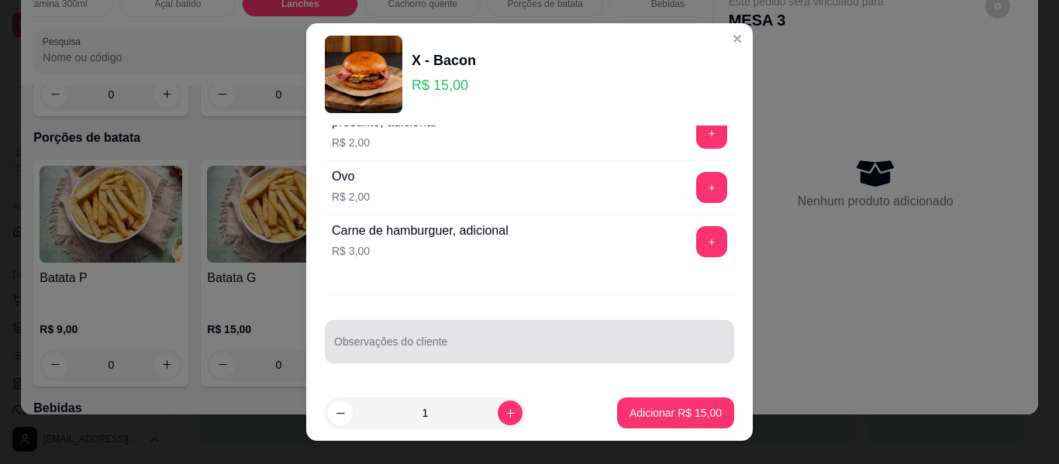
click at [521, 357] on div "Observações do cliente" at bounding box center [529, 341] width 409 height 43
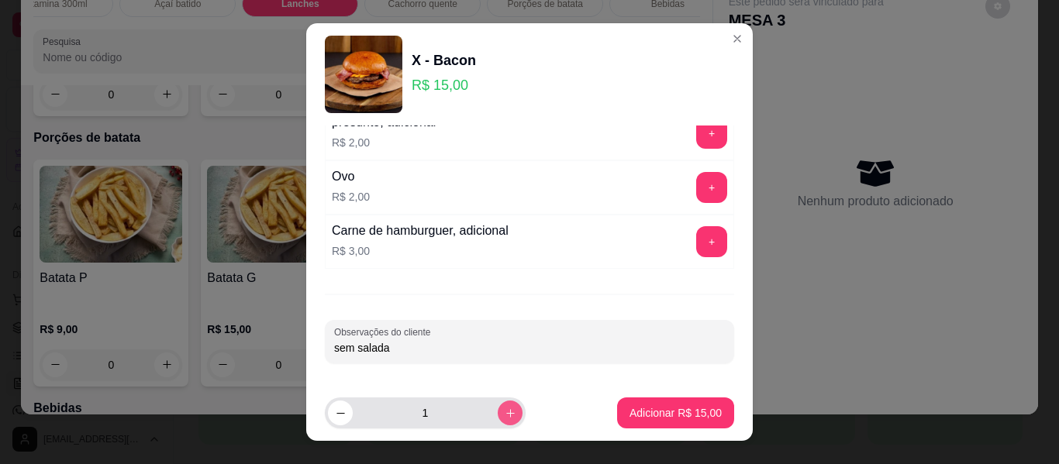
type input "sem salada"
click at [505, 416] on icon "increase-product-quantity" at bounding box center [511, 414] width 12 height 12
type input "2"
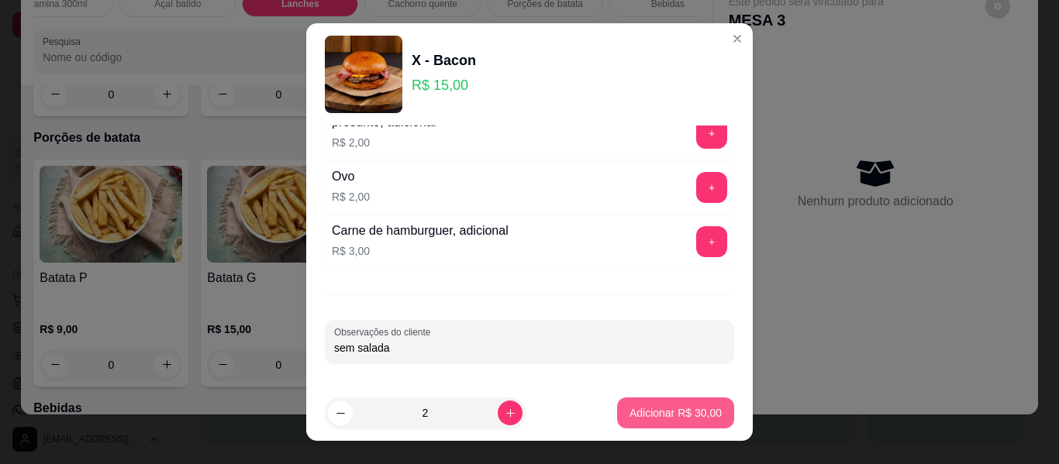
click at [651, 417] on p "Adicionar R$ 30,00" at bounding box center [676, 414] width 92 height 16
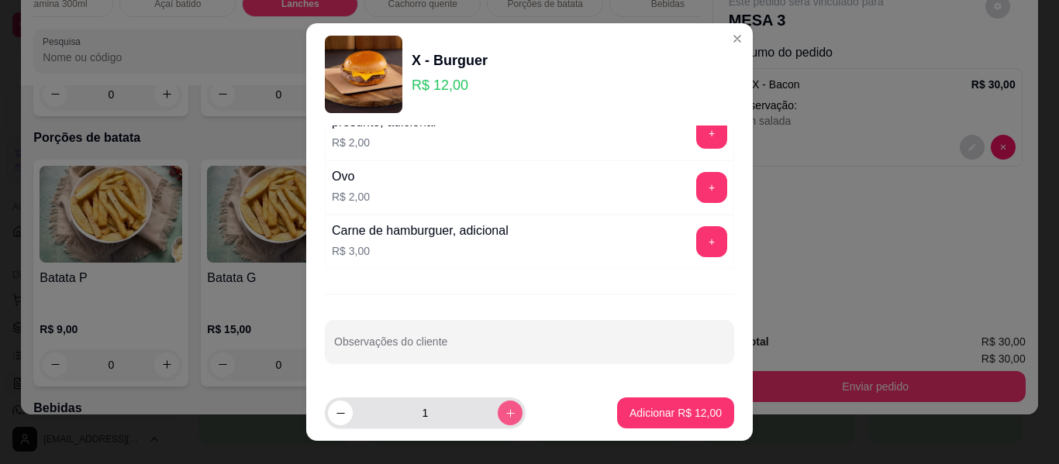
click at [505, 414] on icon "increase-product-quantity" at bounding box center [511, 414] width 12 height 12
type input "2"
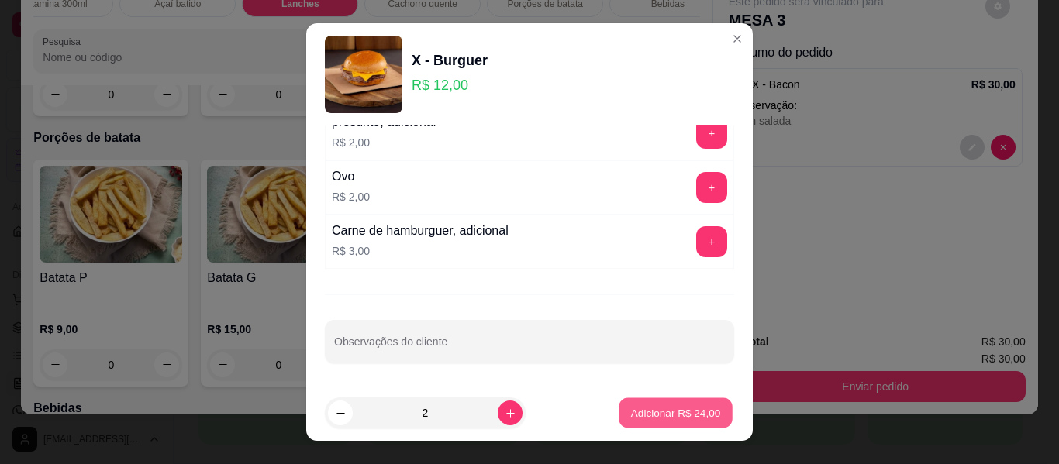
click at [637, 422] on button "Adicionar R$ 24,00" at bounding box center [676, 414] width 114 height 30
type input "2"
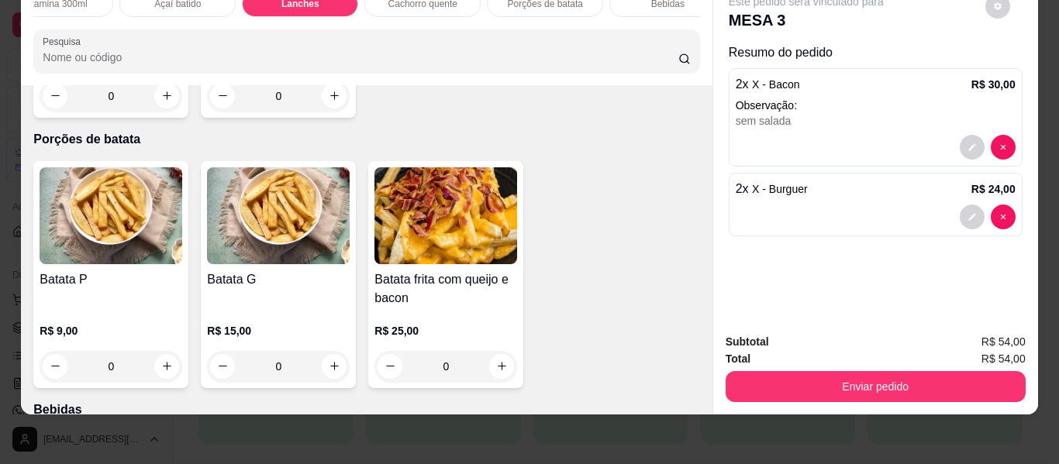
scroll to position [2975, 0]
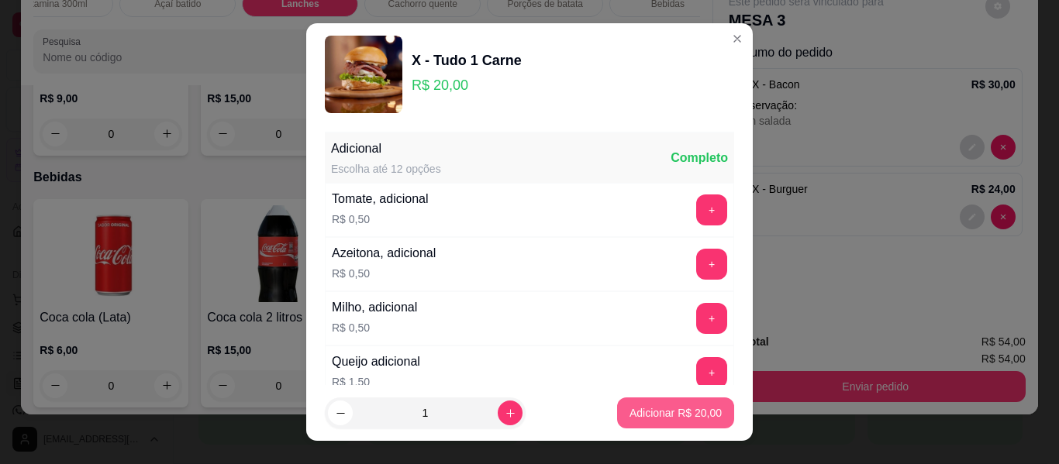
click at [654, 412] on p "Adicionar R$ 20,00" at bounding box center [676, 414] width 92 height 16
type input "1"
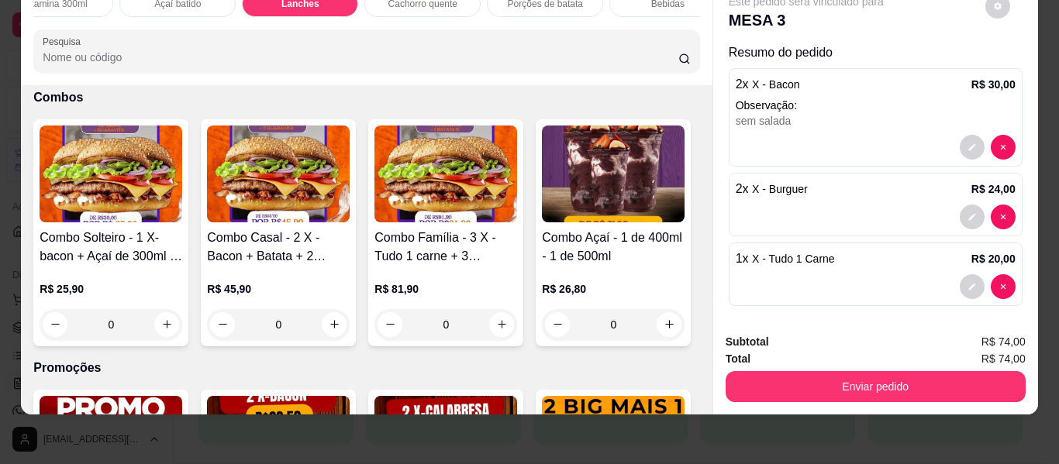
scroll to position [3906, 0]
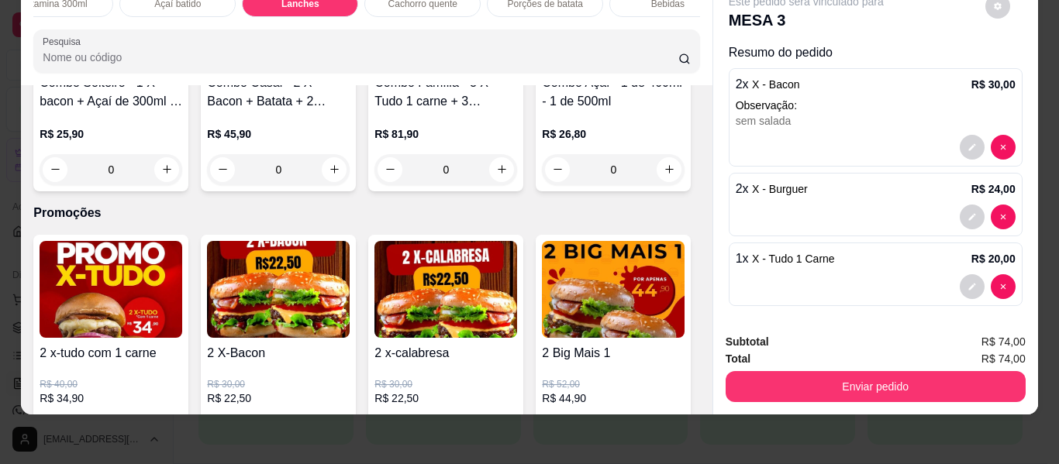
type input "1"
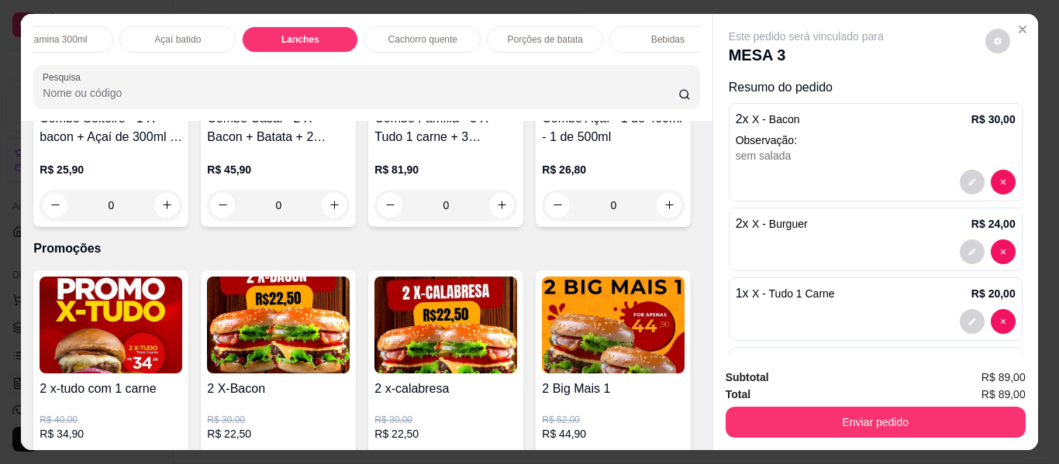
scroll to position [0, 0]
click at [651, 38] on p "Bebidas" at bounding box center [667, 39] width 33 height 12
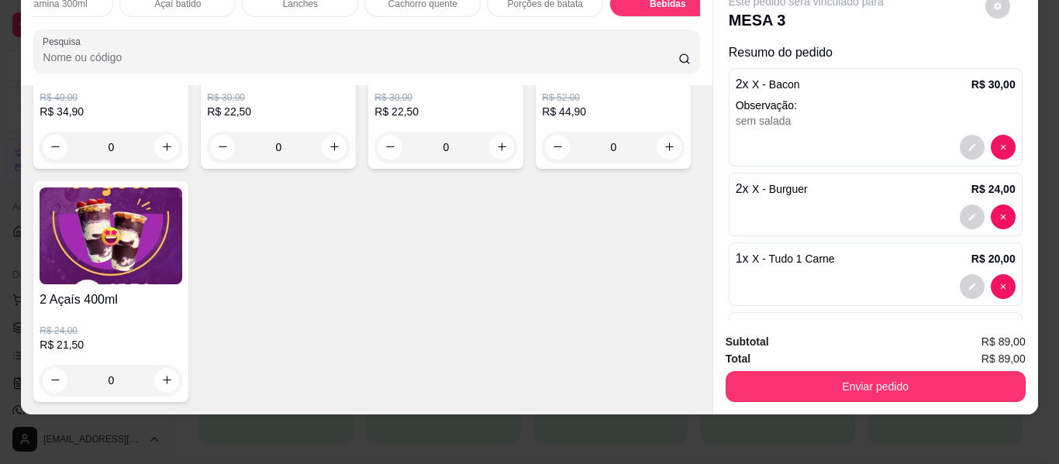
scroll to position [4648, 0]
type input "1"
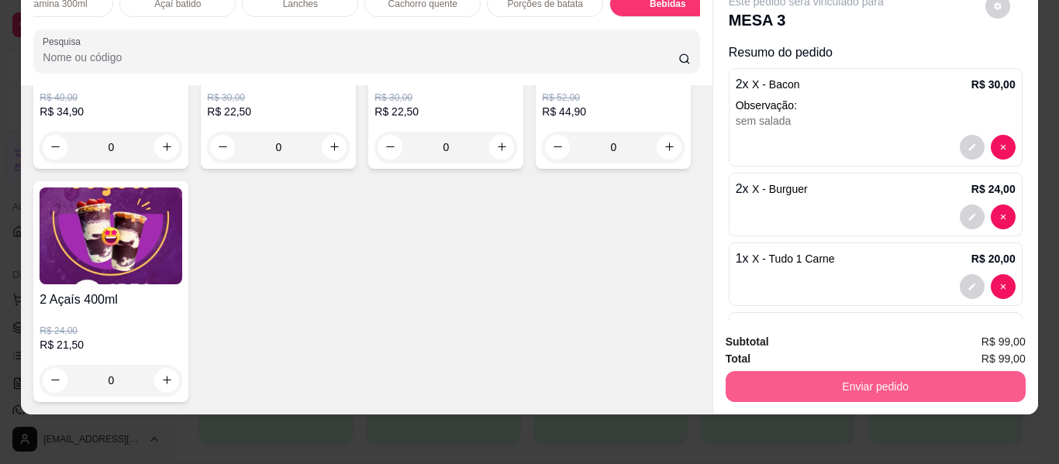
click at [815, 380] on button "Enviar pedido" at bounding box center [876, 386] width 300 height 31
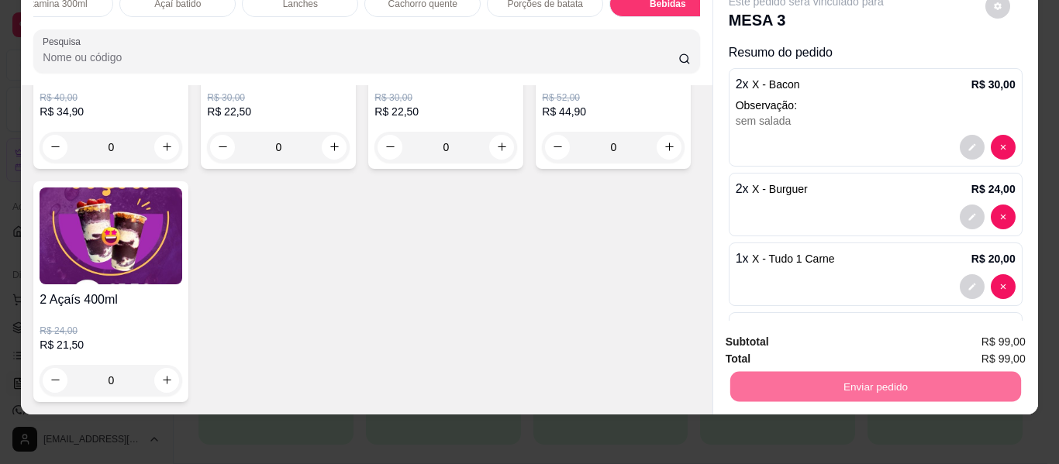
click at [810, 337] on button "Não registrar e enviar pedido" at bounding box center [824, 337] width 161 height 29
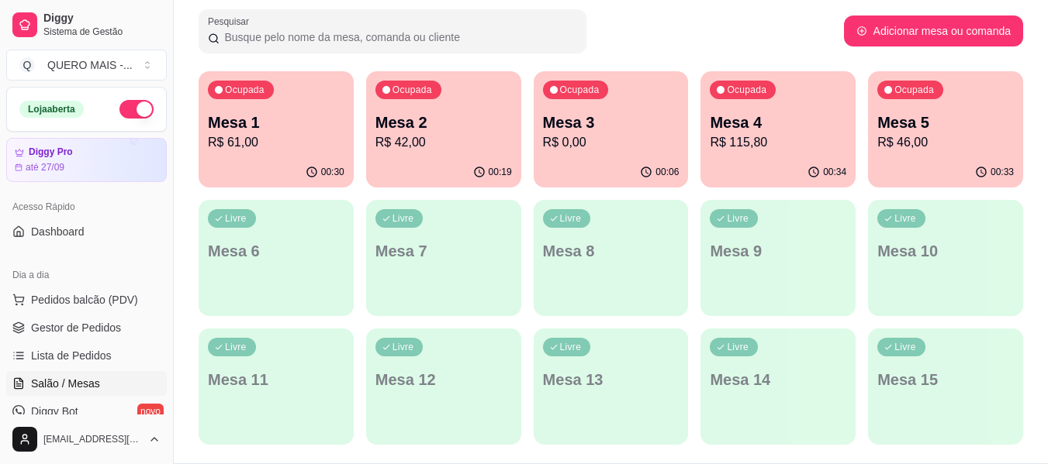
click at [418, 157] on div "Ocupada Mesa 2 R$ 42,00" at bounding box center [443, 114] width 155 height 86
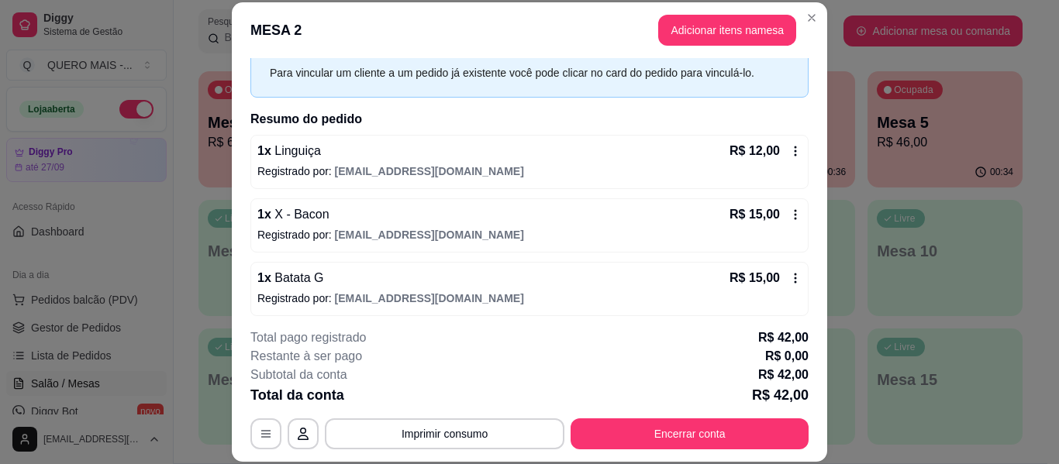
scroll to position [76, 0]
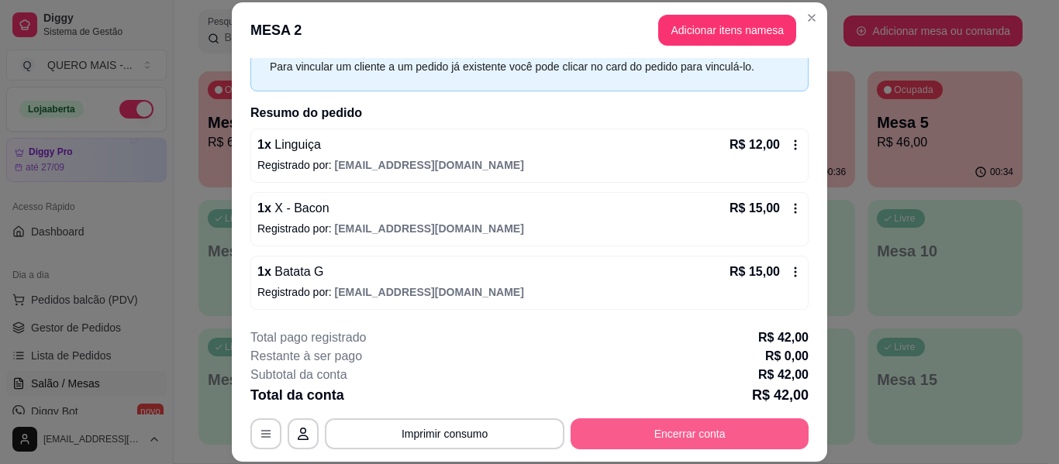
click at [658, 423] on button "Encerrar conta" at bounding box center [690, 434] width 238 height 31
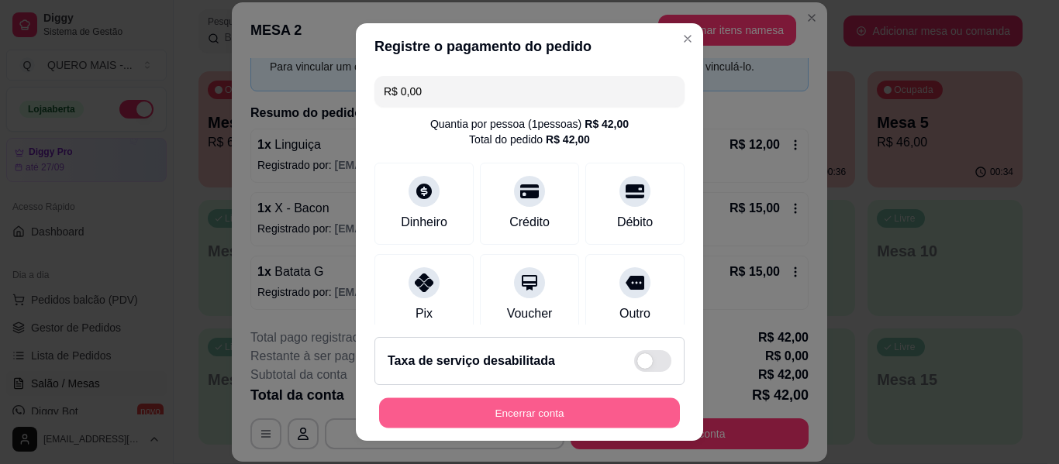
click at [564, 419] on button "Encerrar conta" at bounding box center [529, 414] width 301 height 30
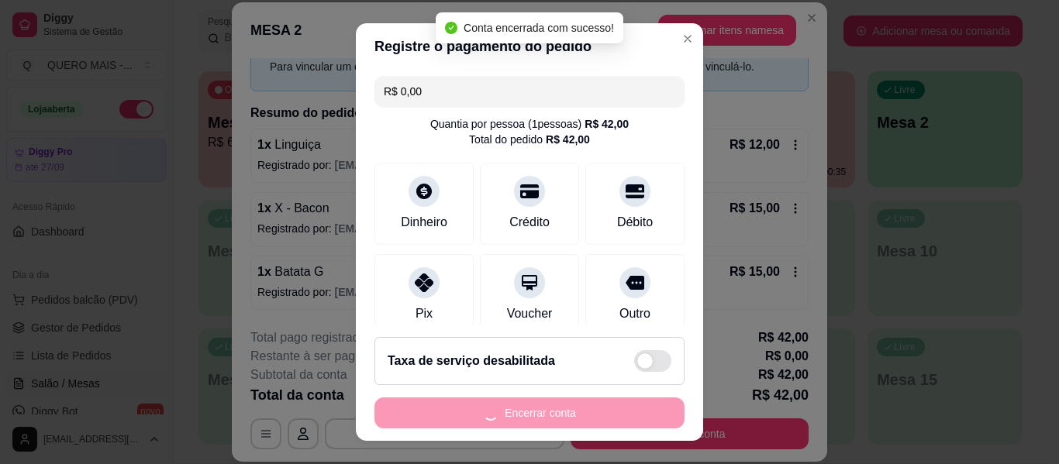
scroll to position [0, 0]
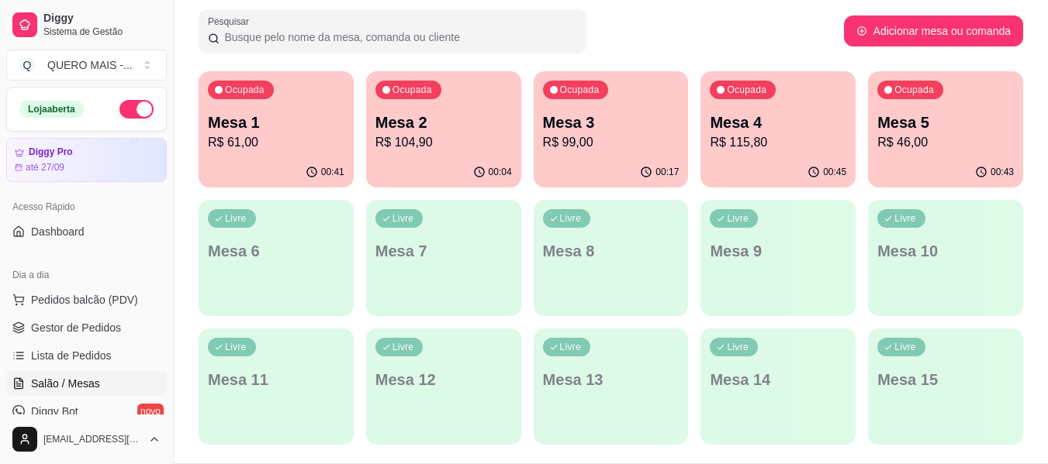
click at [295, 156] on div "Ocupada Mesa 1 R$ 61,00" at bounding box center [275, 114] width 155 height 86
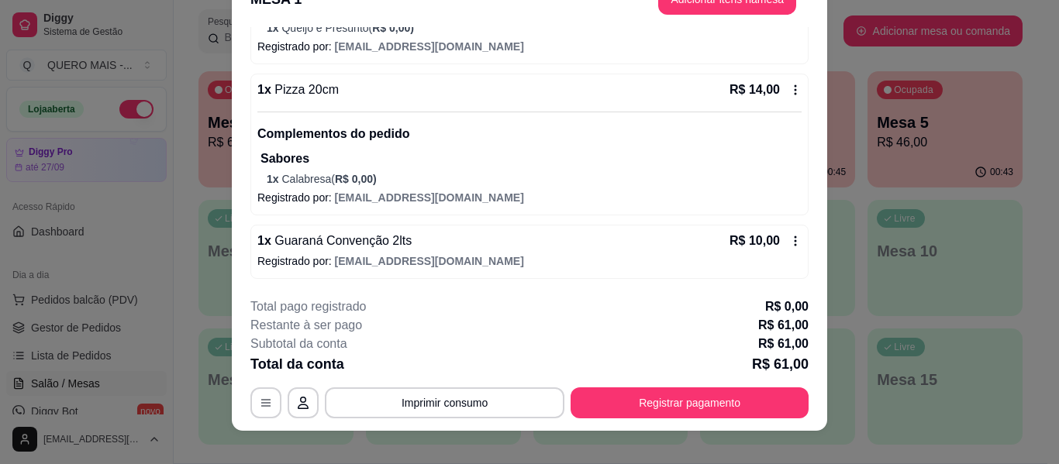
scroll to position [47, 0]
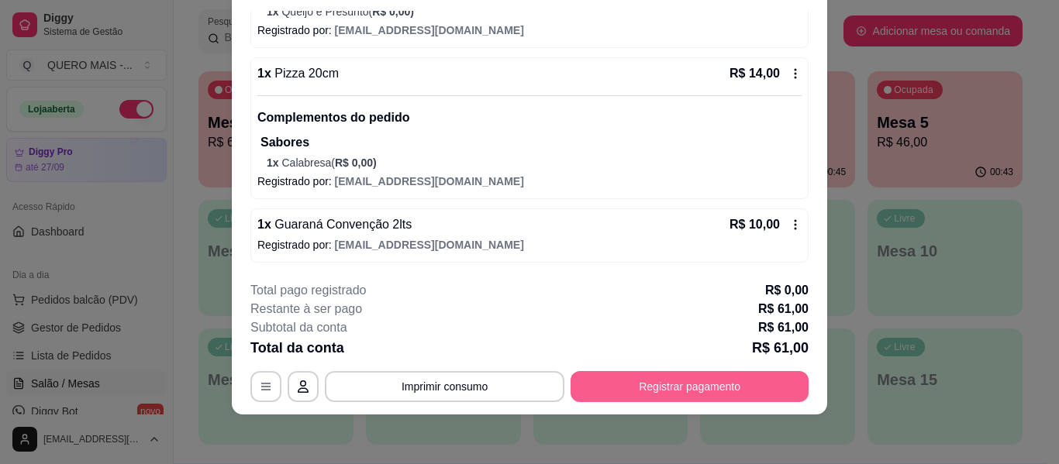
click at [647, 395] on button "Registrar pagamento" at bounding box center [690, 386] width 238 height 31
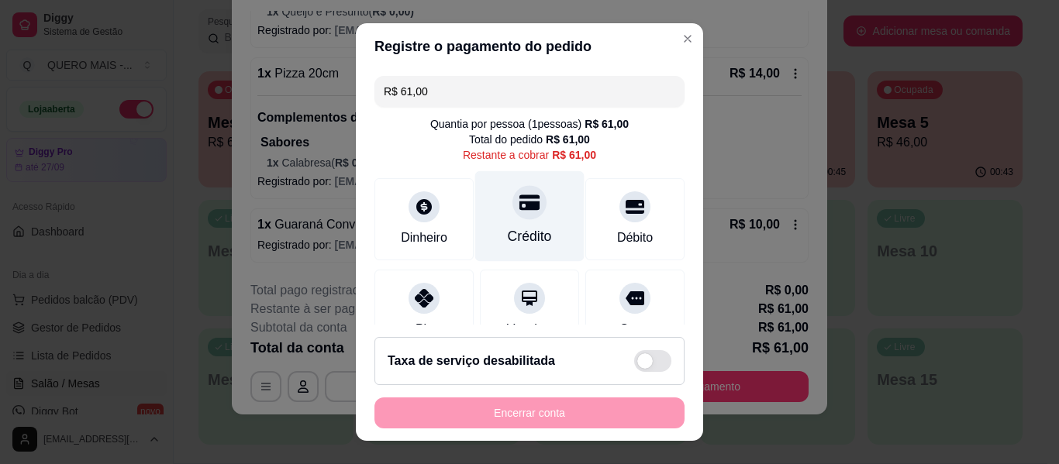
click at [515, 214] on div at bounding box center [530, 202] width 34 height 34
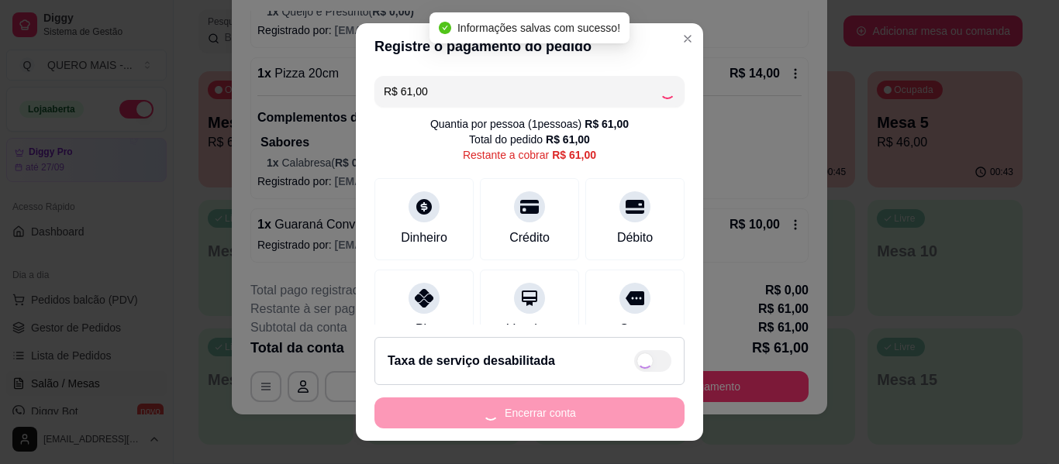
type input "R$ 0,00"
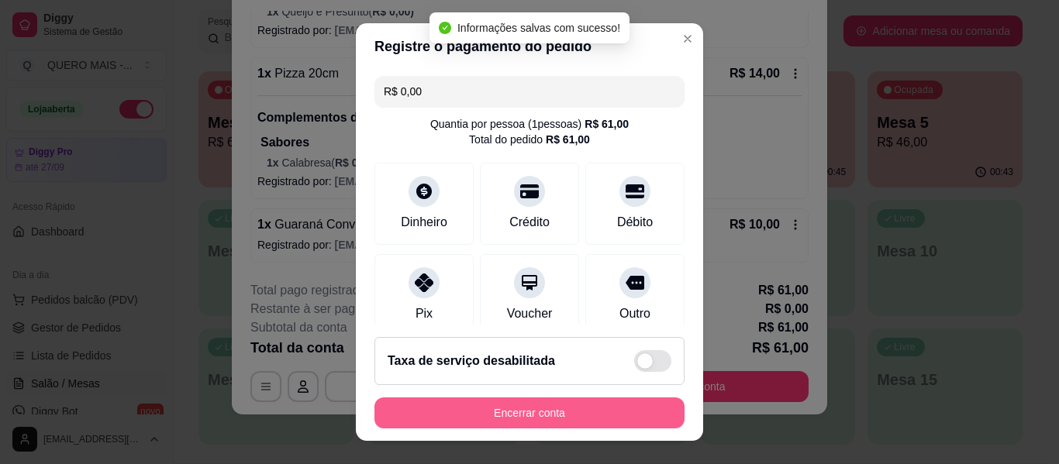
click at [488, 406] on button "Encerrar conta" at bounding box center [530, 413] width 310 height 31
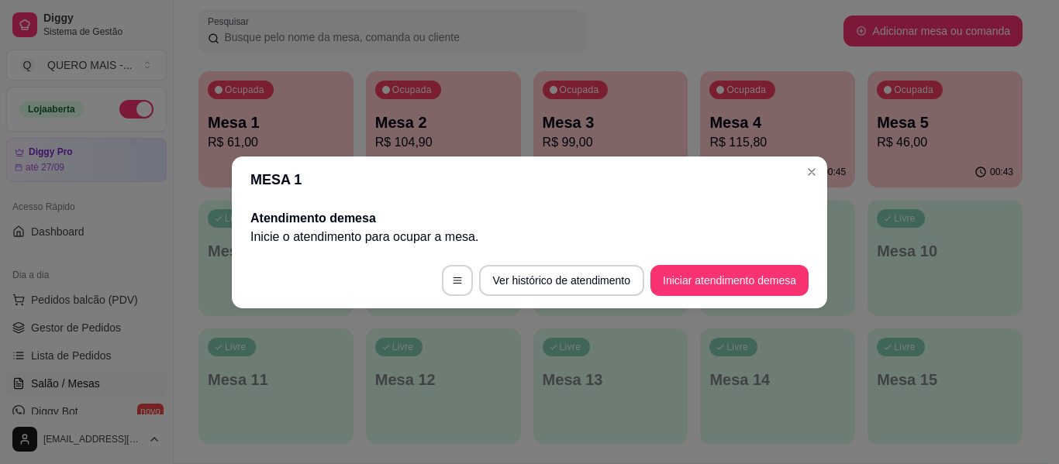
scroll to position [0, 0]
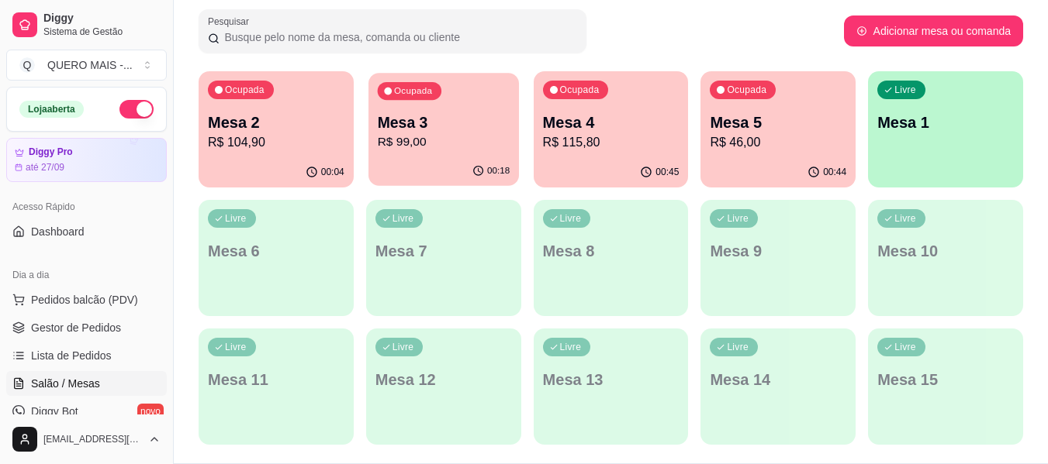
click at [437, 166] on div "00:18" at bounding box center [443, 171] width 150 height 29
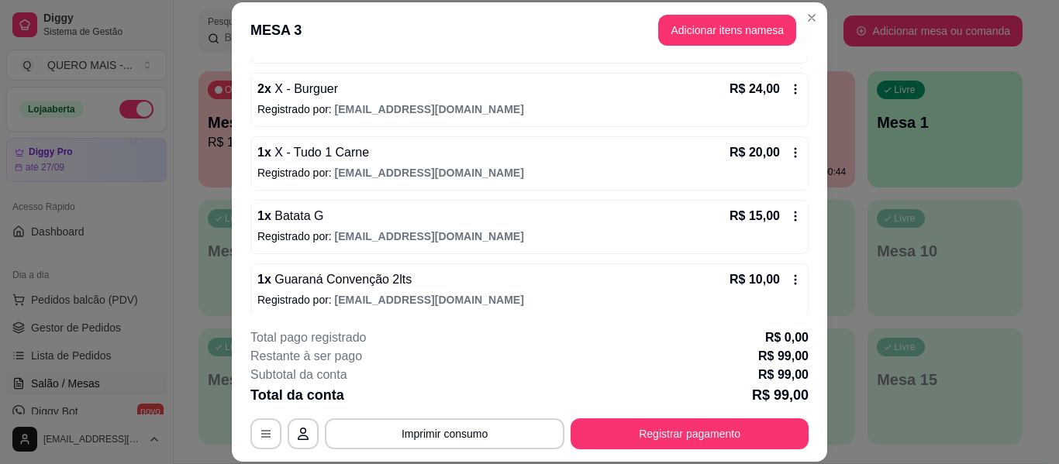
scroll to position [240, 0]
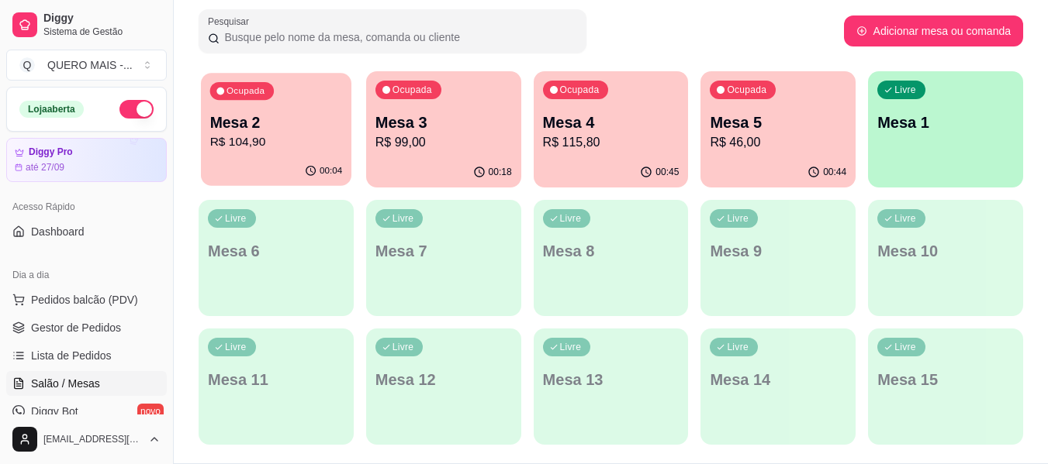
click at [284, 159] on div "00:04" at bounding box center [276, 171] width 150 height 29
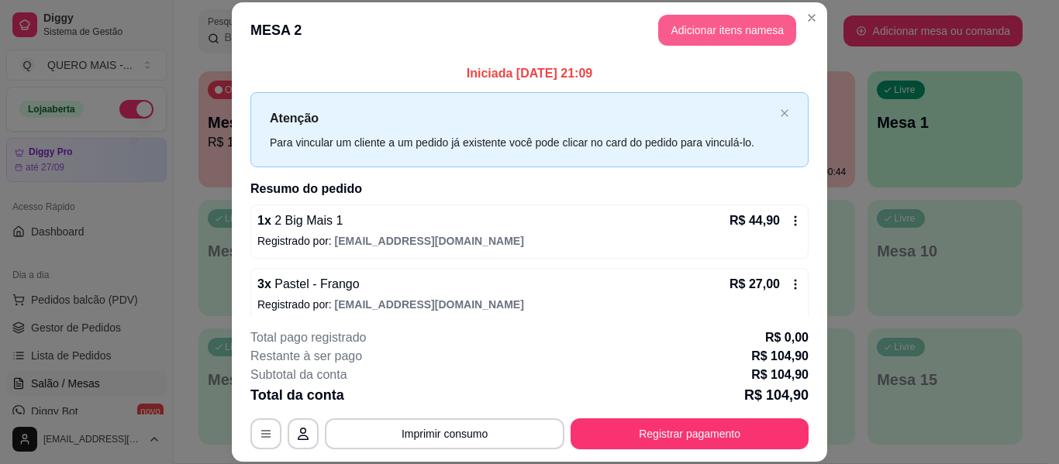
click at [681, 24] on button "Adicionar itens na mesa" at bounding box center [727, 30] width 138 height 31
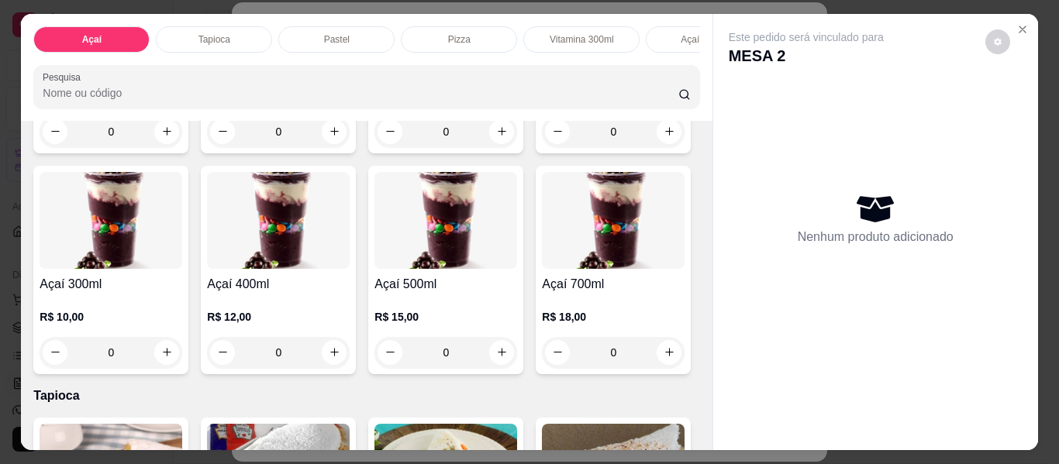
scroll to position [310, 0]
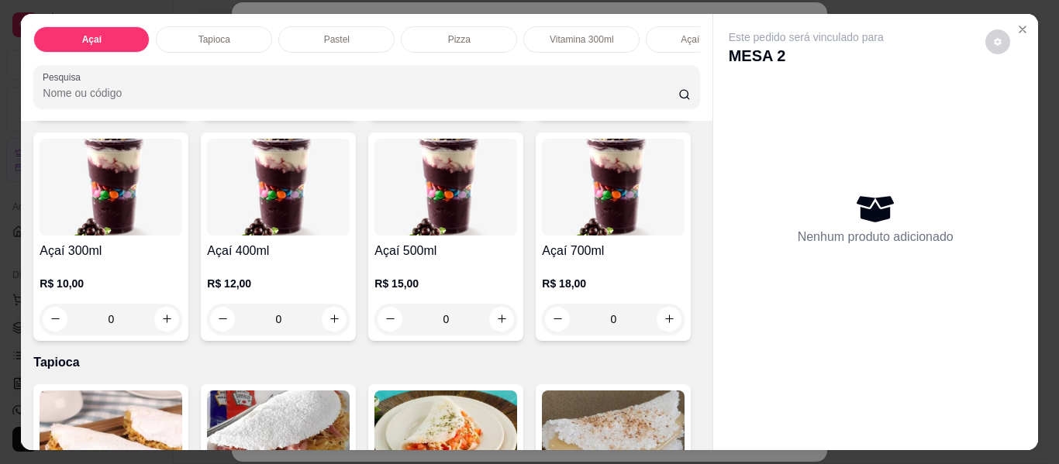
click at [182, 323] on div "0" at bounding box center [111, 319] width 143 height 31
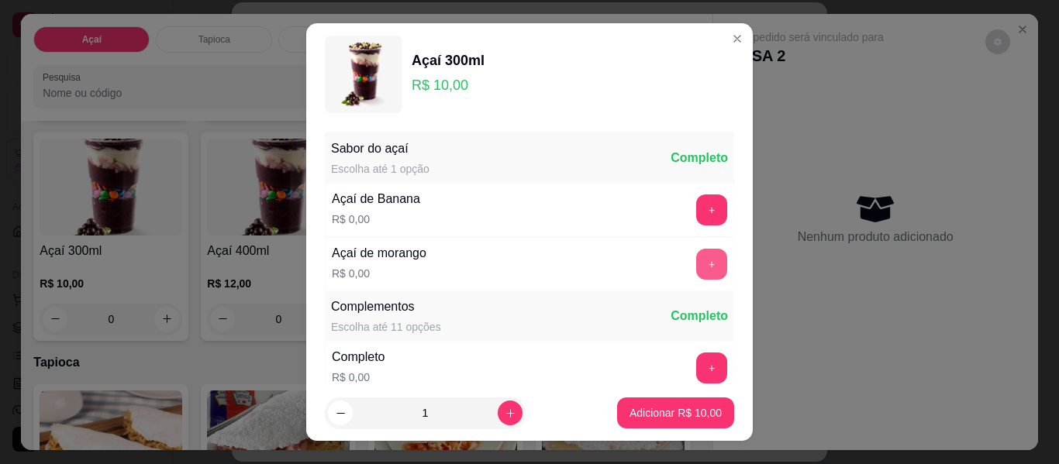
click at [696, 258] on button "+" at bounding box center [711, 264] width 31 height 31
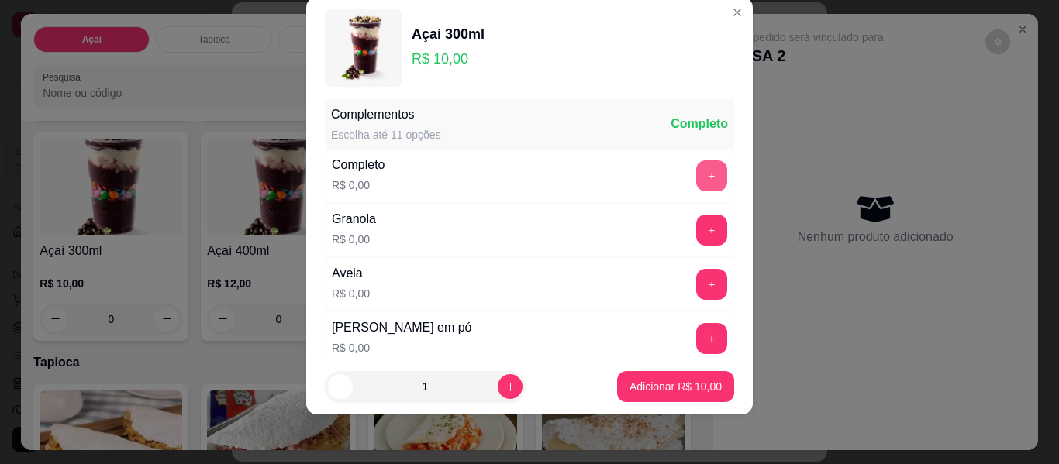
click at [696, 170] on button "+" at bounding box center [711, 176] width 31 height 31
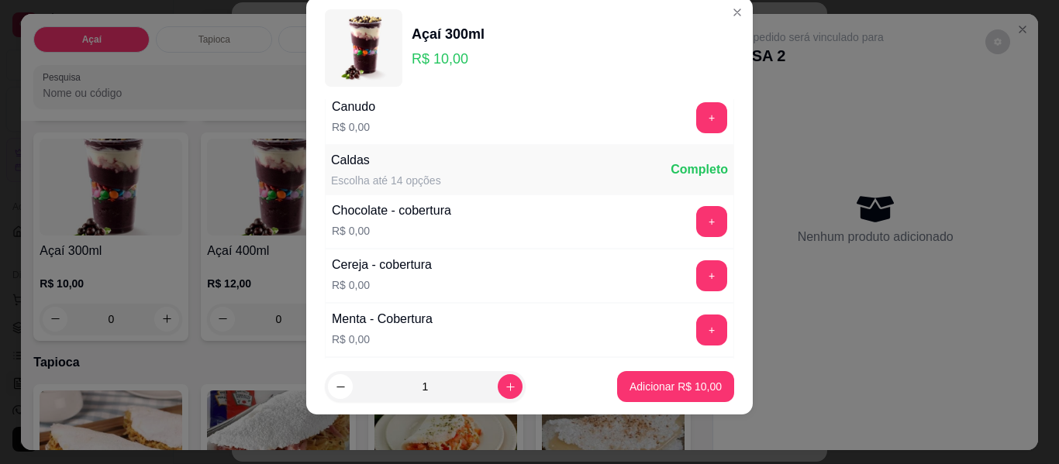
scroll to position [864, 0]
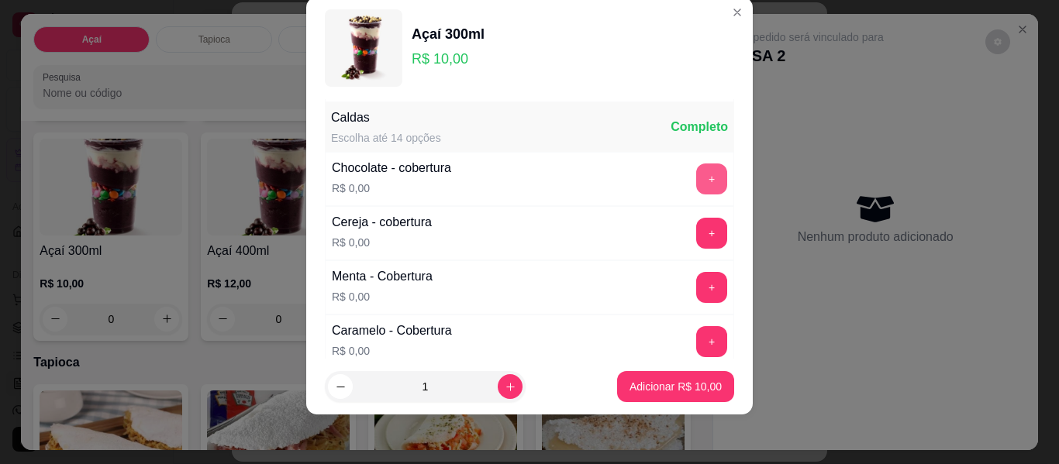
click at [696, 180] on button "+" at bounding box center [711, 179] width 31 height 31
click at [505, 382] on icon "increase-product-quantity" at bounding box center [511, 387] width 12 height 12
click at [505, 383] on icon "increase-product-quantity" at bounding box center [511, 387] width 12 height 12
type input "4"
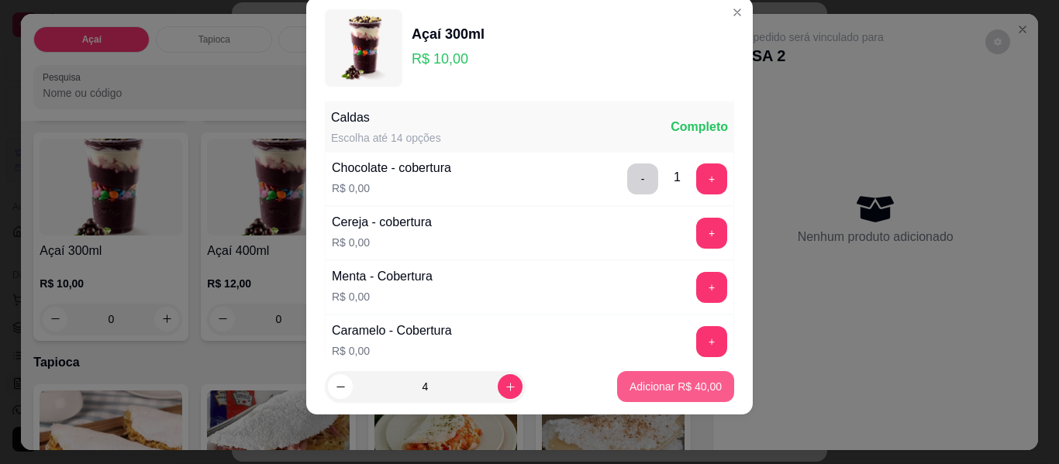
click at [630, 387] on p "Adicionar R$ 40,00" at bounding box center [676, 387] width 92 height 16
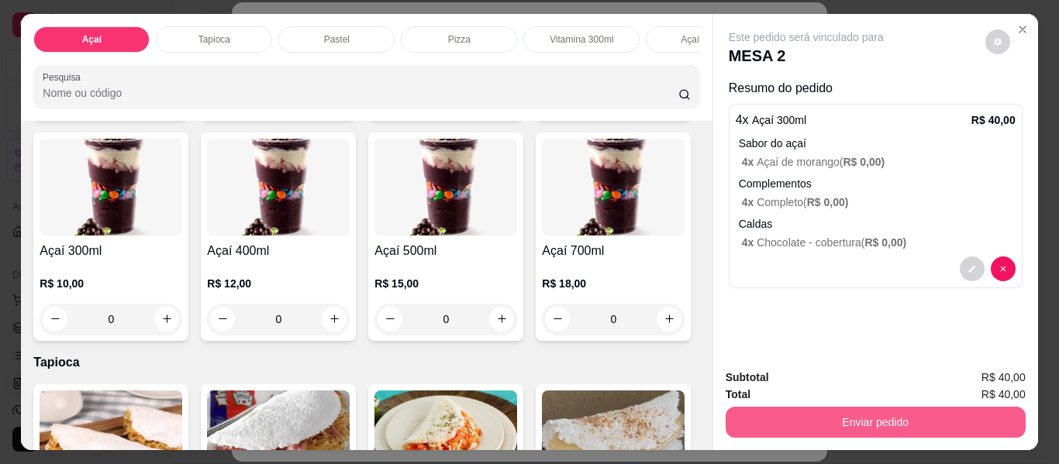
click at [848, 407] on button "Enviar pedido" at bounding box center [876, 422] width 300 height 31
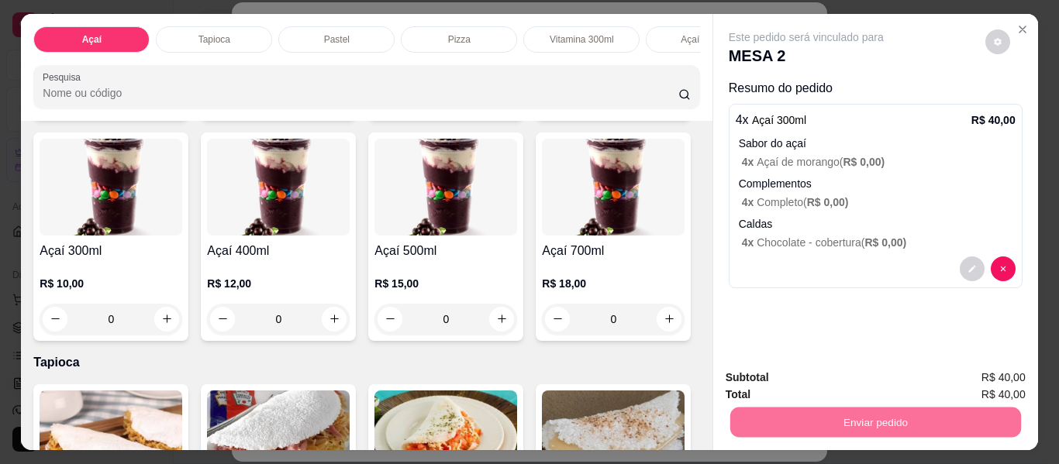
click at [797, 370] on button "Não registrar e enviar pedido" at bounding box center [824, 378] width 161 height 29
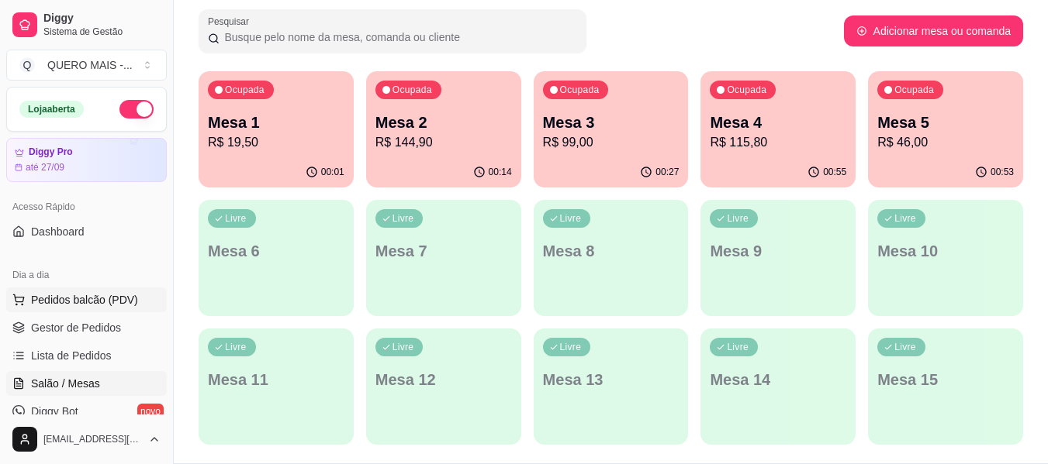
click at [107, 298] on span "Pedidos balcão (PDV)" at bounding box center [84, 300] width 107 height 16
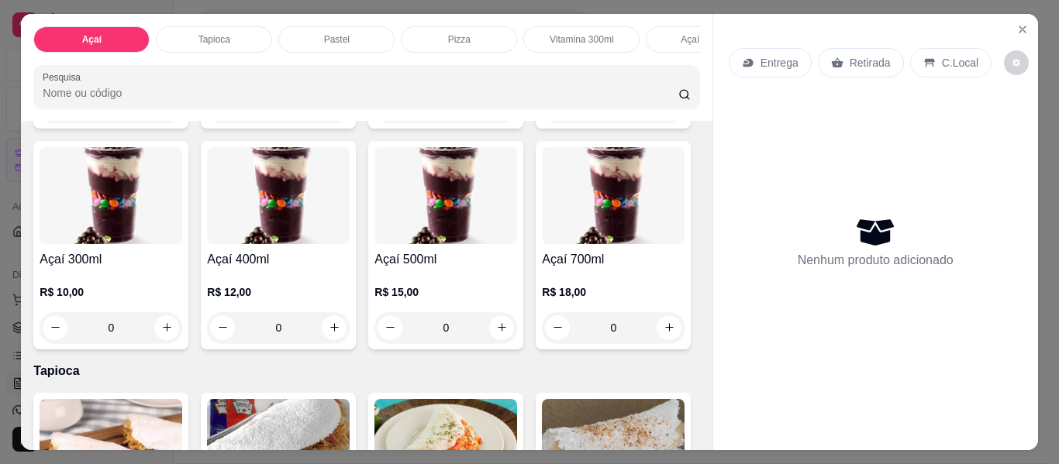
scroll to position [310, 0]
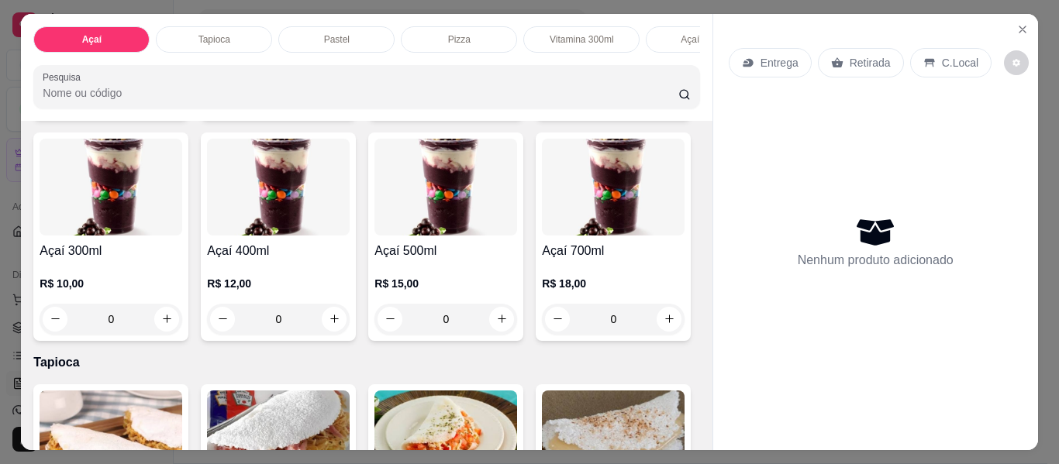
click at [350, 324] on div "0" at bounding box center [278, 319] width 143 height 31
click at [350, 323] on div "0" at bounding box center [278, 319] width 143 height 31
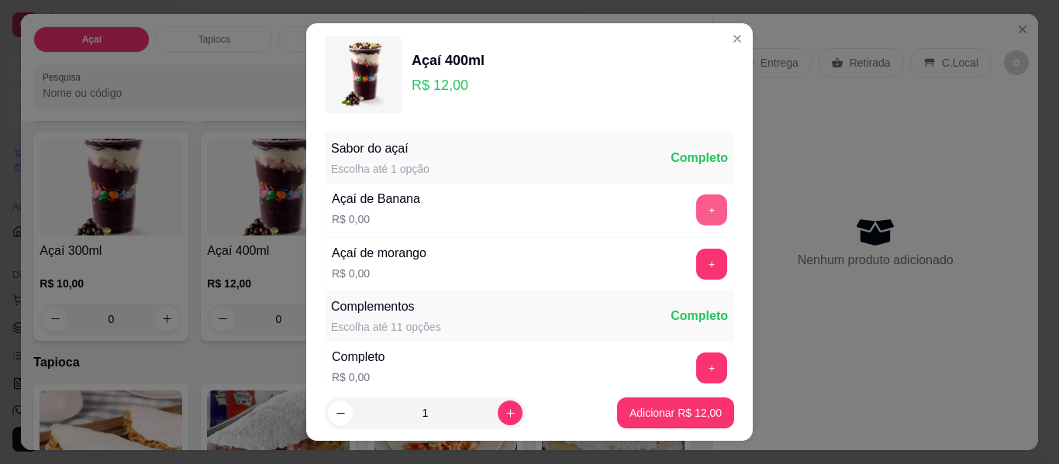
click at [696, 200] on button "+" at bounding box center [711, 210] width 31 height 31
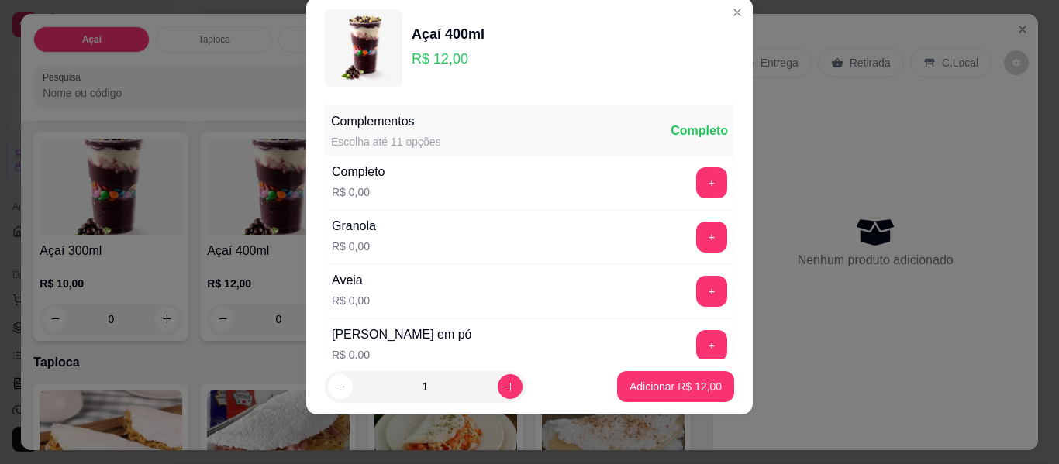
scroll to position [399, 0]
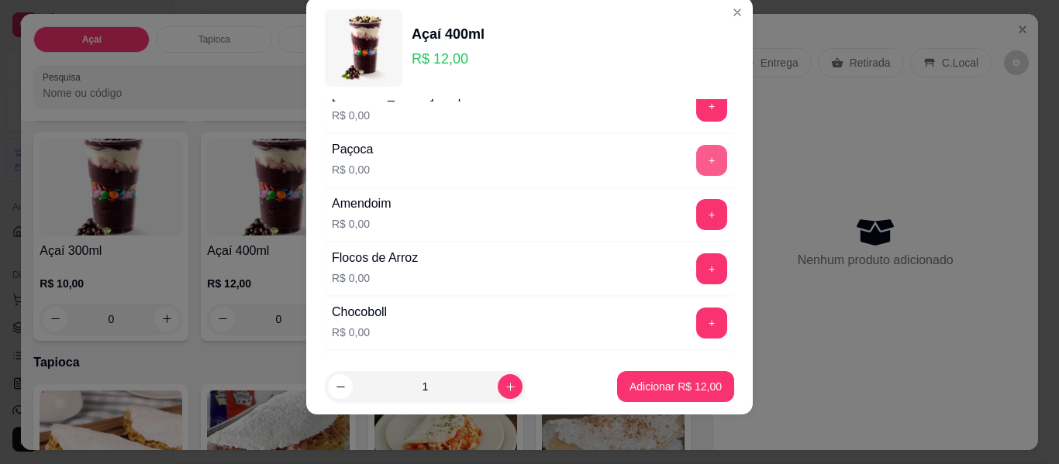
click at [696, 156] on button "+" at bounding box center [711, 160] width 31 height 31
click at [697, 212] on button "+" at bounding box center [712, 215] width 30 height 30
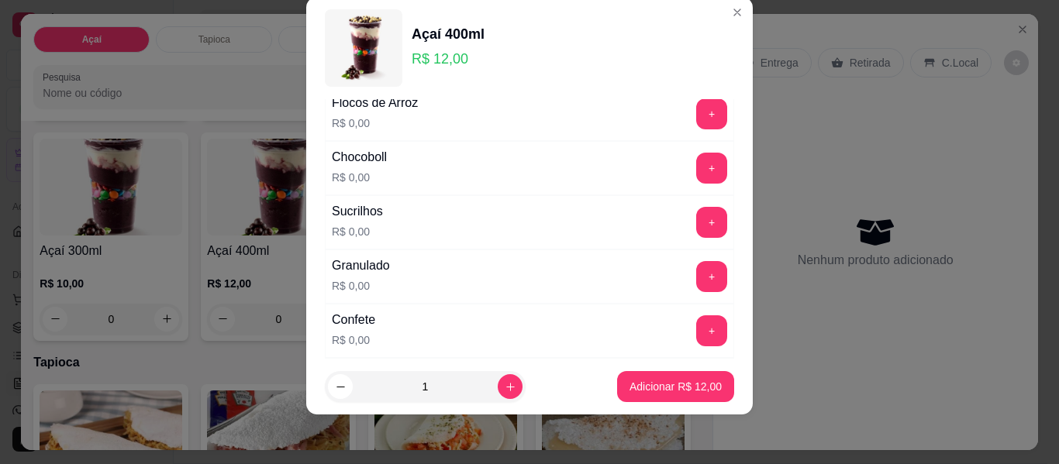
scroll to position [709, 0]
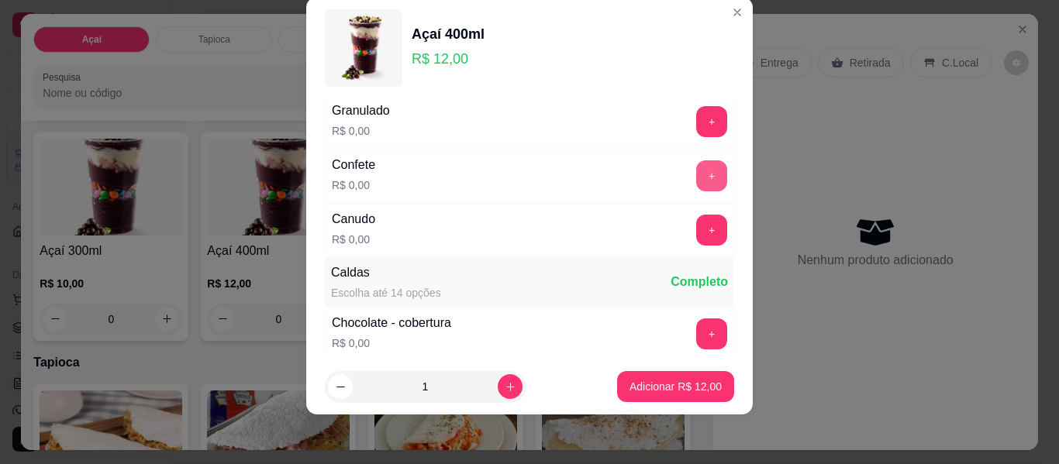
click at [696, 169] on button "+" at bounding box center [711, 176] width 31 height 31
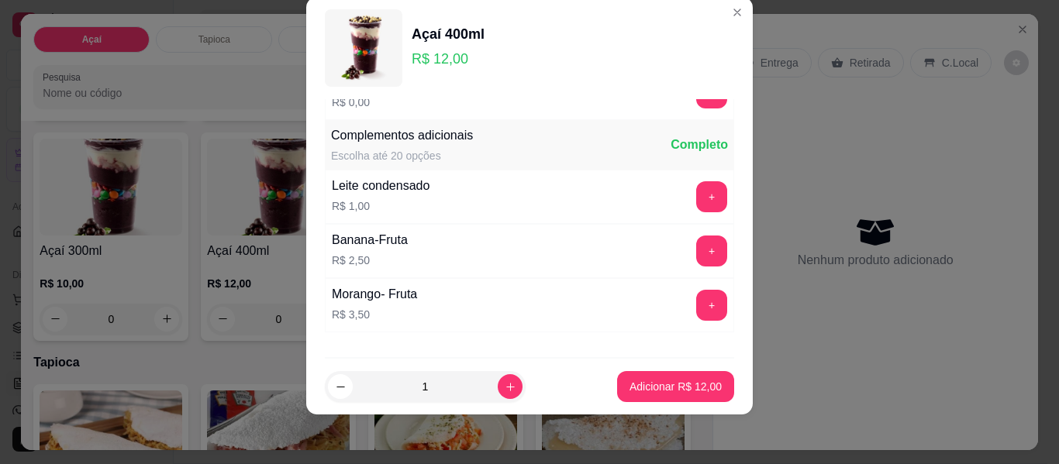
scroll to position [1133, 0]
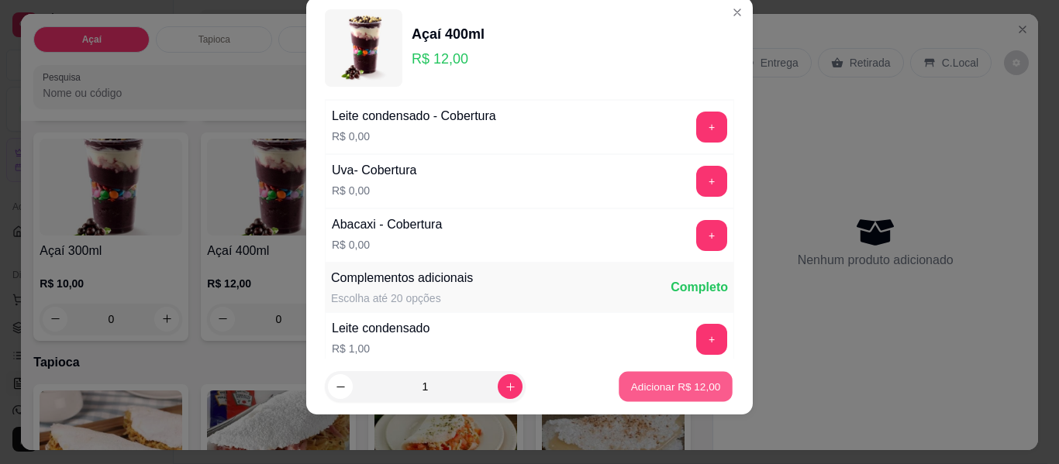
click at [647, 384] on p "Adicionar R$ 12,00" at bounding box center [676, 386] width 90 height 15
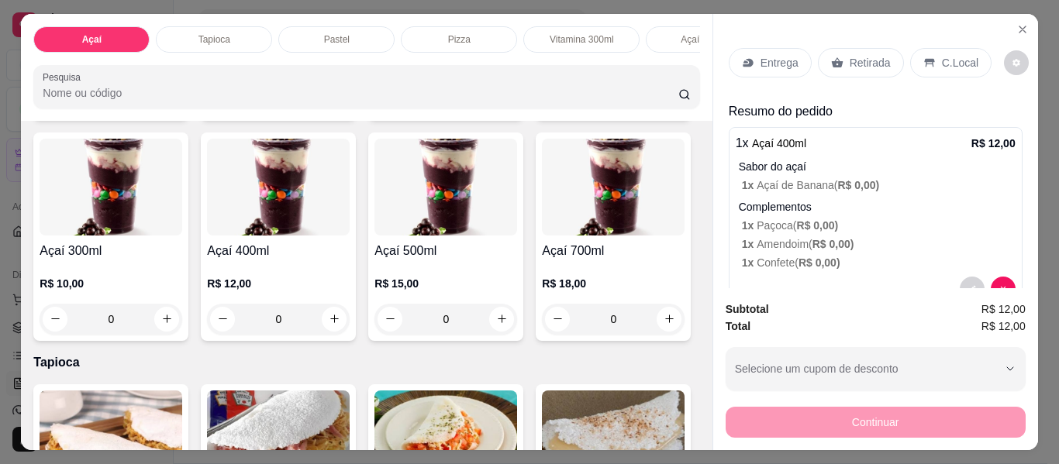
click at [350, 325] on div "0" at bounding box center [278, 319] width 143 height 31
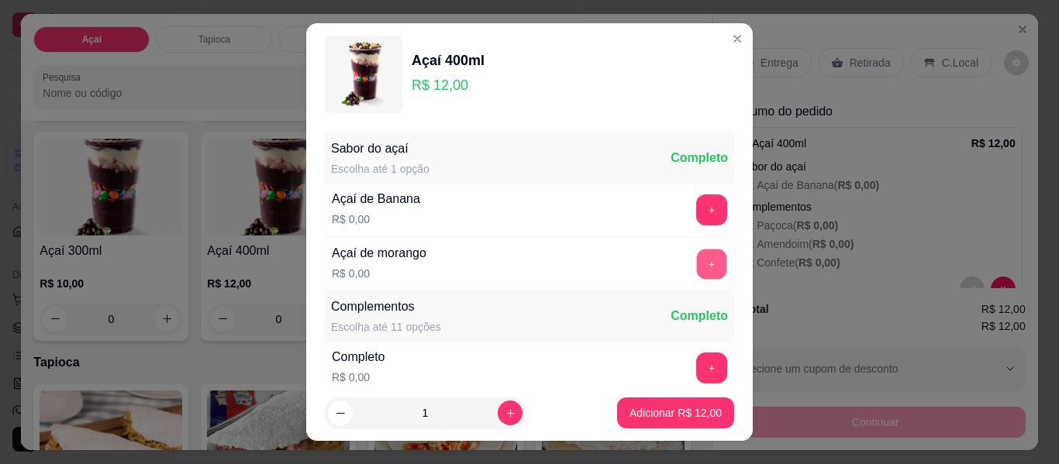
click at [697, 267] on button "+" at bounding box center [712, 265] width 30 height 30
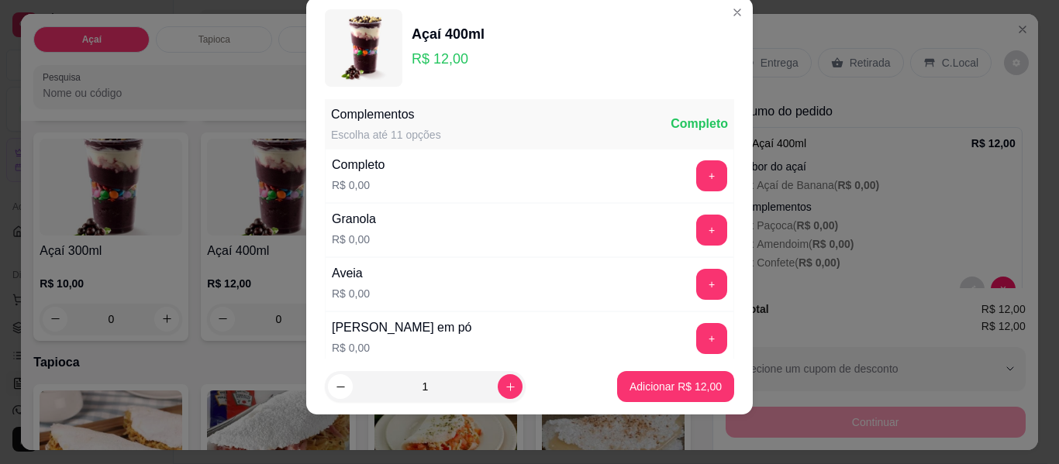
scroll to position [243, 0]
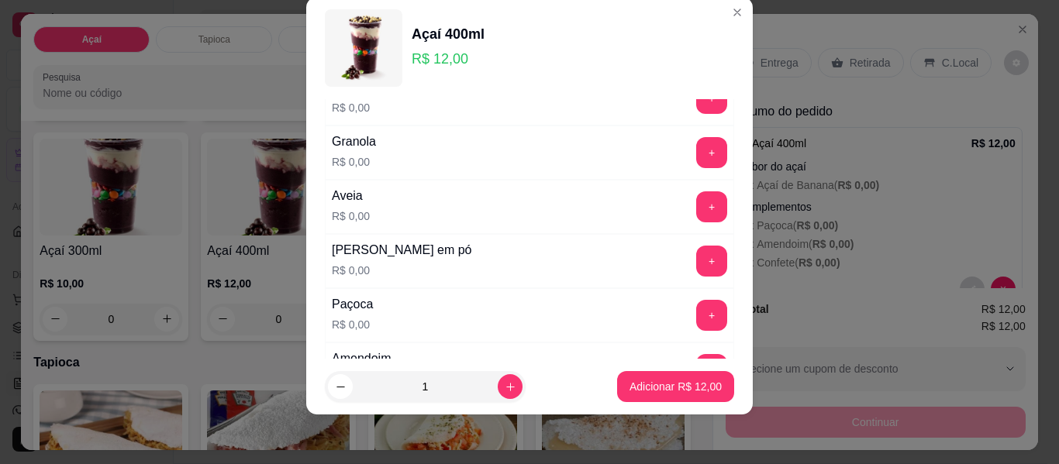
click at [696, 259] on button "+" at bounding box center [711, 261] width 31 height 31
click at [683, 298] on div "Paçoca R$ 0,00 +" at bounding box center [529, 315] width 409 height 54
click at [697, 317] on button "+" at bounding box center [712, 316] width 30 height 30
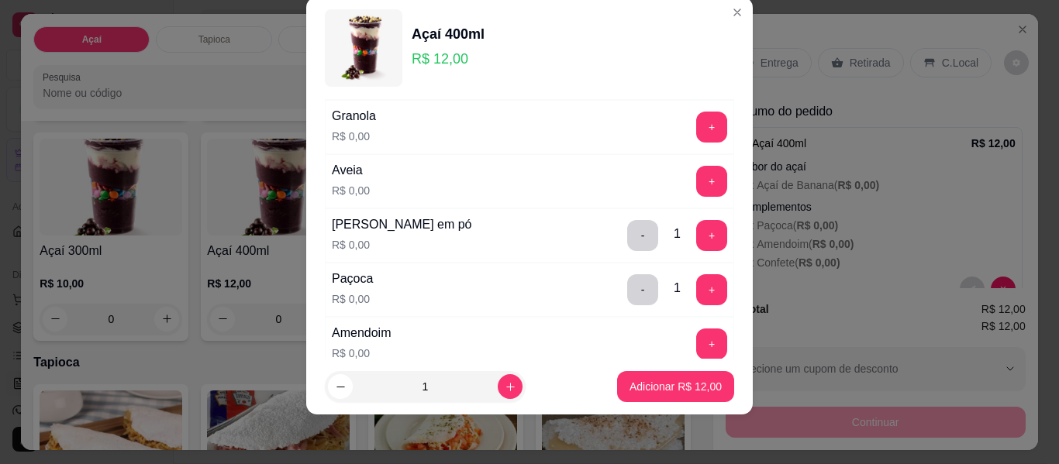
scroll to position [399, 0]
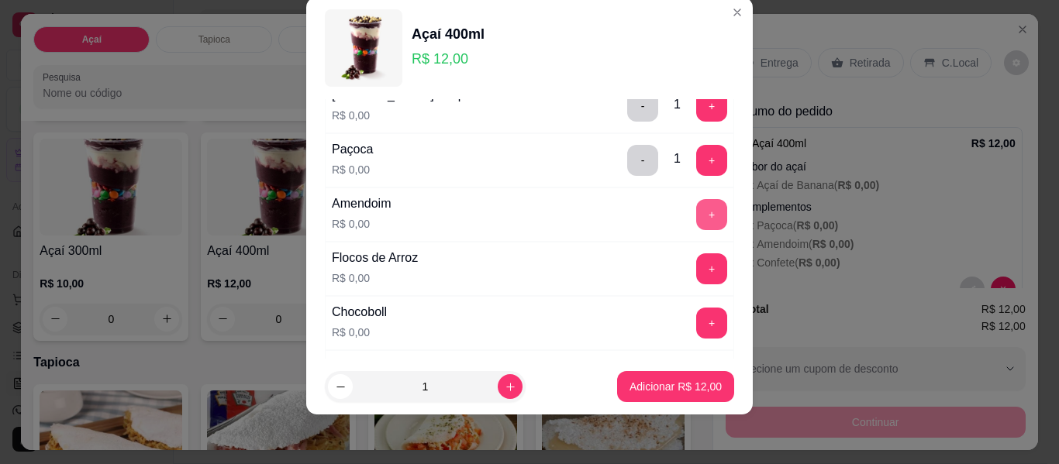
click at [696, 203] on button "+" at bounding box center [711, 214] width 31 height 31
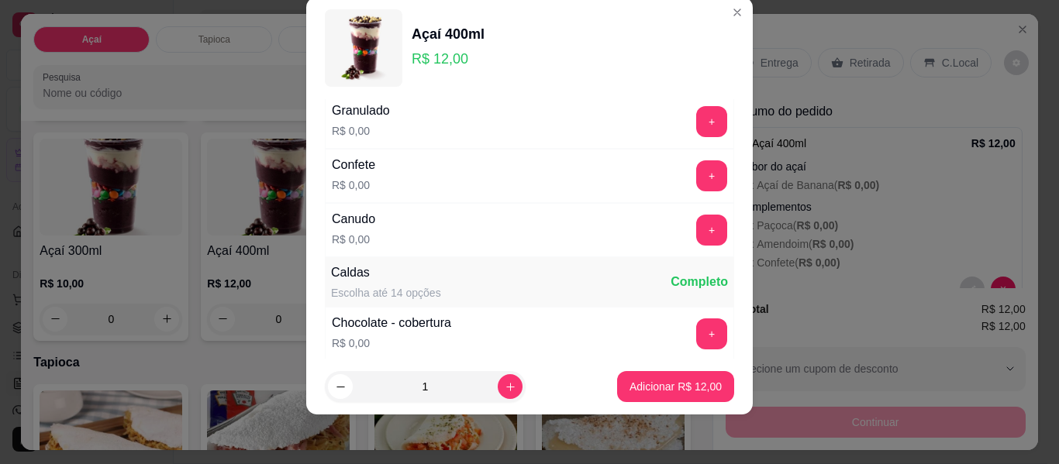
scroll to position [864, 0]
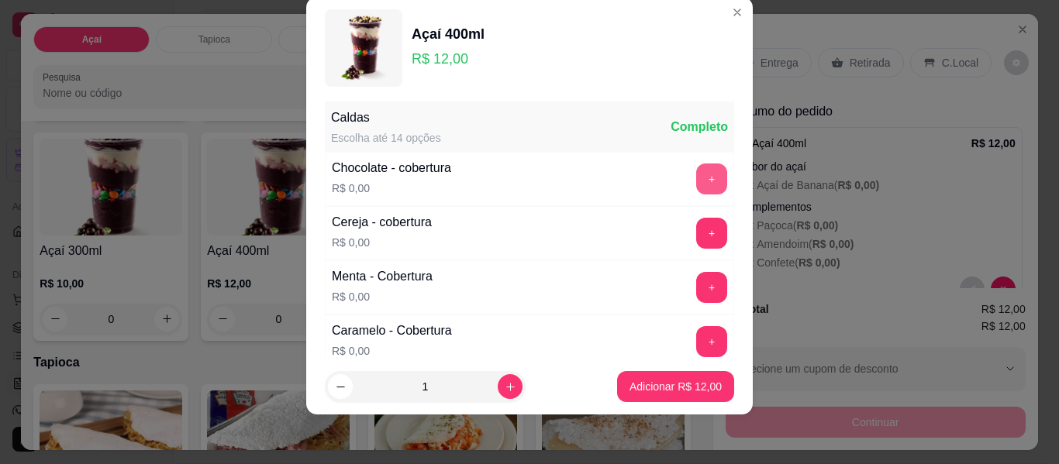
click at [696, 178] on button "+" at bounding box center [711, 179] width 31 height 31
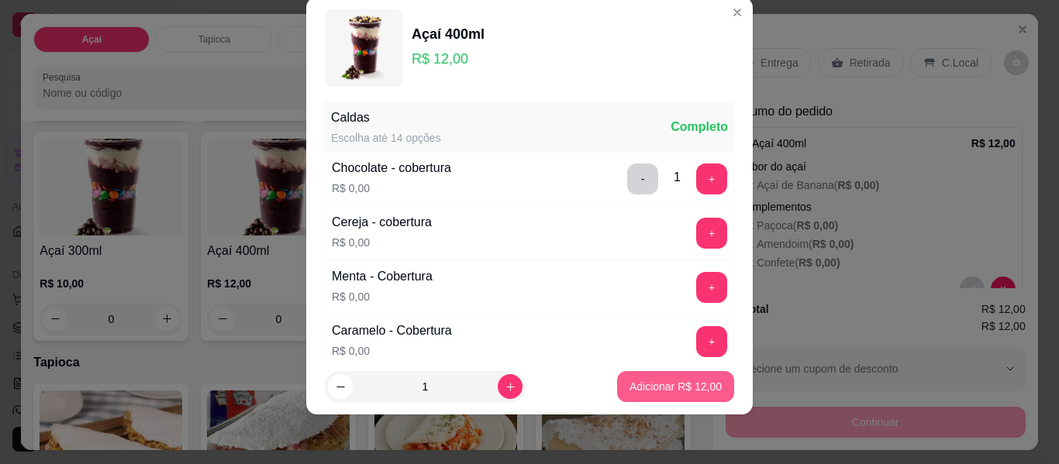
click at [653, 388] on p "Adicionar R$ 12,00" at bounding box center [676, 387] width 92 height 16
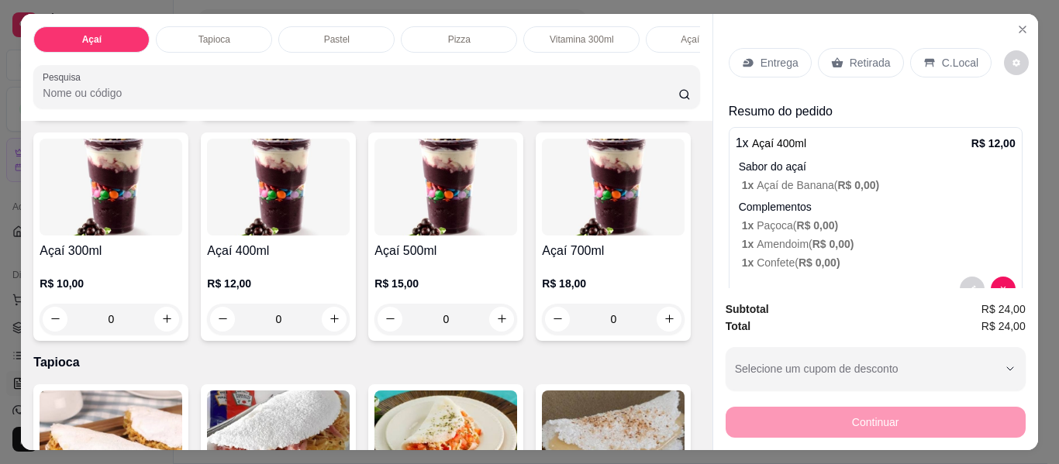
click at [182, 320] on div "0" at bounding box center [111, 319] width 143 height 31
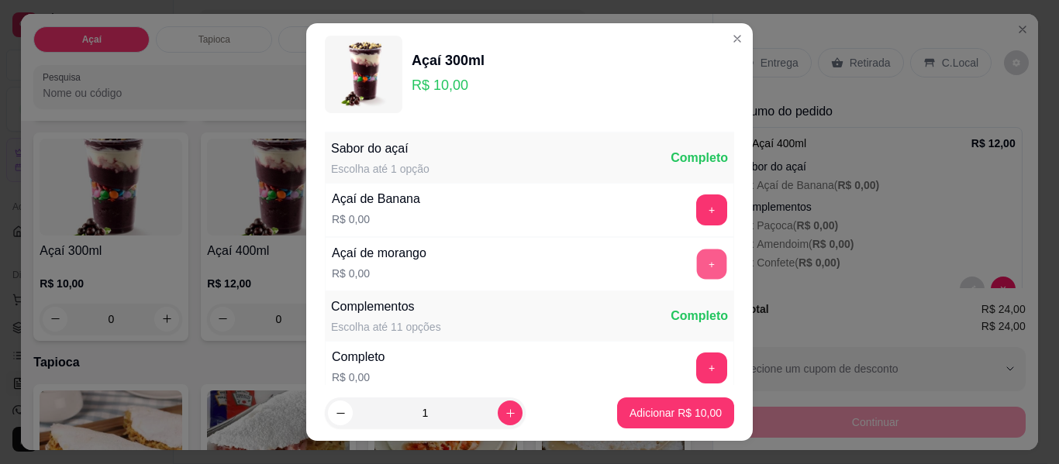
click at [697, 256] on button "+" at bounding box center [712, 265] width 30 height 30
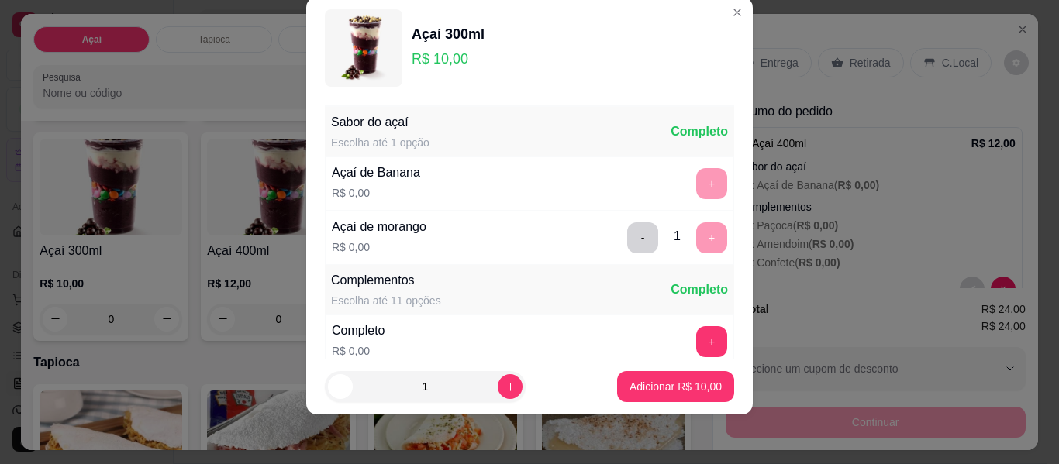
scroll to position [166, 0]
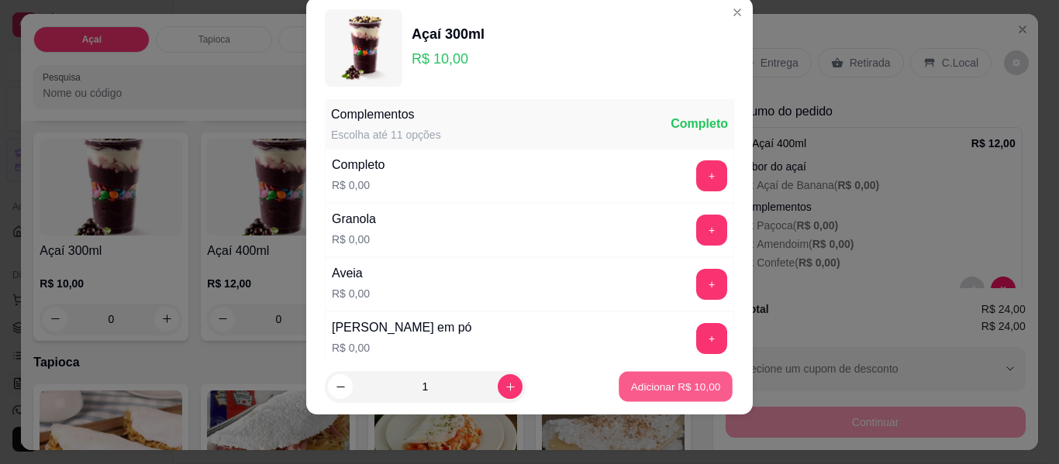
click at [642, 395] on button "Adicionar R$ 10,00" at bounding box center [676, 387] width 114 height 30
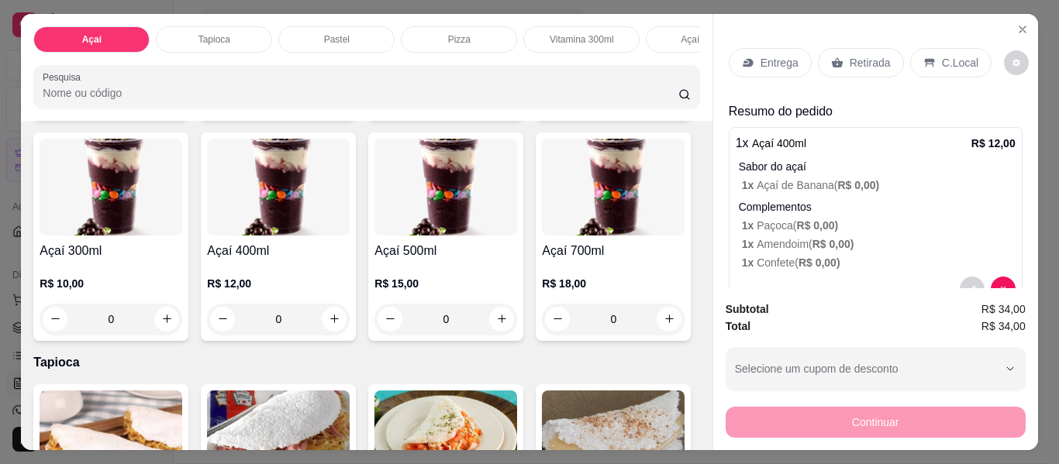
click at [850, 64] on p "Retirada" at bounding box center [870, 63] width 41 height 16
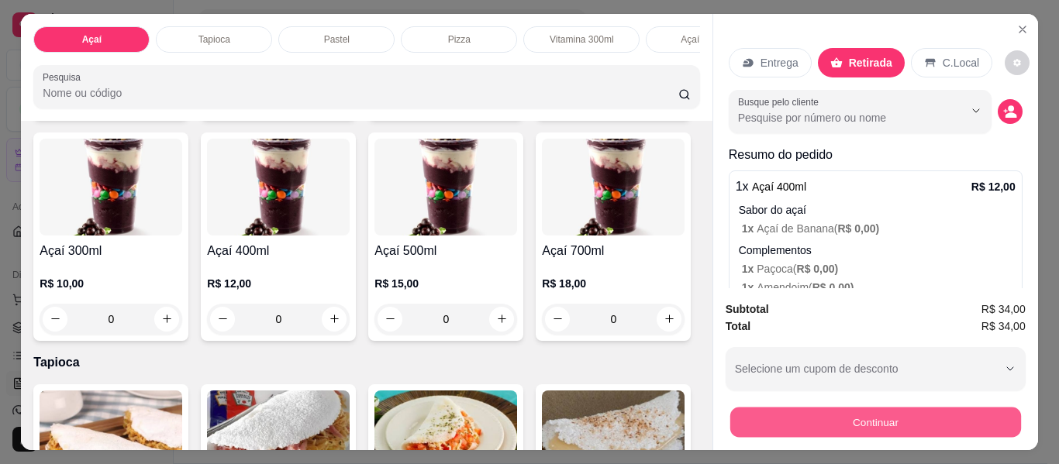
click at [851, 419] on button "Continuar" at bounding box center [875, 423] width 291 height 30
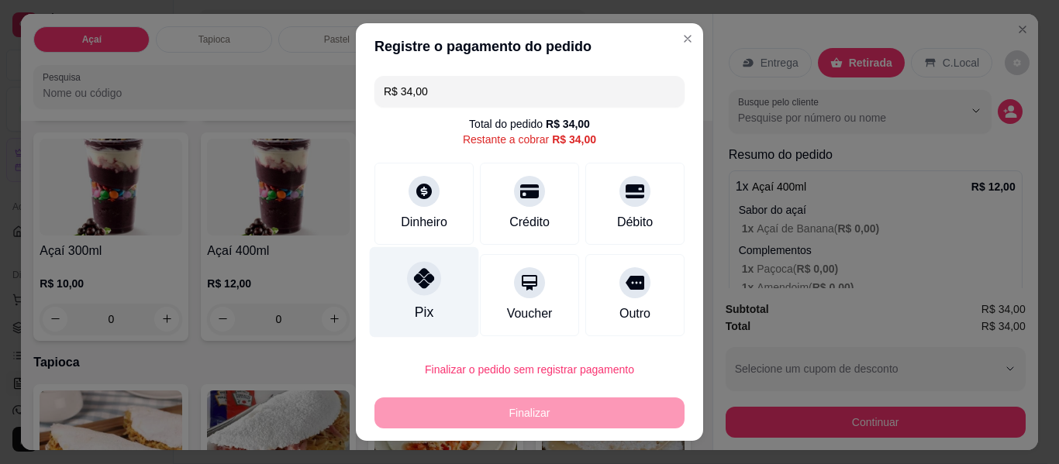
scroll to position [92, 0]
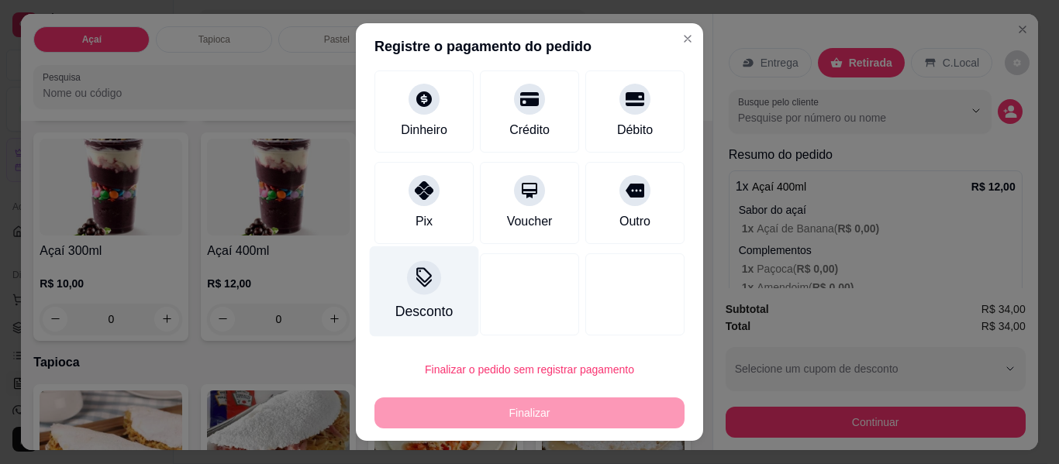
click at [422, 292] on div at bounding box center [424, 278] width 34 height 34
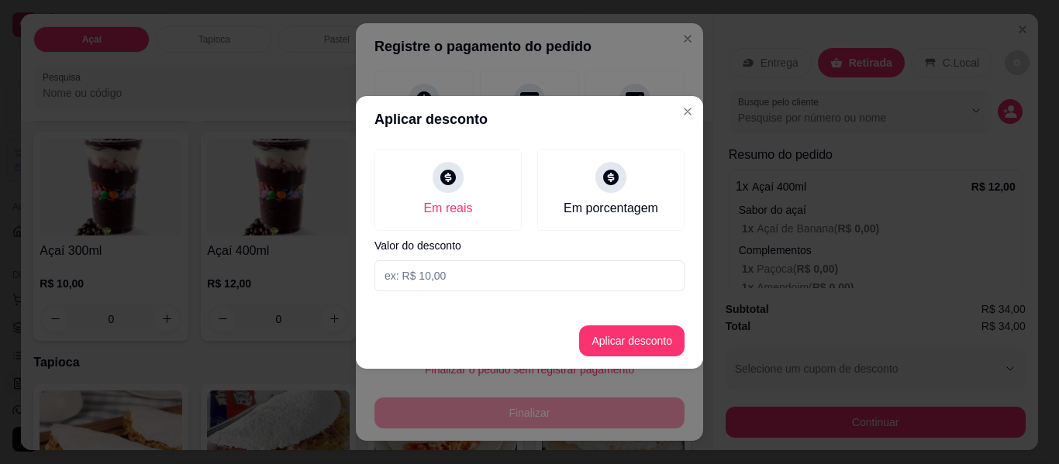
click at [468, 288] on input at bounding box center [530, 276] width 310 height 31
type input "2,50"
click at [627, 337] on button "Aplicar desconto" at bounding box center [633, 341] width 102 height 30
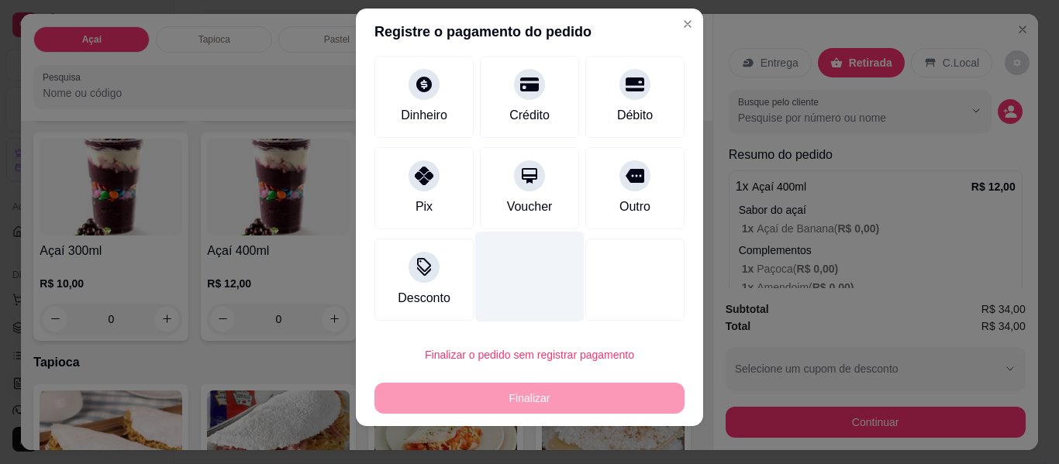
scroll to position [26, 0]
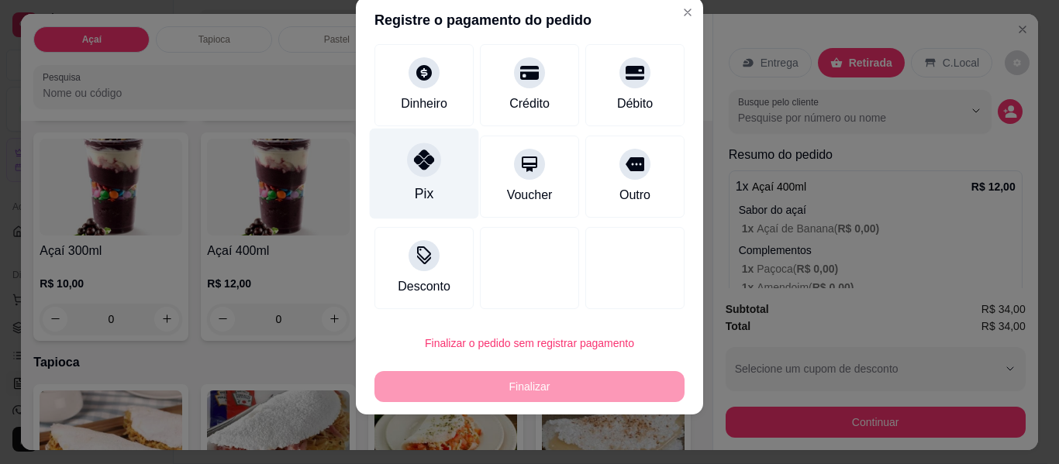
drag, startPoint x: 396, startPoint y: 177, endPoint x: 406, endPoint y: 184, distance: 12.3
click at [399, 176] on div "Pix" at bounding box center [424, 174] width 109 height 91
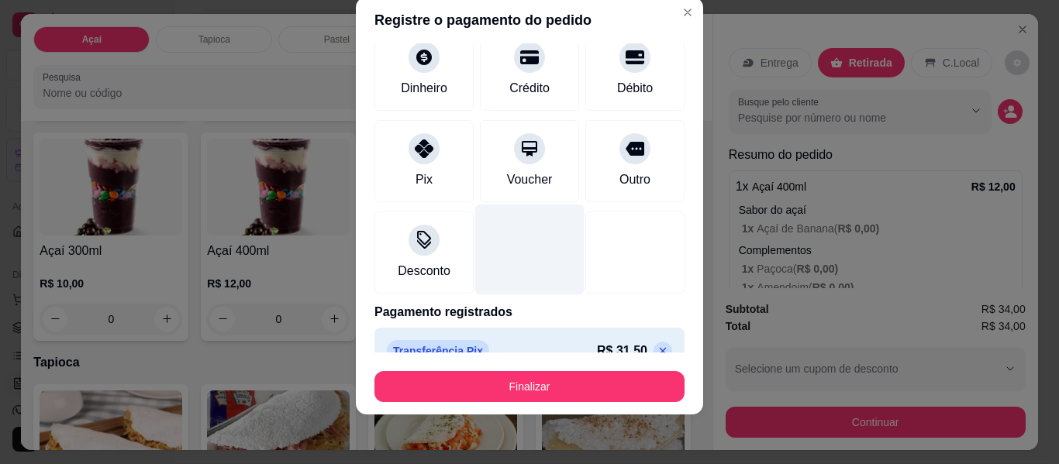
scroll to position [92, 0]
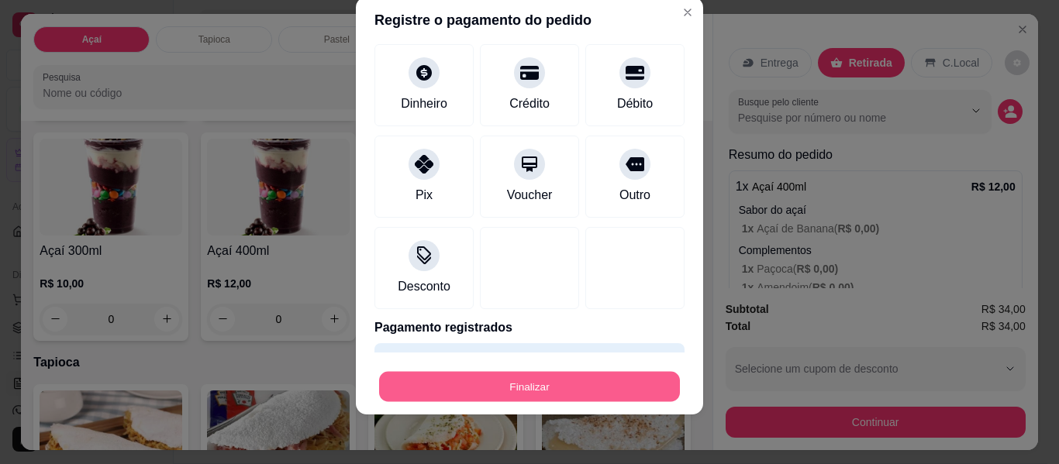
click at [493, 377] on button "Finalizar" at bounding box center [529, 387] width 301 height 30
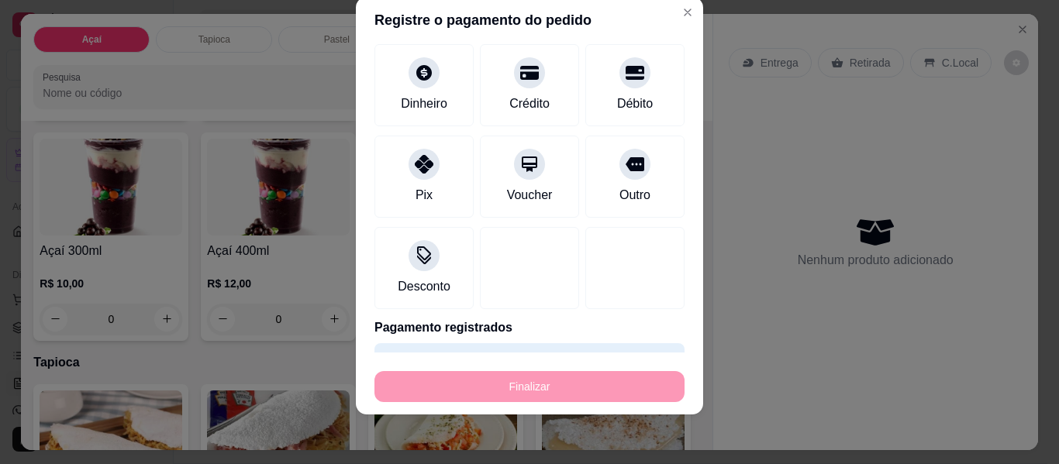
type input "-R$ 34,00"
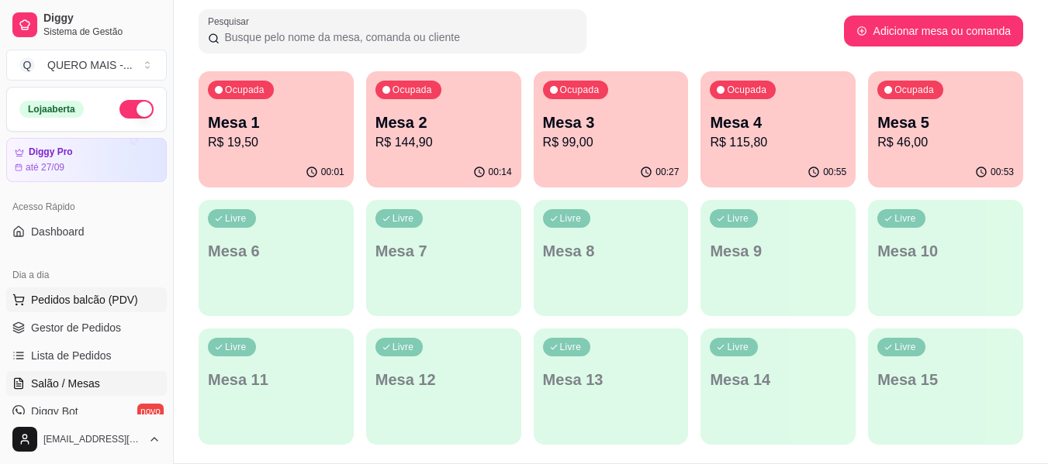
click at [78, 299] on span "Pedidos balcão (PDV)" at bounding box center [84, 300] width 107 height 16
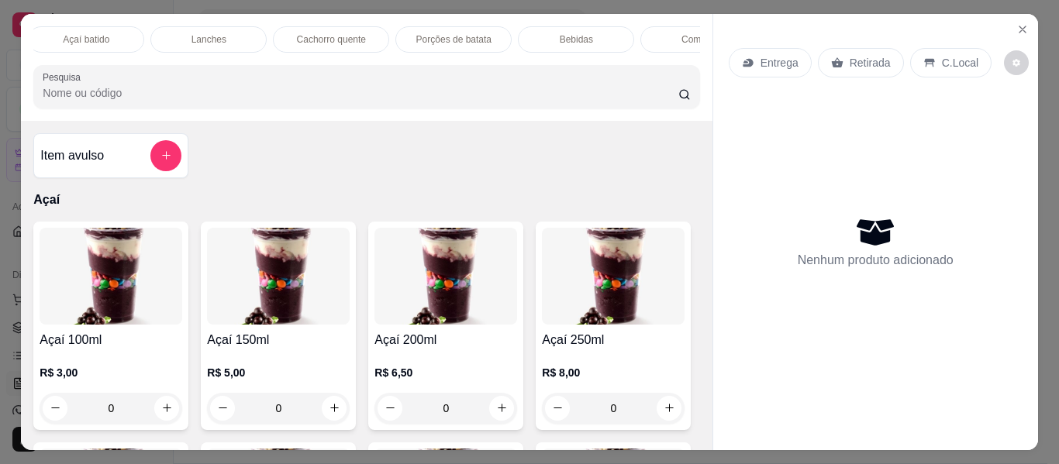
scroll to position [0, 644]
click at [200, 28] on div "Lanches" at bounding box center [183, 39] width 116 height 26
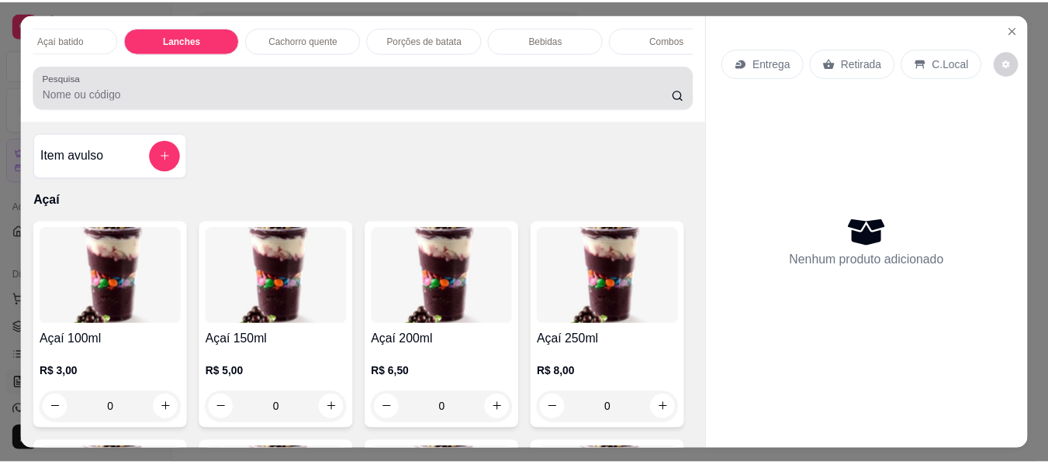
scroll to position [42, 0]
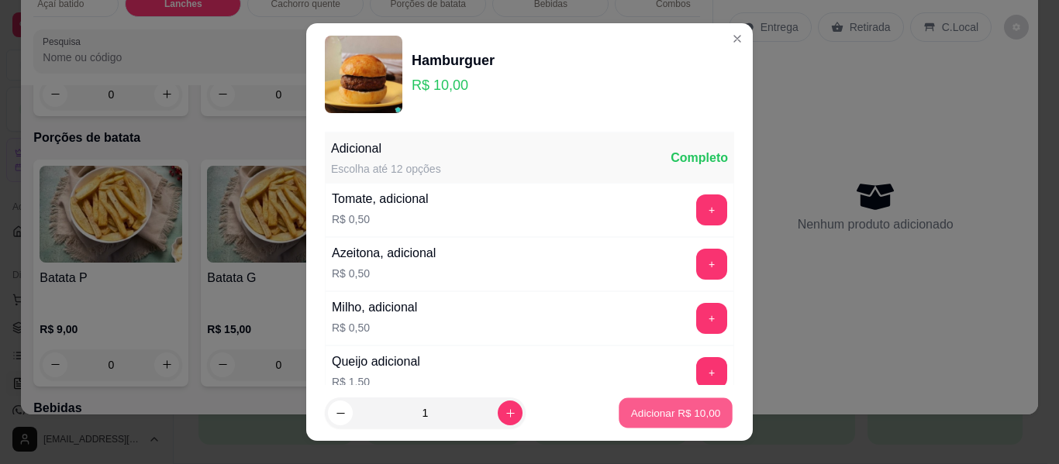
click at [631, 407] on p "Adicionar R$ 10,00" at bounding box center [676, 413] width 90 height 15
type input "1"
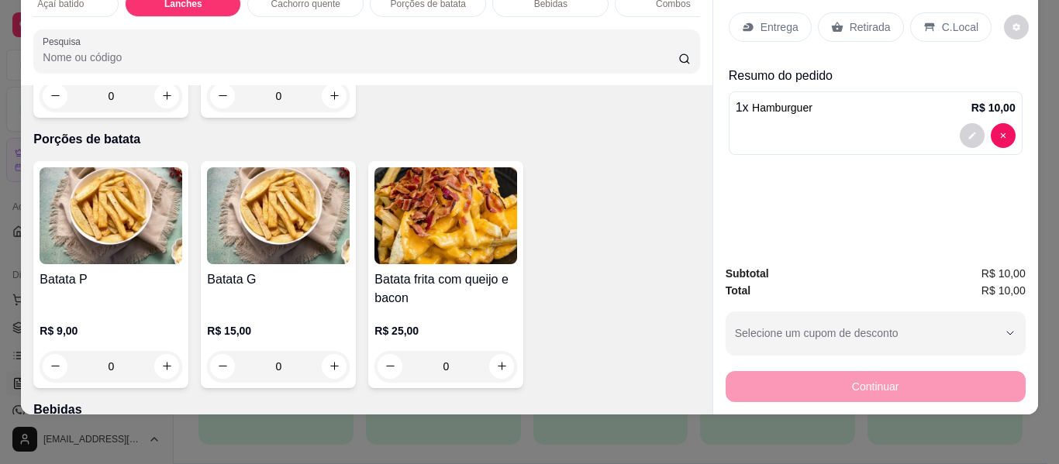
drag, startPoint x: 937, startPoint y: 6, endPoint x: 836, endPoint y: 247, distance: 261.4
click at [937, 12] on div "C.Local" at bounding box center [950, 26] width 81 height 29
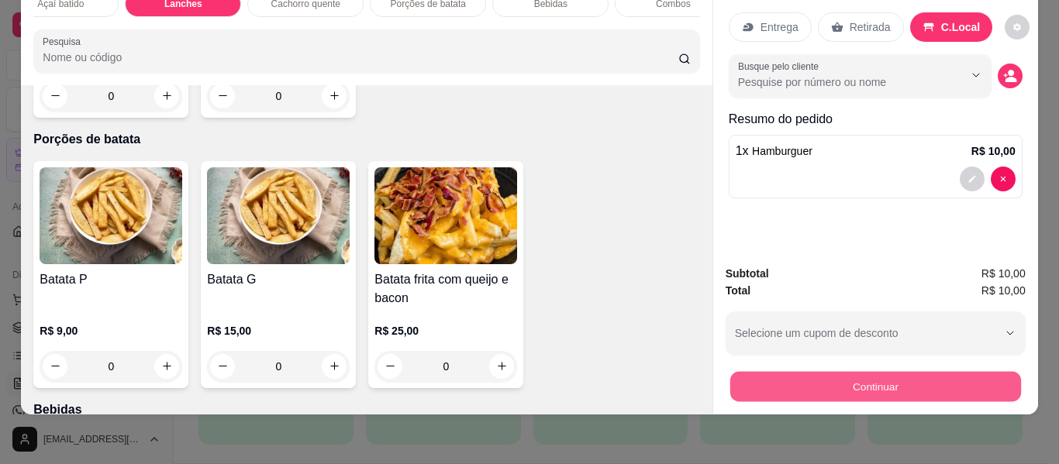
click at [827, 372] on button "Continuar" at bounding box center [875, 387] width 291 height 30
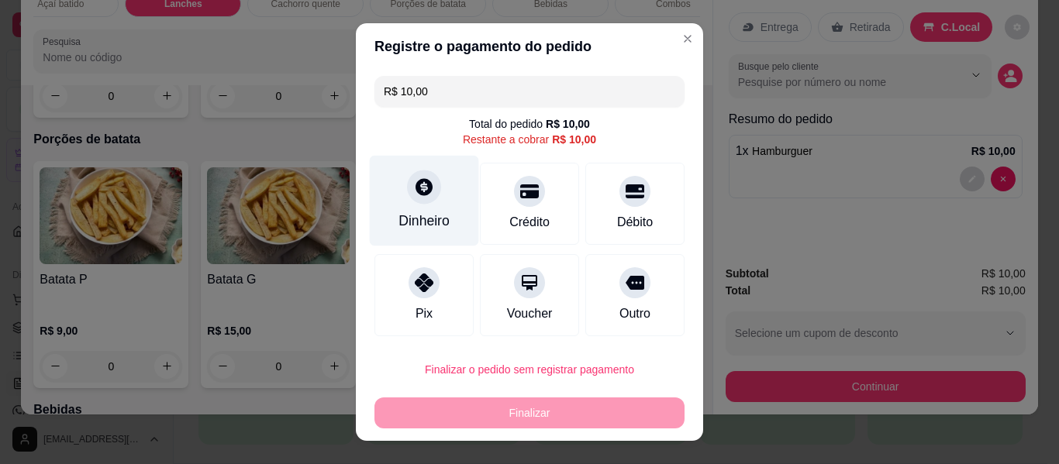
click at [406, 217] on div "Dinheiro" at bounding box center [424, 221] width 51 height 20
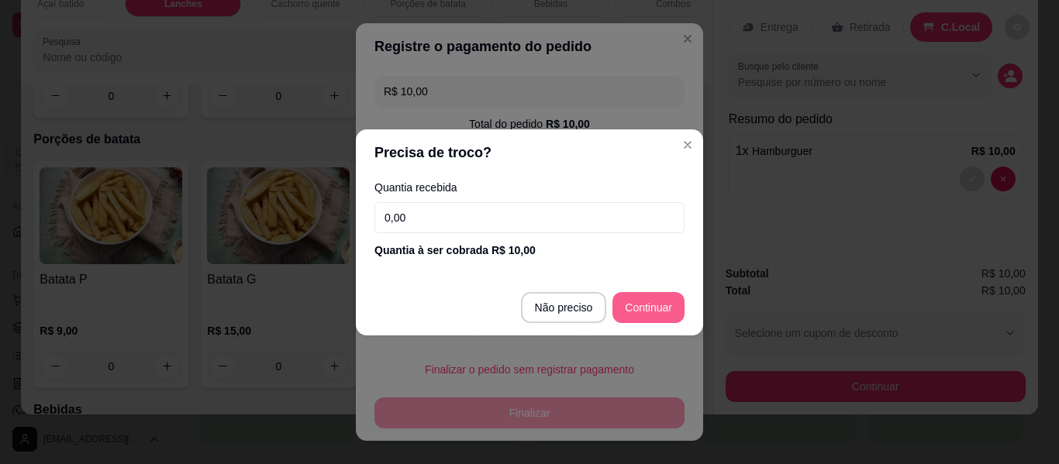
type input "R$ 0,00"
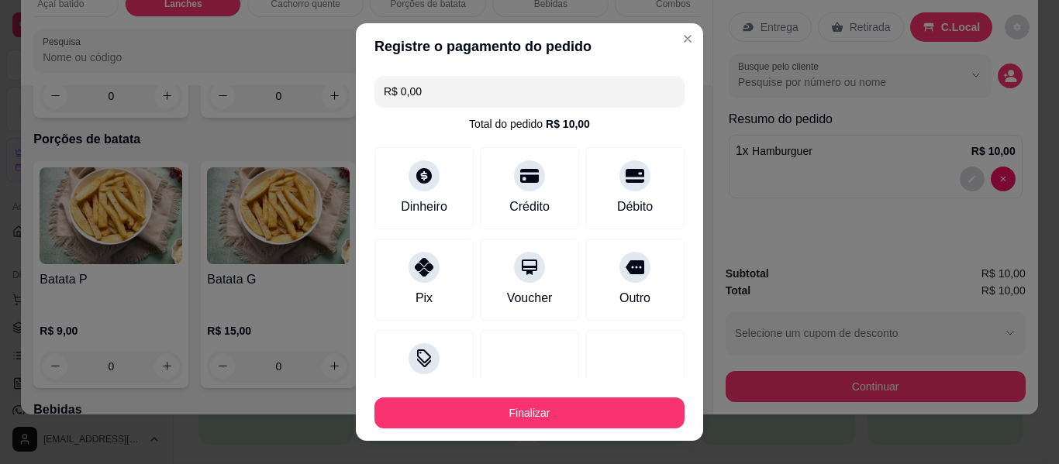
click at [561, 428] on button "Finalizar" at bounding box center [530, 413] width 310 height 31
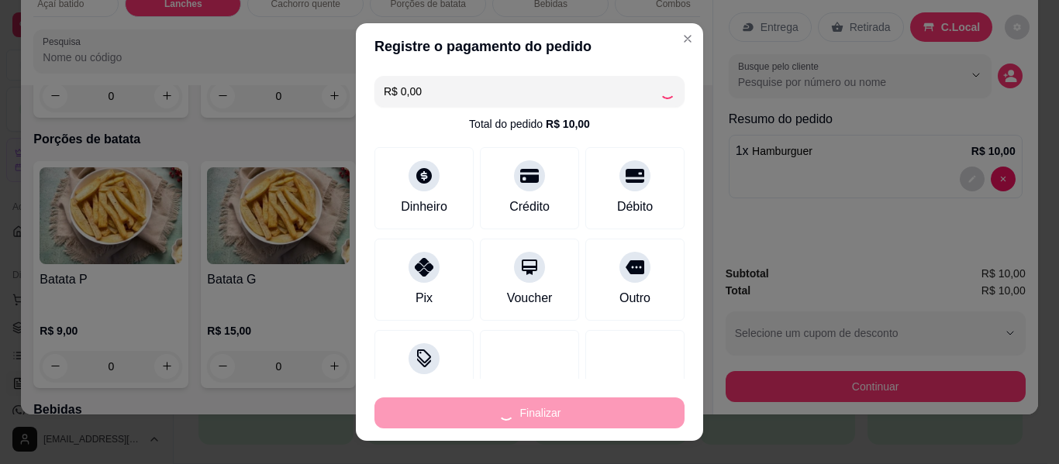
drag, startPoint x: 580, startPoint y: 417, endPoint x: 603, endPoint y: 416, distance: 23.3
click at [595, 416] on div "Finalizar" at bounding box center [530, 413] width 310 height 31
type input "0"
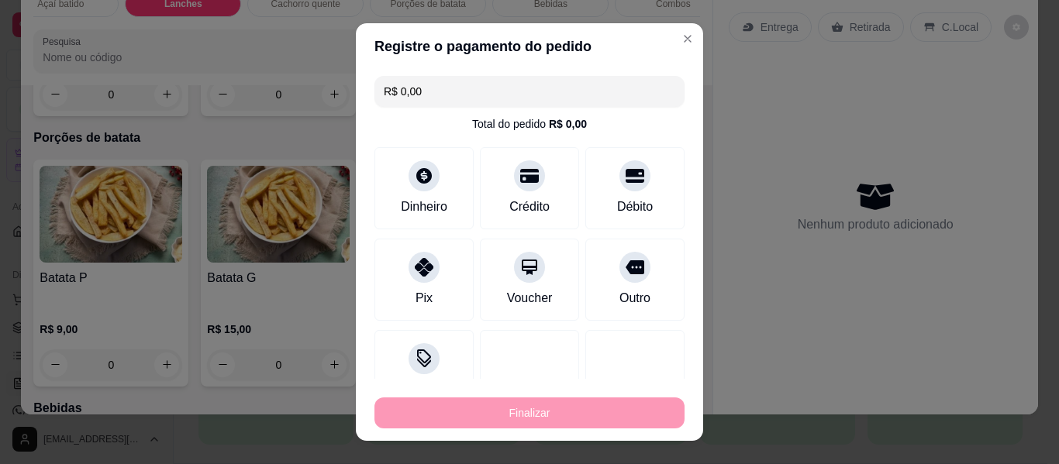
type input "-R$ 10,00"
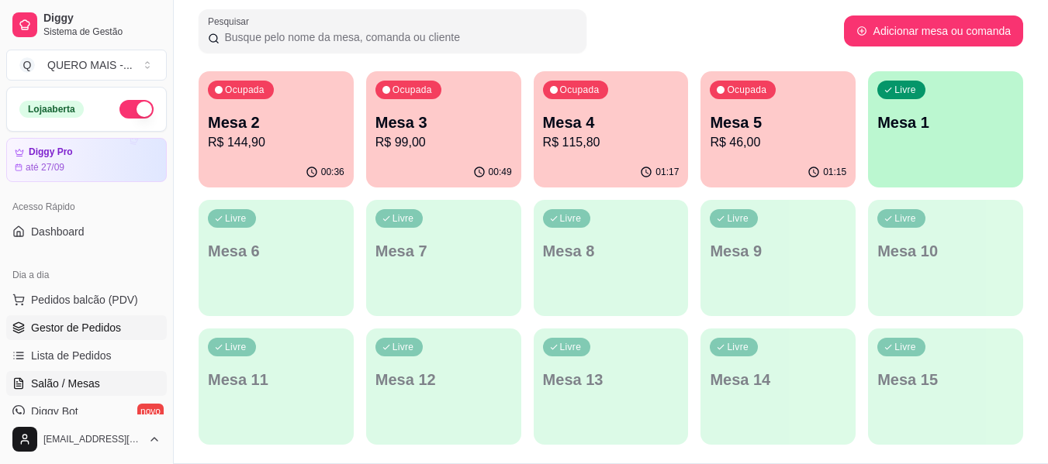
click at [116, 329] on span "Gestor de Pedidos" at bounding box center [76, 328] width 90 height 16
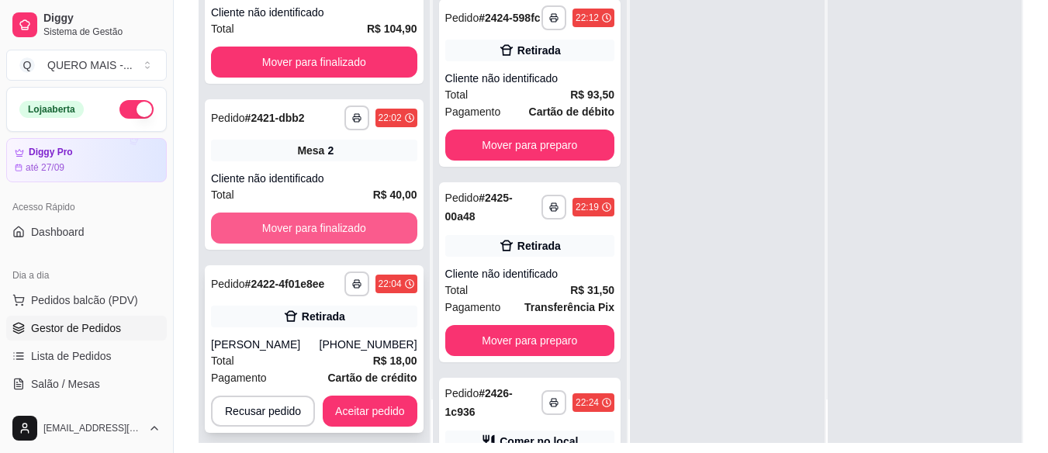
scroll to position [248, 0]
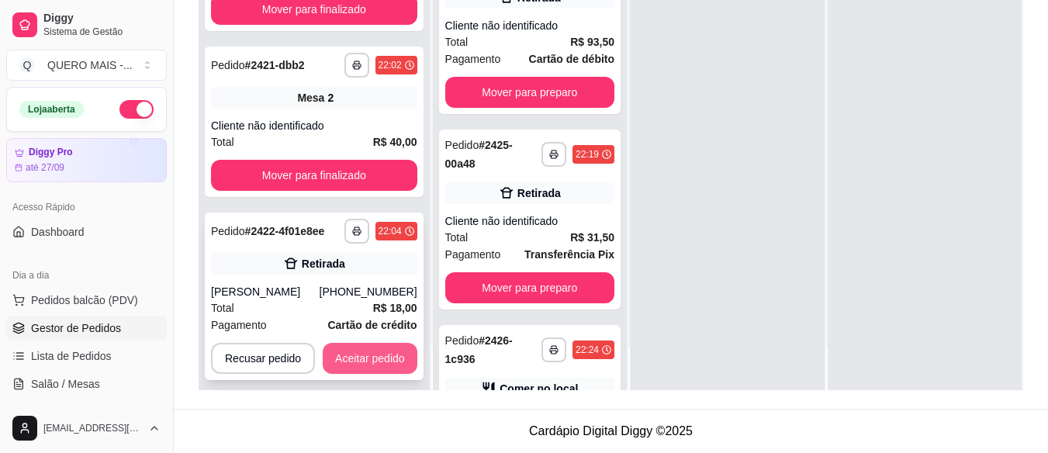
click at [364, 343] on button "Aceitar pedido" at bounding box center [370, 358] width 95 height 31
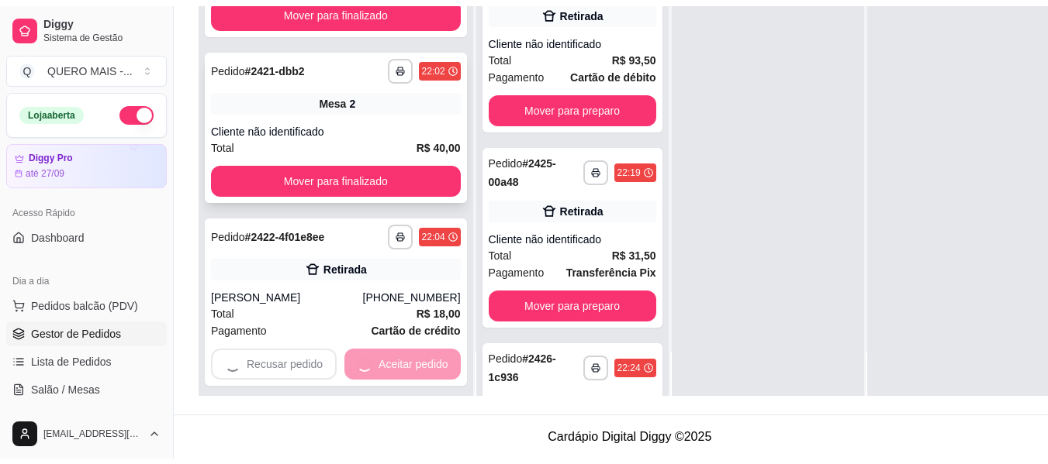
scroll to position [430, 0]
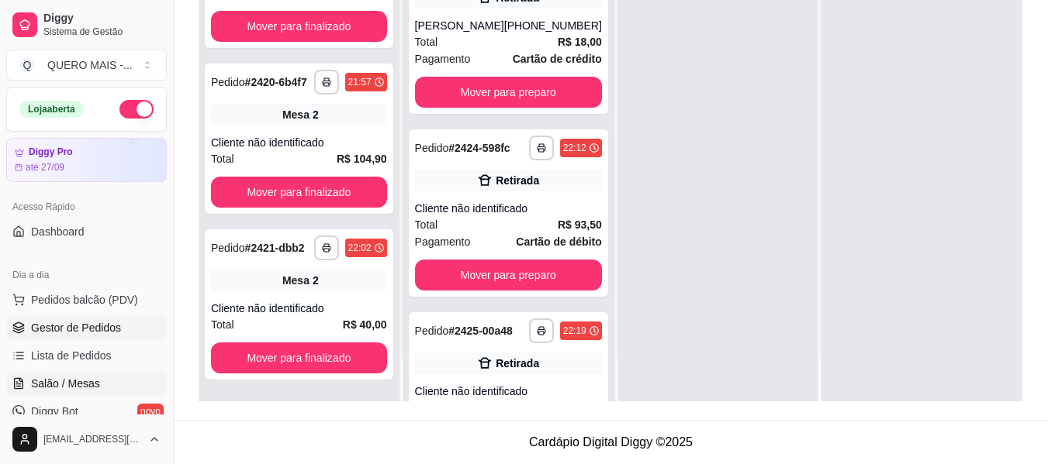
click at [92, 377] on span "Salão / Mesas" at bounding box center [65, 384] width 69 height 16
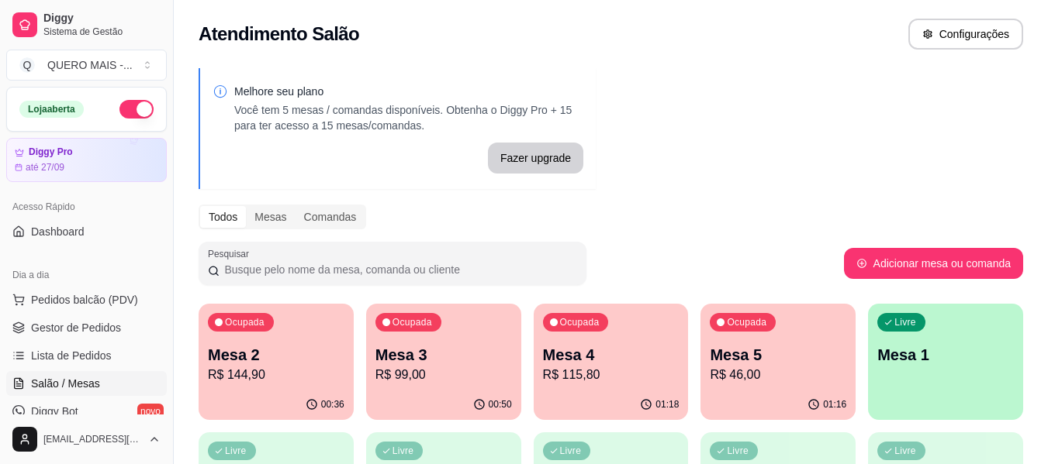
click at [297, 392] on div "00:36" at bounding box center [275, 405] width 155 height 30
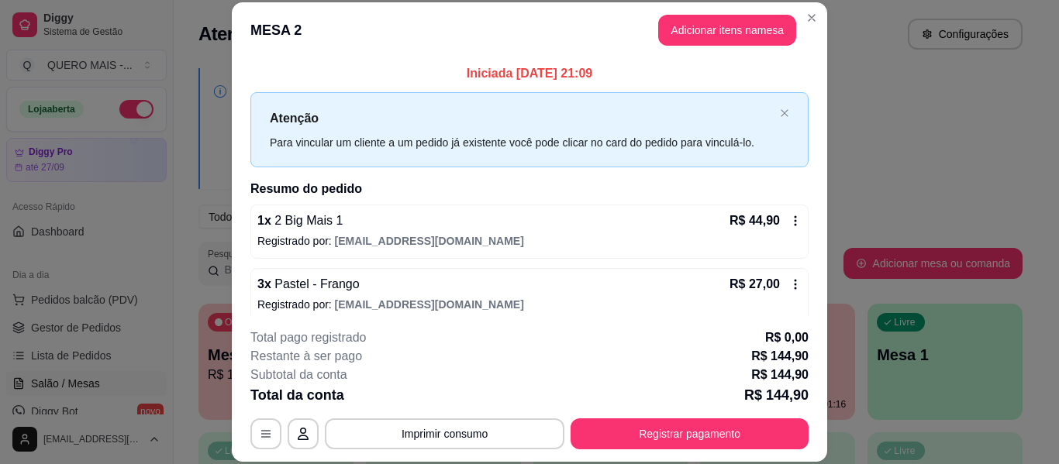
scroll to position [378, 0]
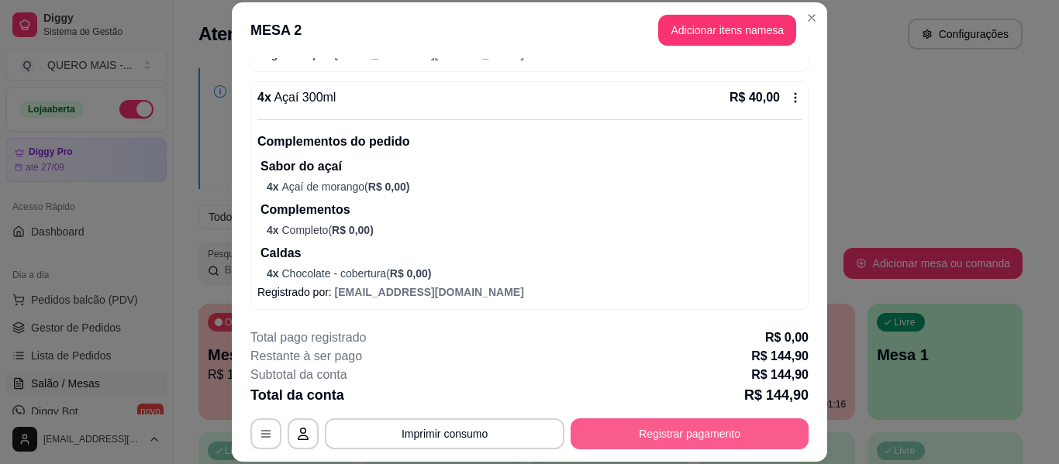
click at [625, 426] on button "Registrar pagamento" at bounding box center [690, 434] width 238 height 31
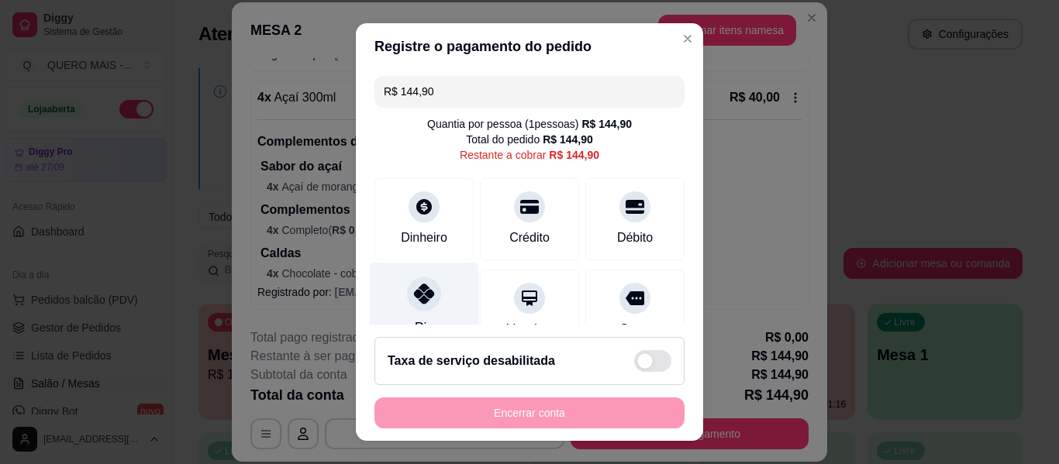
click at [407, 302] on div at bounding box center [424, 294] width 34 height 34
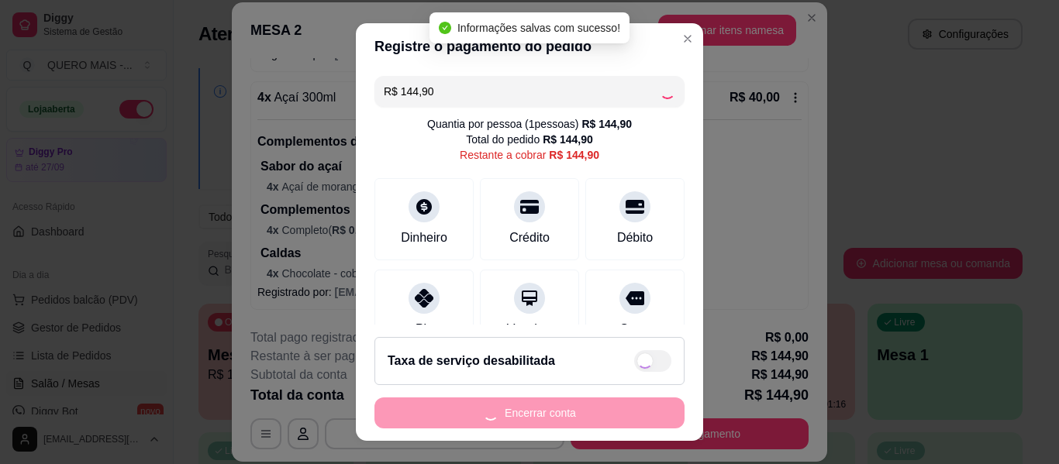
type input "R$ 0,00"
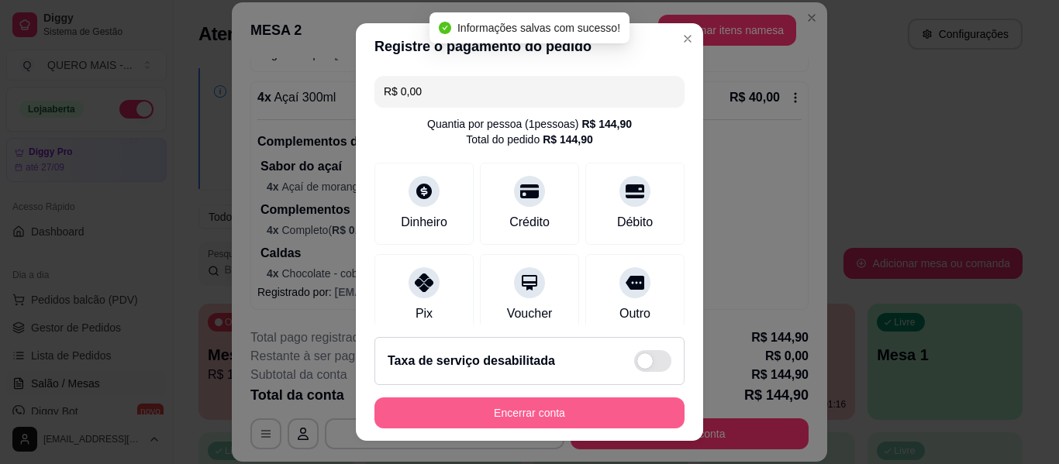
click at [516, 413] on button "Encerrar conta" at bounding box center [530, 413] width 310 height 31
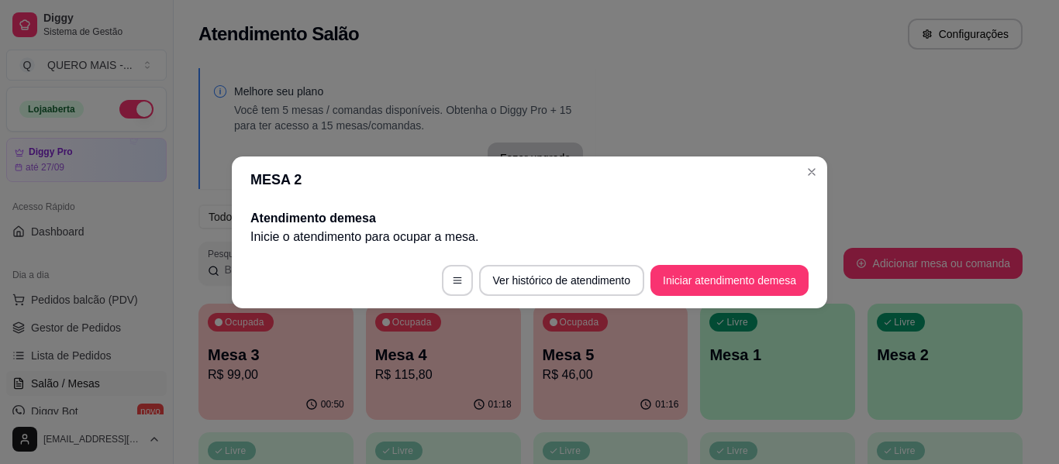
scroll to position [0, 0]
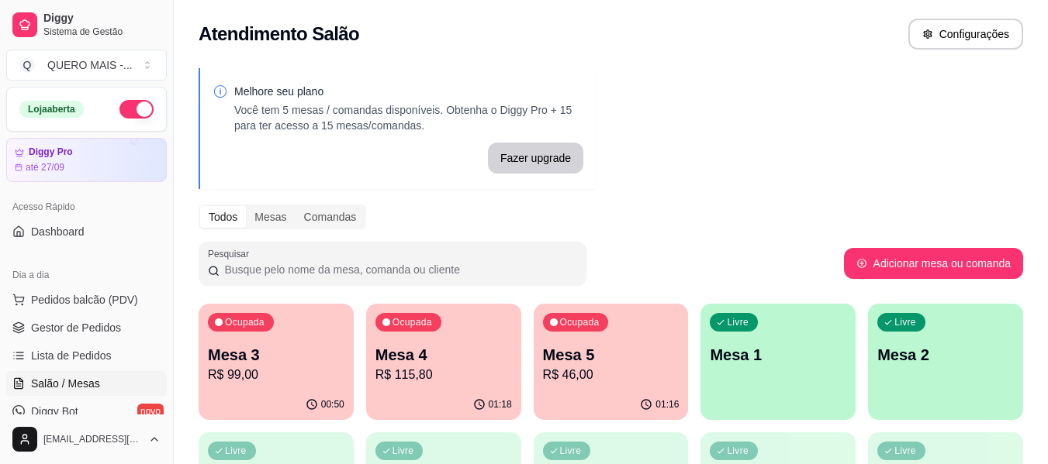
click at [570, 392] on div "01:16" at bounding box center [610, 405] width 155 height 30
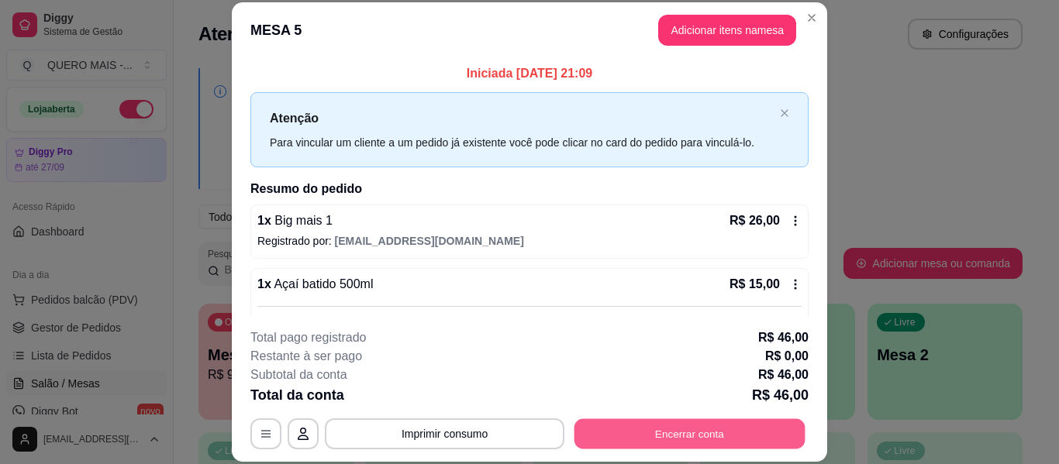
click at [633, 430] on button "Encerrar conta" at bounding box center [690, 434] width 231 height 30
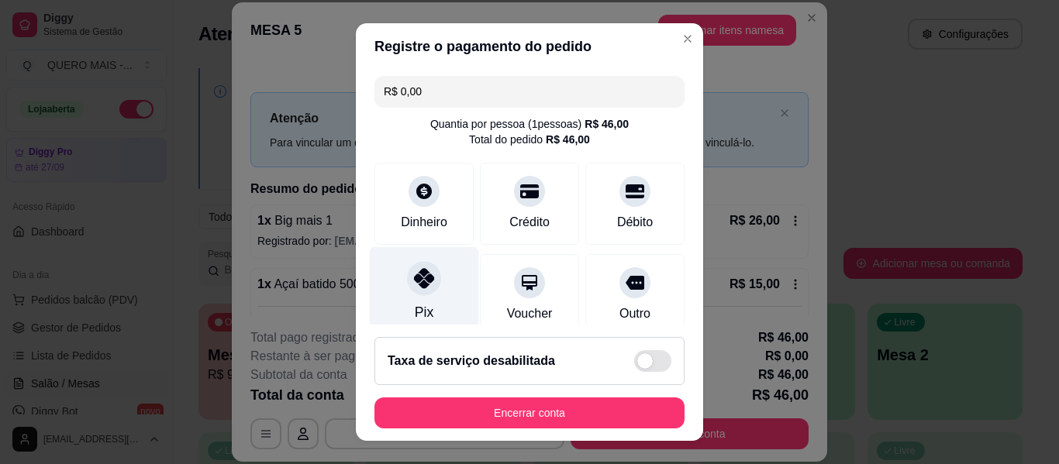
click at [407, 299] on div "Pix" at bounding box center [424, 292] width 109 height 91
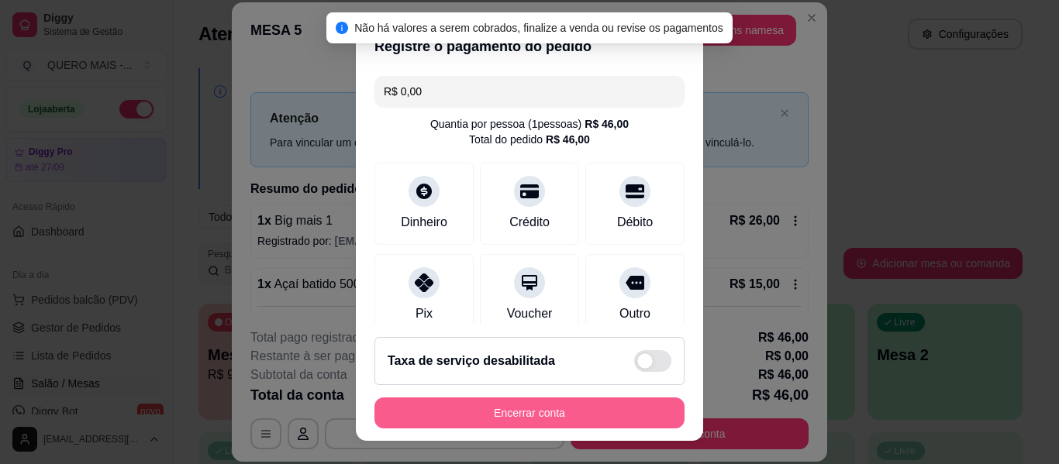
click at [531, 406] on button "Encerrar conta" at bounding box center [530, 413] width 310 height 31
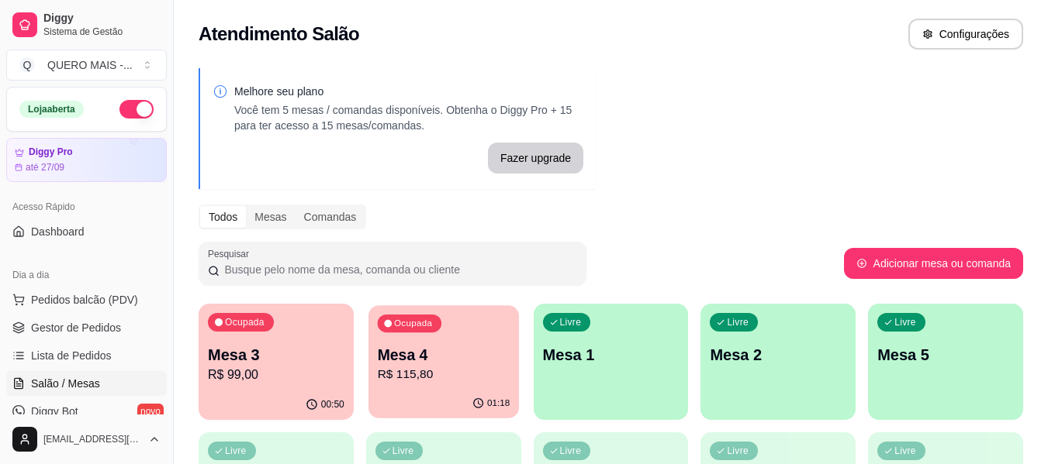
click at [492, 366] on p "R$ 115,80" at bounding box center [443, 375] width 133 height 18
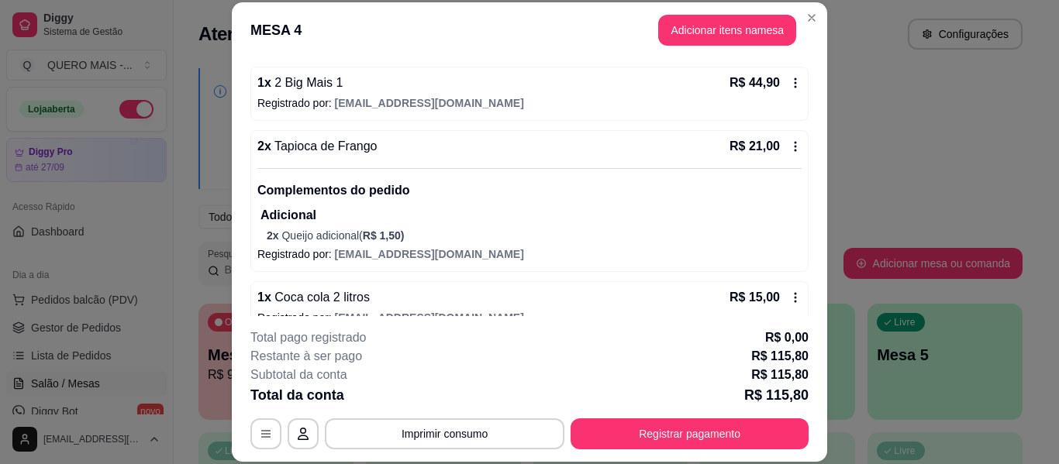
scroll to position [227, 0]
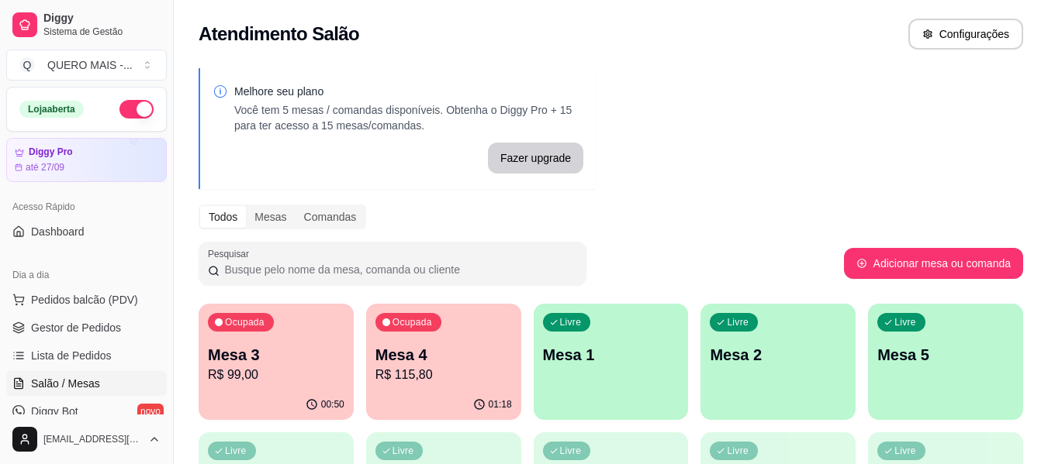
click at [290, 371] on p "R$ 99,00" at bounding box center [276, 375] width 136 height 19
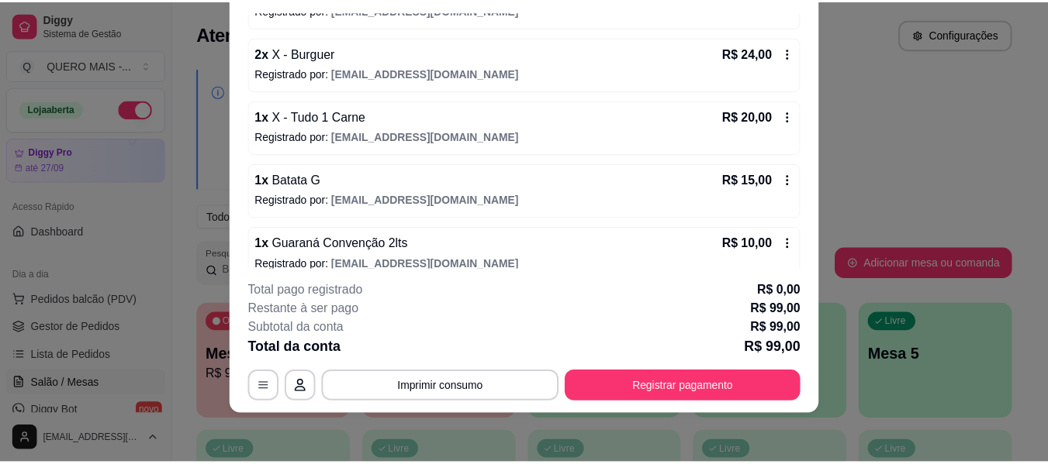
scroll to position [240, 0]
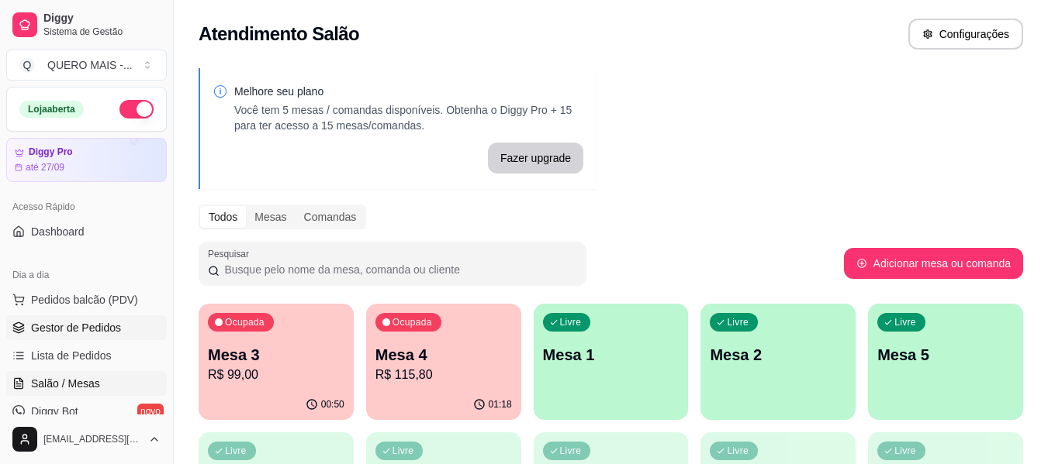
click at [85, 327] on span "Gestor de Pedidos" at bounding box center [76, 328] width 90 height 16
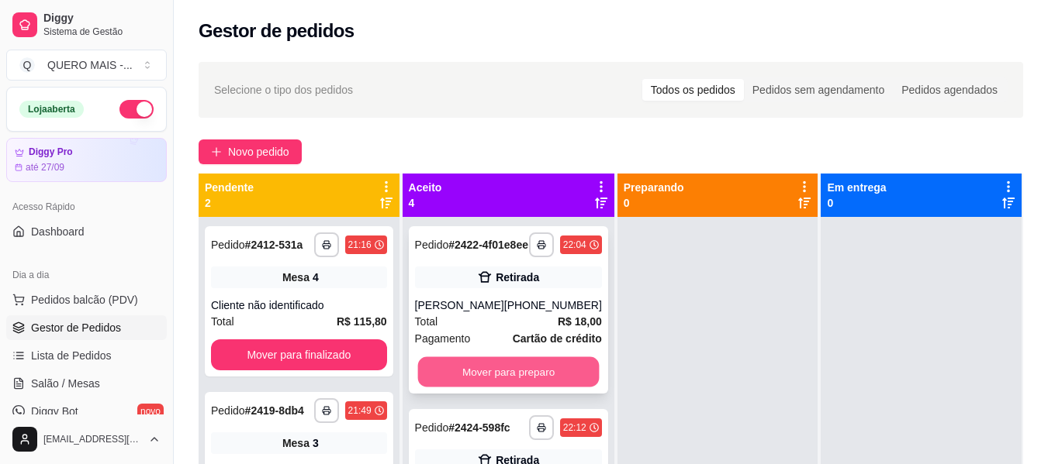
click at [513, 385] on button "Mover para preparo" at bounding box center [507, 372] width 181 height 30
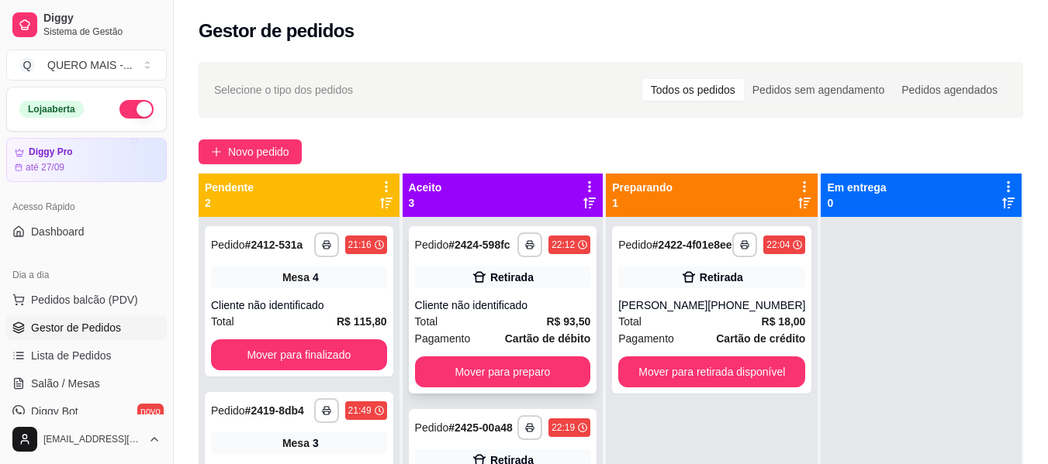
click at [510, 326] on div "Total R$ 93,50" at bounding box center [503, 321] width 176 height 17
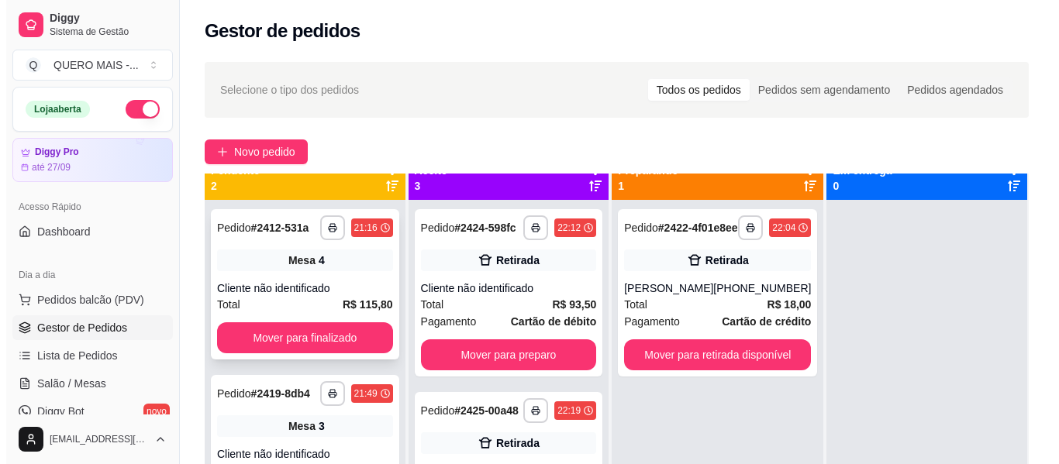
scroll to position [43, 0]
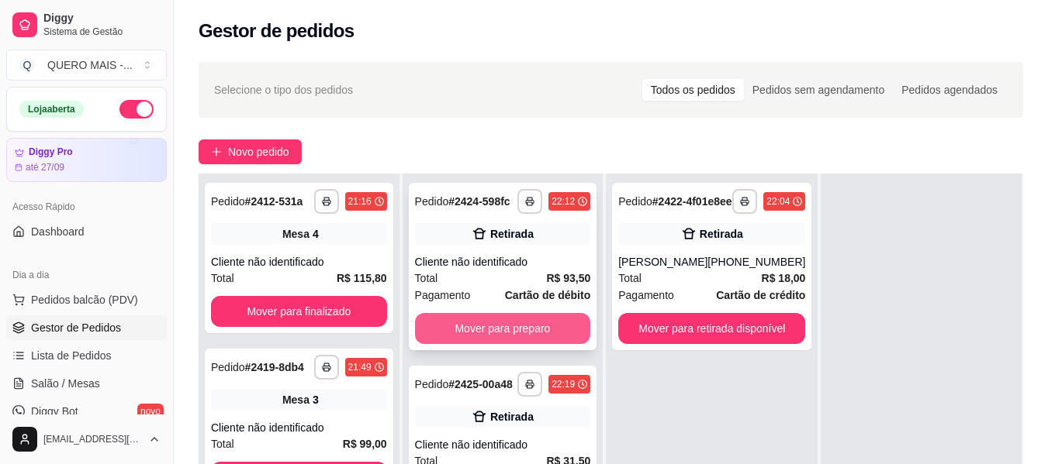
click at [485, 337] on button "Mover para preparo" at bounding box center [503, 328] width 176 height 31
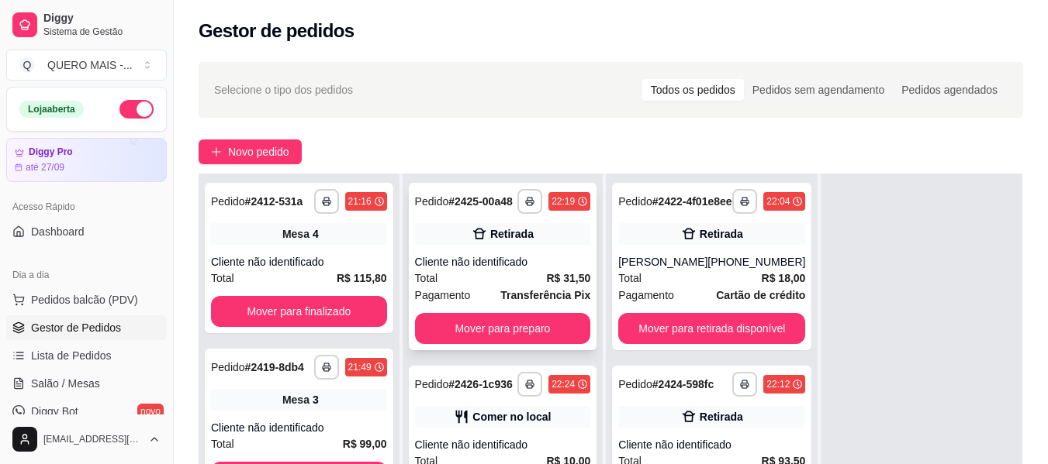
click at [502, 279] on div "Total R$ 31,50" at bounding box center [503, 278] width 176 height 17
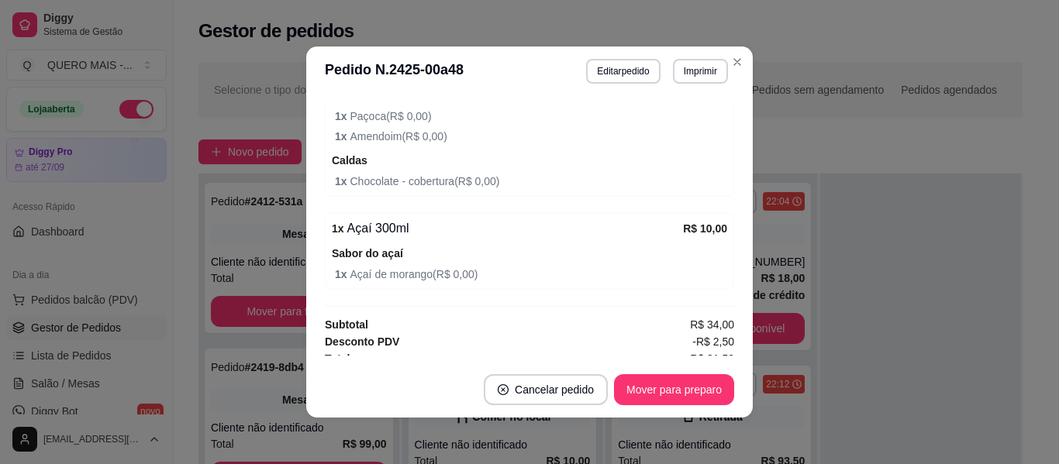
scroll to position [611, 0]
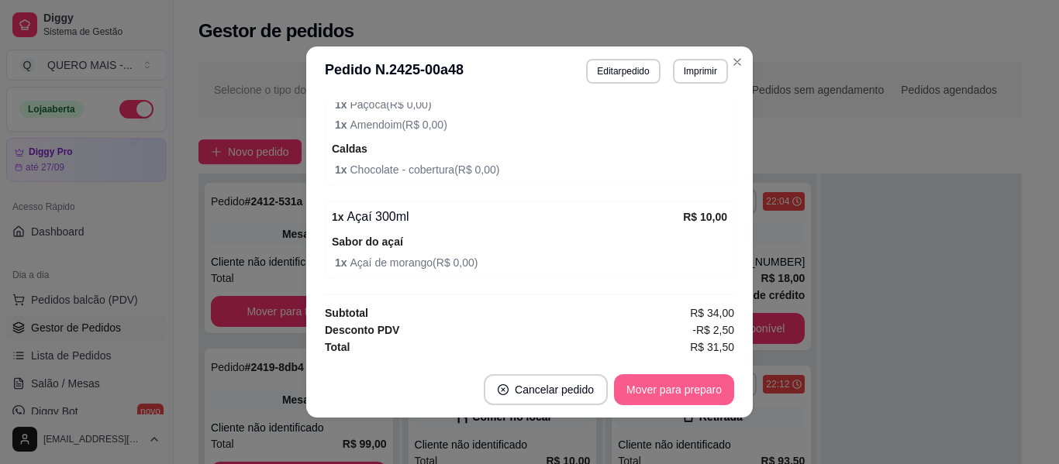
click at [653, 396] on button "Mover para preparo" at bounding box center [674, 390] width 120 height 31
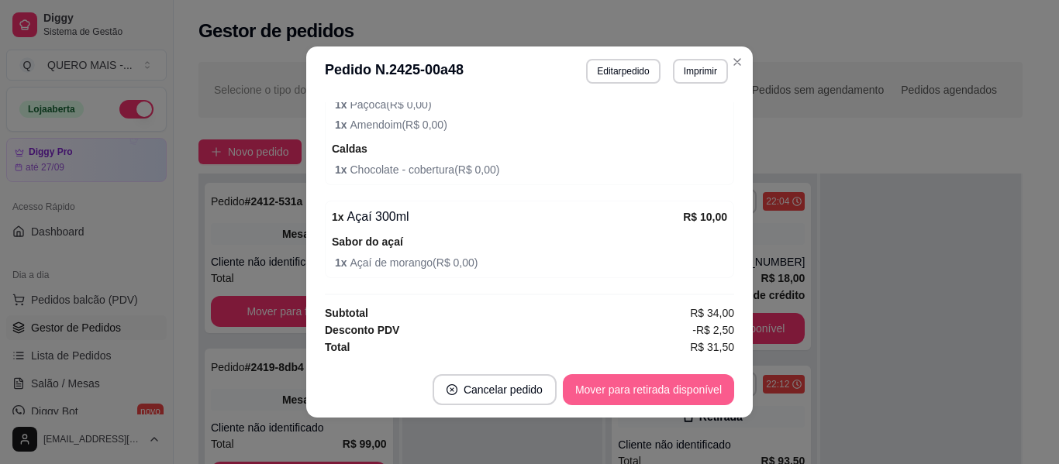
click at [589, 396] on button "Mover para retirada disponível" at bounding box center [648, 390] width 171 height 31
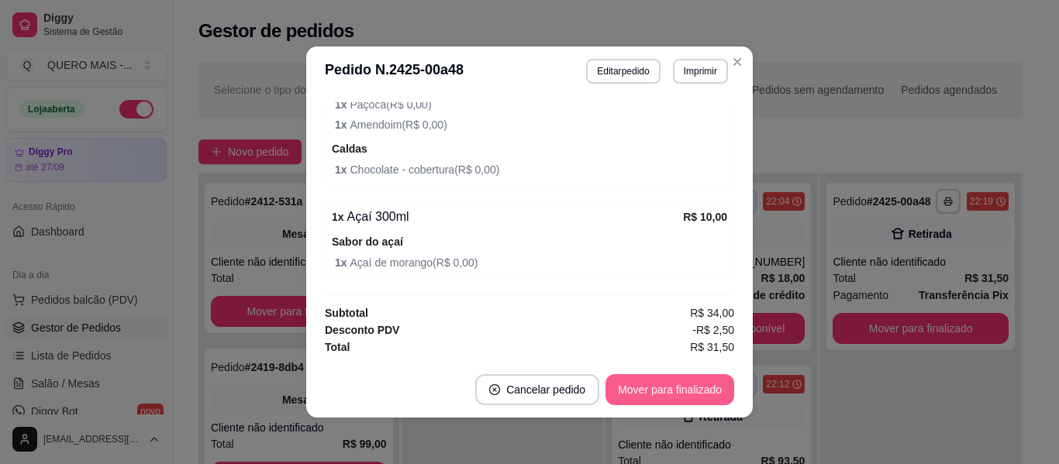
click at [623, 390] on button "Mover para finalizado" at bounding box center [670, 390] width 129 height 31
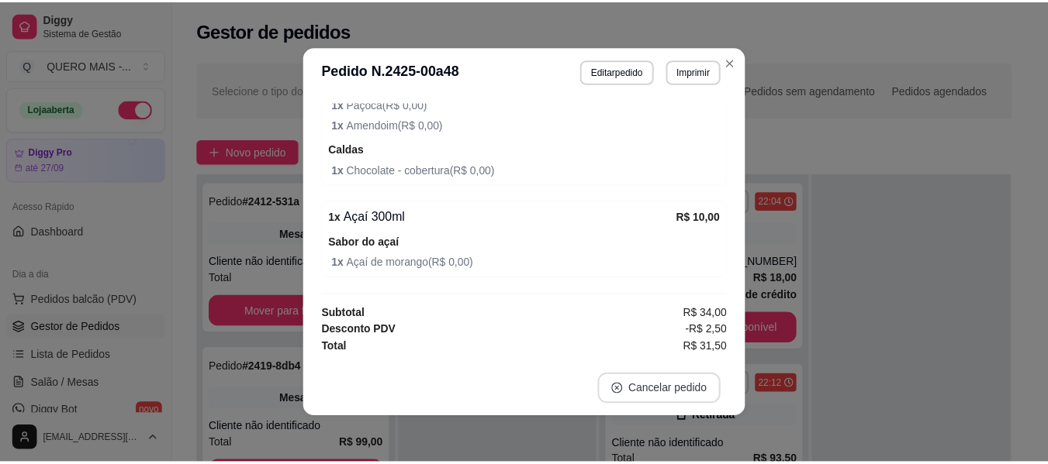
scroll to position [544, 0]
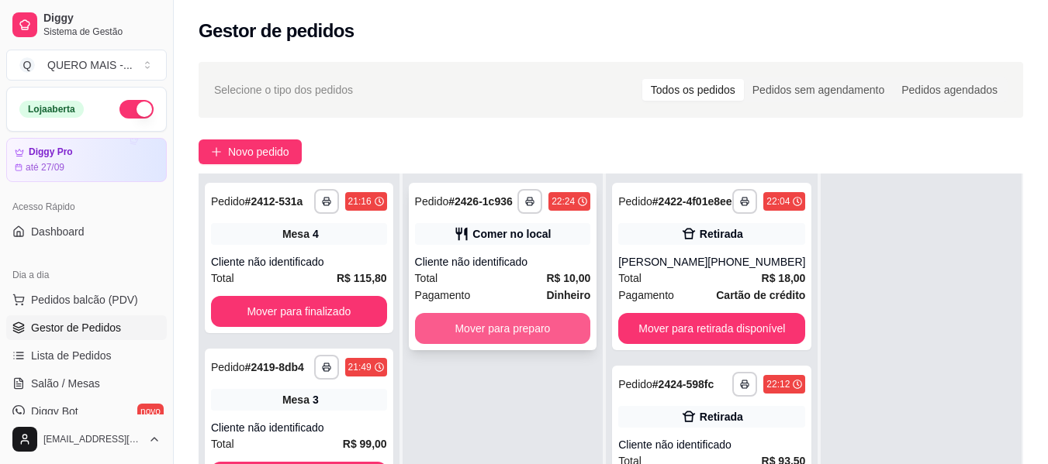
click at [522, 332] on button "Mover para preparo" at bounding box center [503, 328] width 176 height 31
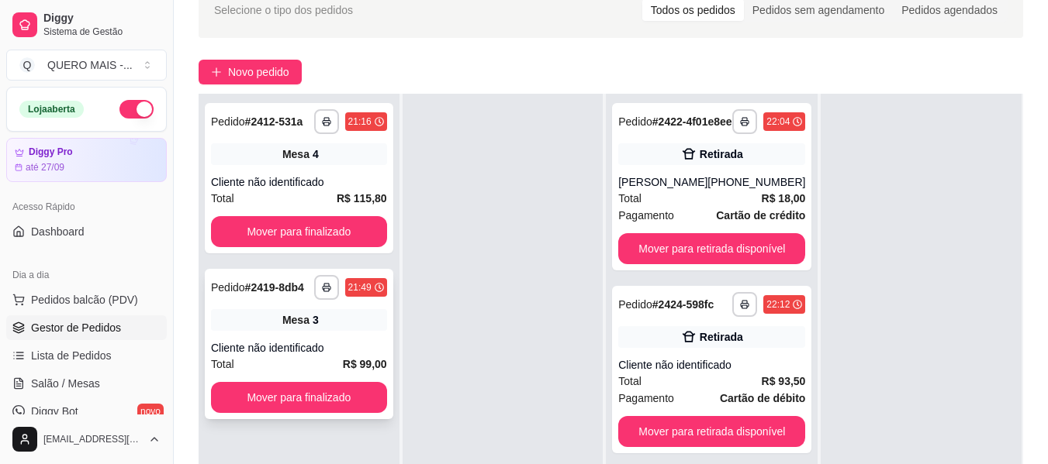
scroll to position [236, 0]
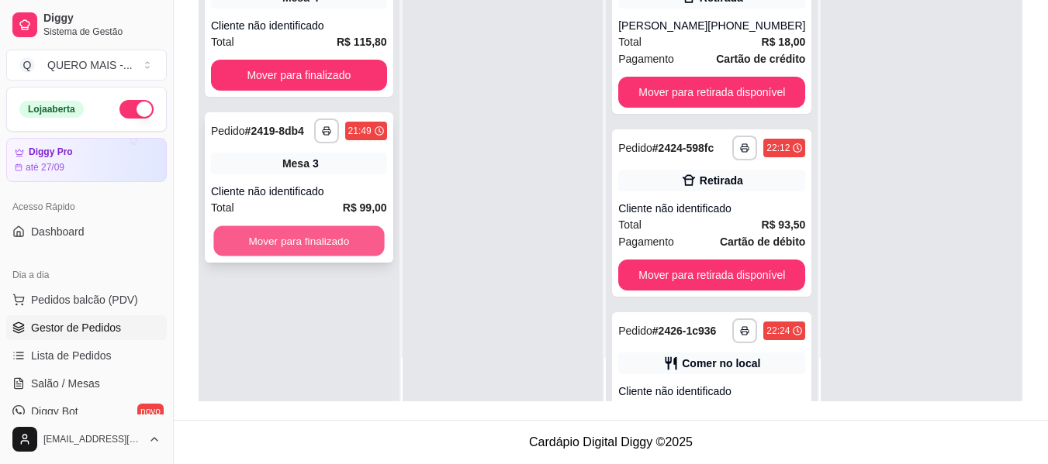
click at [310, 243] on button "Mover para finalizado" at bounding box center [298, 241] width 171 height 30
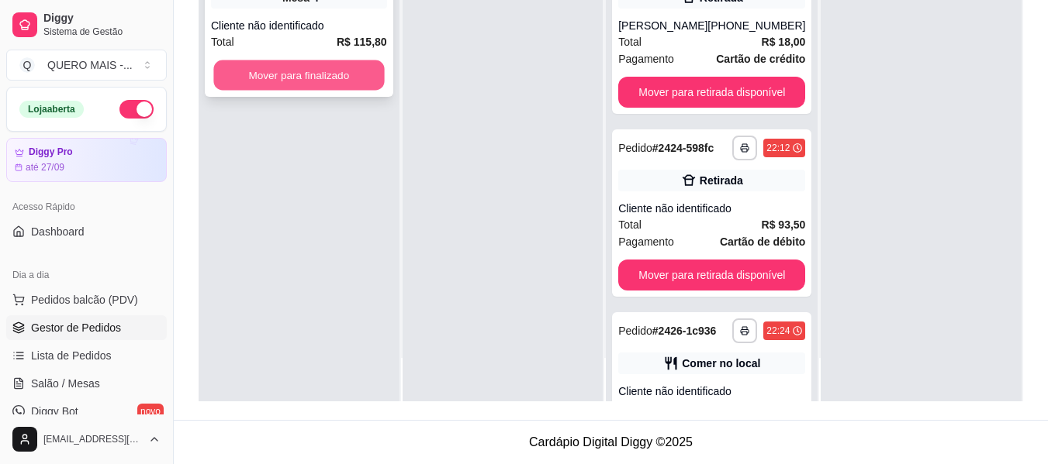
click at [314, 73] on button "Mover para finalizado" at bounding box center [298, 75] width 171 height 30
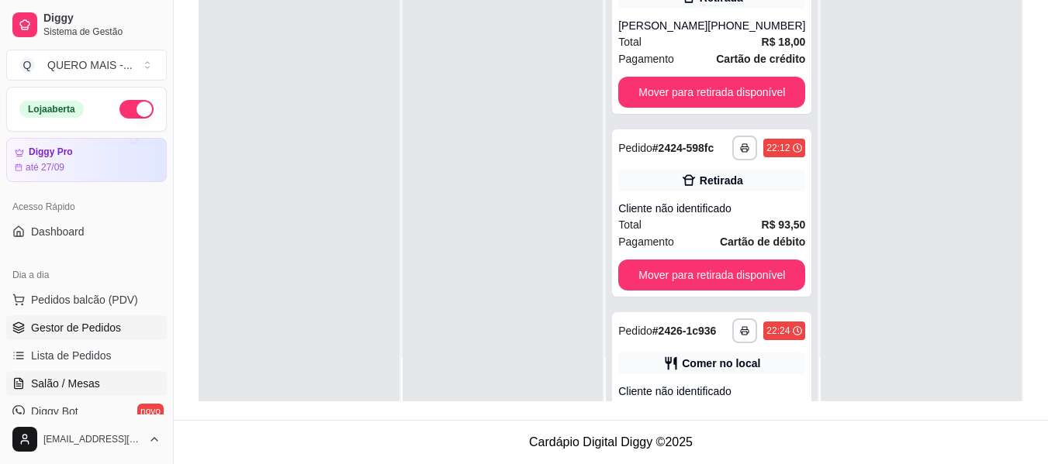
click at [70, 383] on span "Salão / Mesas" at bounding box center [65, 384] width 69 height 16
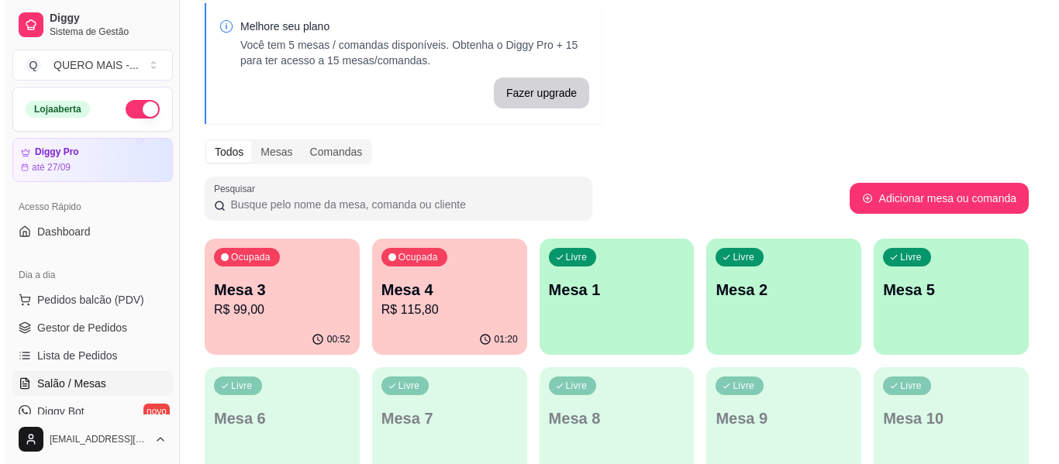
scroll to position [155, 0]
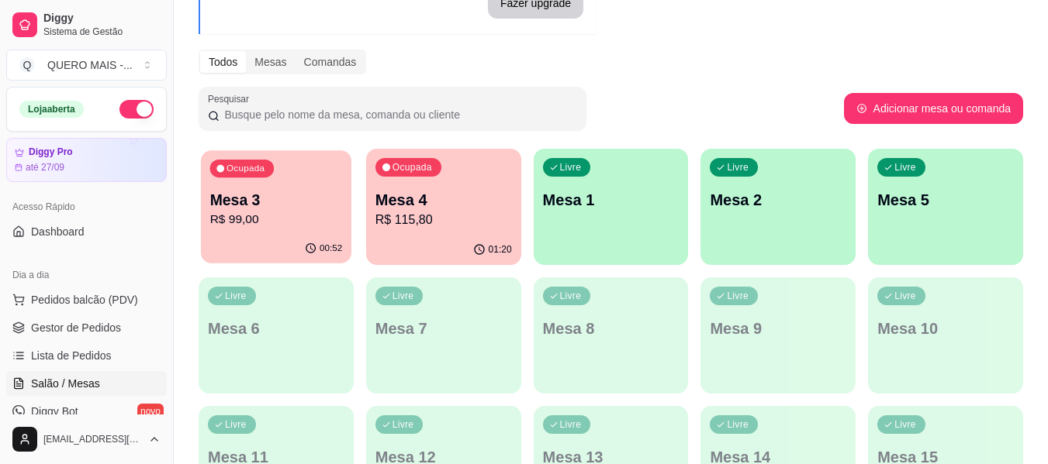
click at [268, 230] on div "Ocupada Mesa 3 R$ 99,00" at bounding box center [276, 192] width 150 height 84
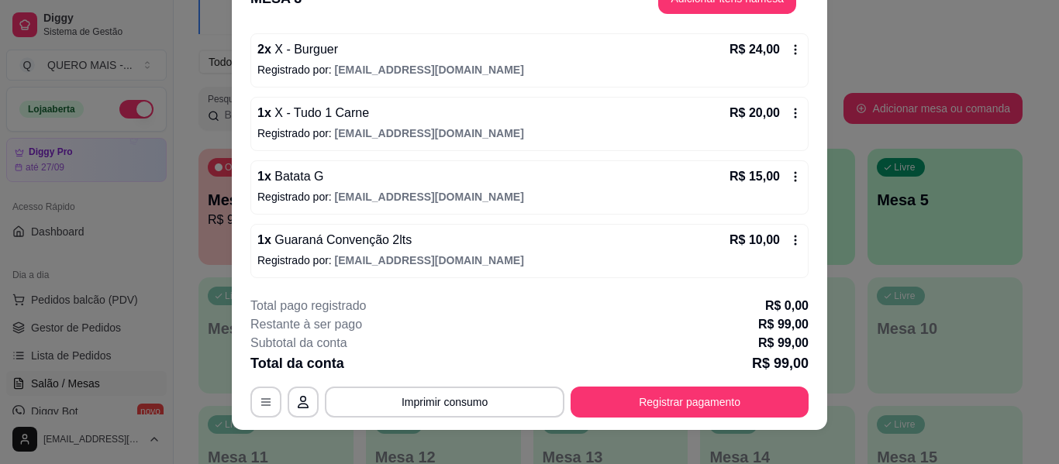
scroll to position [47, 0]
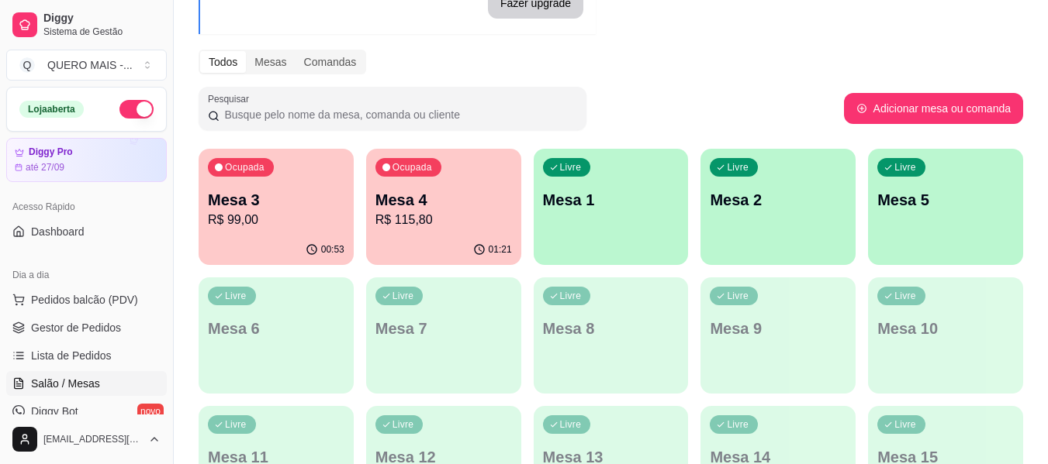
click at [259, 188] on div "Ocupada Mesa 3 R$ 99,00" at bounding box center [275, 192] width 155 height 86
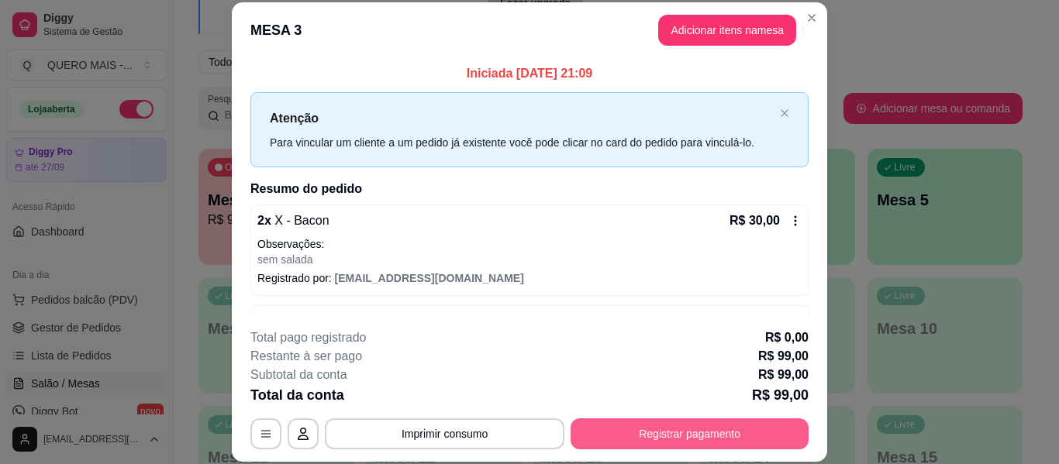
click at [658, 430] on button "Registrar pagamento" at bounding box center [690, 434] width 238 height 31
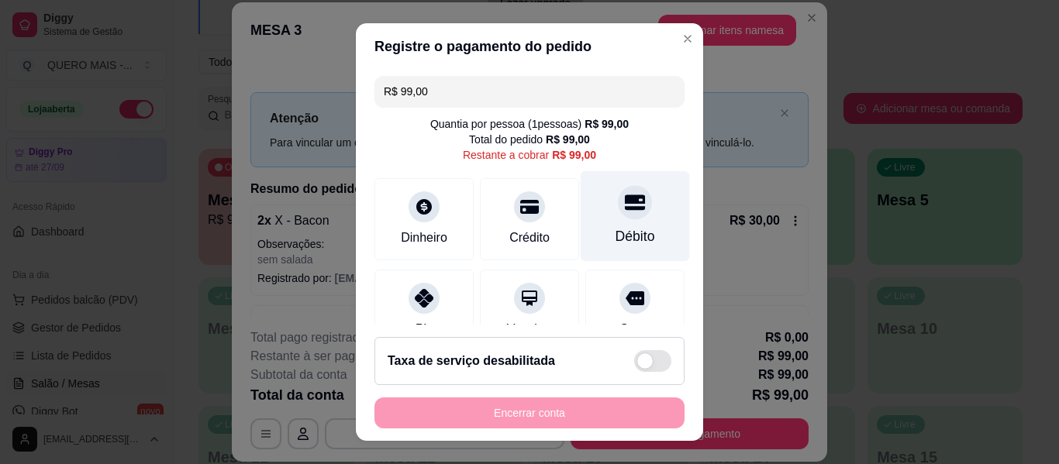
click at [625, 210] on icon at bounding box center [635, 203] width 20 height 16
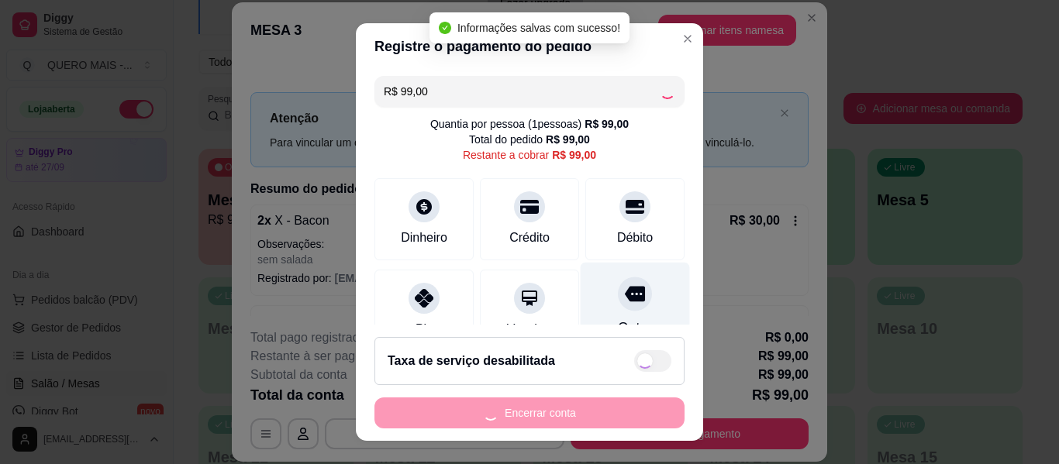
type input "R$ 0,00"
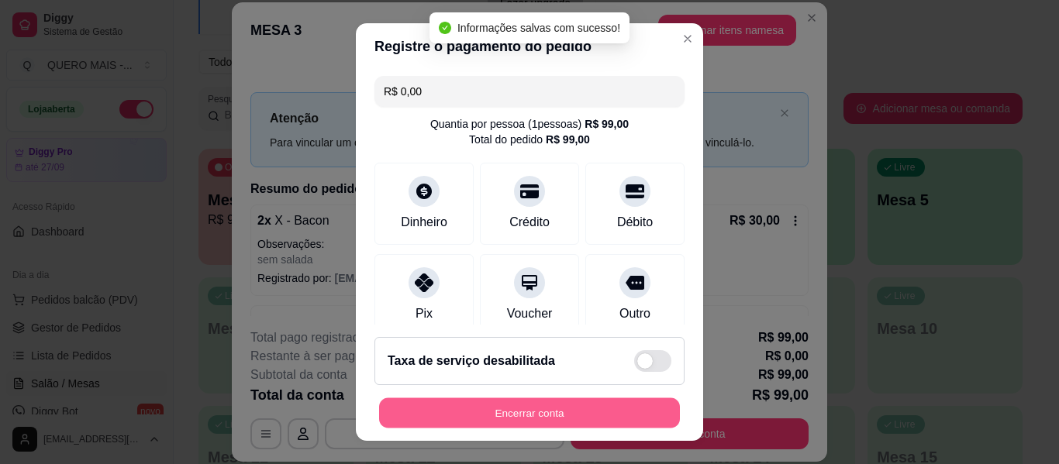
click at [533, 403] on button "Encerrar conta" at bounding box center [529, 414] width 301 height 30
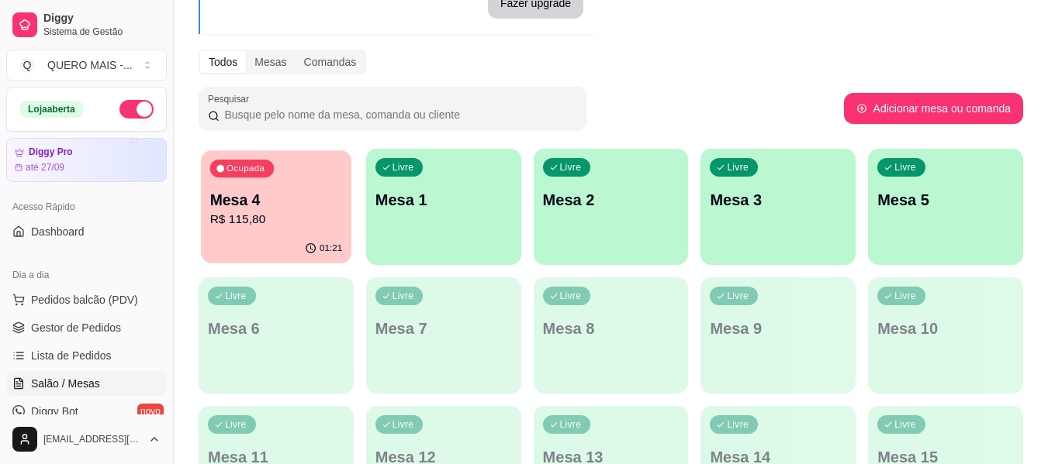
click at [309, 228] on p "R$ 115,80" at bounding box center [276, 220] width 133 height 18
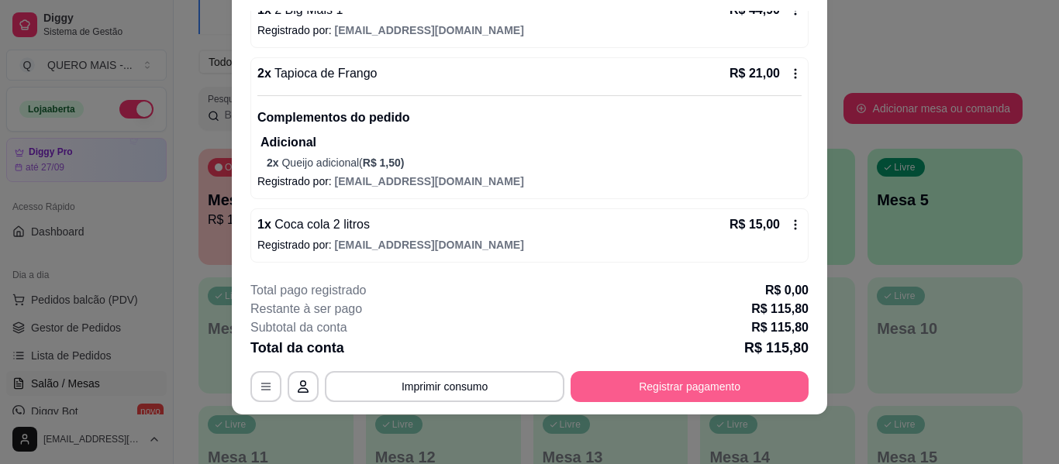
click at [637, 389] on button "Registrar pagamento" at bounding box center [690, 386] width 238 height 31
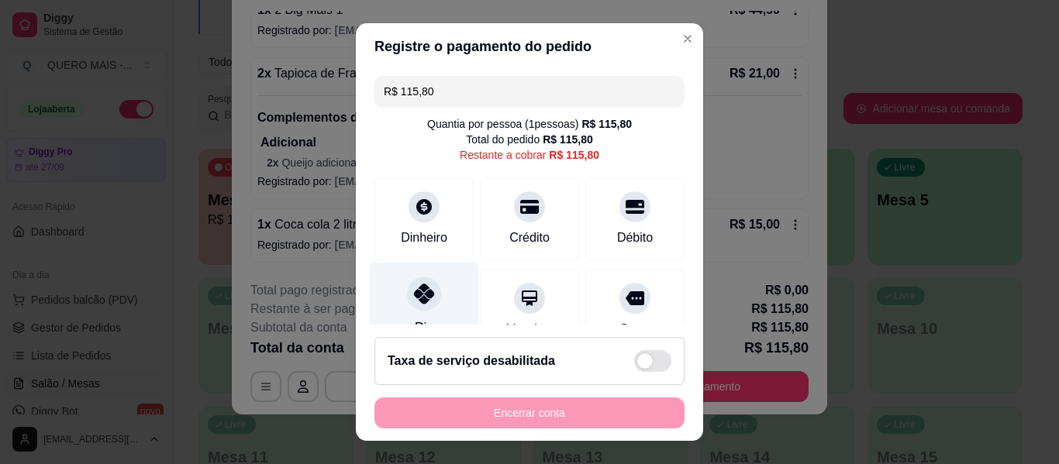
click at [414, 298] on icon at bounding box center [424, 294] width 20 height 20
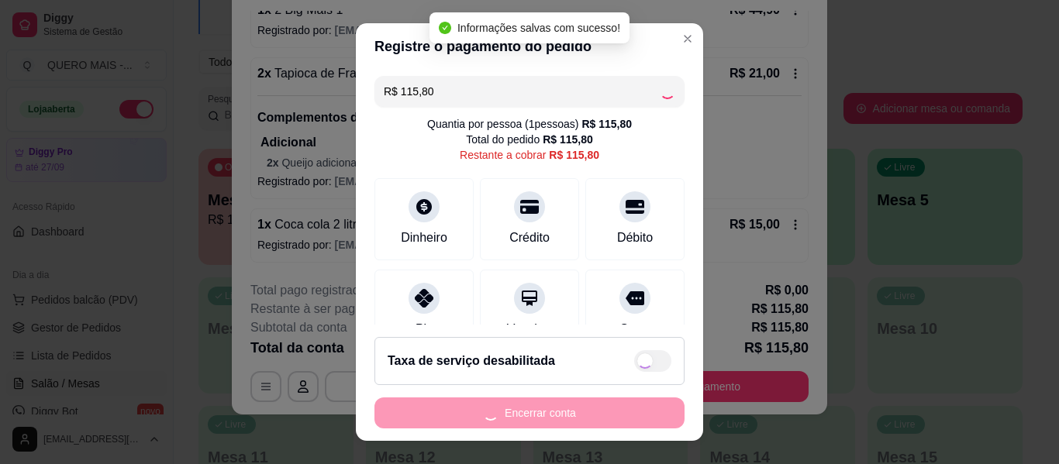
type input "R$ 0,00"
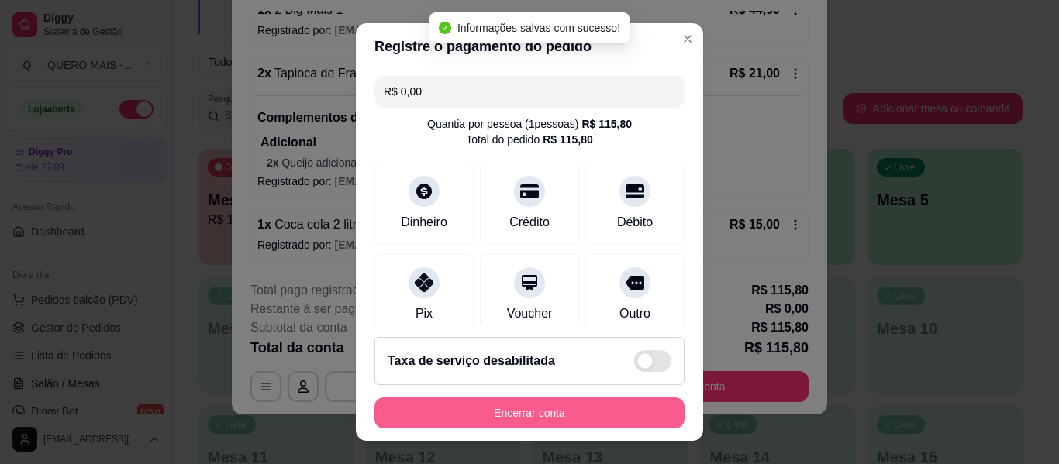
click at [471, 410] on button "Encerrar conta" at bounding box center [530, 413] width 310 height 31
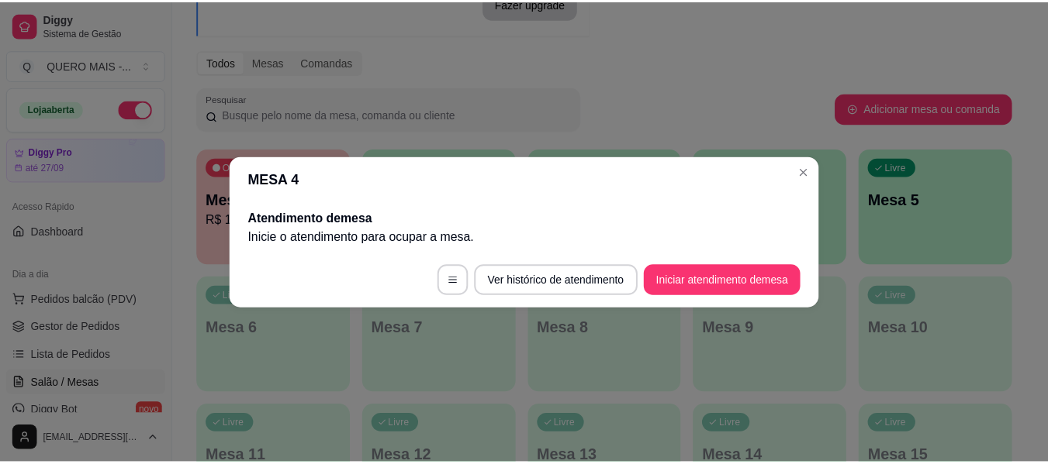
scroll to position [0, 0]
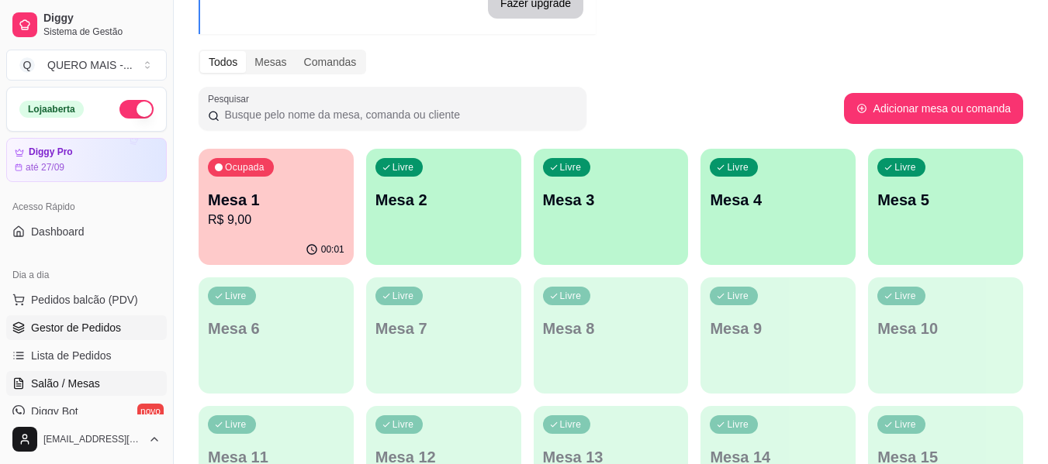
click at [71, 330] on span "Gestor de Pedidos" at bounding box center [76, 328] width 90 height 16
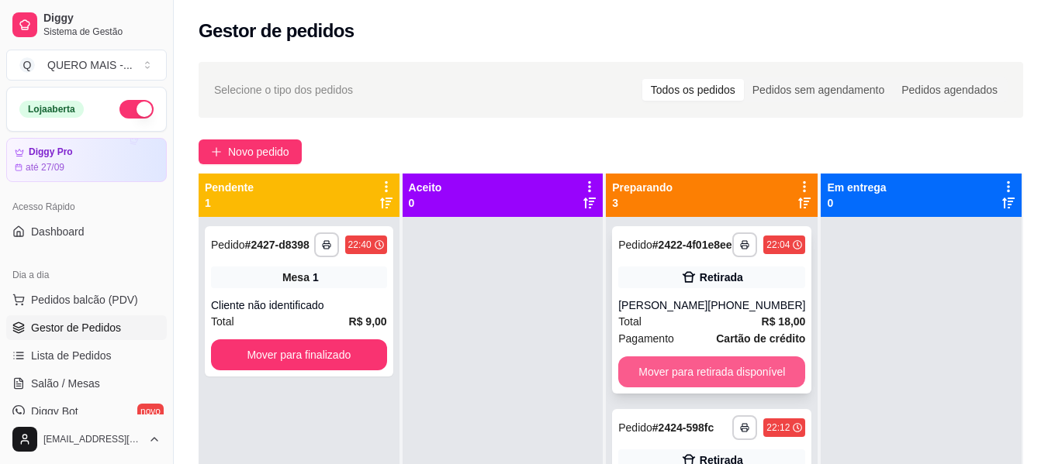
click at [693, 377] on button "Mover para retirada disponível" at bounding box center [711, 372] width 187 height 31
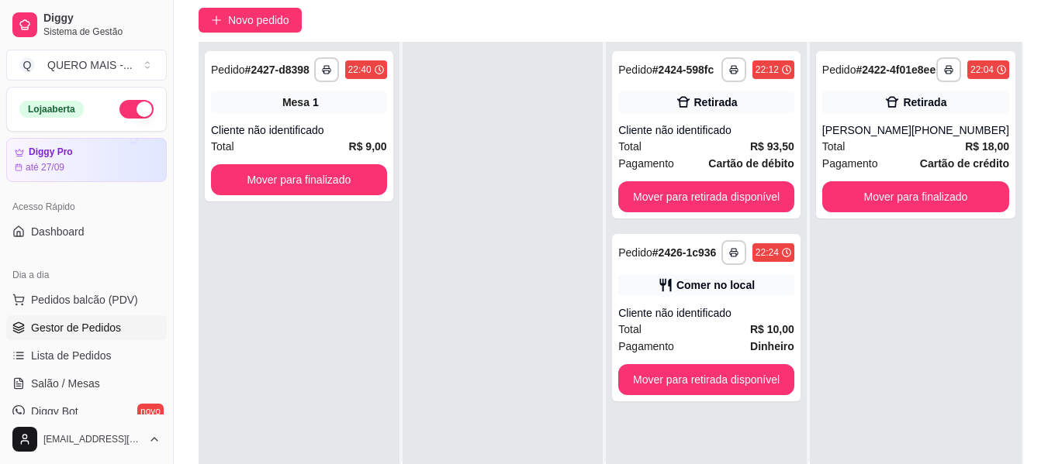
scroll to position [155, 0]
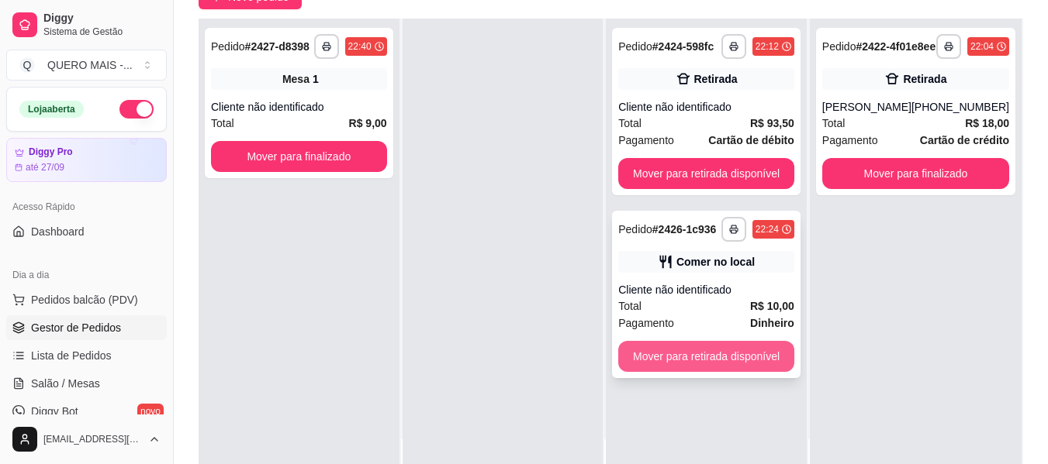
click at [707, 360] on button "Mover para retirada disponível" at bounding box center [706, 356] width 176 height 31
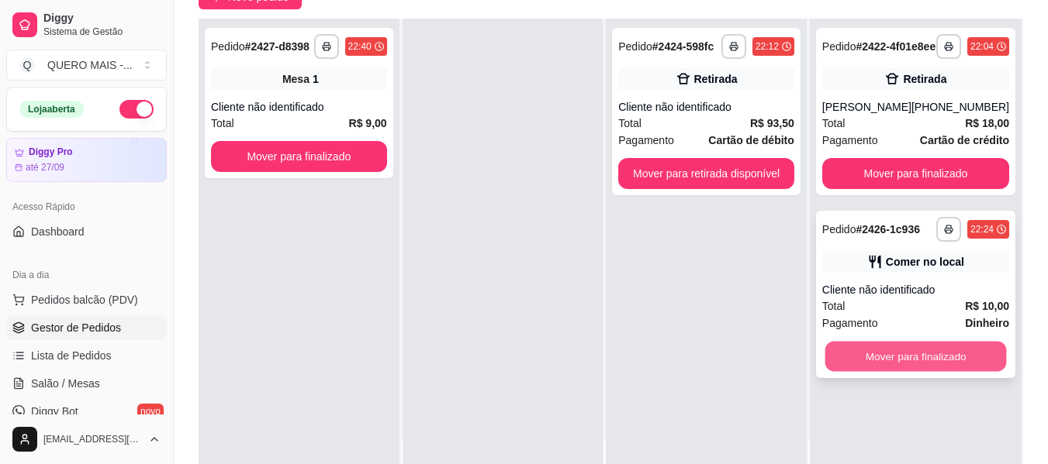
click at [879, 370] on button "Mover para finalizado" at bounding box center [914, 357] width 181 height 30
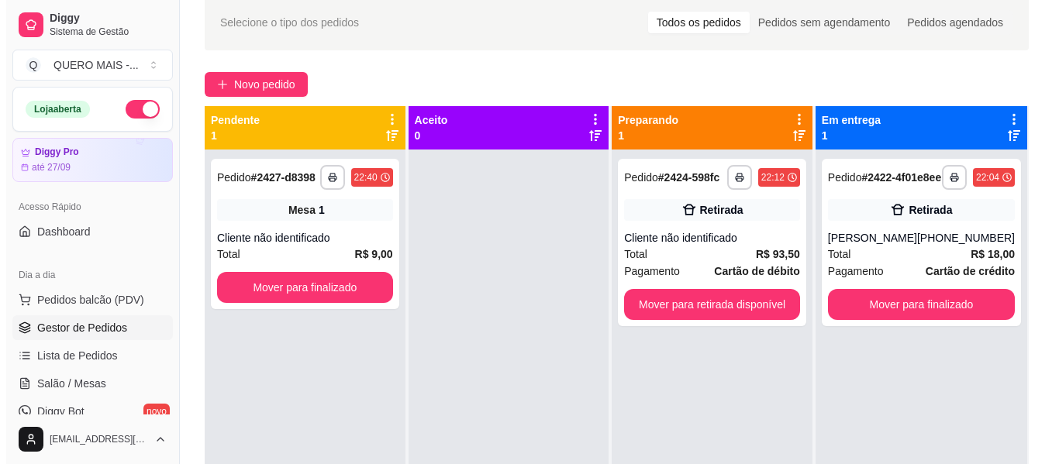
scroll to position [0, 0]
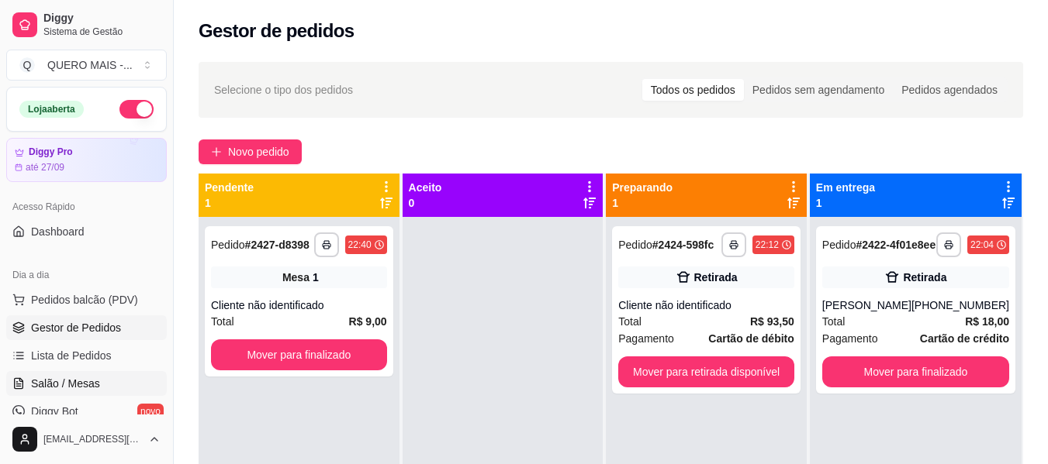
click at [85, 382] on span "Salão / Mesas" at bounding box center [65, 384] width 69 height 16
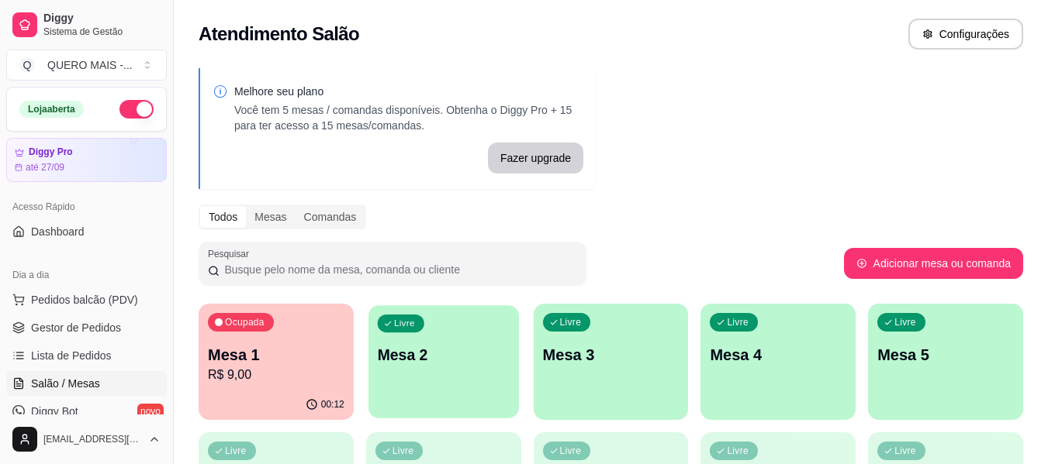
click at [436, 376] on div "Livre Mesa 2" at bounding box center [443, 352] width 150 height 95
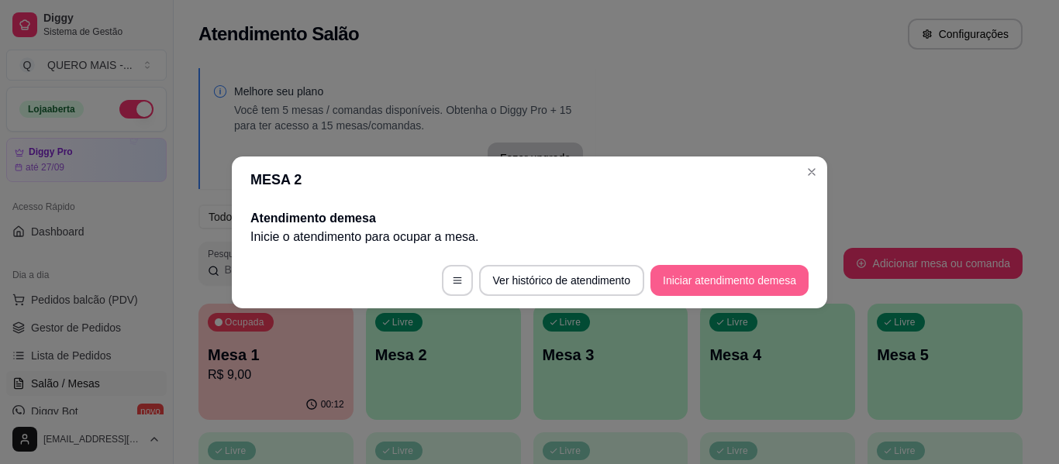
click at [677, 275] on button "Iniciar atendimento de mesa" at bounding box center [730, 280] width 158 height 31
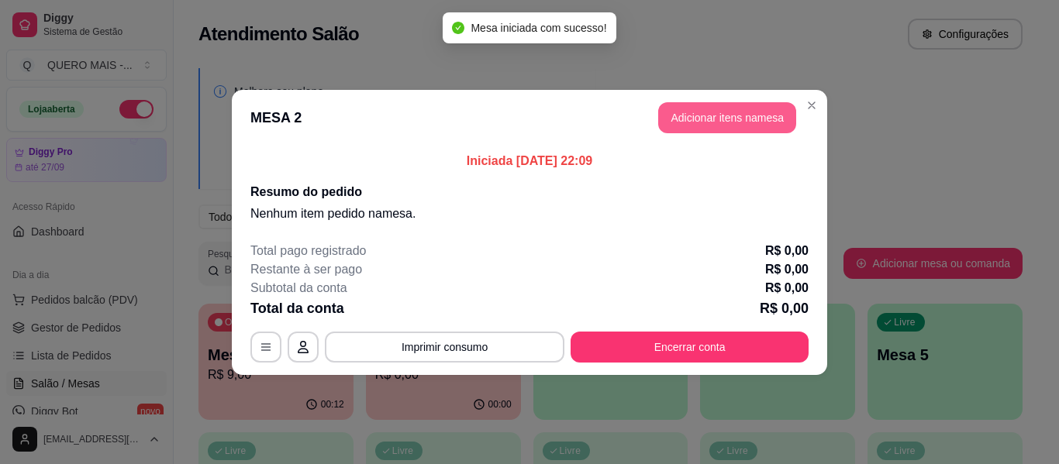
click at [720, 123] on button "Adicionar itens na mesa" at bounding box center [727, 117] width 138 height 31
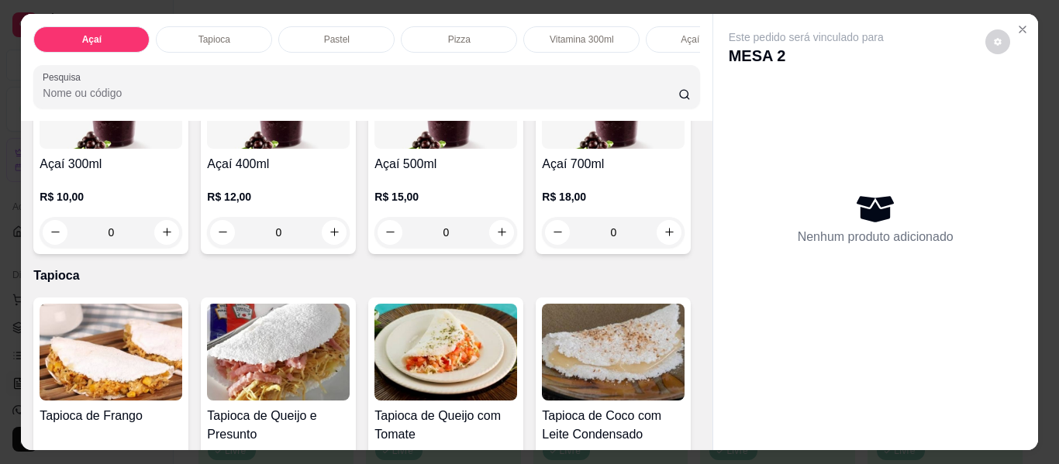
scroll to position [465, 0]
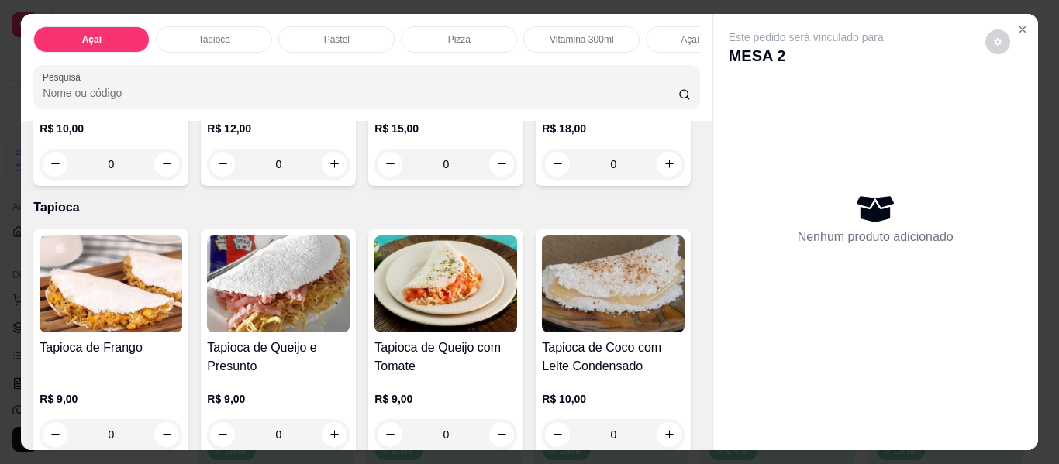
click at [375, 180] on div "0" at bounding box center [446, 164] width 143 height 31
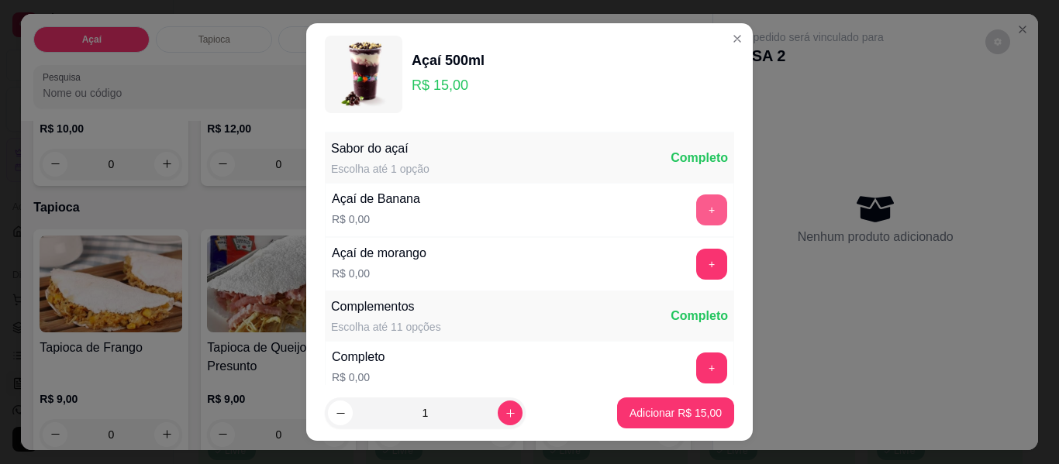
click at [696, 202] on button "+" at bounding box center [711, 210] width 31 height 31
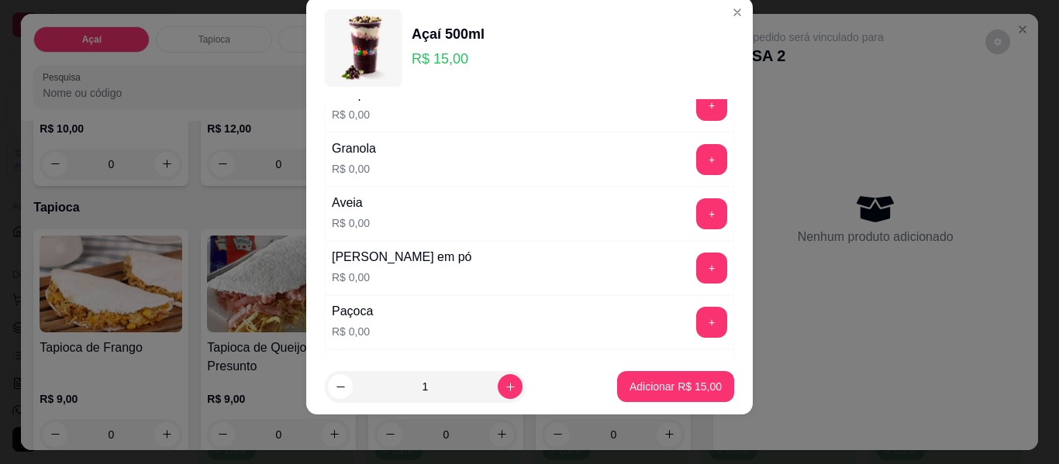
scroll to position [243, 0]
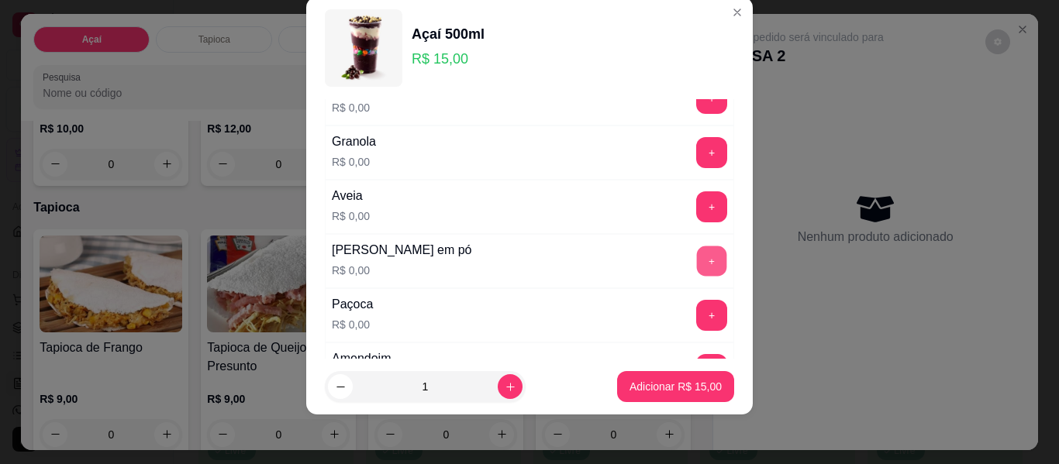
click at [697, 258] on button "+" at bounding box center [712, 262] width 30 height 30
click at [628, 268] on button "-" at bounding box center [643, 262] width 30 height 30
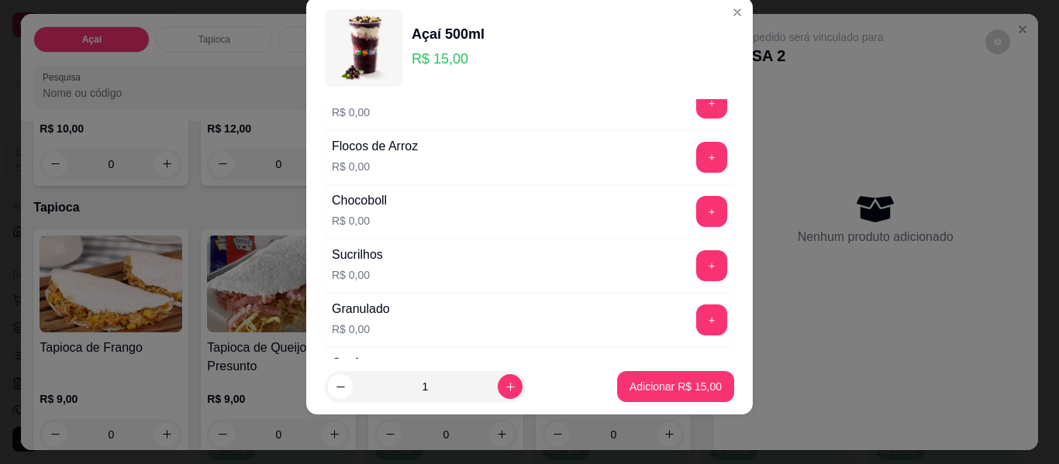
scroll to position [554, 0]
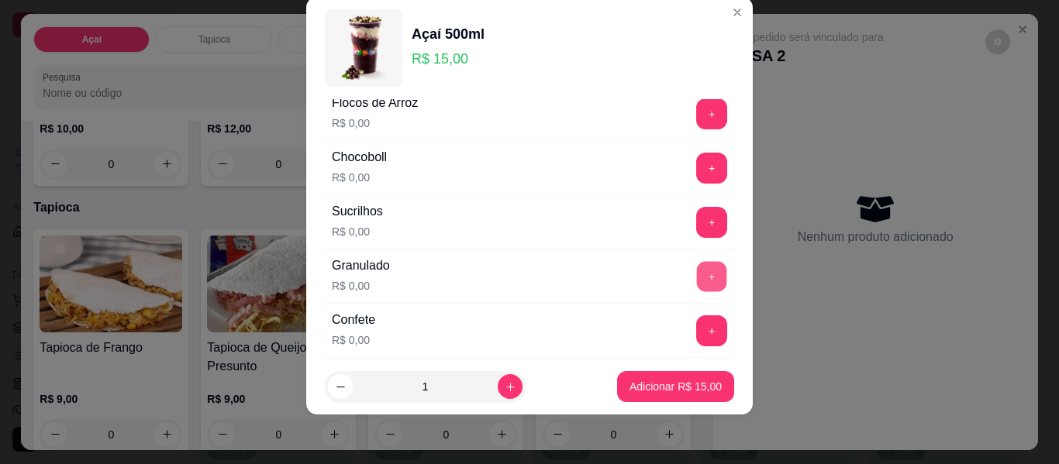
click at [697, 272] on button "+" at bounding box center [712, 277] width 30 height 30
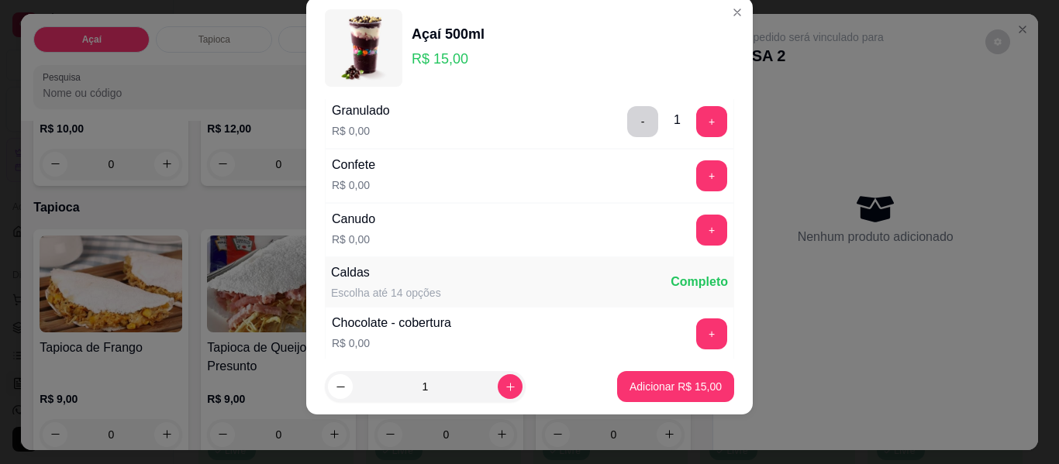
scroll to position [786, 0]
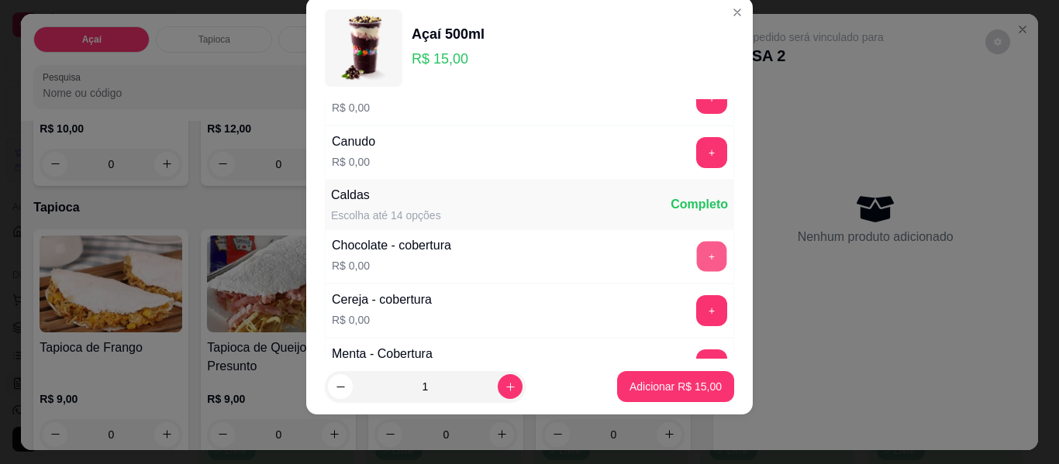
click at [697, 258] on button "+" at bounding box center [712, 257] width 30 height 30
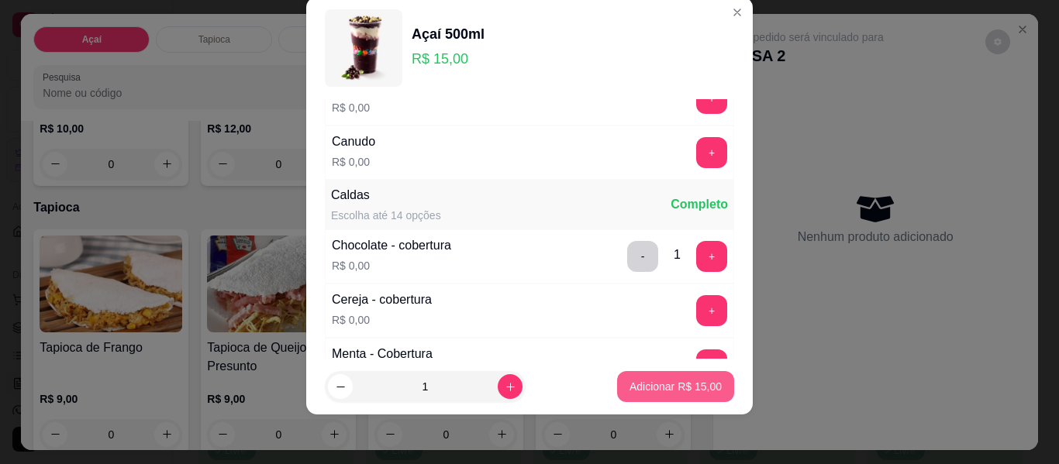
click at [647, 384] on p "Adicionar R$ 15,00" at bounding box center [676, 387] width 92 height 16
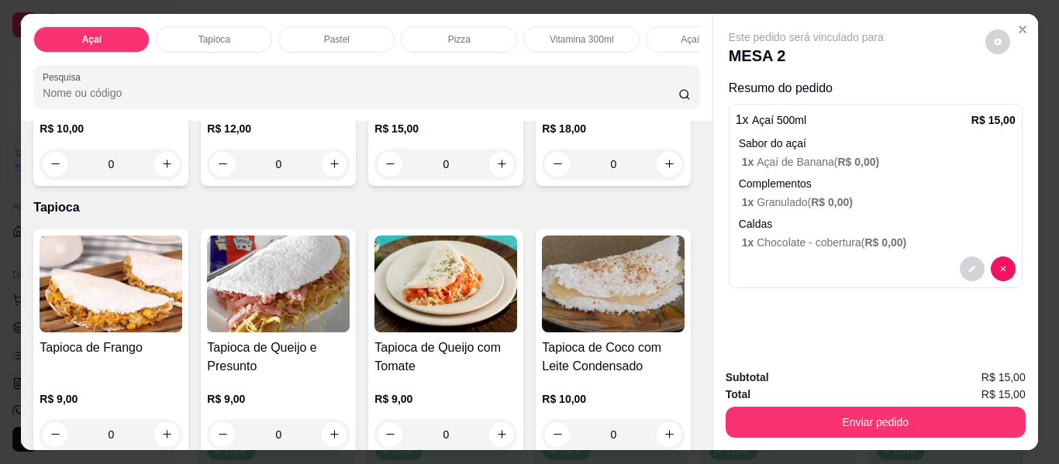
click at [375, 180] on div "0" at bounding box center [446, 164] width 143 height 31
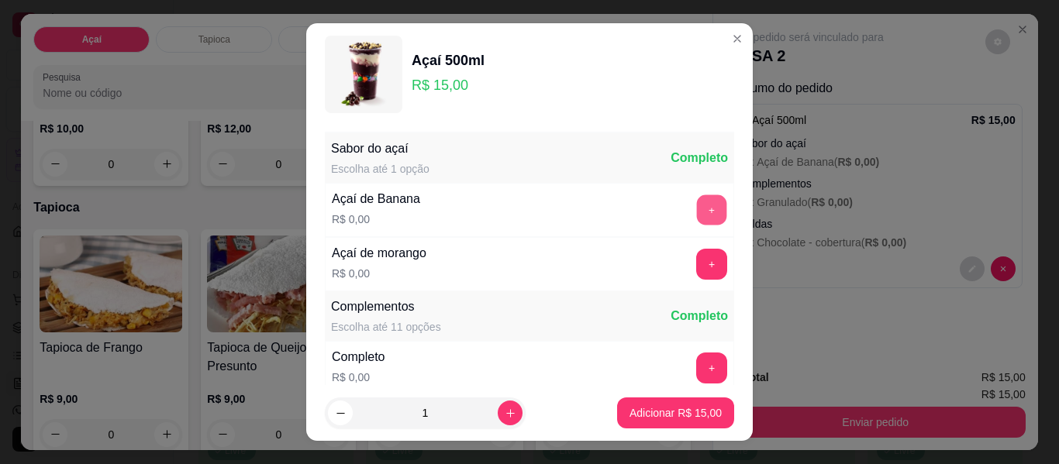
click at [697, 209] on button "+" at bounding box center [712, 210] width 30 height 30
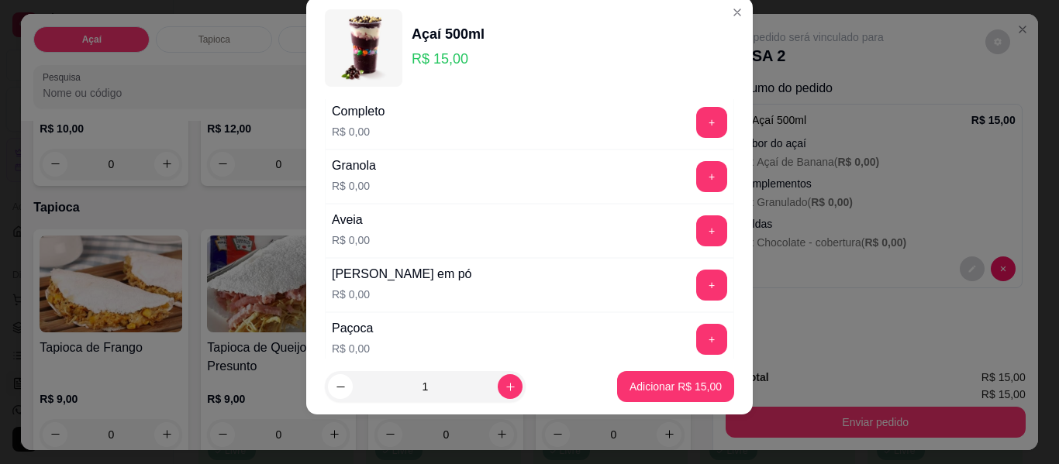
scroll to position [243, 0]
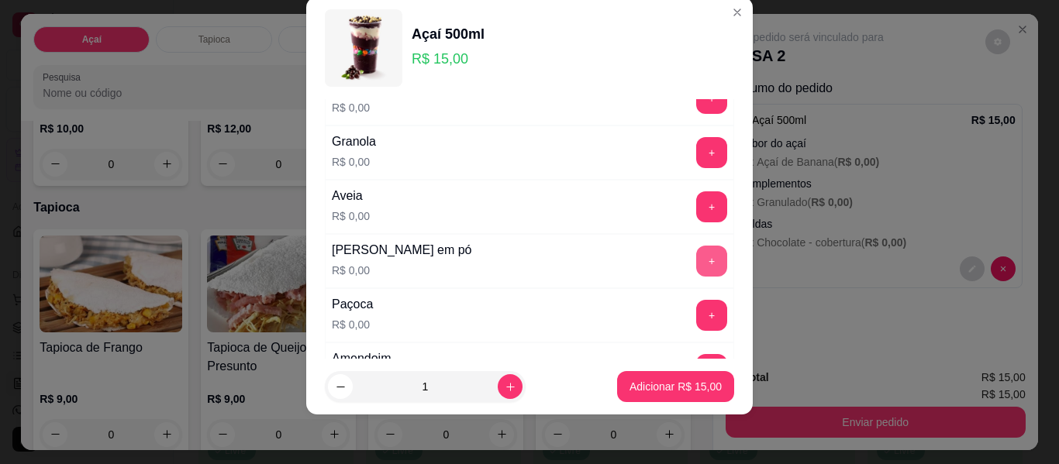
click at [696, 261] on button "+" at bounding box center [711, 261] width 31 height 31
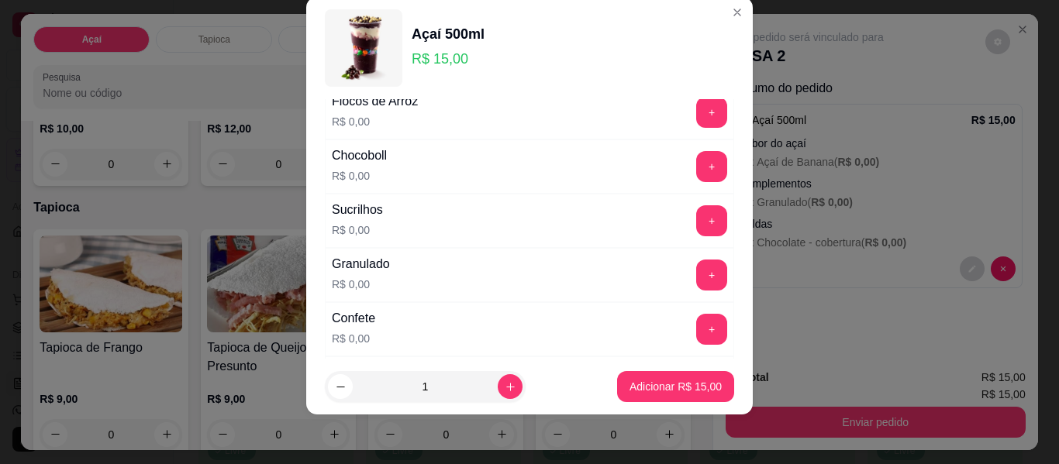
scroll to position [631, 0]
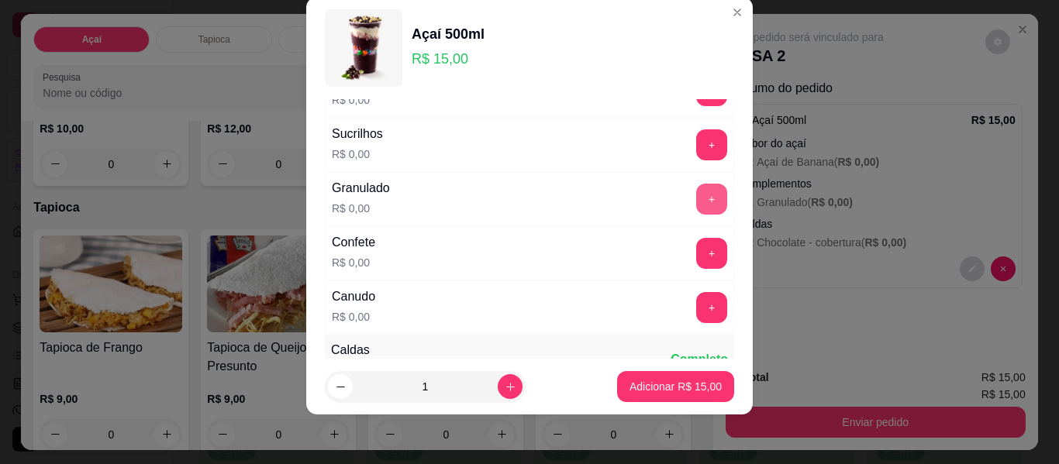
click at [696, 196] on button "+" at bounding box center [711, 199] width 31 height 31
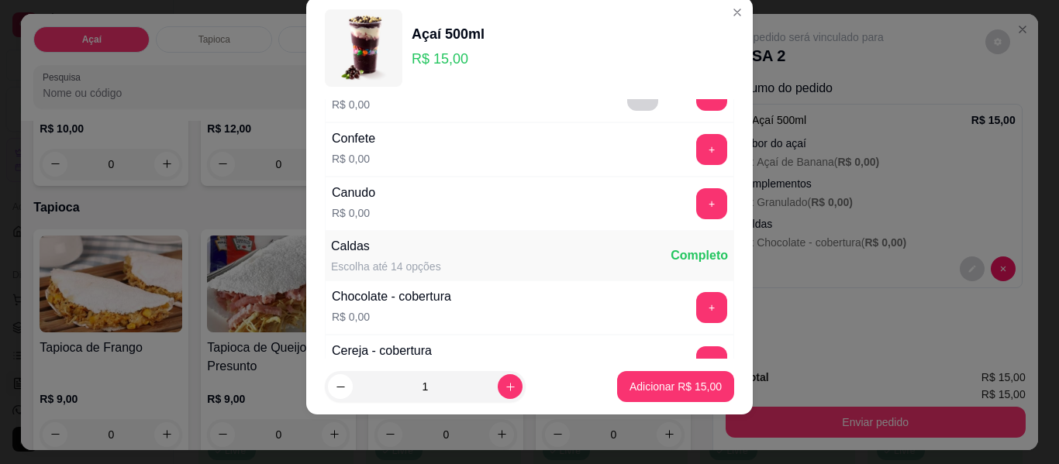
scroll to position [786, 0]
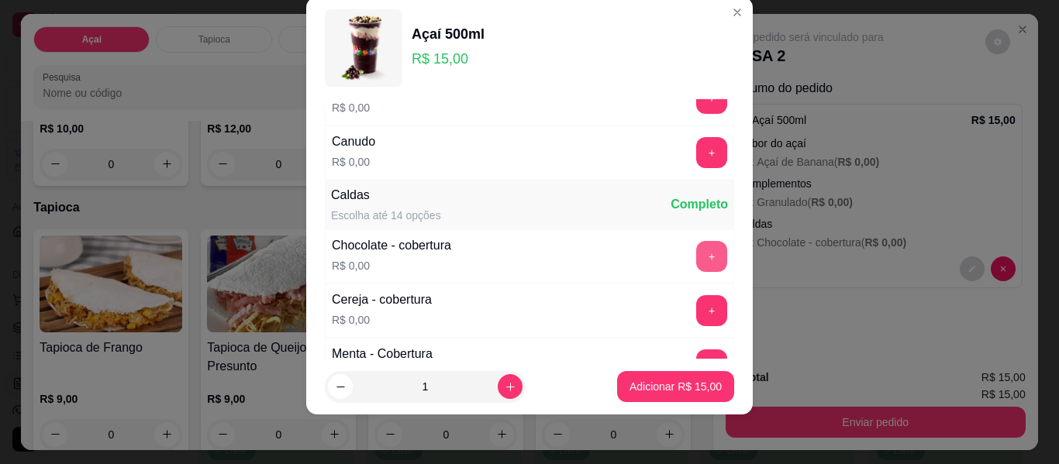
click at [696, 253] on button "+" at bounding box center [711, 256] width 31 height 31
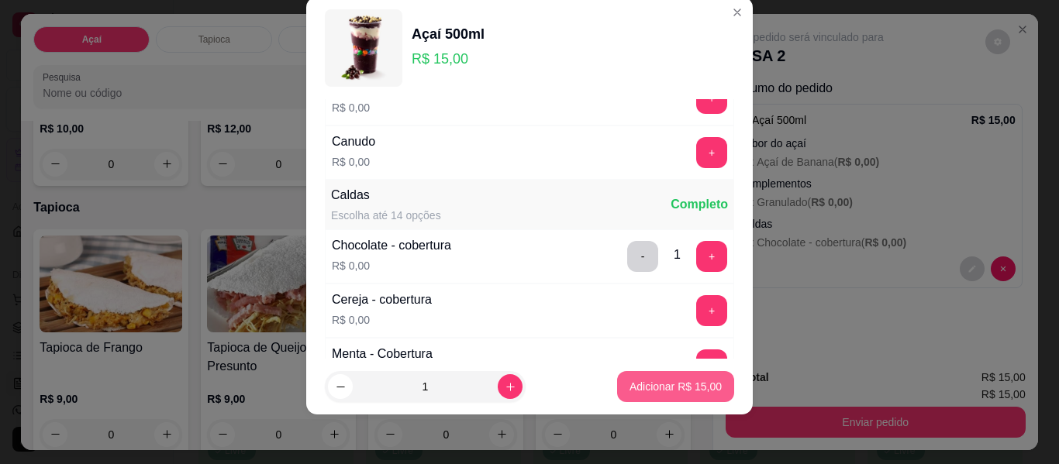
click at [653, 390] on p "Adicionar R$ 15,00" at bounding box center [676, 387] width 92 height 16
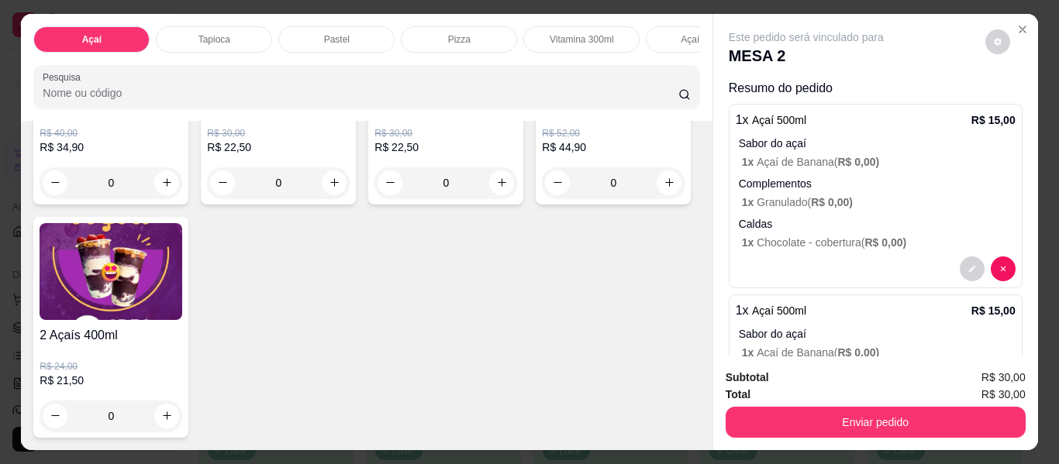
scroll to position [4652, 0]
type input "1"
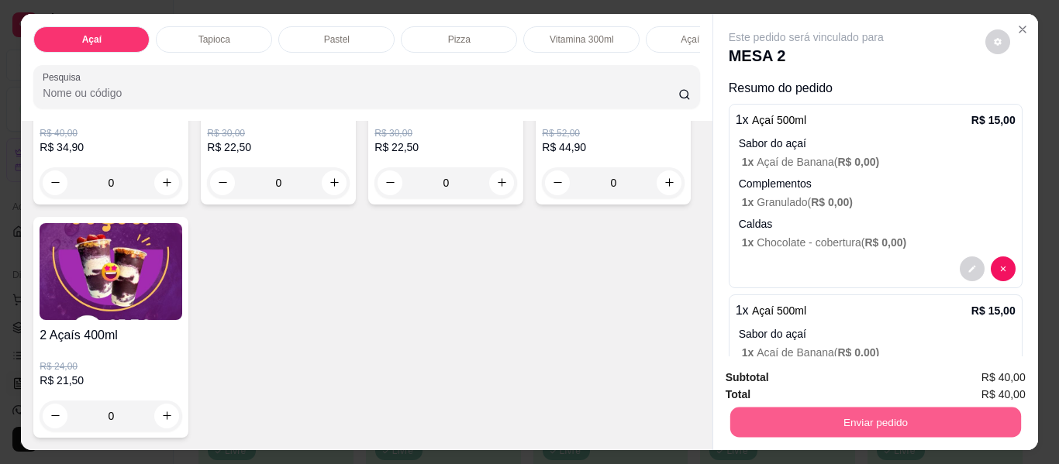
click at [806, 416] on button "Enviar pedido" at bounding box center [875, 423] width 291 height 30
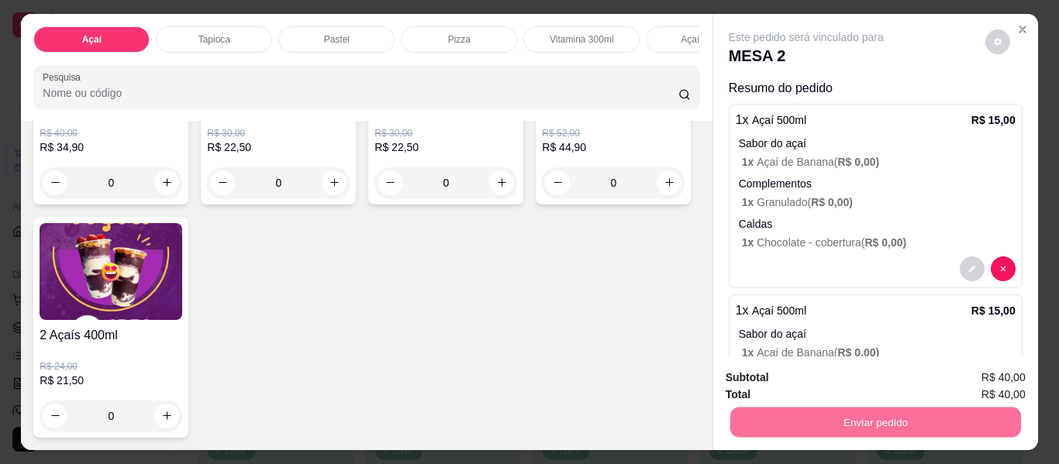
click at [782, 373] on button "Não registrar e enviar pedido" at bounding box center [824, 378] width 161 height 29
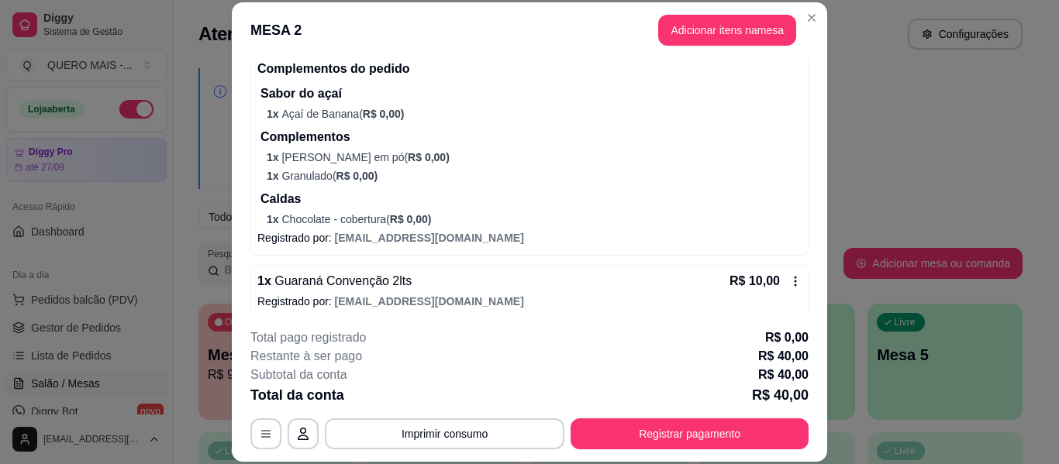
scroll to position [444, 0]
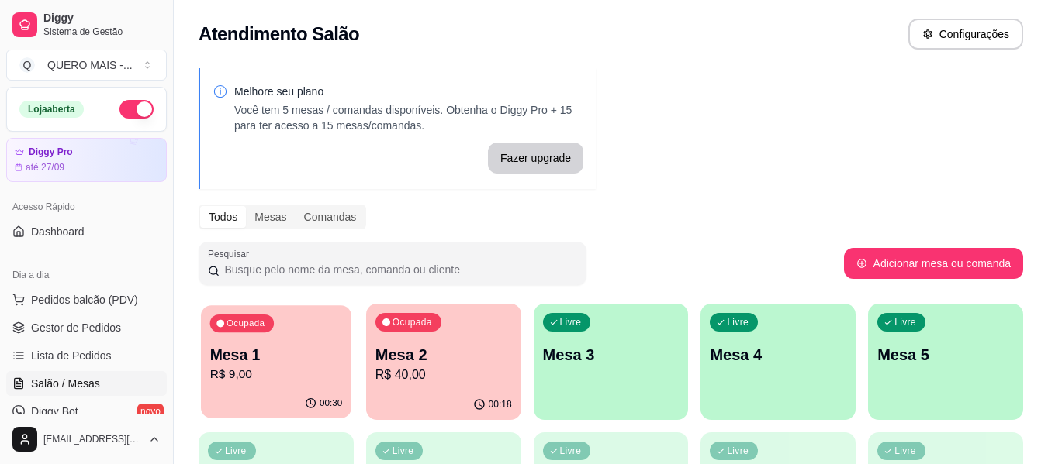
click at [229, 389] on div "Ocupada Mesa 1 R$ 9,00" at bounding box center [276, 347] width 150 height 84
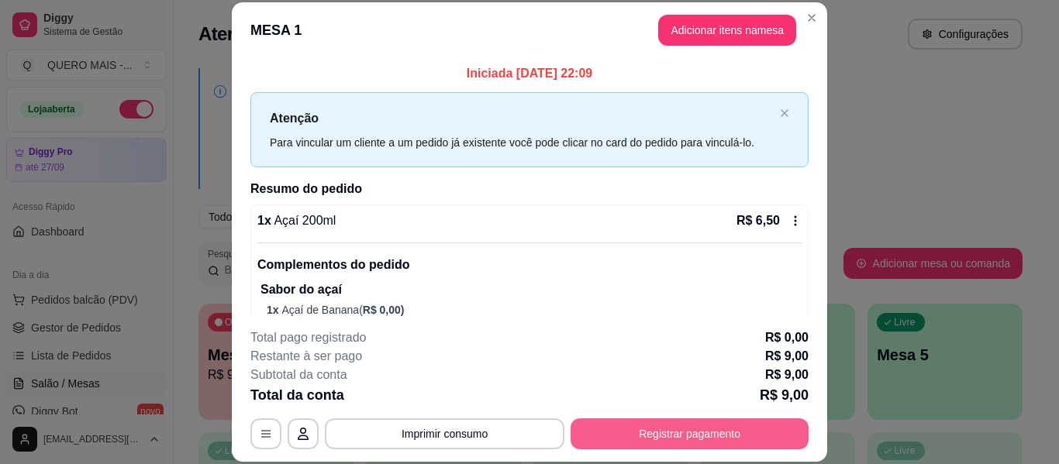
click at [651, 424] on button "Registrar pagamento" at bounding box center [690, 434] width 238 height 31
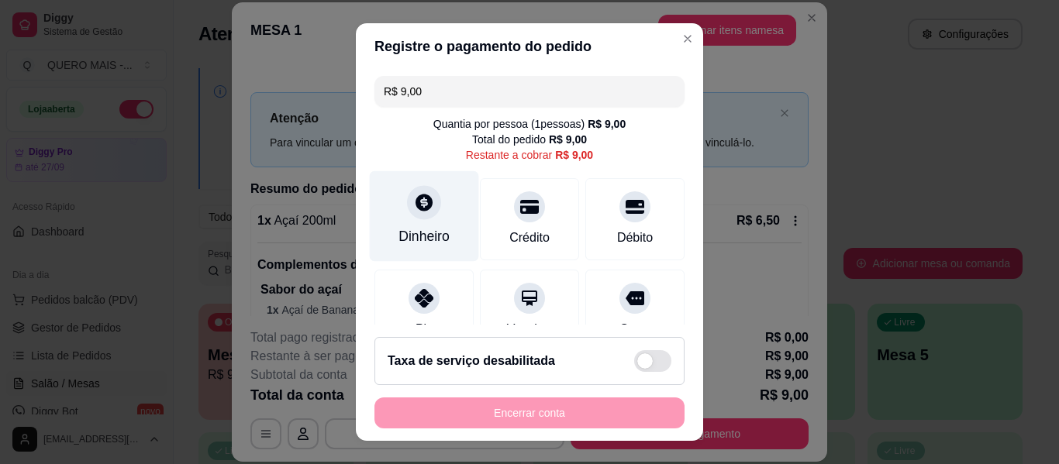
click at [414, 202] on icon at bounding box center [424, 202] width 20 height 20
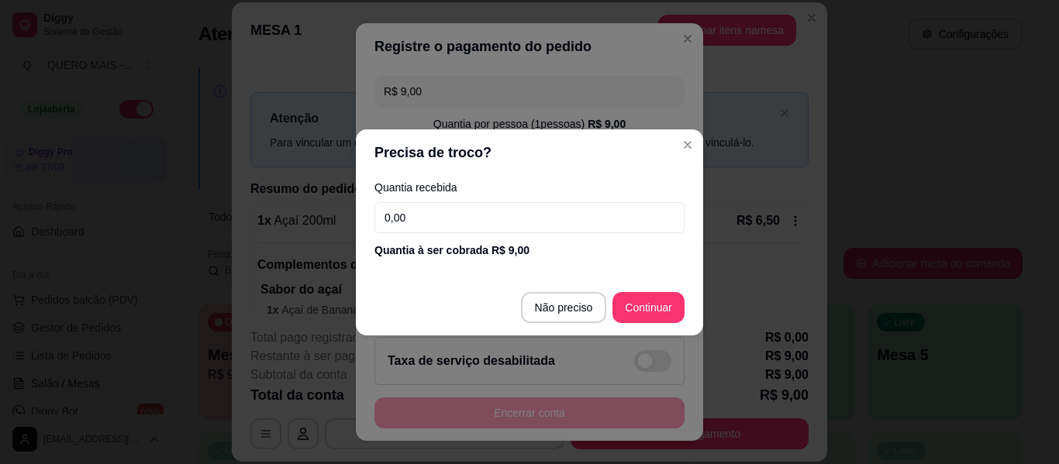
click at [442, 212] on input "0,00" at bounding box center [530, 217] width 310 height 31
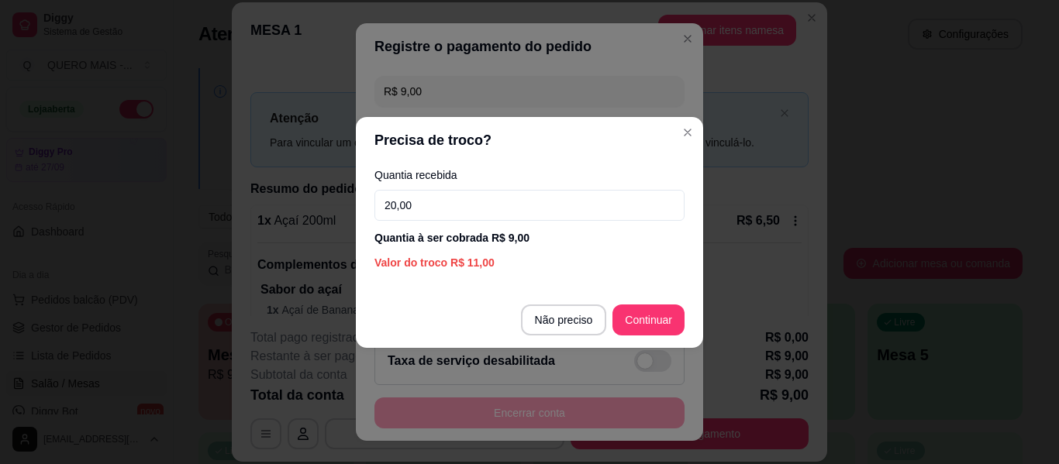
type input "20,00"
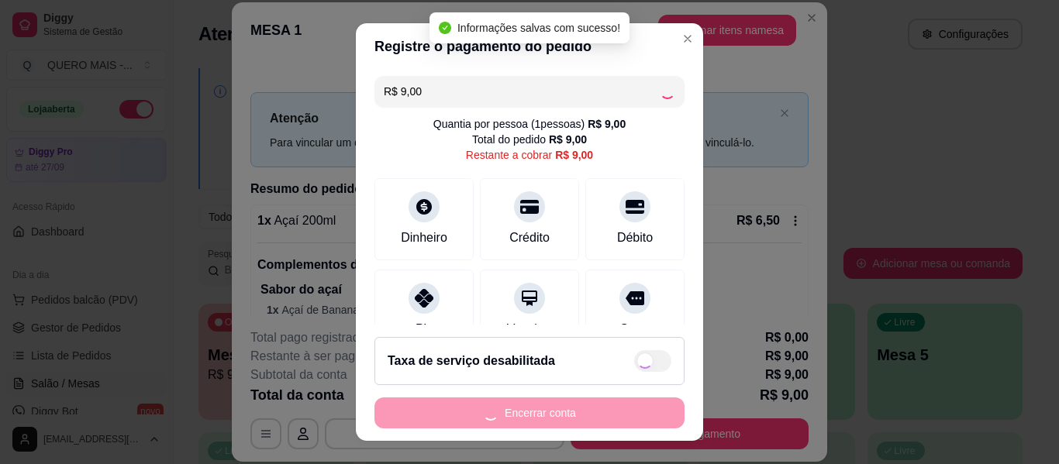
type input "R$ 0,00"
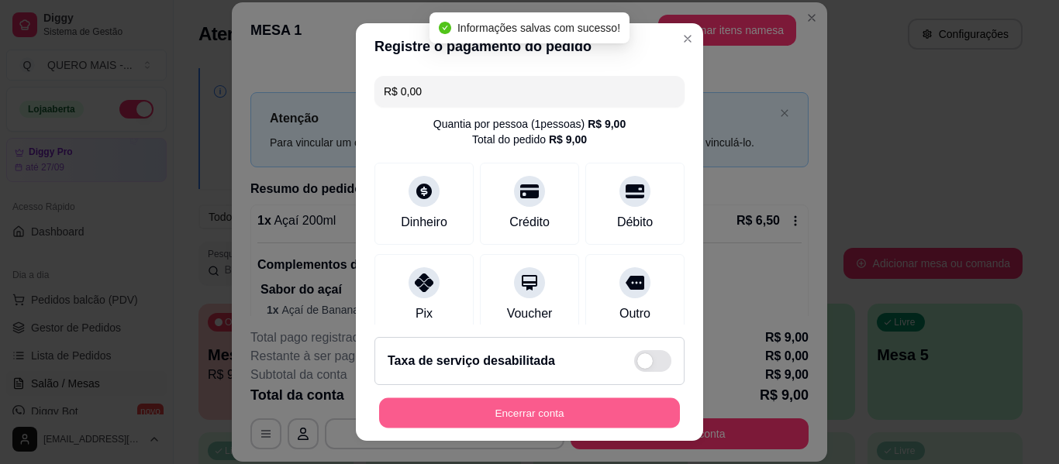
click at [527, 416] on button "Encerrar conta" at bounding box center [529, 414] width 301 height 30
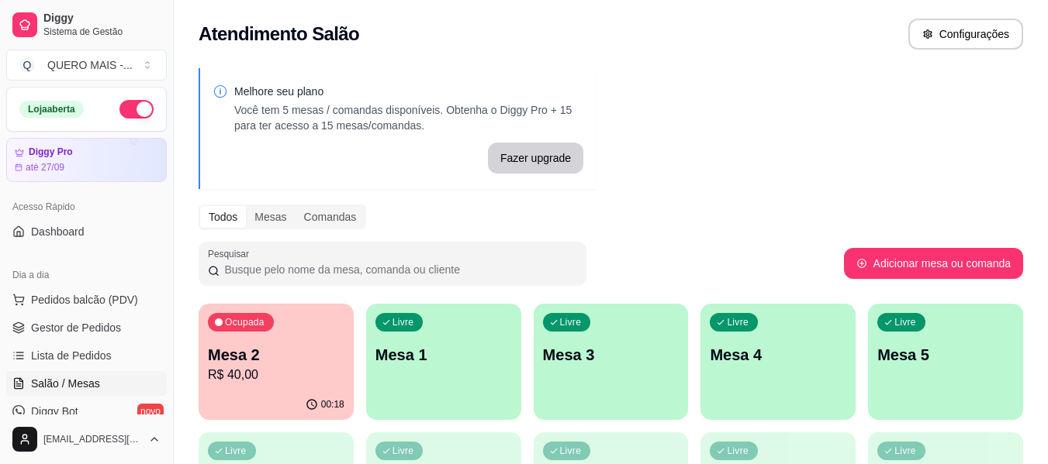
click at [491, 382] on div "Livre Mesa 1" at bounding box center [443, 353] width 155 height 98
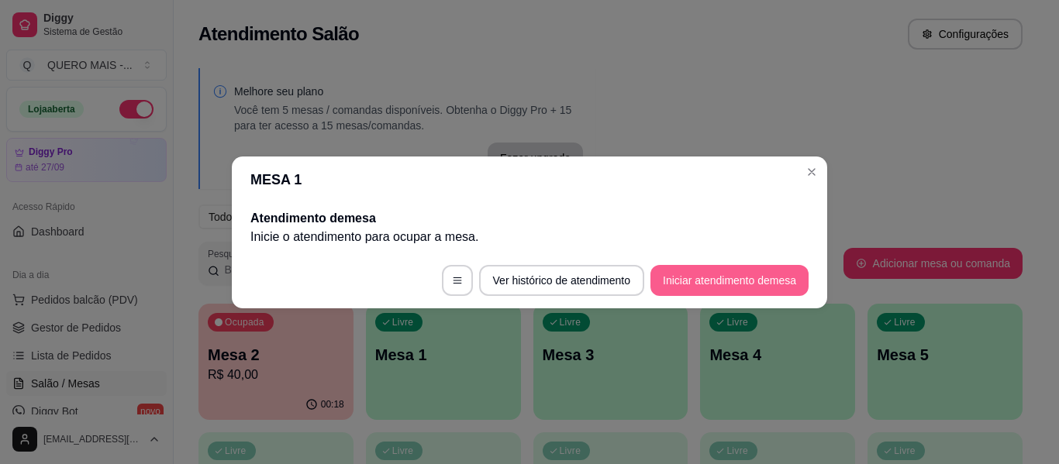
click at [675, 286] on button "Iniciar atendimento de mesa" at bounding box center [730, 280] width 158 height 31
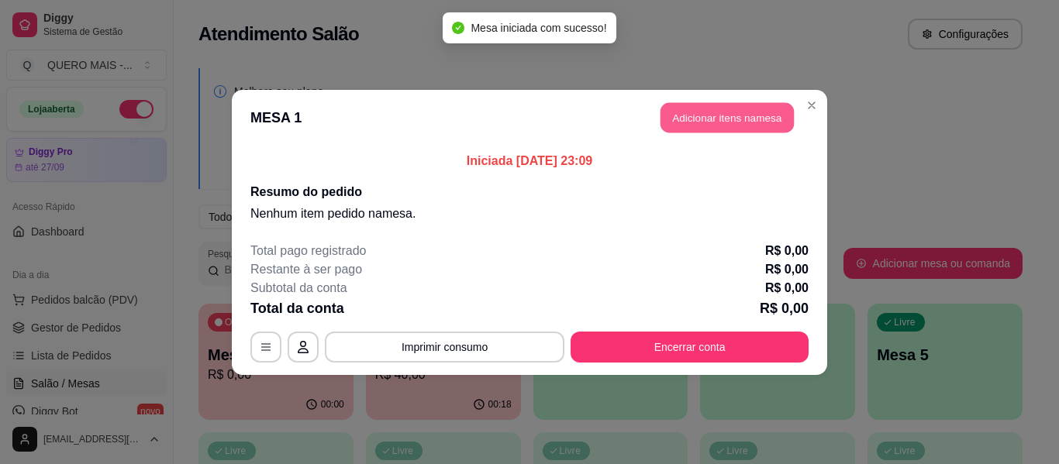
click at [774, 122] on button "Adicionar itens na mesa" at bounding box center [727, 117] width 133 height 30
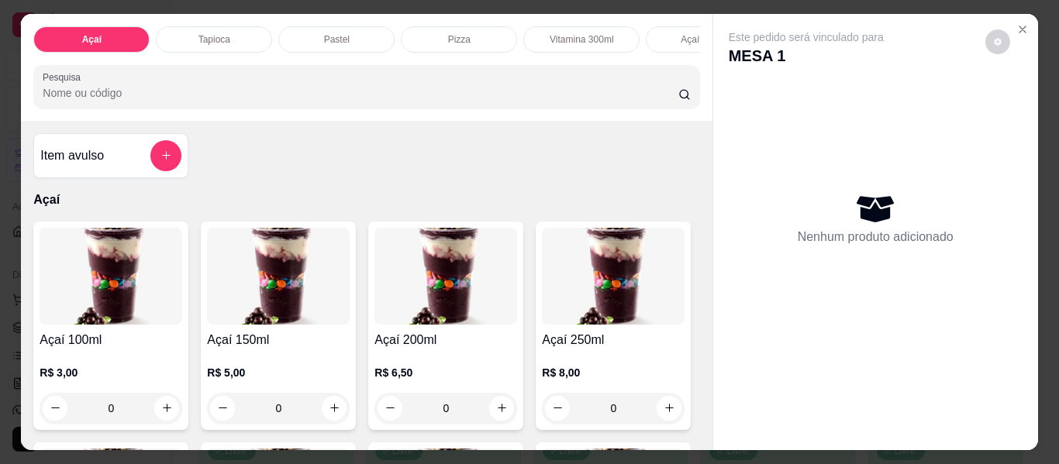
click at [341, 33] on p "Pastel" at bounding box center [337, 39] width 26 height 12
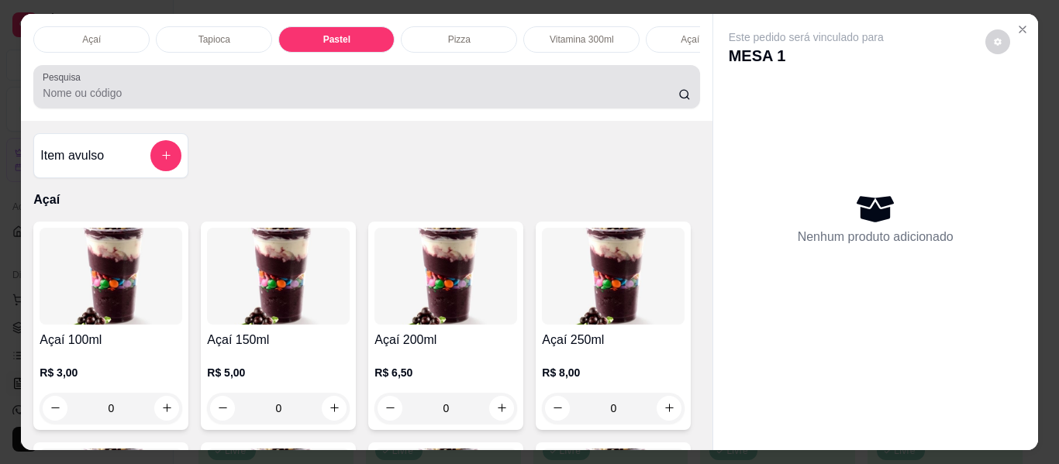
scroll to position [42, 0]
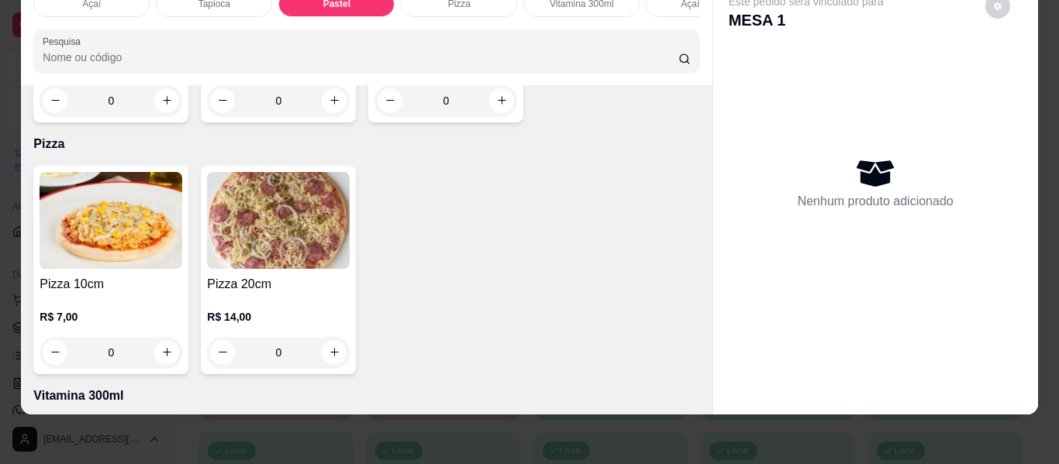
click at [163, 116] on div "0" at bounding box center [111, 100] width 143 height 31
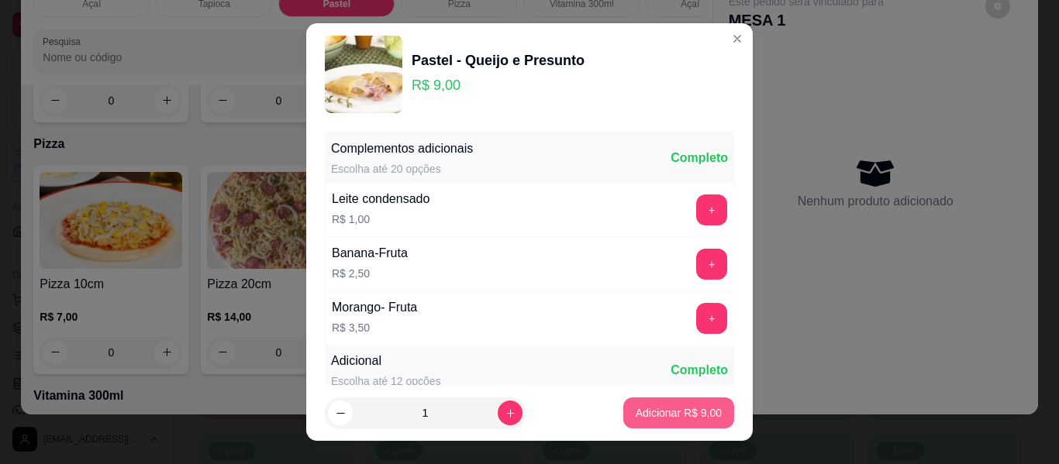
click at [623, 406] on button "Adicionar R$ 9,00" at bounding box center [678, 413] width 111 height 31
type input "1"
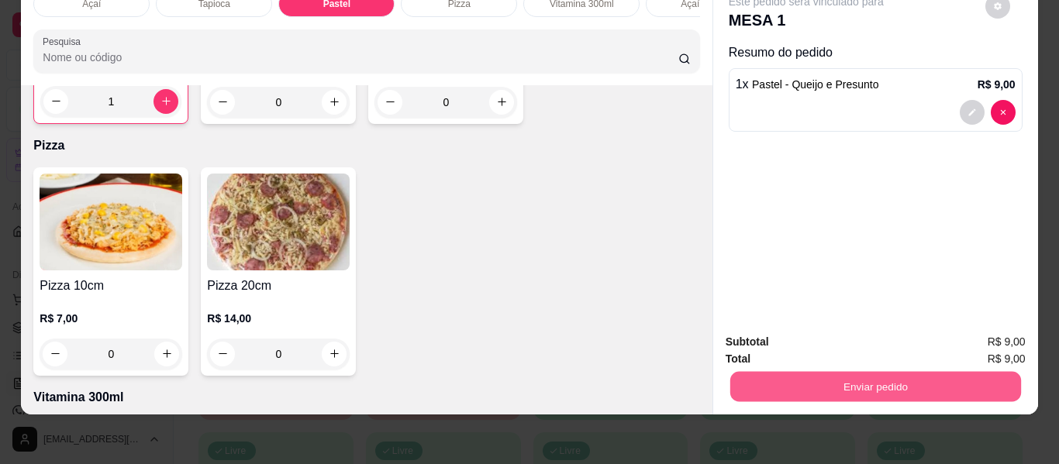
click at [786, 376] on button "Enviar pedido" at bounding box center [875, 387] width 291 height 30
click at [784, 343] on button "Não registrar e enviar pedido" at bounding box center [824, 337] width 161 height 29
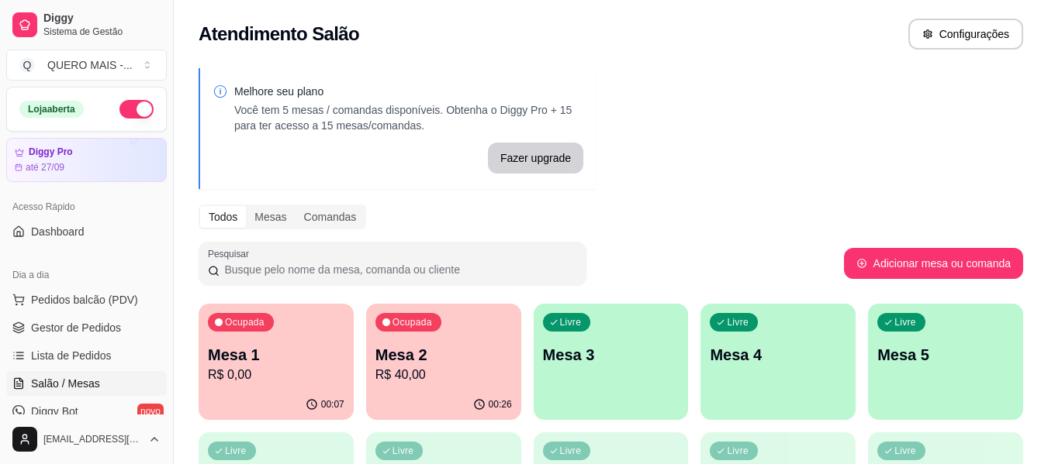
click at [285, 393] on div "00:07" at bounding box center [275, 405] width 155 height 30
click at [441, 371] on p "R$ 40,00" at bounding box center [443, 375] width 133 height 18
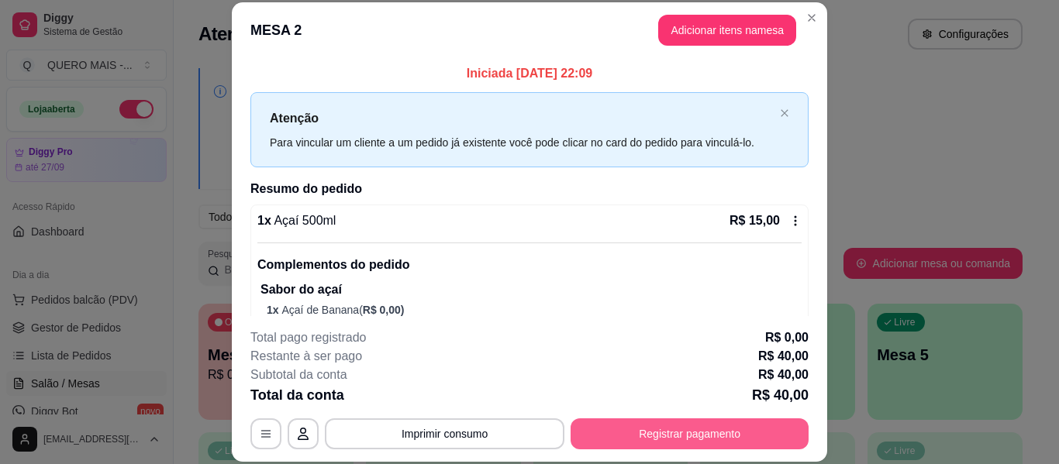
click at [647, 427] on button "Registrar pagamento" at bounding box center [690, 434] width 238 height 31
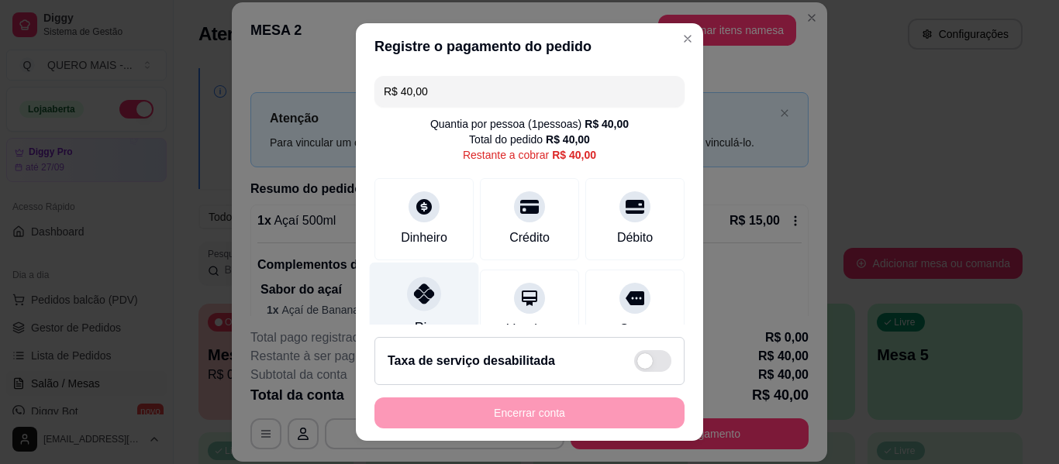
click at [416, 293] on icon at bounding box center [424, 294] width 20 height 20
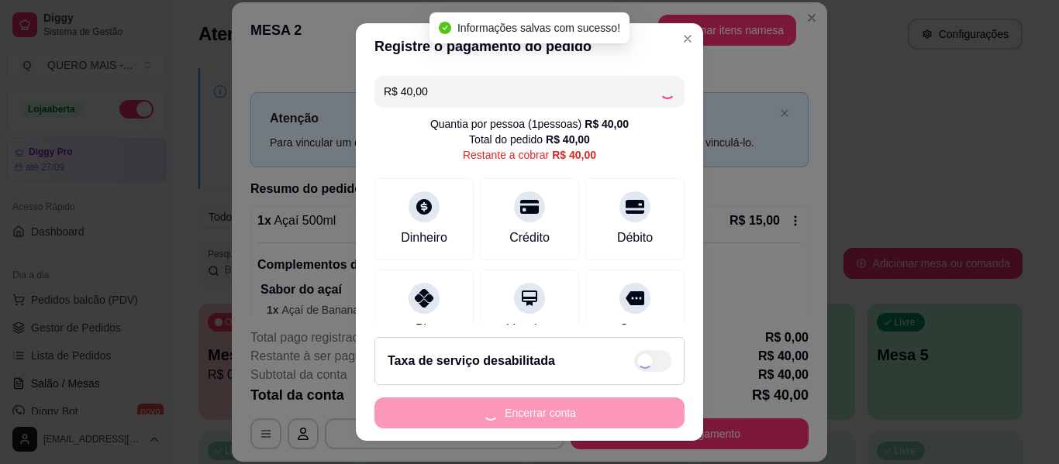
type input "R$ 0,00"
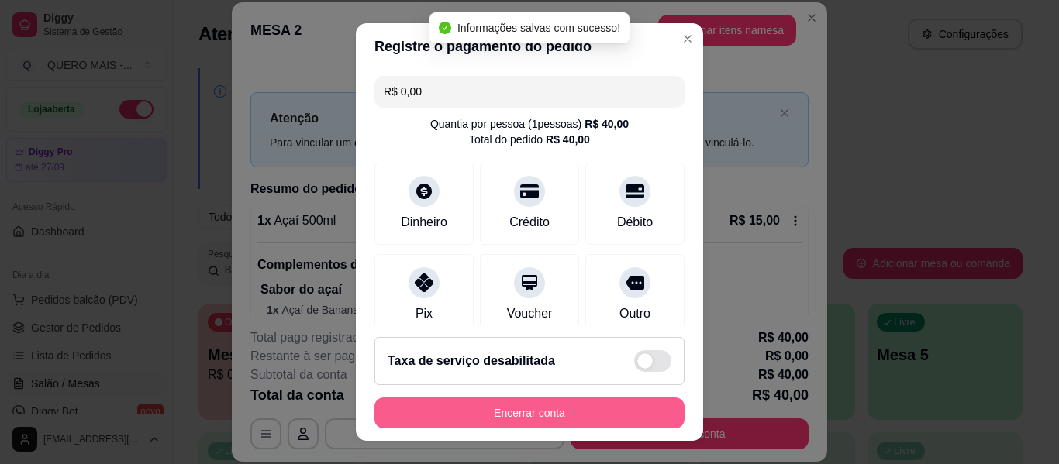
click at [491, 409] on button "Encerrar conta" at bounding box center [530, 413] width 310 height 31
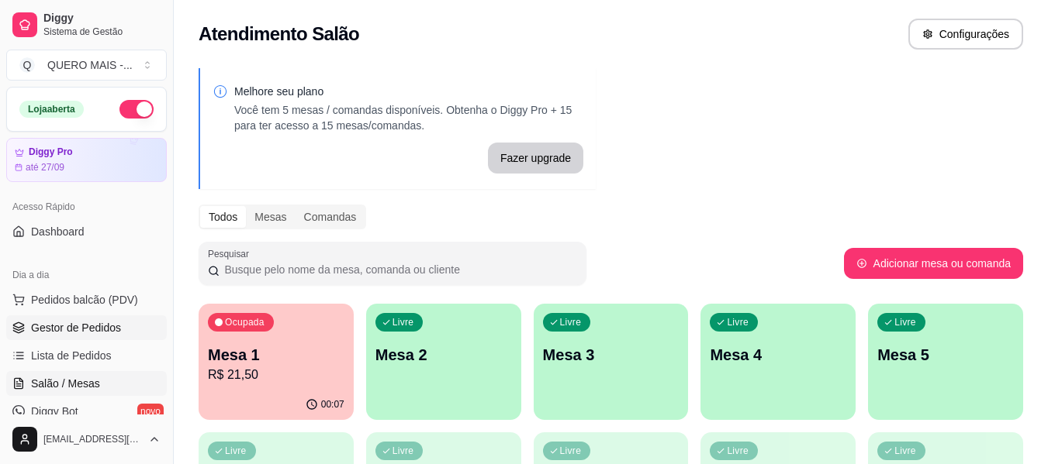
click at [74, 324] on span "Gestor de Pedidos" at bounding box center [76, 328] width 90 height 16
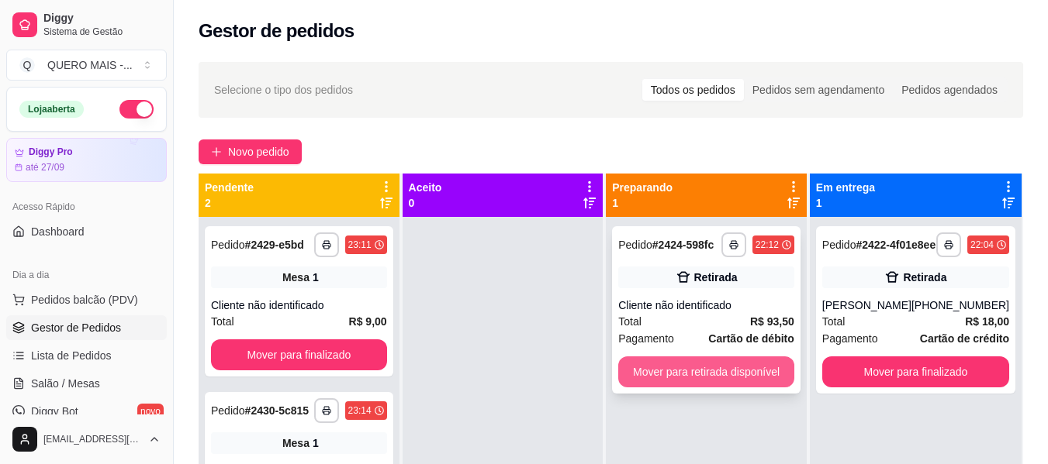
click at [654, 380] on button "Mover para retirada disponível" at bounding box center [706, 372] width 176 height 31
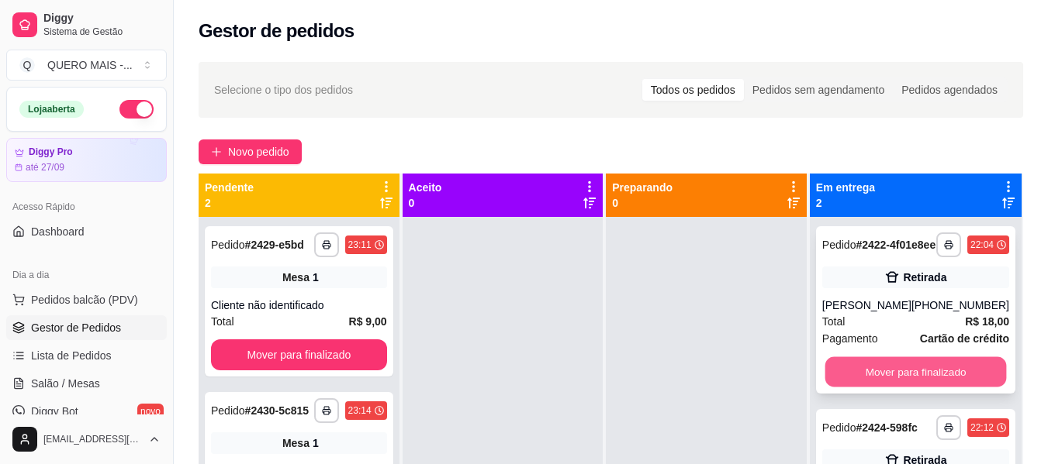
click at [892, 380] on button "Mover para finalizado" at bounding box center [914, 372] width 181 height 30
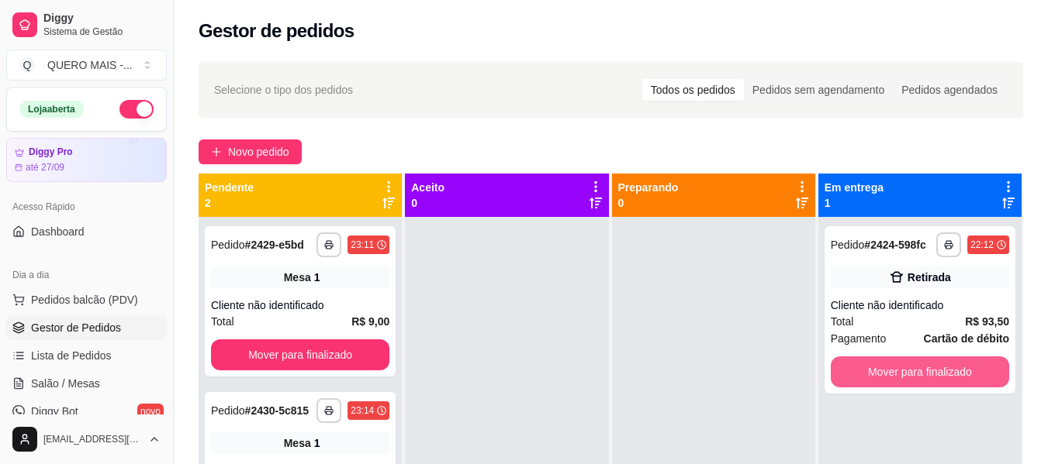
click at [892, 381] on button "Mover para finalizado" at bounding box center [919, 372] width 178 height 31
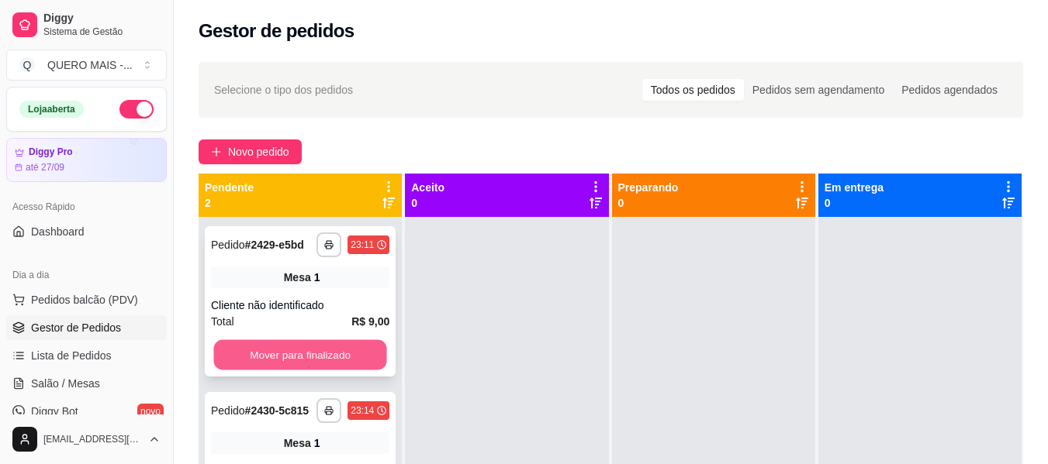
click at [346, 365] on button "Mover para finalizado" at bounding box center [299, 355] width 173 height 30
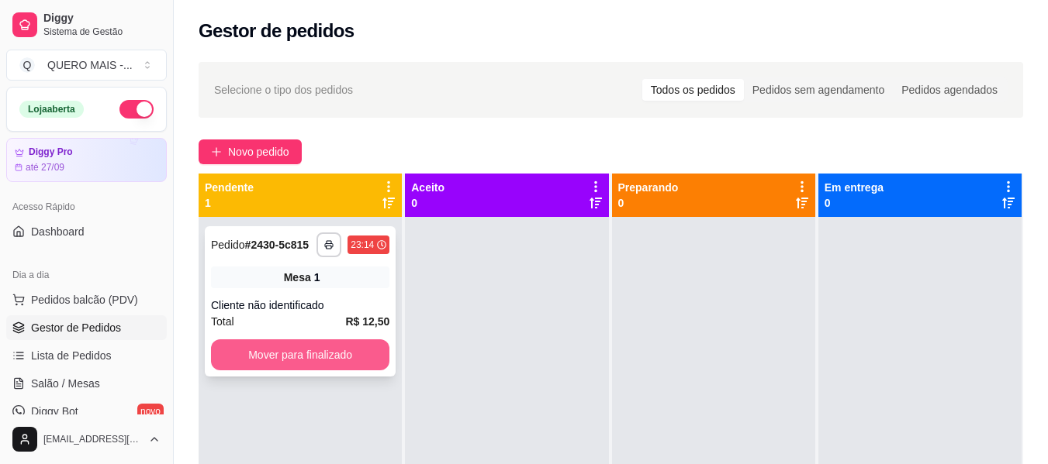
click at [313, 357] on button "Mover para finalizado" at bounding box center [300, 355] width 178 height 31
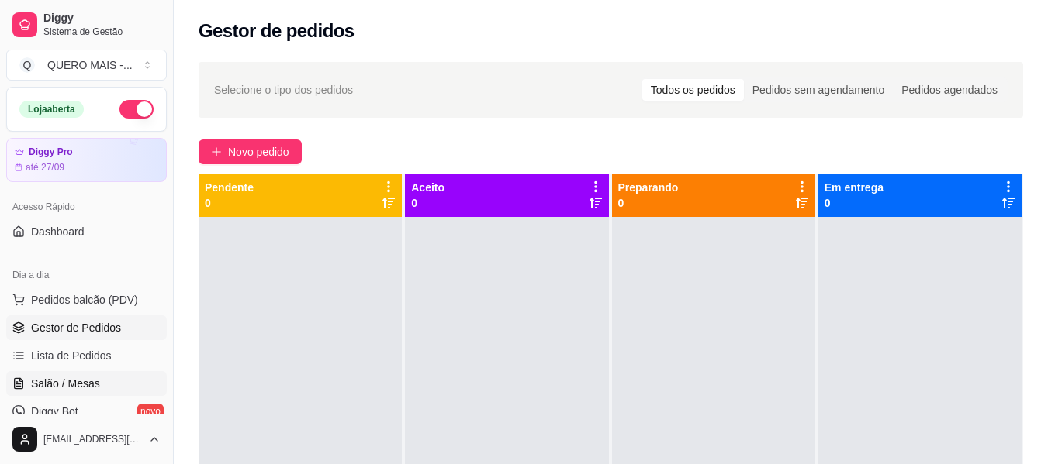
click at [88, 381] on span "Salão / Mesas" at bounding box center [65, 384] width 69 height 16
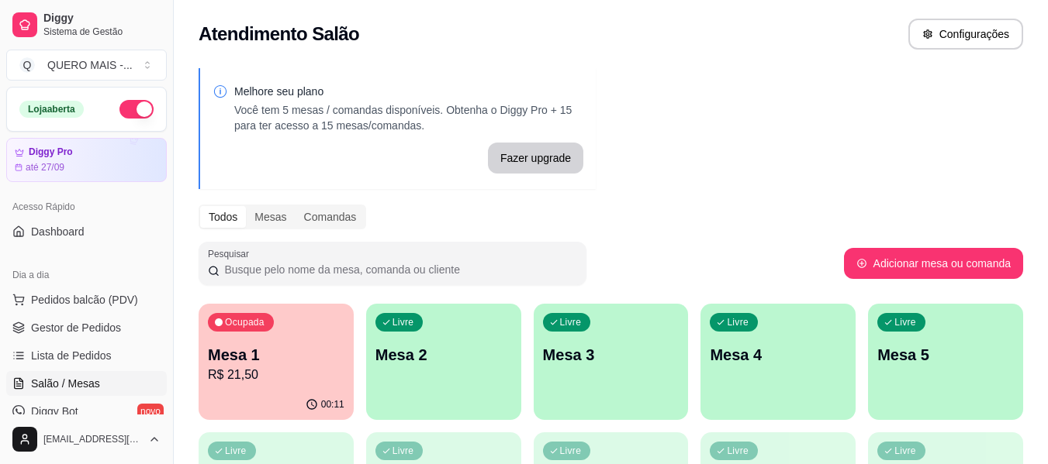
click at [257, 368] on p "R$ 21,50" at bounding box center [276, 375] width 136 height 19
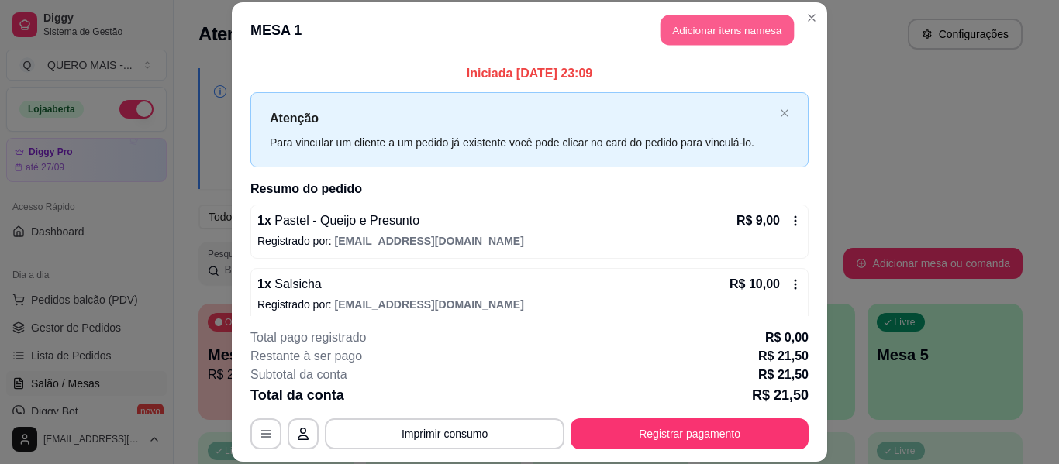
click at [733, 39] on button "Adicionar itens na mesa" at bounding box center [727, 31] width 133 height 30
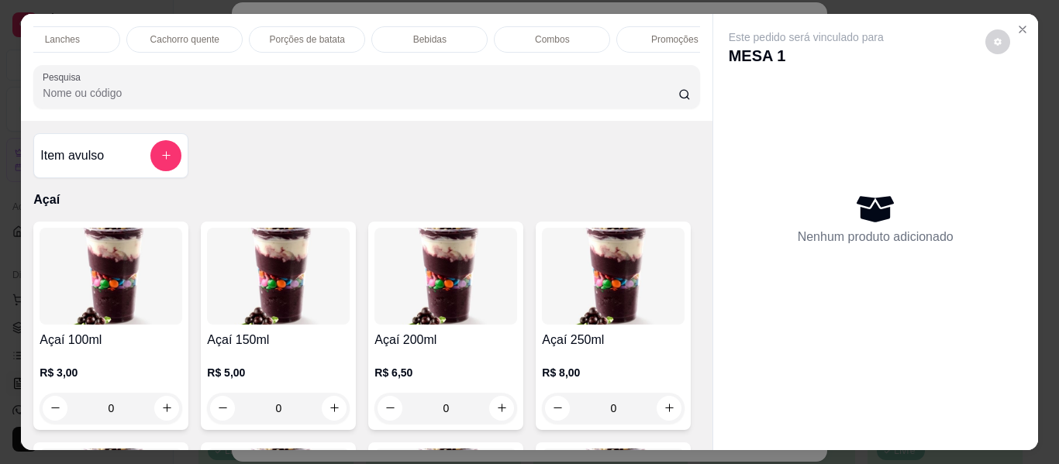
scroll to position [0, 798]
drag, startPoint x: 410, startPoint y: 27, endPoint x: 426, endPoint y: 97, distance: 71.7
click at [411, 26] on div "Bebidas" at bounding box center [396, 39] width 116 height 26
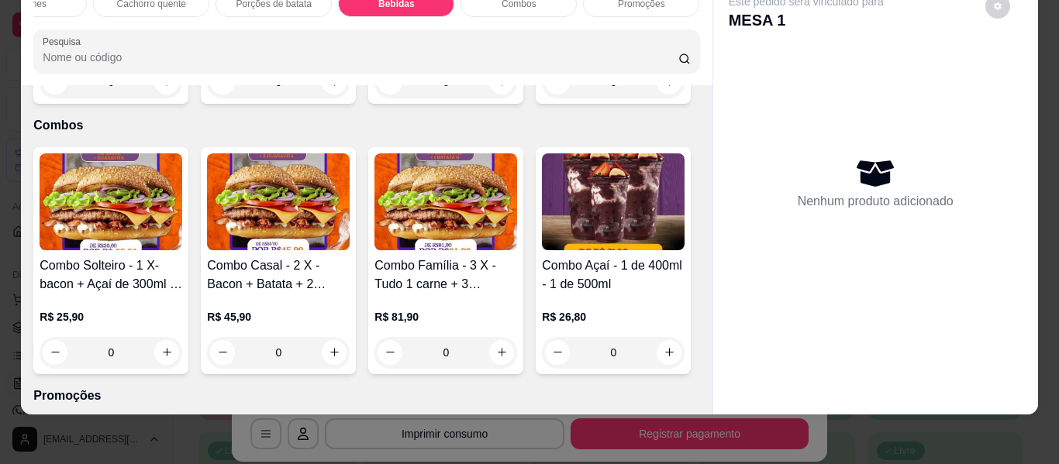
scroll to position [4340, 0]
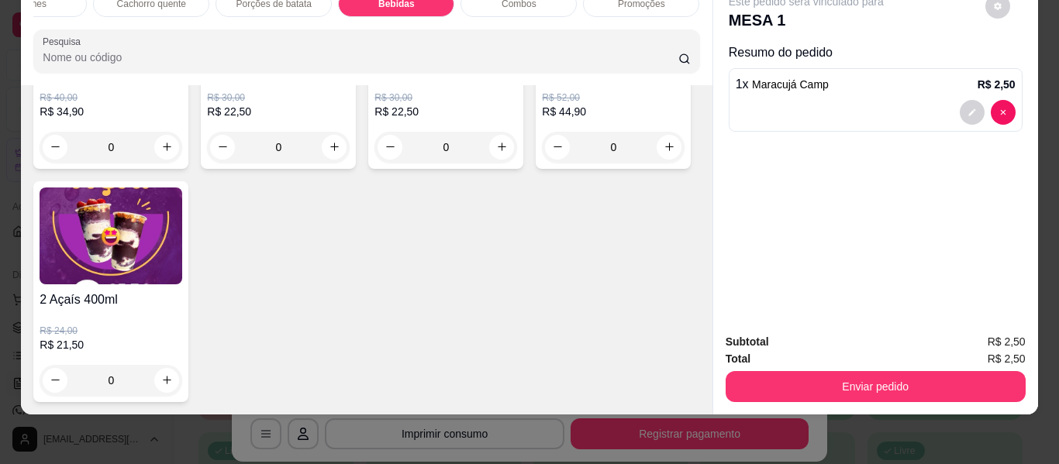
type input "1"
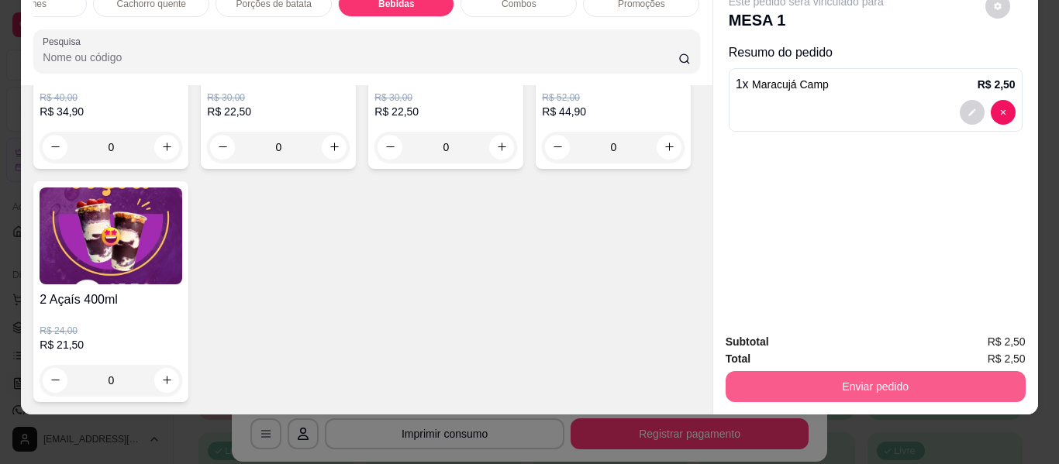
click at [753, 375] on button "Enviar pedido" at bounding box center [876, 386] width 300 height 31
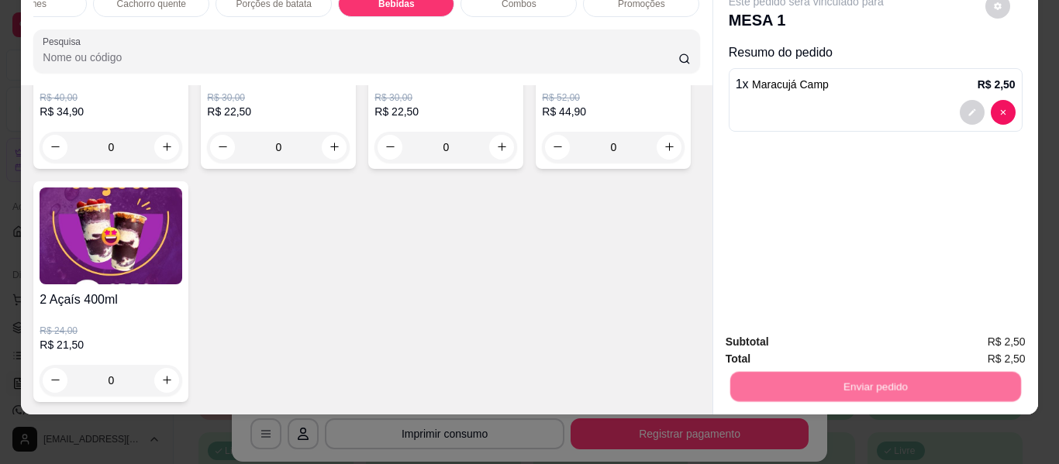
click at [785, 339] on button "Não registrar e enviar pedido" at bounding box center [824, 337] width 157 height 29
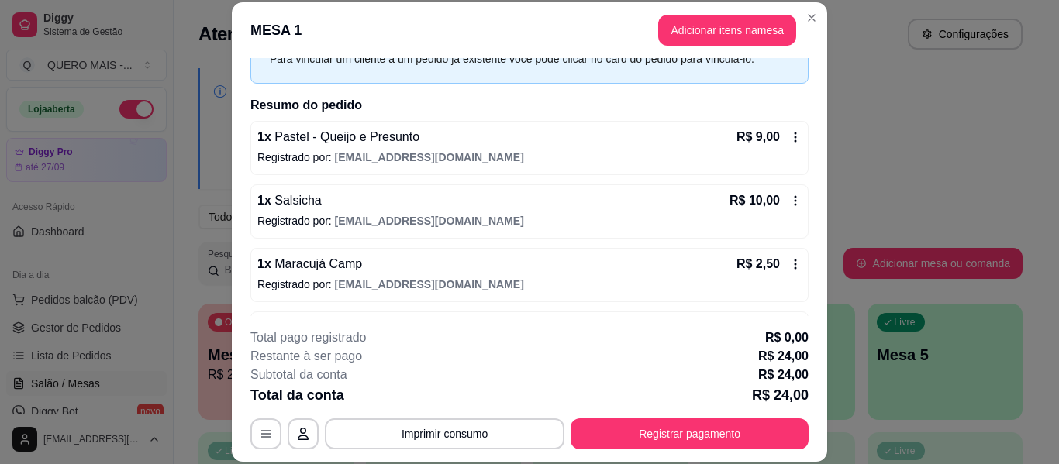
scroll to position [140, 0]
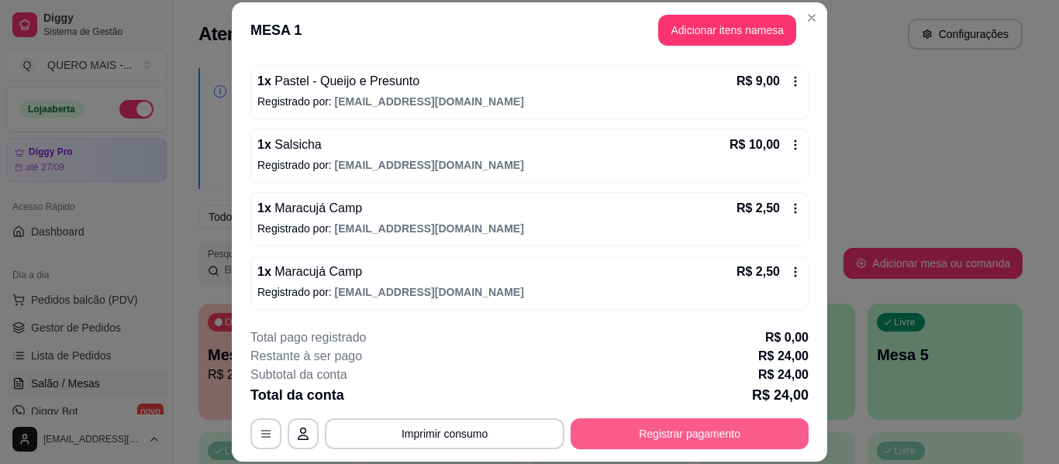
click at [668, 431] on button "Registrar pagamento" at bounding box center [690, 434] width 238 height 31
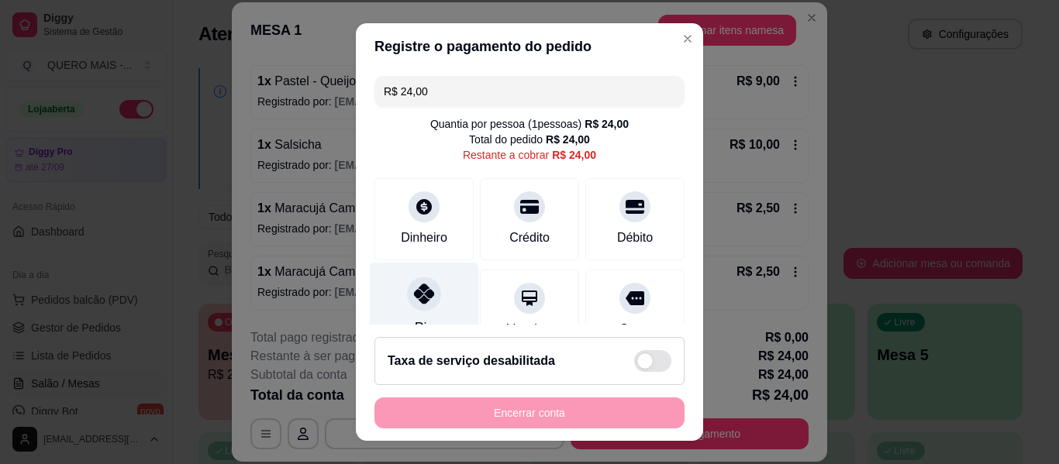
click at [440, 299] on div "Pix" at bounding box center [424, 308] width 109 height 91
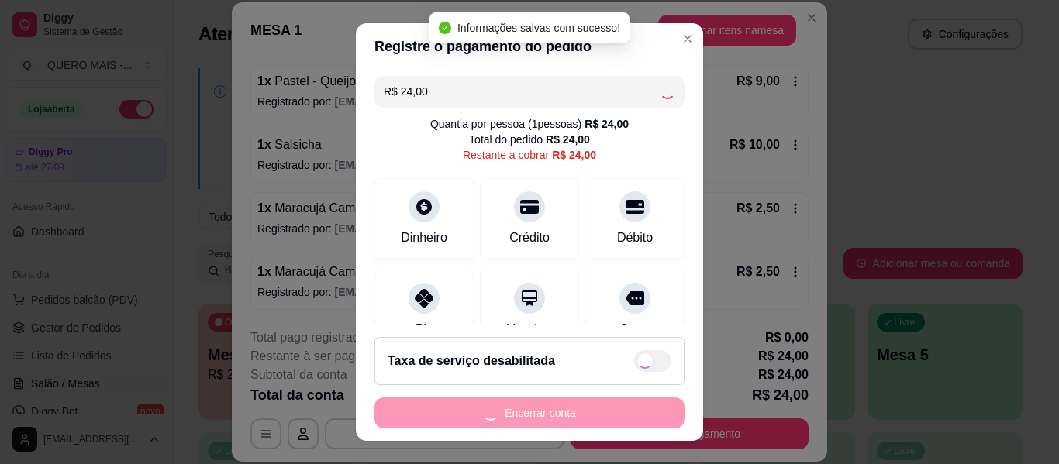
type input "R$ 0,00"
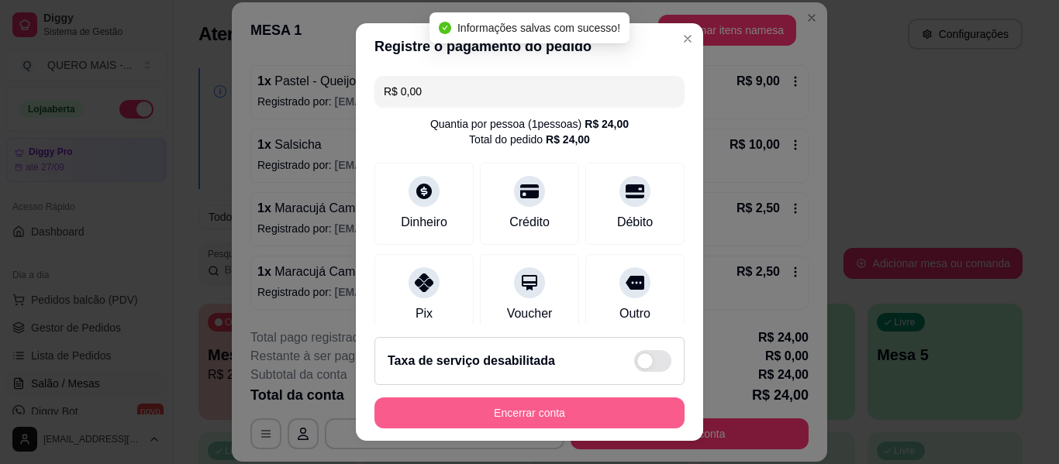
click at [496, 411] on button "Encerrar conta" at bounding box center [530, 413] width 310 height 31
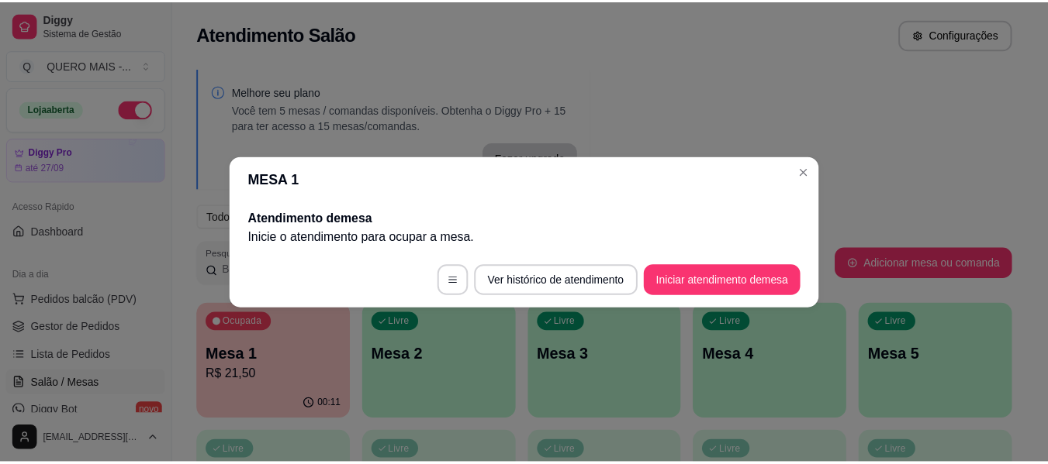
scroll to position [0, 0]
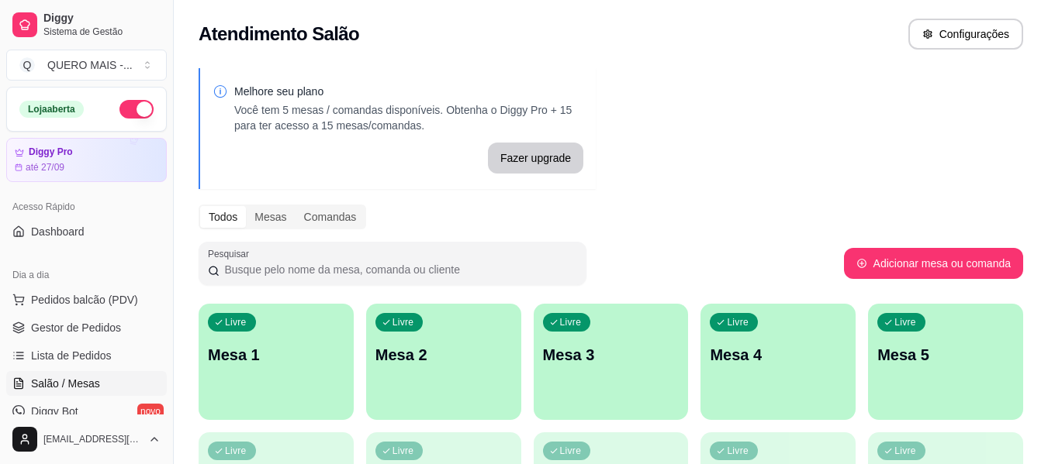
click at [137, 104] on button "button" at bounding box center [136, 109] width 34 height 19
click at [117, 319] on link "Gestor de Pedidos" at bounding box center [86, 328] width 161 height 25
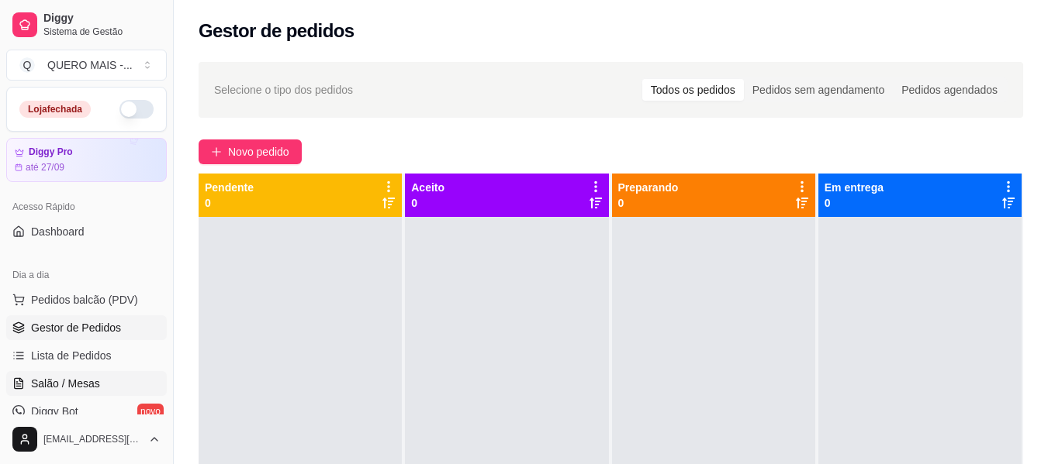
click at [85, 389] on span "Salão / Mesas" at bounding box center [65, 384] width 69 height 16
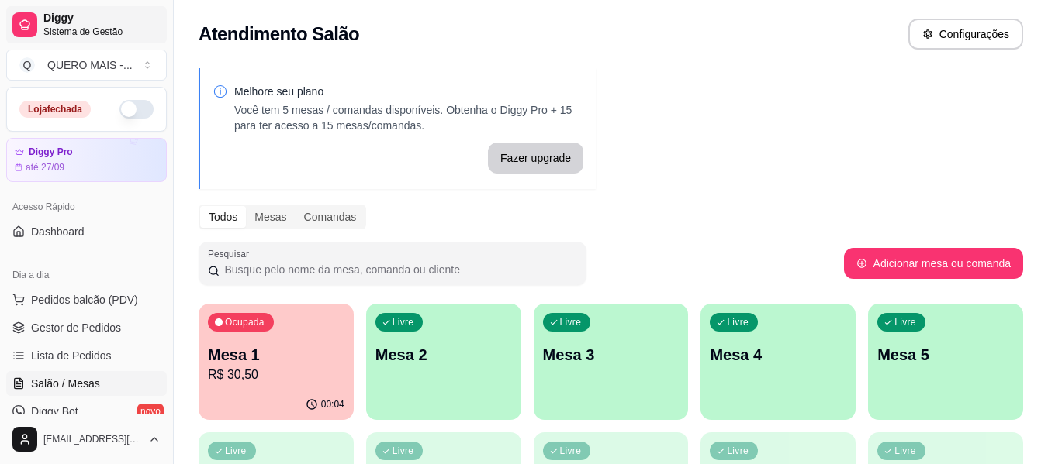
click at [98, 31] on span "Sistema de Gestão" at bounding box center [101, 32] width 117 height 12
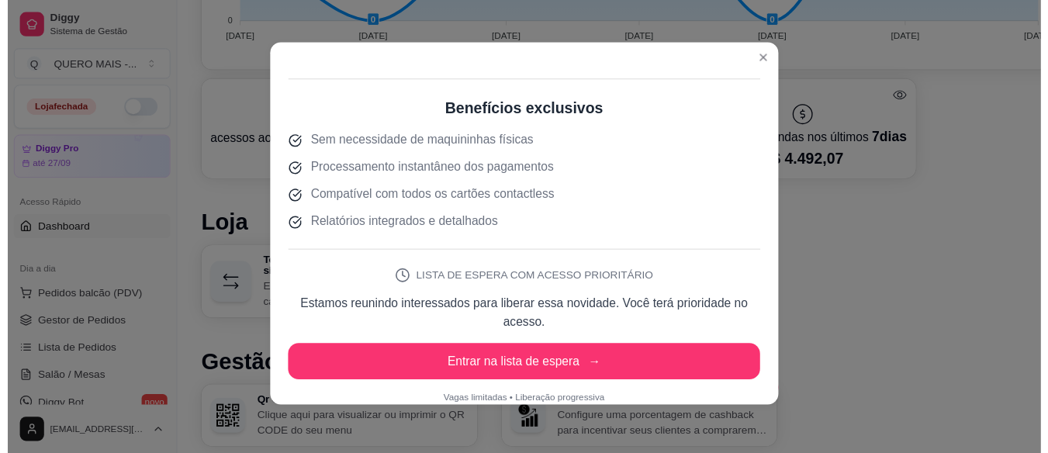
scroll to position [530, 0]
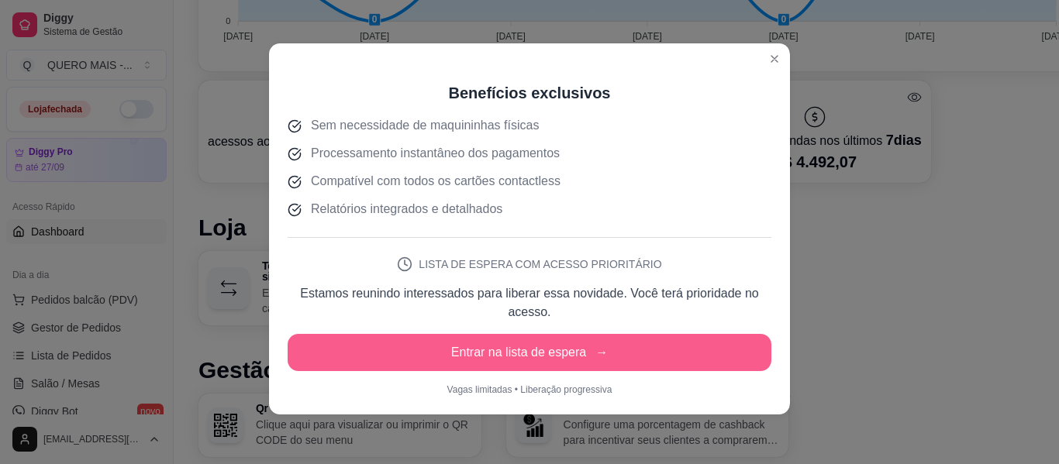
click at [536, 359] on button "Entrar na lista de espera →" at bounding box center [530, 352] width 484 height 37
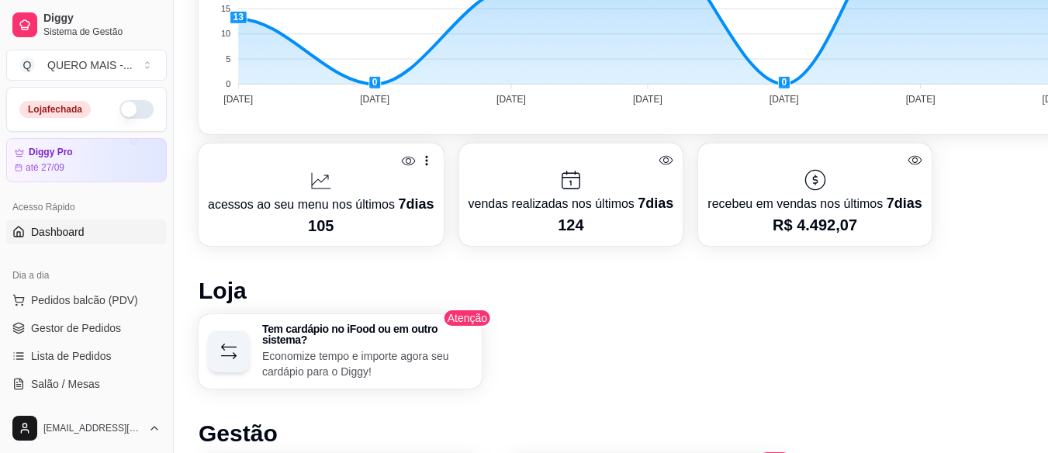
scroll to position [551, 0]
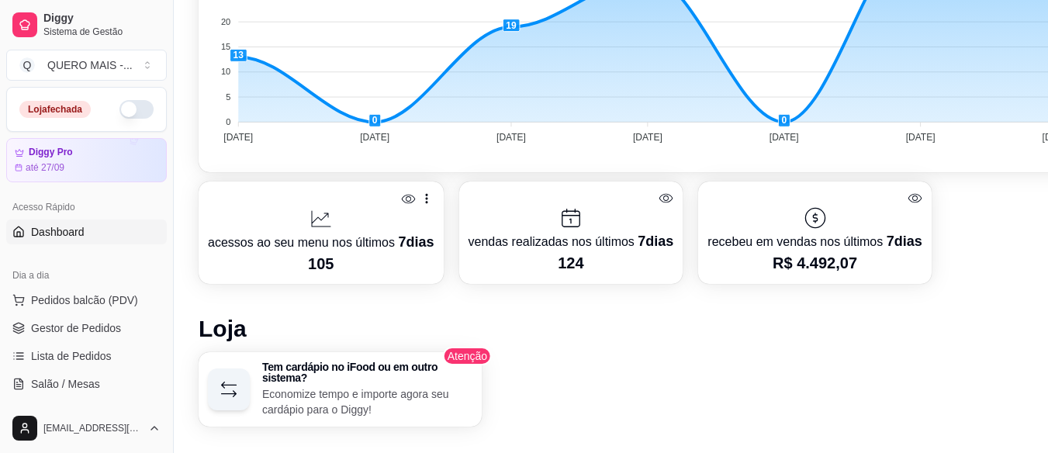
click at [799, 238] on p "recebeu em vendas nos últimos 7 dias" at bounding box center [814, 241] width 214 height 22
click at [908, 198] on icon at bounding box center [914, 198] width 15 height 15
click at [910, 200] on icon at bounding box center [914, 198] width 15 height 15
click at [813, 258] on p "R$ 4.492,07" at bounding box center [814, 263] width 214 height 22
click at [808, 215] on icon at bounding box center [815, 217] width 25 height 25
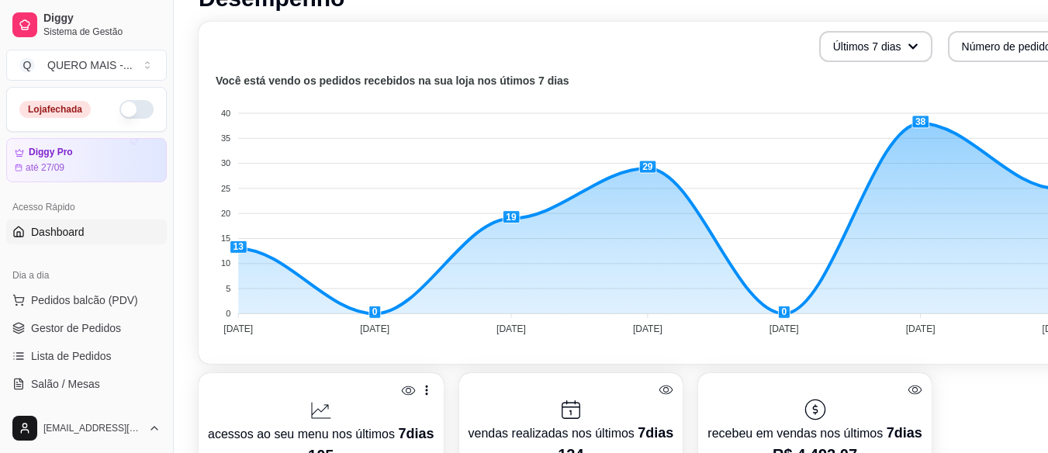
scroll to position [396, 0]
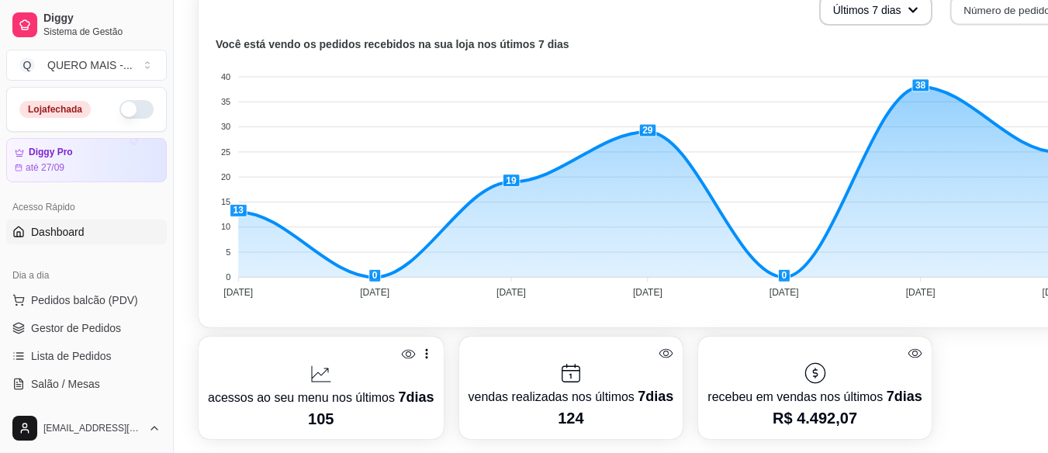
click at [988, 9] on button "Número de pedidos" at bounding box center [1017, 10] width 136 height 30
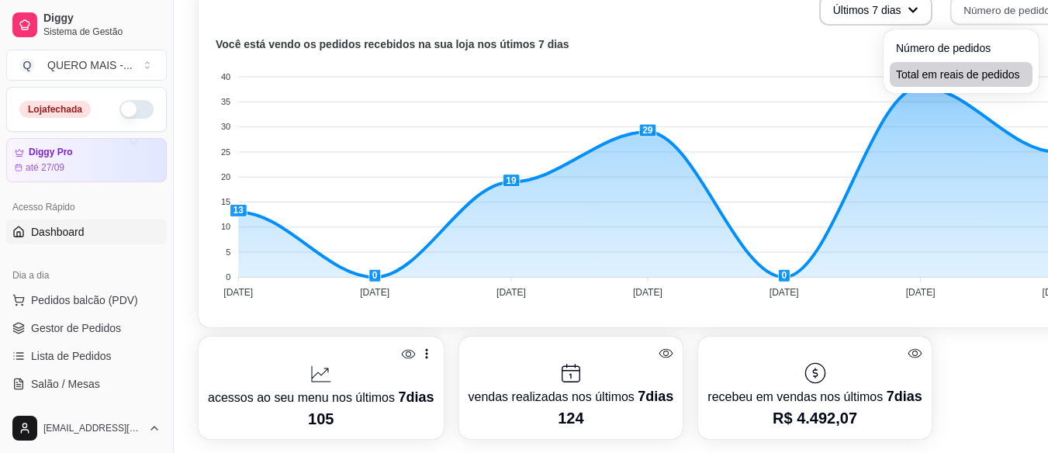
click at [978, 78] on span "Total em reais de pedidos" at bounding box center [961, 75] width 130 height 16
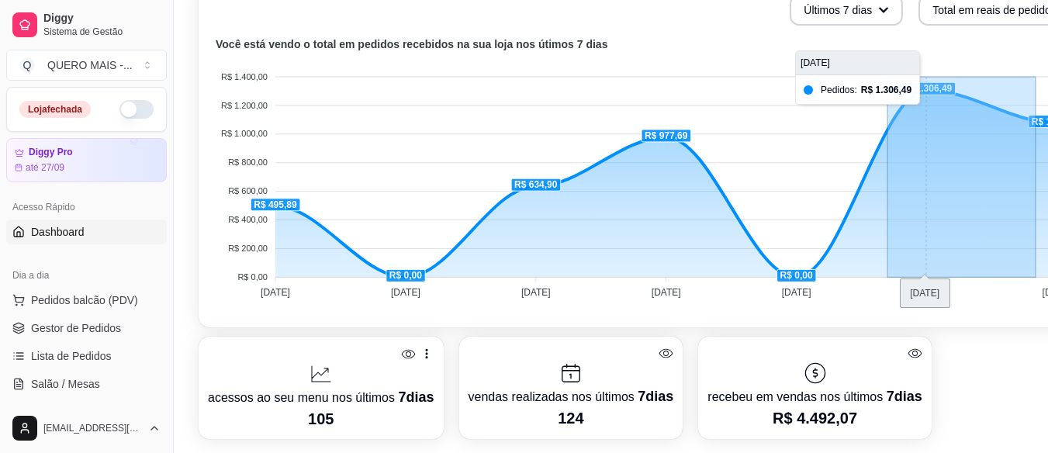
drag, startPoint x: 993, startPoint y: 249, endPoint x: 887, endPoint y: 236, distance: 106.9
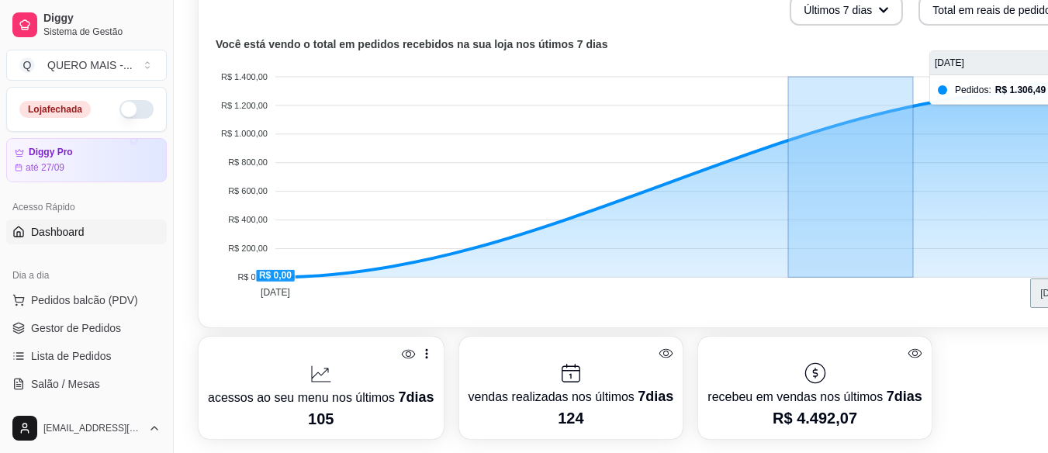
drag, startPoint x: 913, startPoint y: 230, endPoint x: 785, endPoint y: 233, distance: 128.0
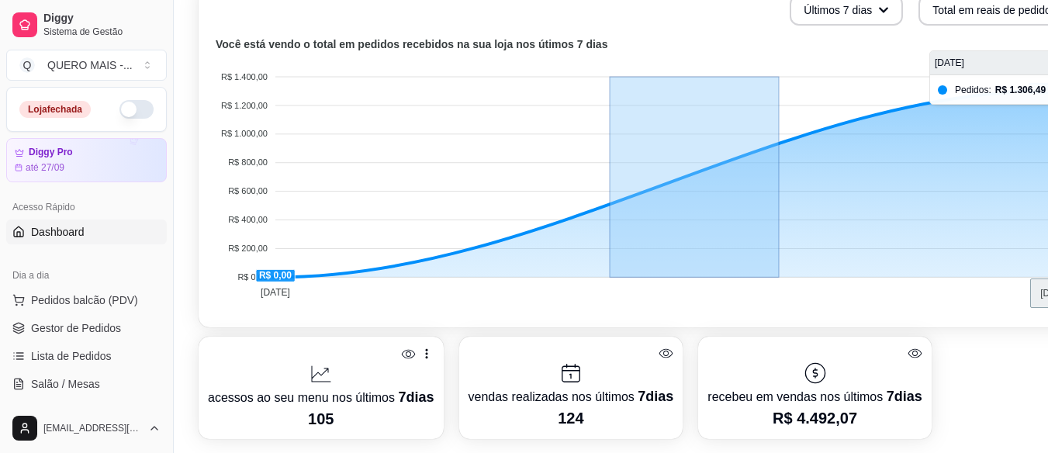
drag, startPoint x: 619, startPoint y: 227, endPoint x: 930, endPoint y: 216, distance: 311.1
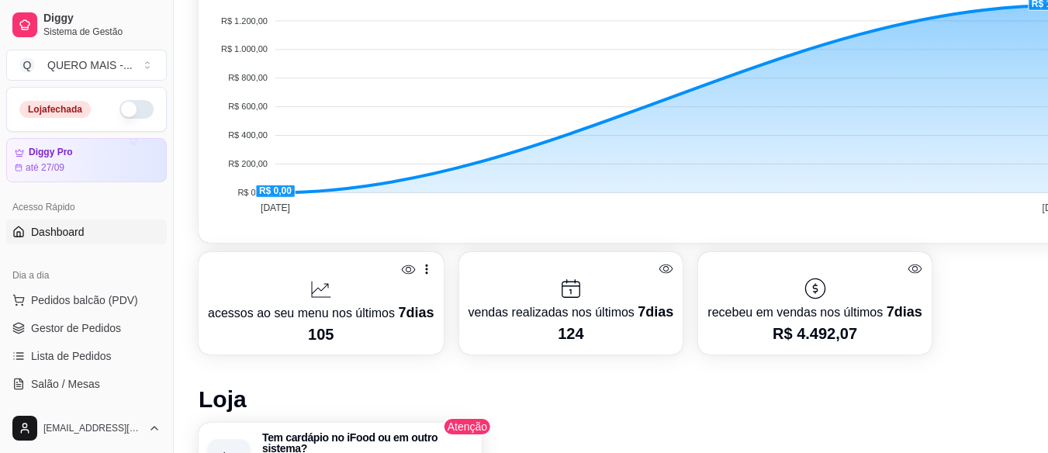
scroll to position [474, 0]
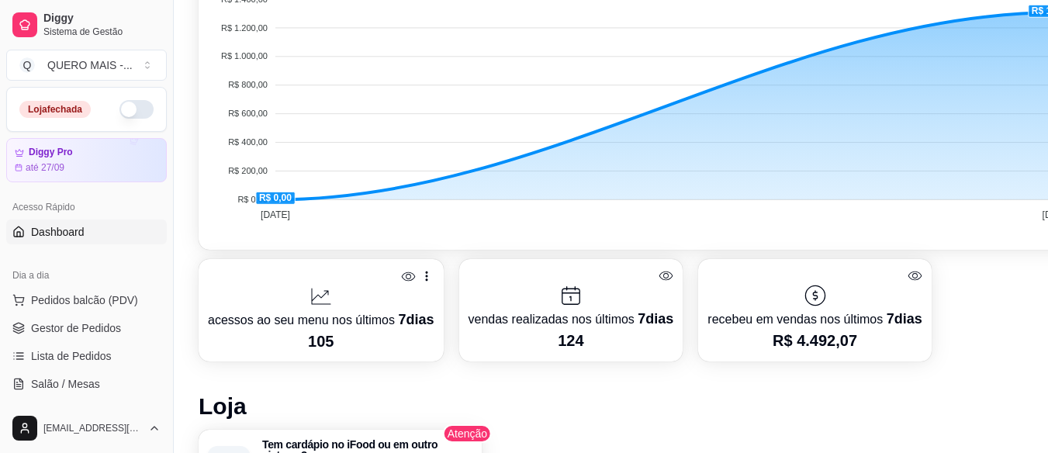
click at [554, 313] on p "vendas realizadas nos últimos 7 dias" at bounding box center [570, 319] width 205 height 22
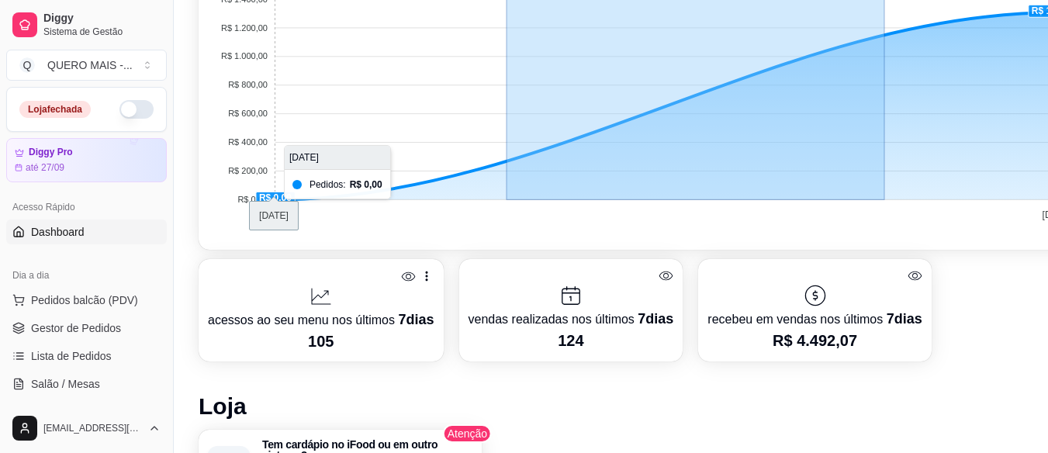
drag, startPoint x: 861, startPoint y: 152, endPoint x: 360, endPoint y: 60, distance: 510.1
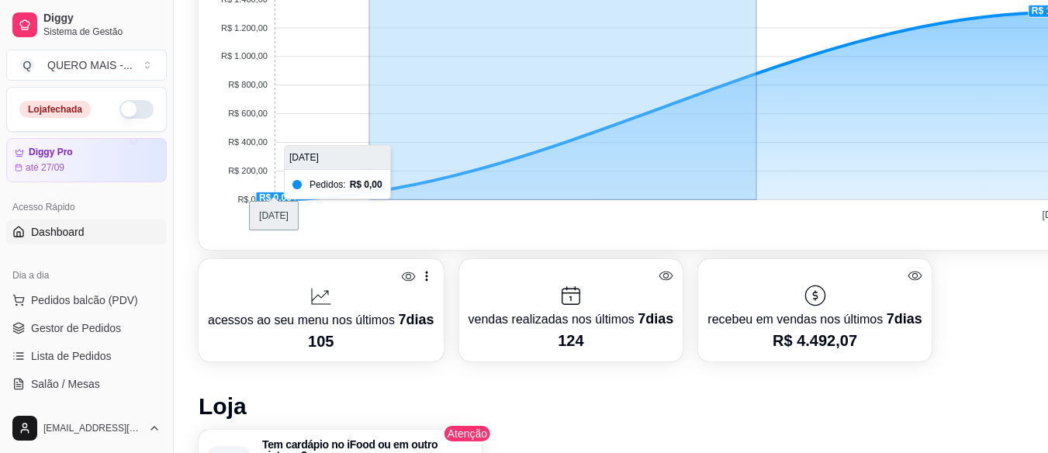
drag, startPoint x: 757, startPoint y: 138, endPoint x: 366, endPoint y: 116, distance: 391.4
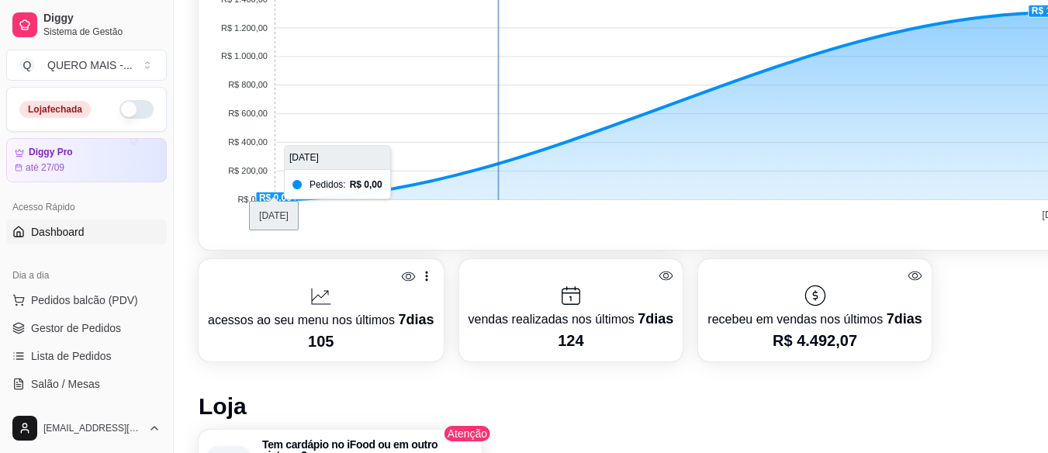
drag, startPoint x: 366, startPoint y: 116, endPoint x: 364, endPoint y: 137, distance: 21.8
drag, startPoint x: 367, startPoint y: 129, endPoint x: 433, endPoint y: 110, distance: 69.2
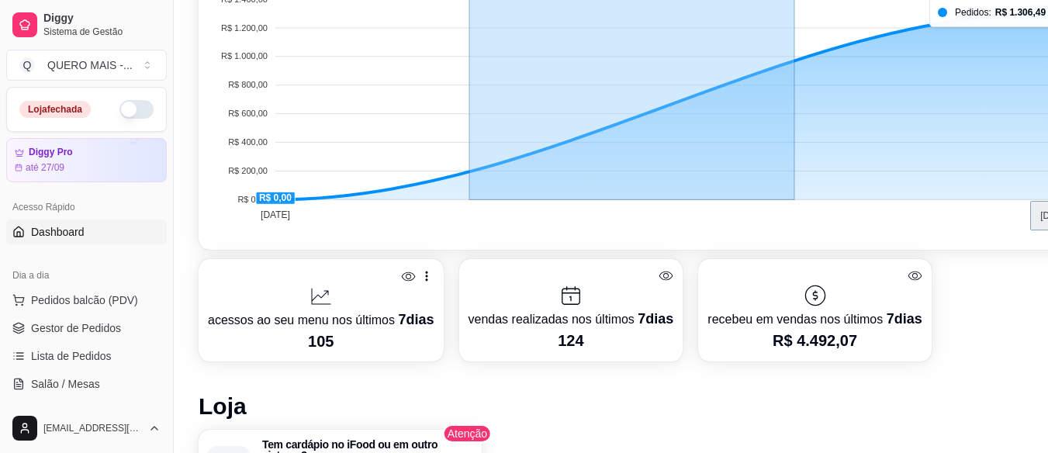
drag, startPoint x: 485, startPoint y: 123, endPoint x: 809, endPoint y: 143, distance: 324.0
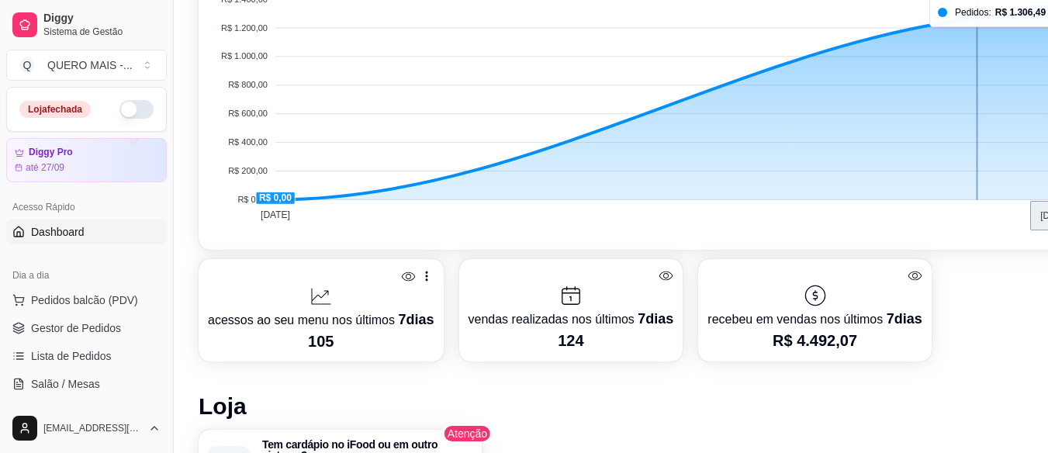
click at [977, 12] on foreignobject at bounding box center [645, 92] width 875 height 271
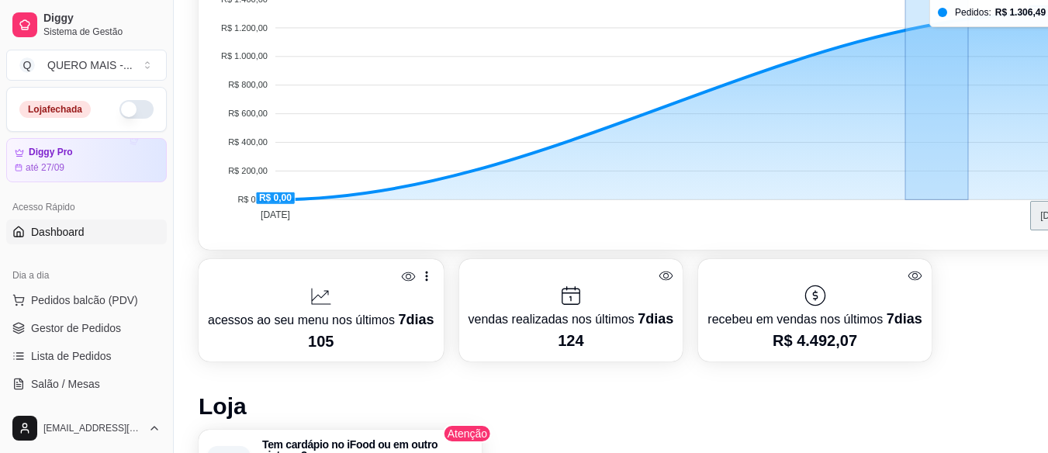
drag, startPoint x: 968, startPoint y: 15, endPoint x: 902, endPoint y: 24, distance: 67.3
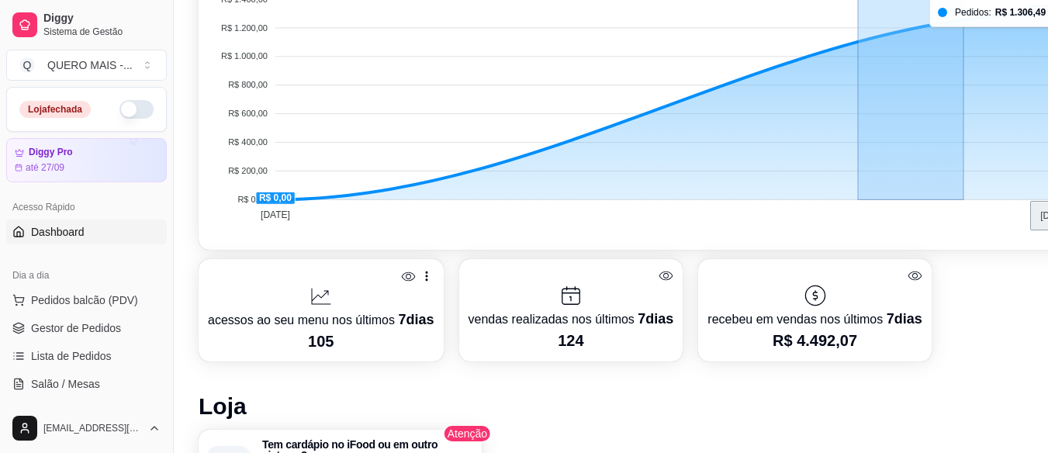
drag, startPoint x: 961, startPoint y: 15, endPoint x: 827, endPoint y: 39, distance: 135.5
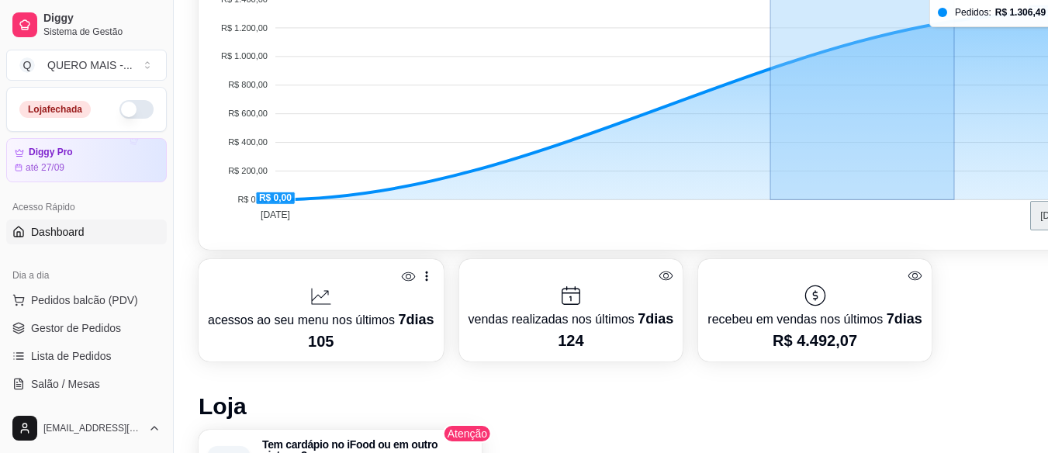
drag, startPoint x: 954, startPoint y: 23, endPoint x: 583, endPoint y: 71, distance: 374.4
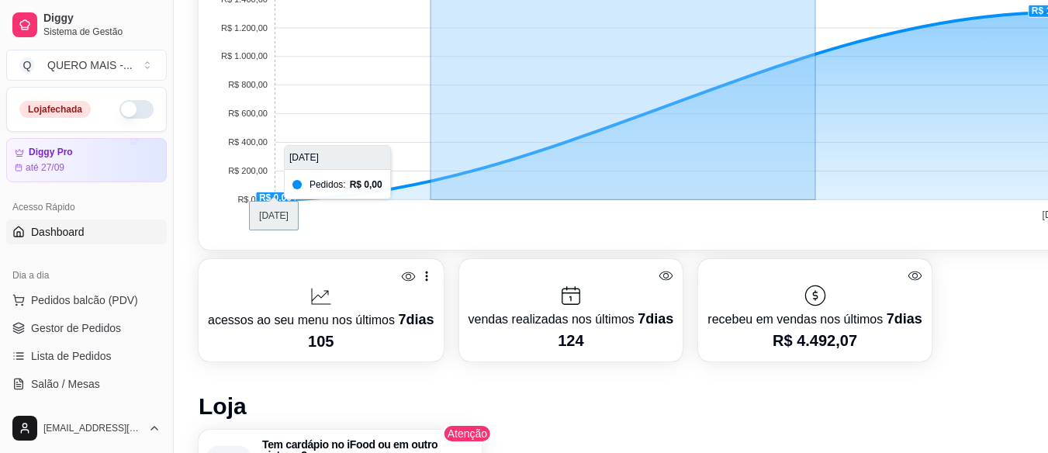
drag, startPoint x: 797, startPoint y: 74, endPoint x: 421, endPoint y: 94, distance: 376.6
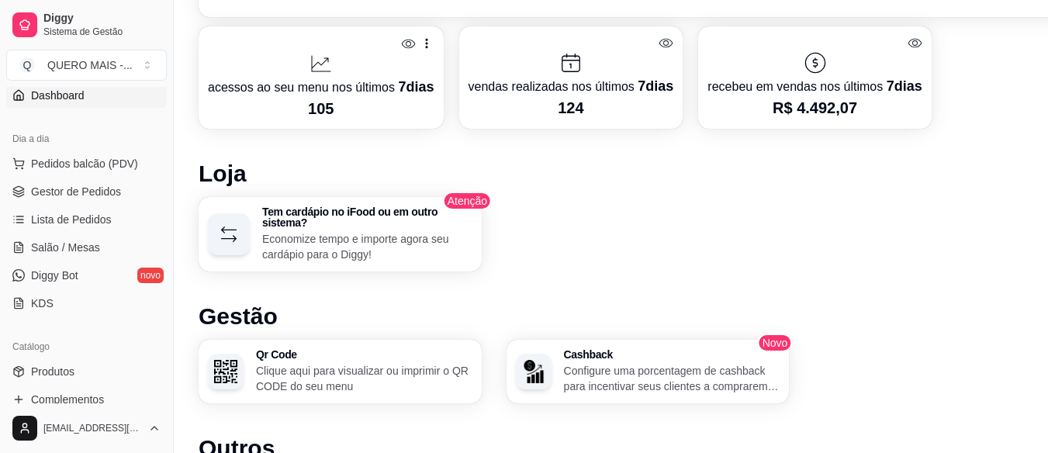
scroll to position [155, 0]
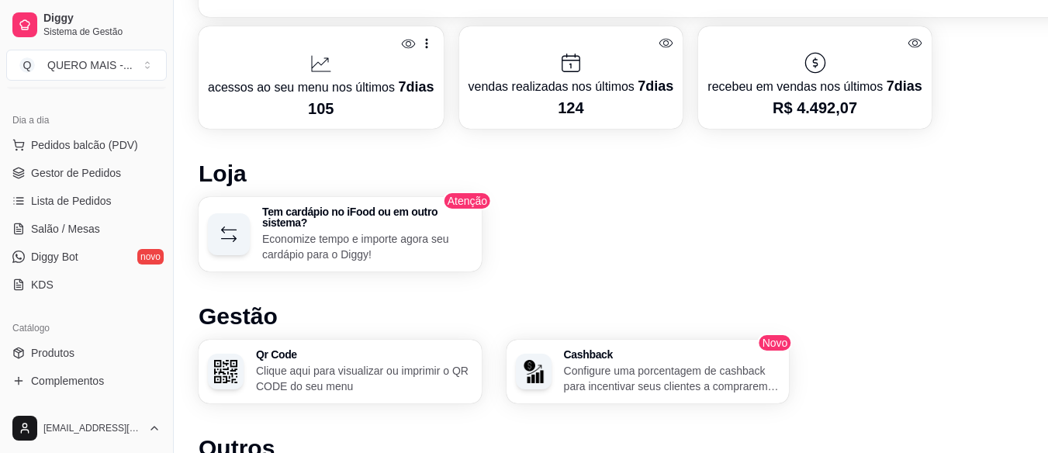
click at [856, 109] on p "R$ 4.492,07" at bounding box center [814, 108] width 214 height 22
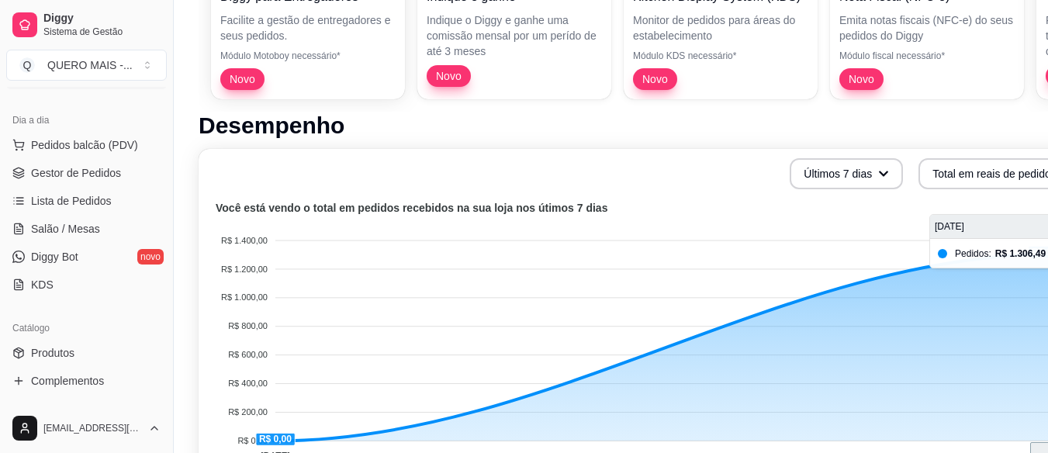
scroll to position [310, 0]
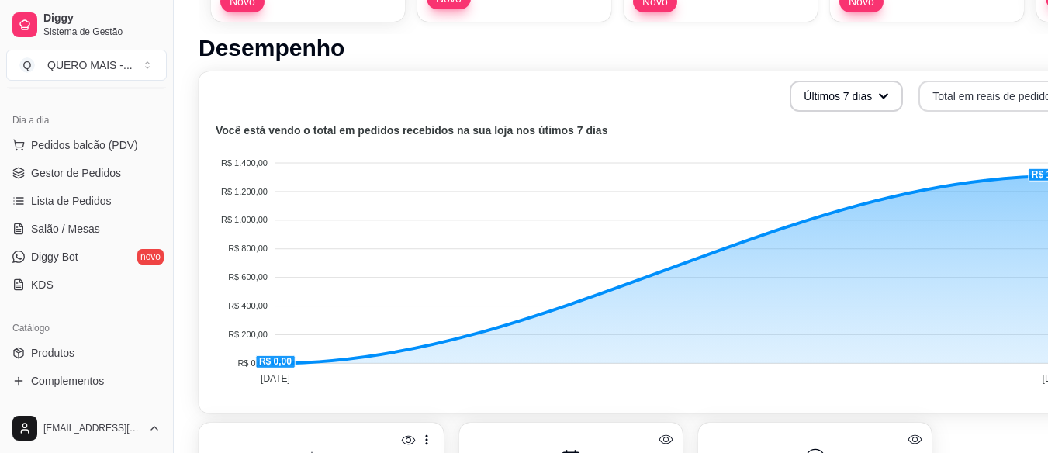
click at [959, 97] on button "Total em reais de pedidos" at bounding box center [1002, 96] width 169 height 31
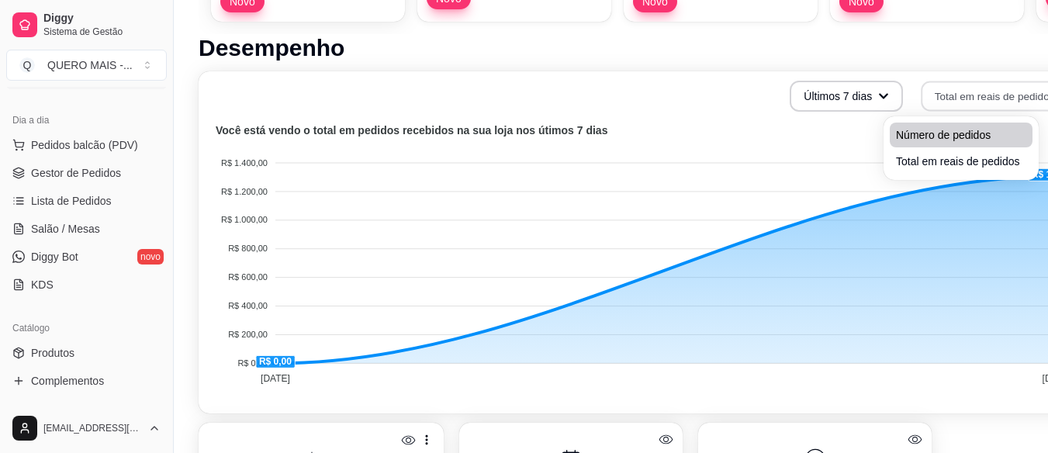
click at [953, 140] on span "Número de pedidos" at bounding box center [961, 135] width 130 height 16
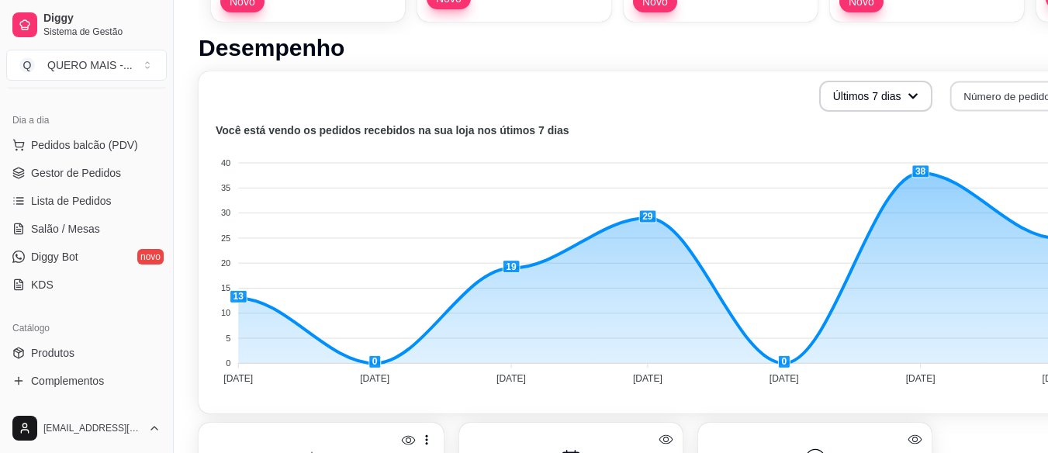
click at [970, 92] on button "Número de pedidos" at bounding box center [1017, 96] width 136 height 30
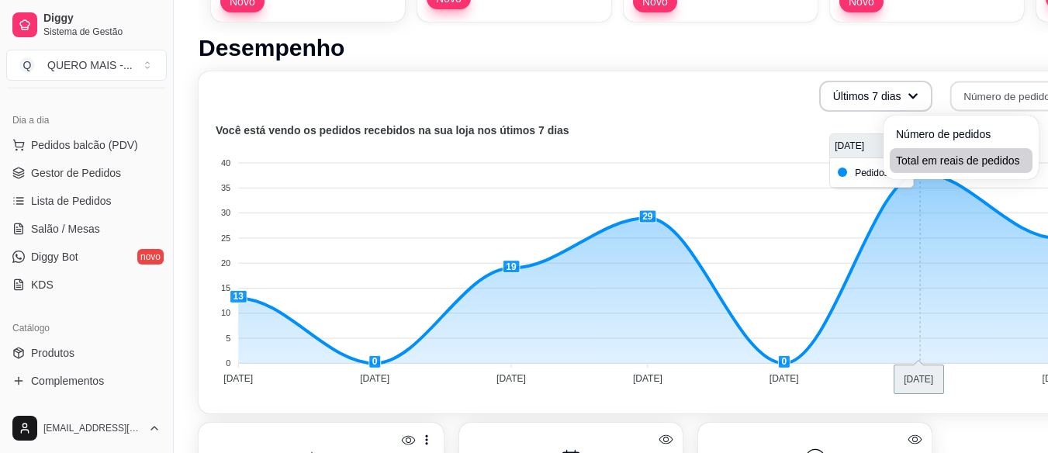
click at [934, 165] on span "Total em reais de pedidos" at bounding box center [961, 161] width 130 height 16
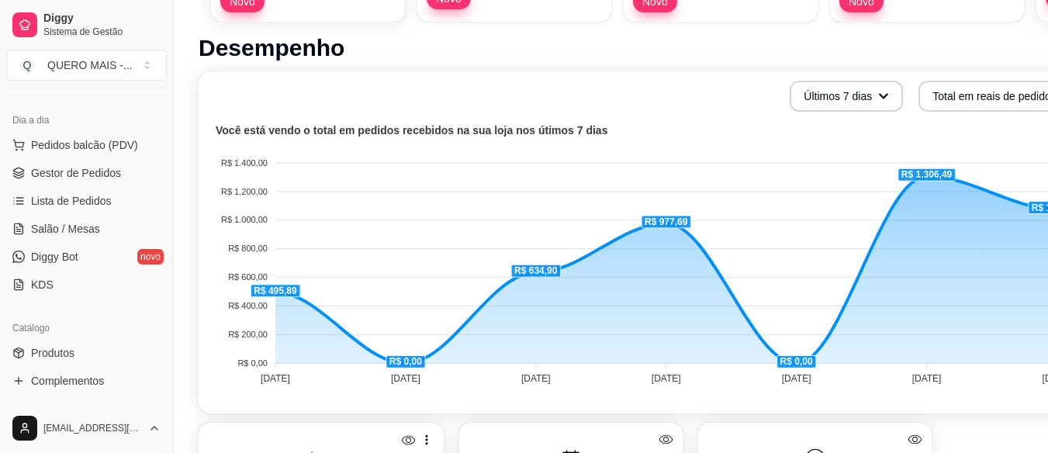
scroll to position [310, 70]
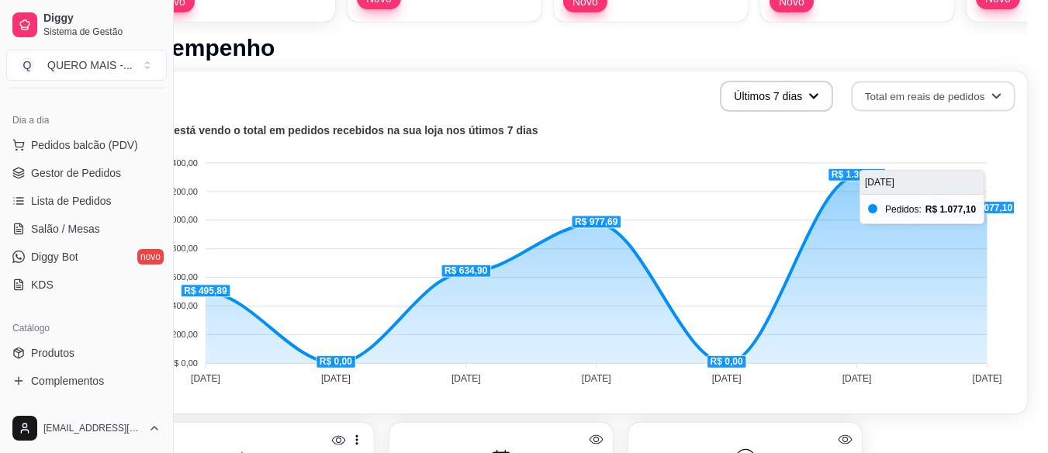
click at [993, 245] on foreignobject at bounding box center [575, 256] width 875 height 271
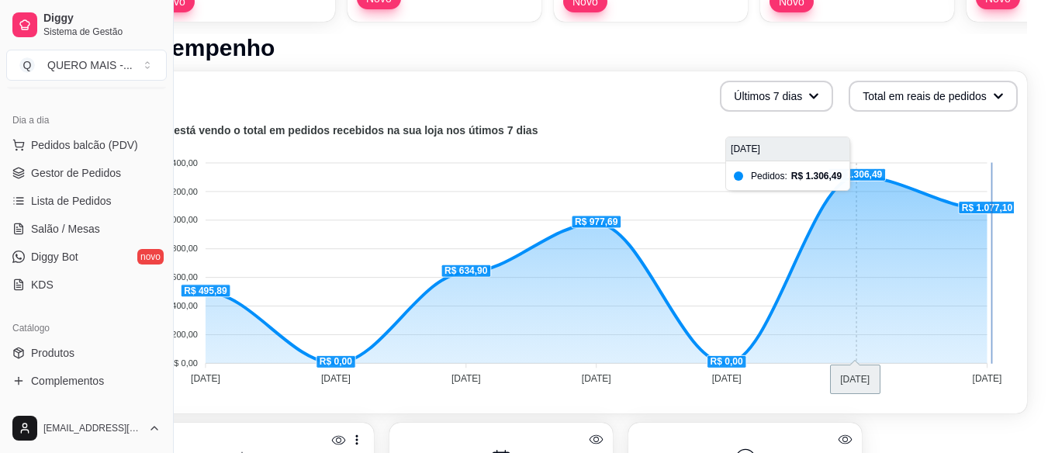
scroll to position [375, 70]
